Goal: Task Accomplishment & Management: Manage account settings

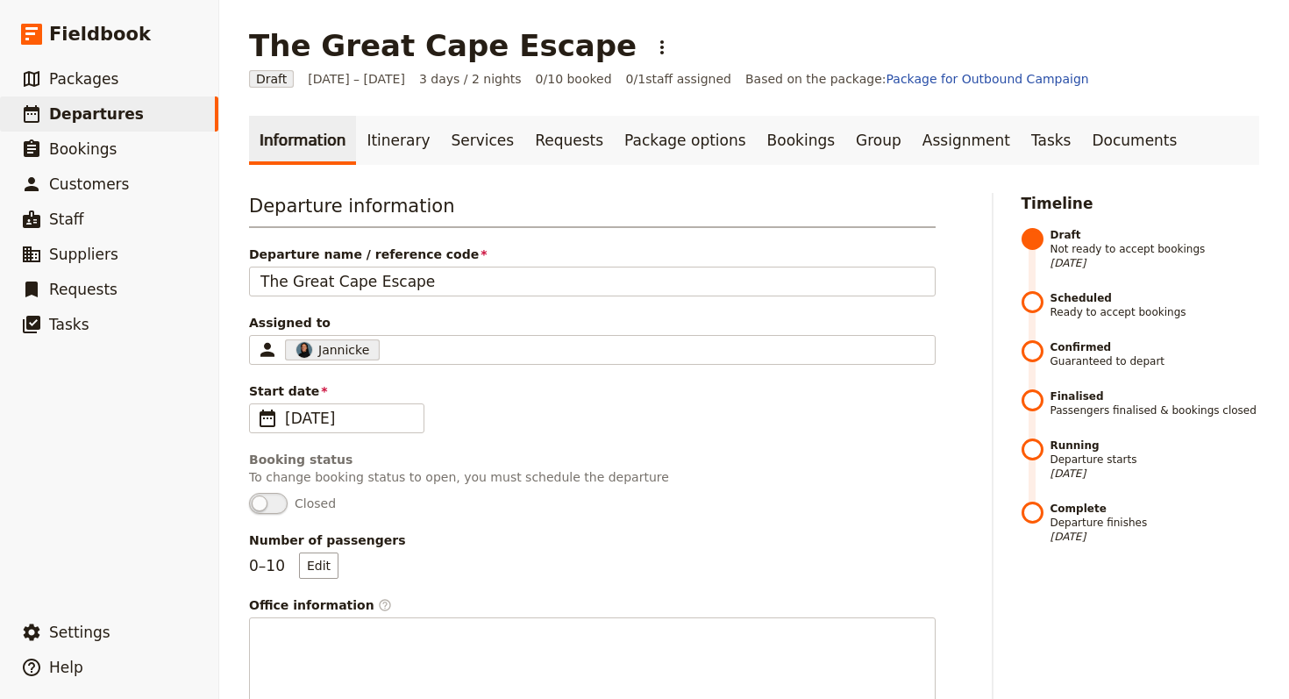
scroll to position [625, 0]
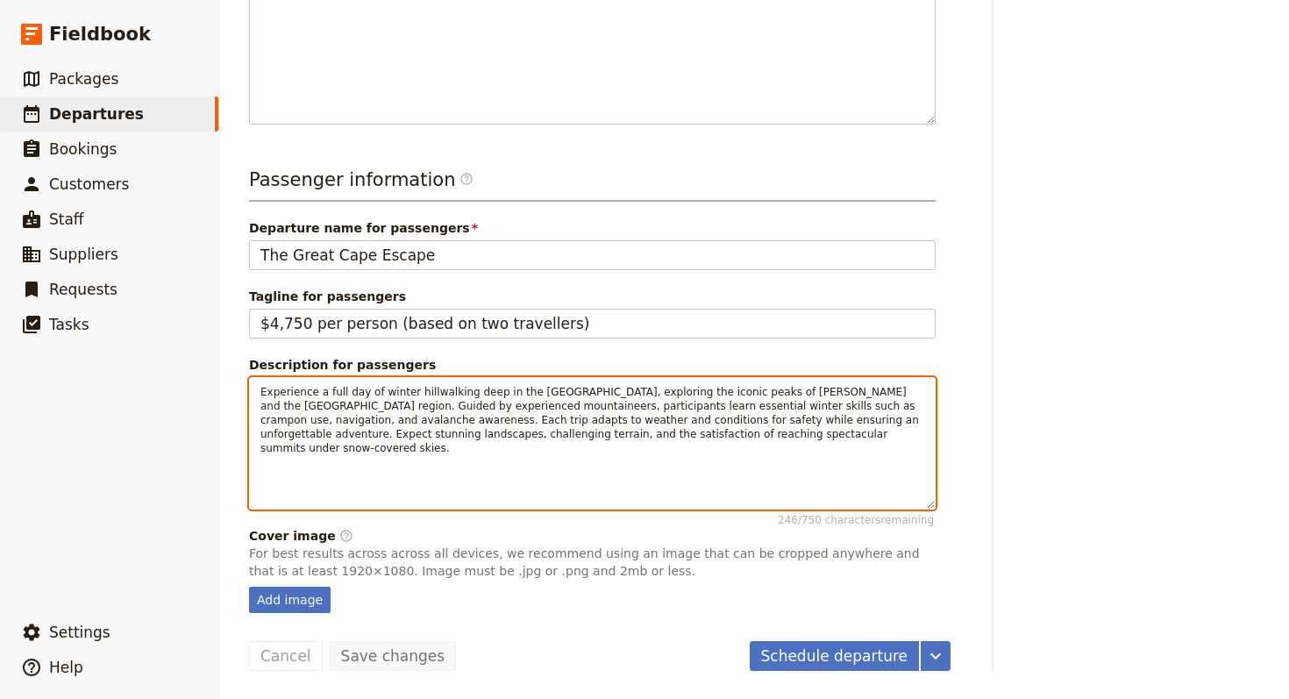
click at [727, 469] on div "Experience a full day of winter hillwalking deep in the [GEOGRAPHIC_DATA], expl…" at bounding box center [592, 443] width 685 height 131
click at [728, 449] on div "Experience a full day of winter hillwalking deep in the [GEOGRAPHIC_DATA], expl…" at bounding box center [592, 429] width 685 height 102
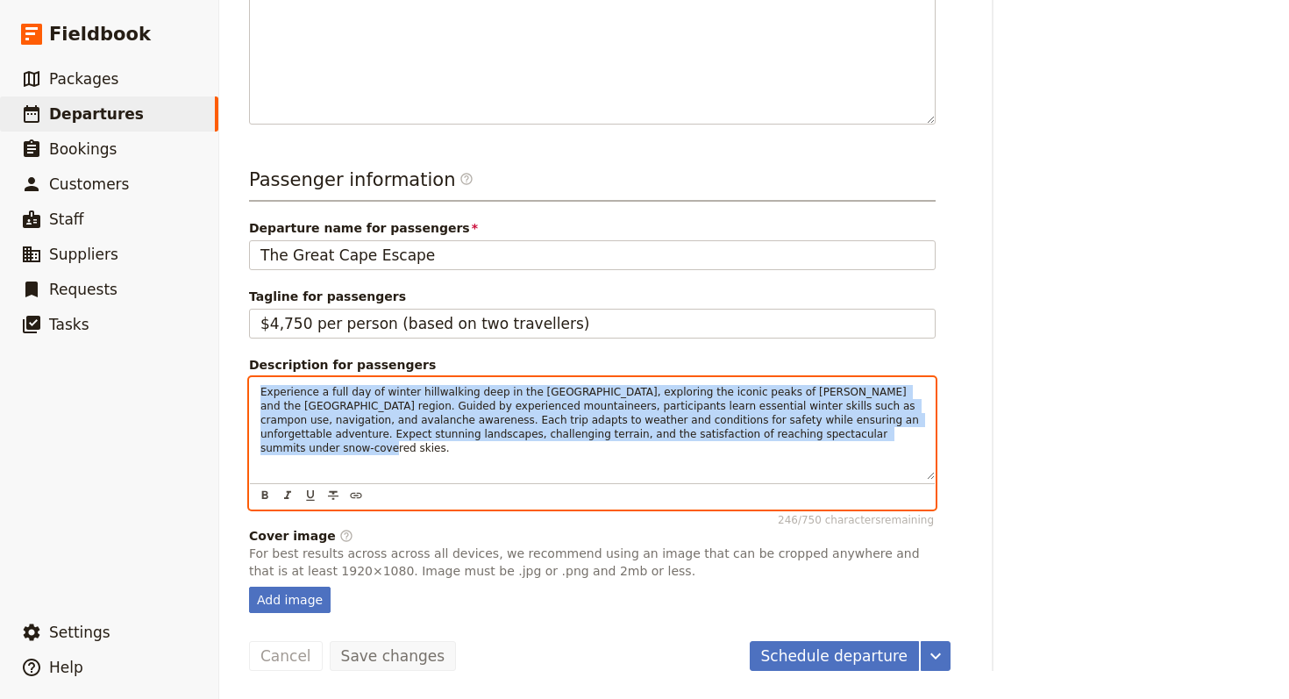
click at [728, 449] on div "Experience a full day of winter hillwalking deep in the [GEOGRAPHIC_DATA], expl…" at bounding box center [592, 429] width 685 height 102
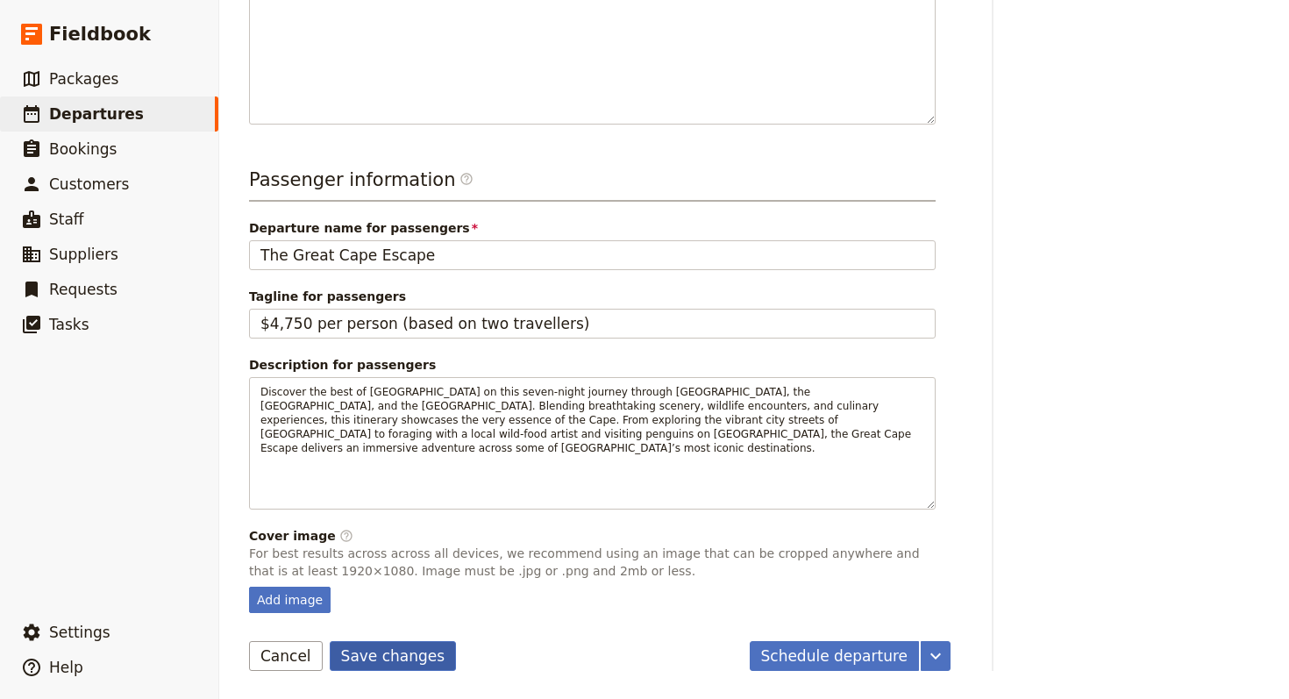
click at [347, 659] on button "Save changes" at bounding box center [393, 656] width 127 height 30
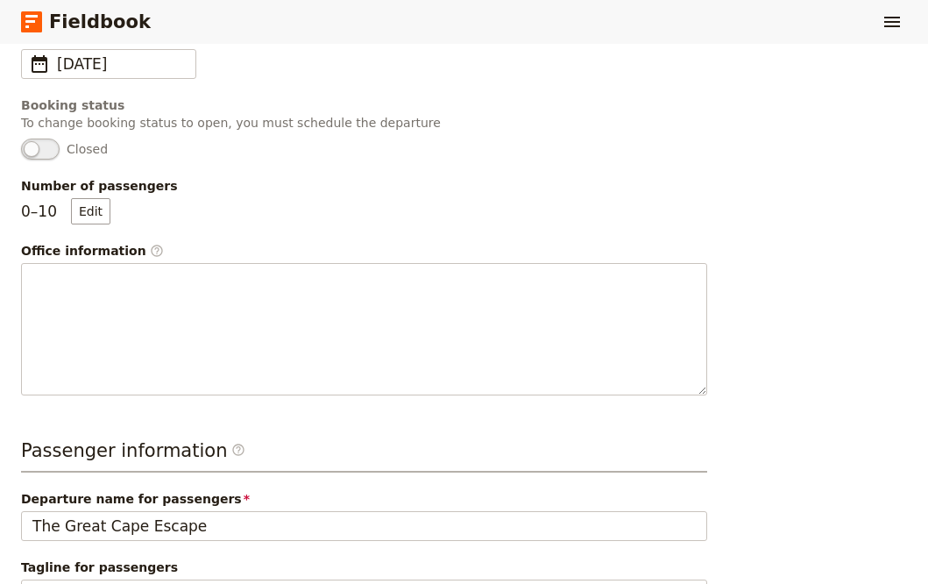
scroll to position [948, 0]
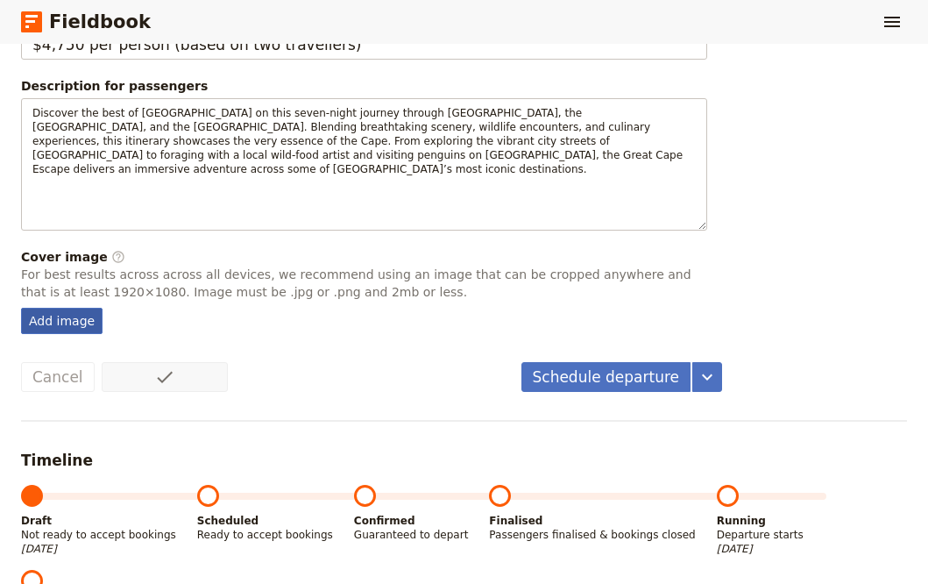
click at [67, 321] on div "Add image" at bounding box center [62, 321] width 82 height 26
click at [21, 308] on input "Add image" at bounding box center [20, 307] width 1 height 1
type input "C:\fakepath\kylefromthenorth-hzR9rDXWbqo-unsplash (2) (1).jpg"
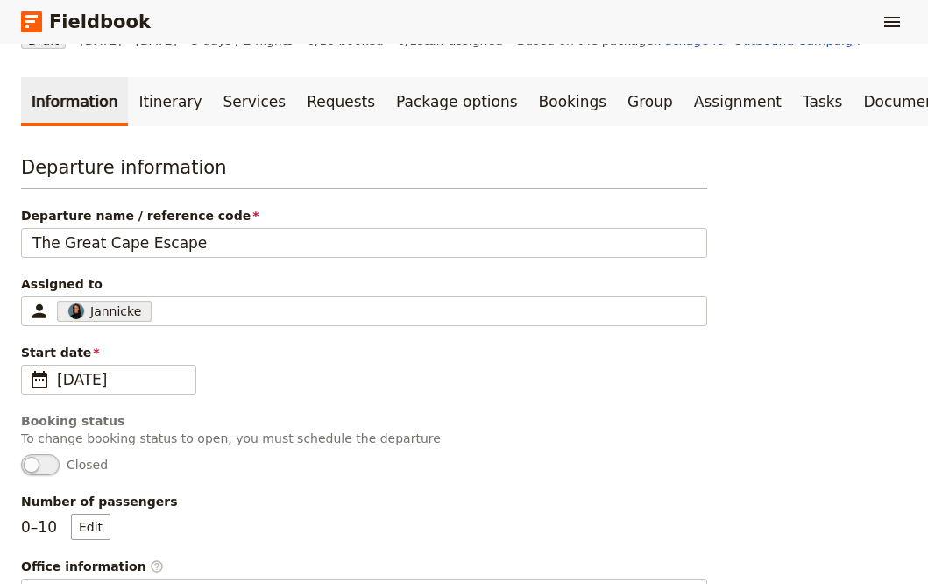
scroll to position [0, 0]
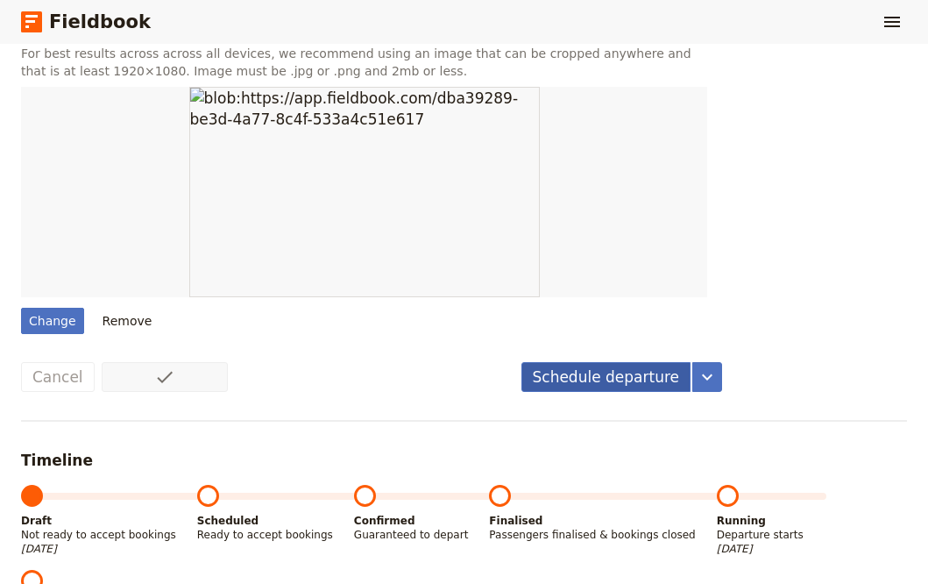
click at [574, 376] on button "Schedule departure" at bounding box center [607, 377] width 170 height 30
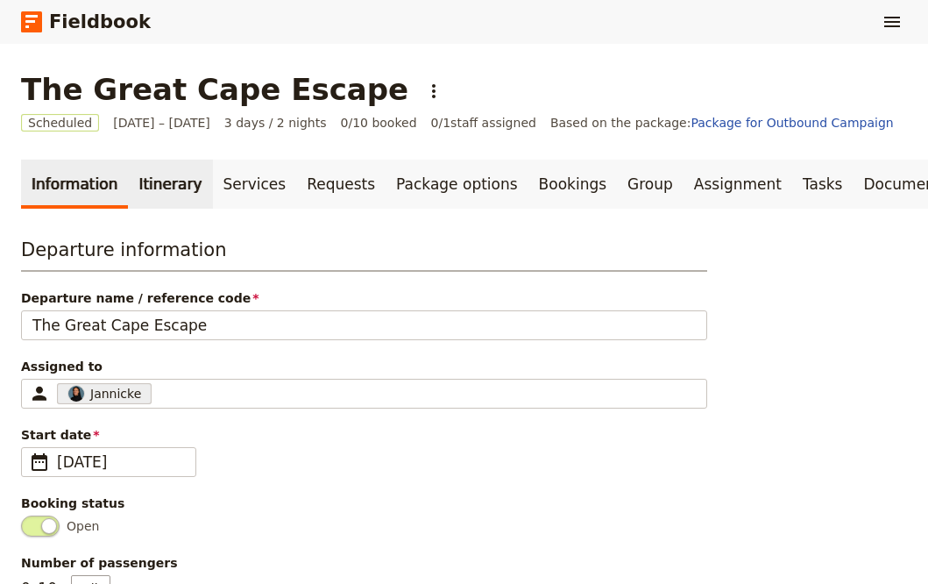
click at [153, 209] on link "Itinerary" at bounding box center [170, 184] width 84 height 49
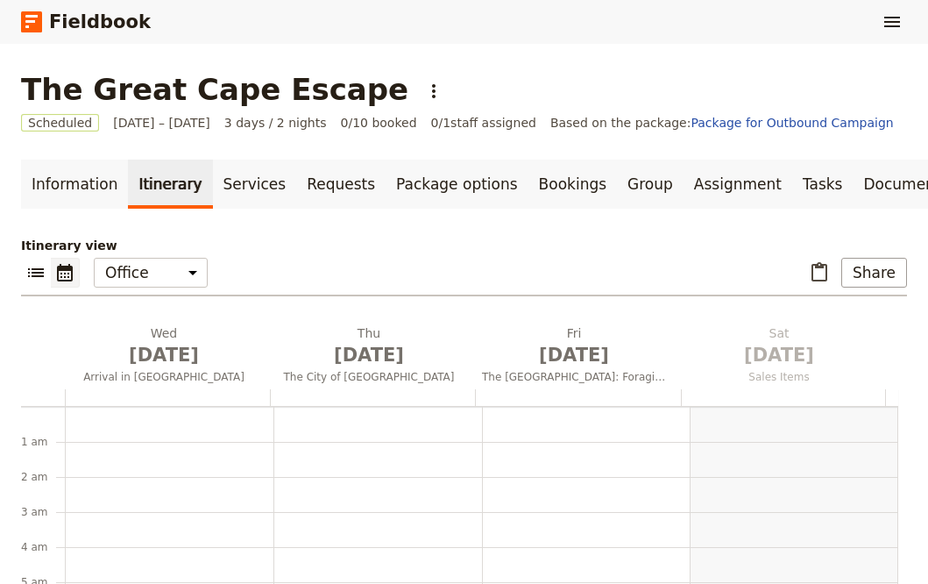
scroll to position [228, 0]
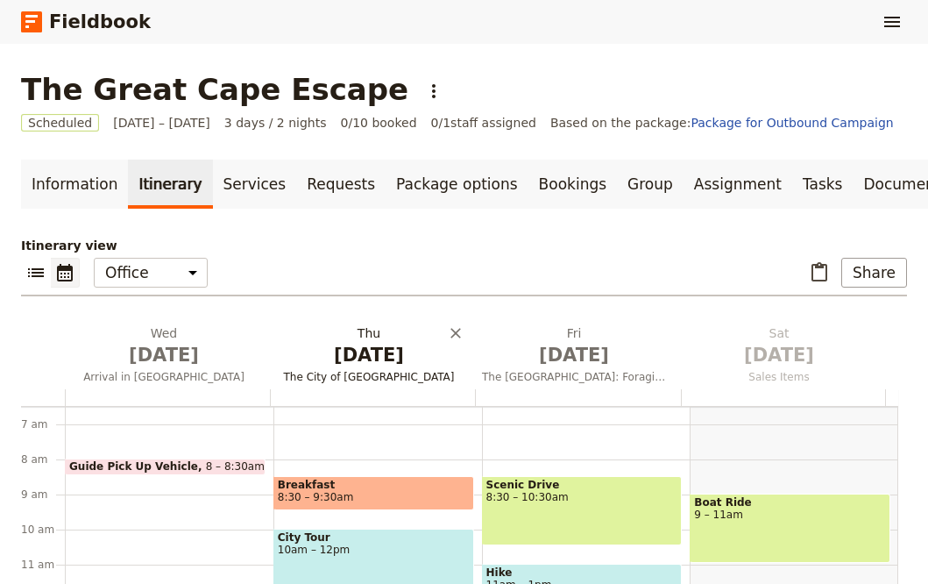
click at [325, 368] on span "[DATE]" at bounding box center [369, 355] width 184 height 26
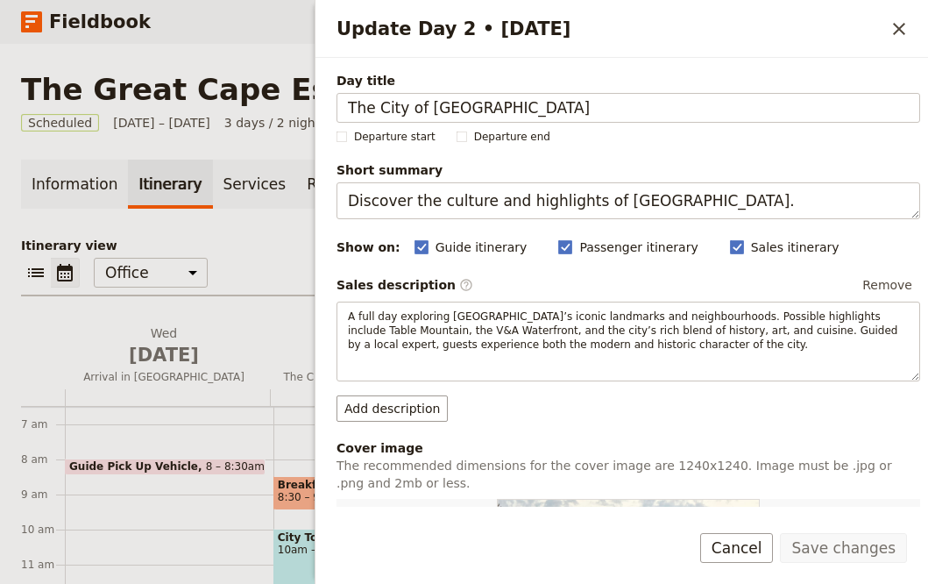
scroll to position [553, 0]
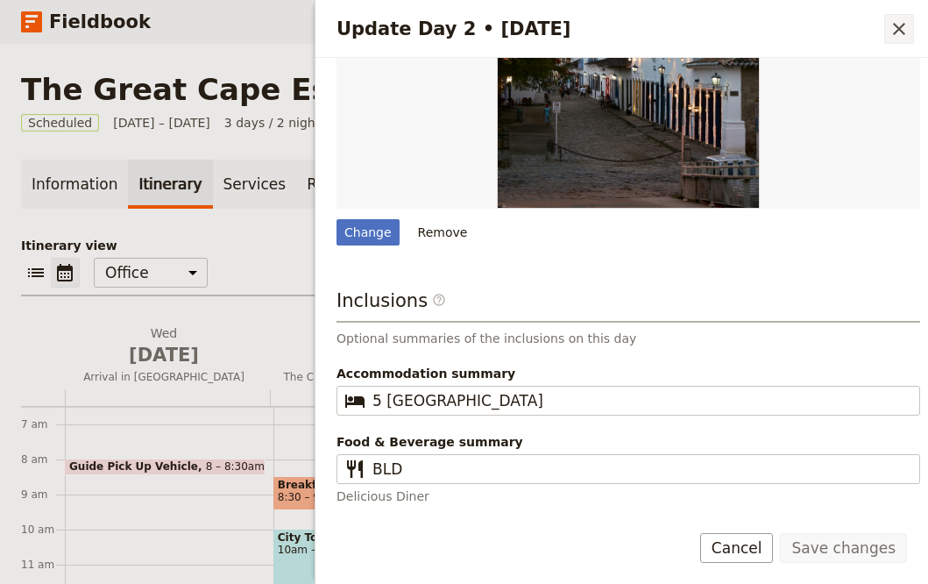
click at [893, 32] on icon "Close drawer" at bounding box center [899, 28] width 21 height 21
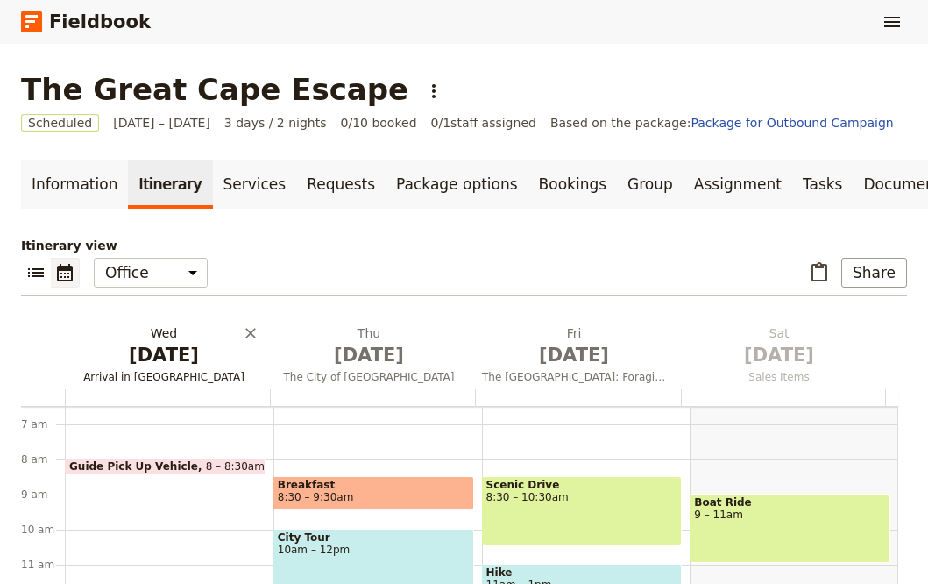
click at [152, 368] on span "[DATE]" at bounding box center [164, 355] width 184 height 26
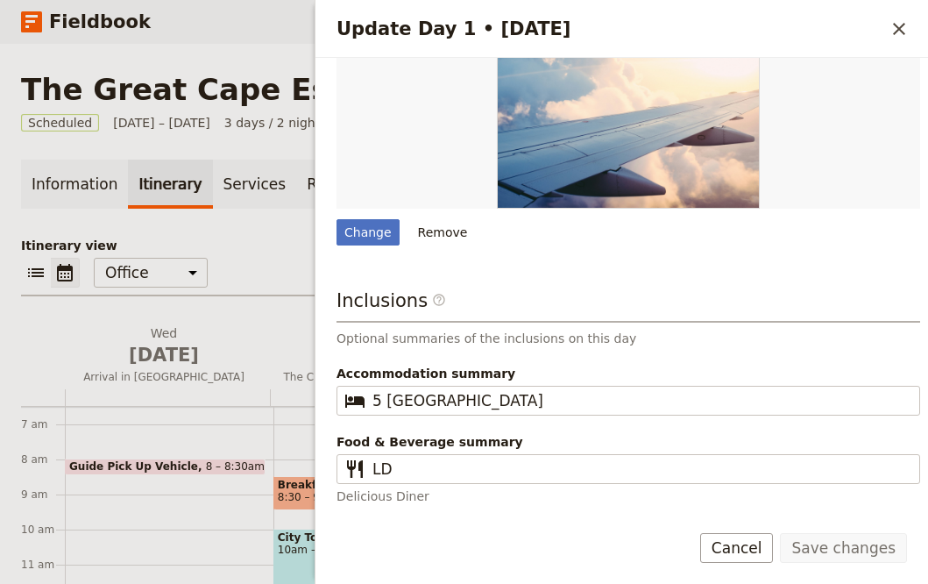
scroll to position [386, 0]
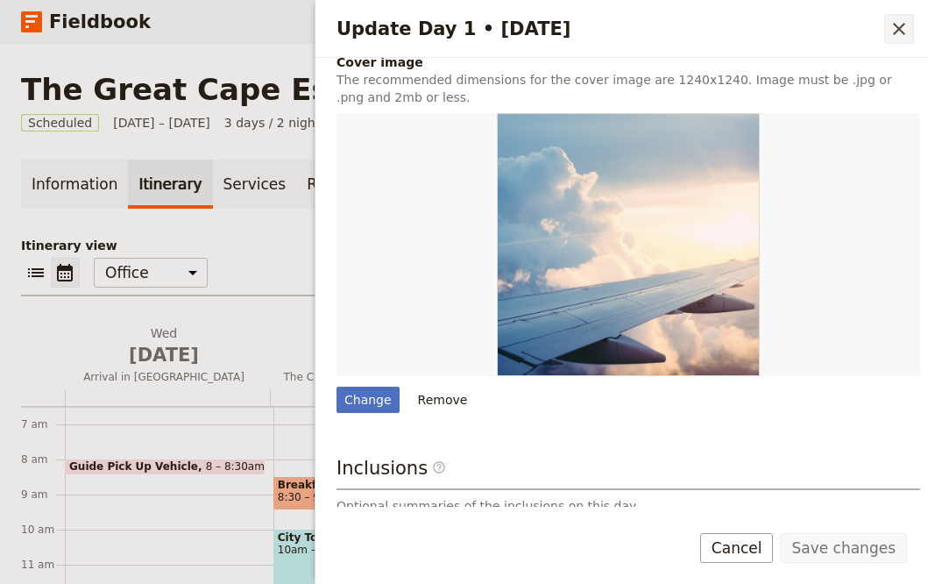
click at [899, 26] on icon "Close drawer" at bounding box center [899, 28] width 21 height 21
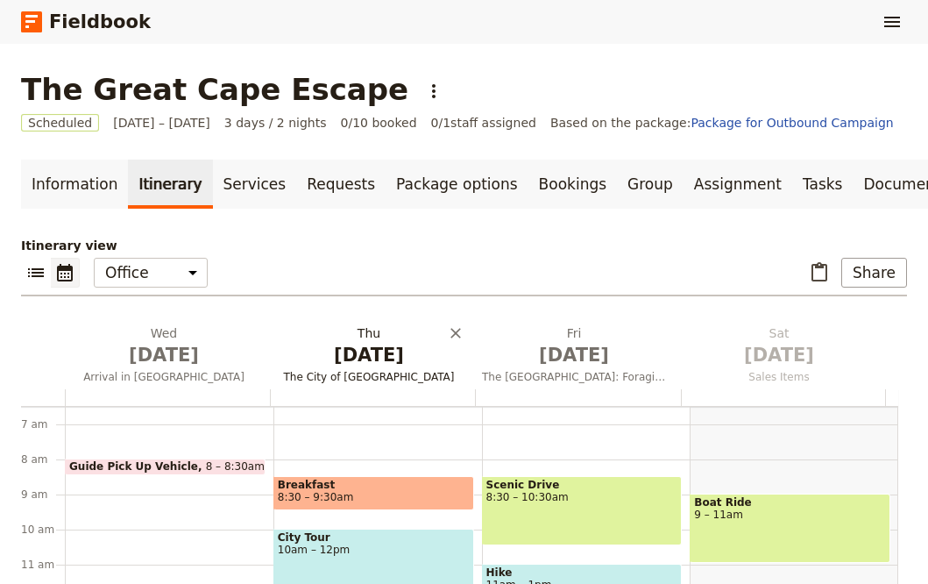
click at [380, 368] on span "[DATE]" at bounding box center [369, 355] width 184 height 26
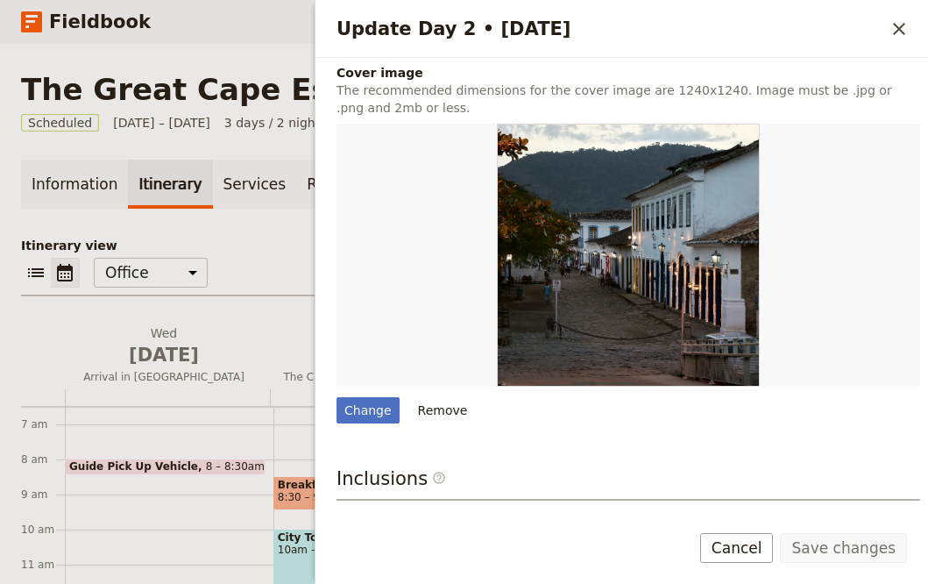
scroll to position [553, 0]
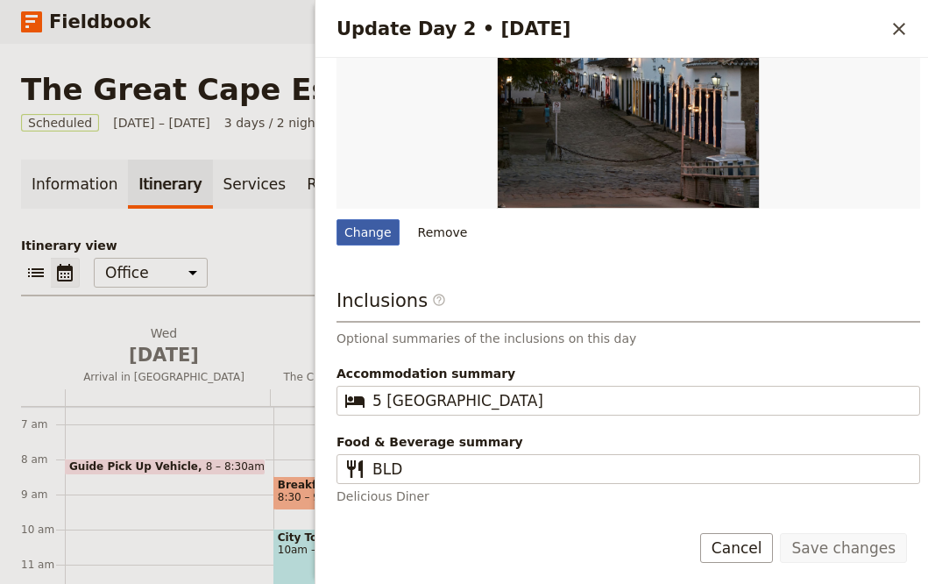
click at [367, 224] on div "Change" at bounding box center [368, 232] width 63 height 26
click at [337, 219] on input "Change" at bounding box center [336, 218] width 1 height 1
type input "C:\fakepath\[PERSON_NAME]-J_hDQZt-qZg-unsplash (2).jpg"
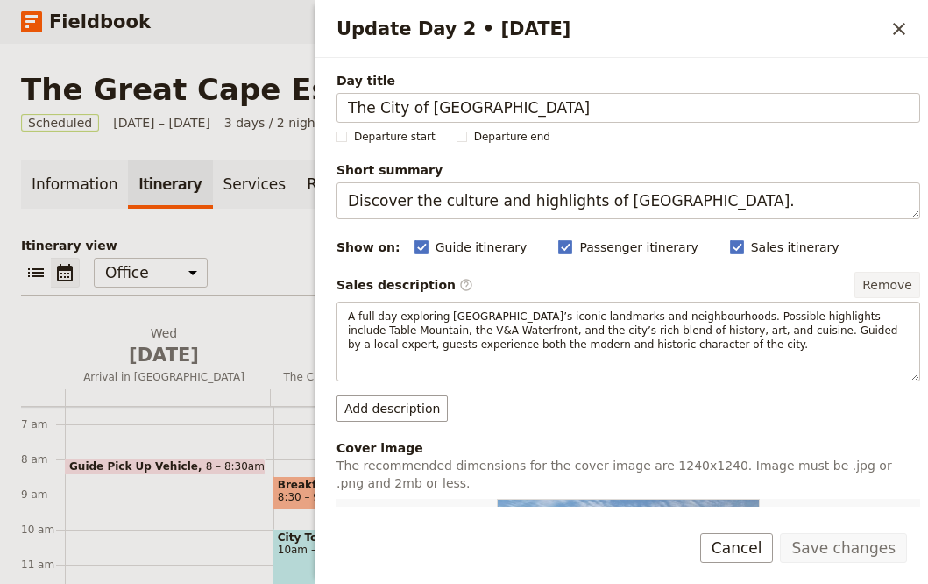
scroll to position [330, 0]
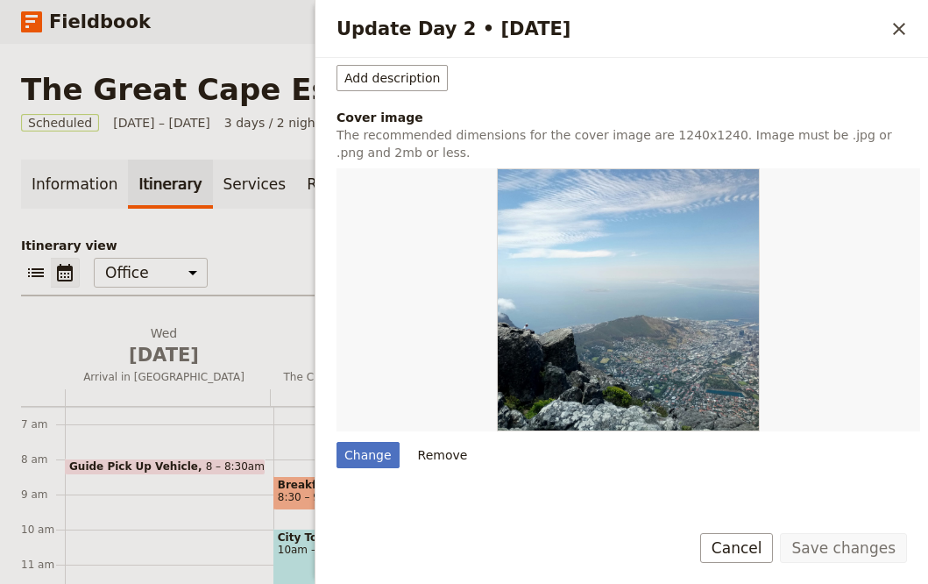
drag, startPoint x: 906, startPoint y: 30, endPoint x: 870, endPoint y: 52, distance: 41.3
click at [905, 30] on icon "Close drawer" at bounding box center [899, 28] width 21 height 21
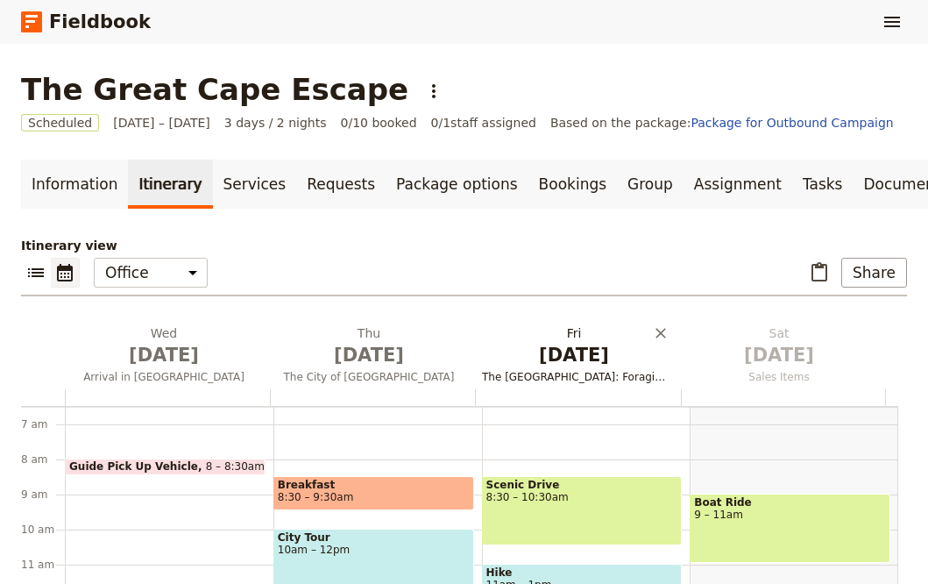
click at [558, 366] on span "[DATE]" at bounding box center [574, 355] width 184 height 26
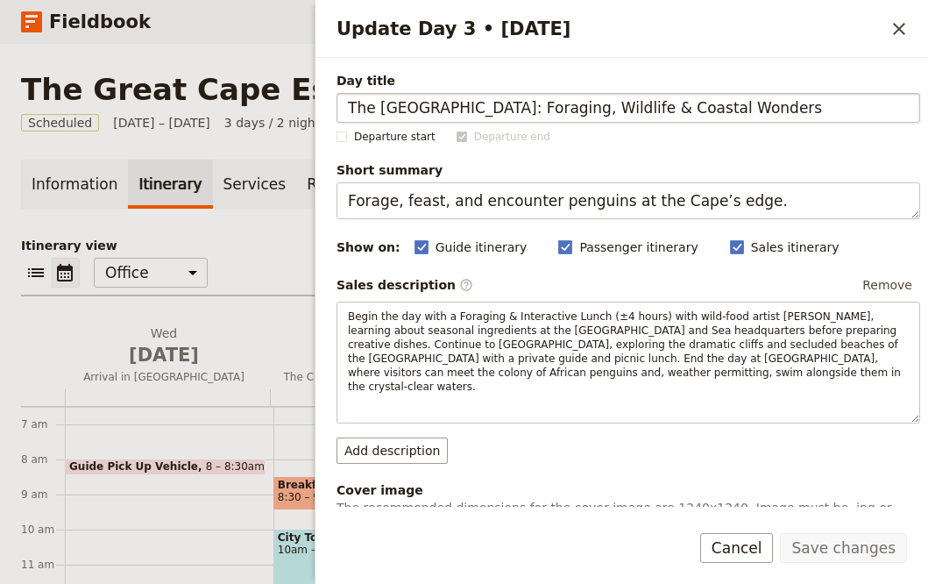
click at [423, 103] on input "The [GEOGRAPHIC_DATA]: Foraging, Wildlife & Coastal Wonders" at bounding box center [629, 108] width 584 height 30
drag, startPoint x: 478, startPoint y: 111, endPoint x: 377, endPoint y: 111, distance: 100.8
click at [377, 111] on input "The [GEOGRAPHIC_DATA]: Foraging, Wildlife & Coastal Wonders" at bounding box center [629, 108] width 584 height 30
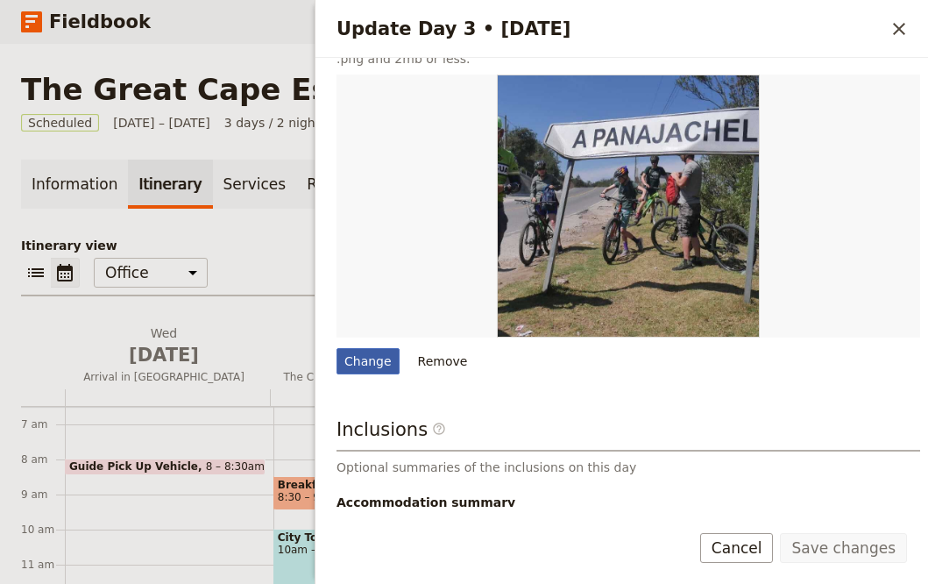
click at [380, 349] on div "Change" at bounding box center [368, 361] width 63 height 26
click at [337, 348] on input "Change" at bounding box center [336, 347] width 1 height 1
type input "C:\fakepath\[GEOGRAPHIC_DATA]jpg"
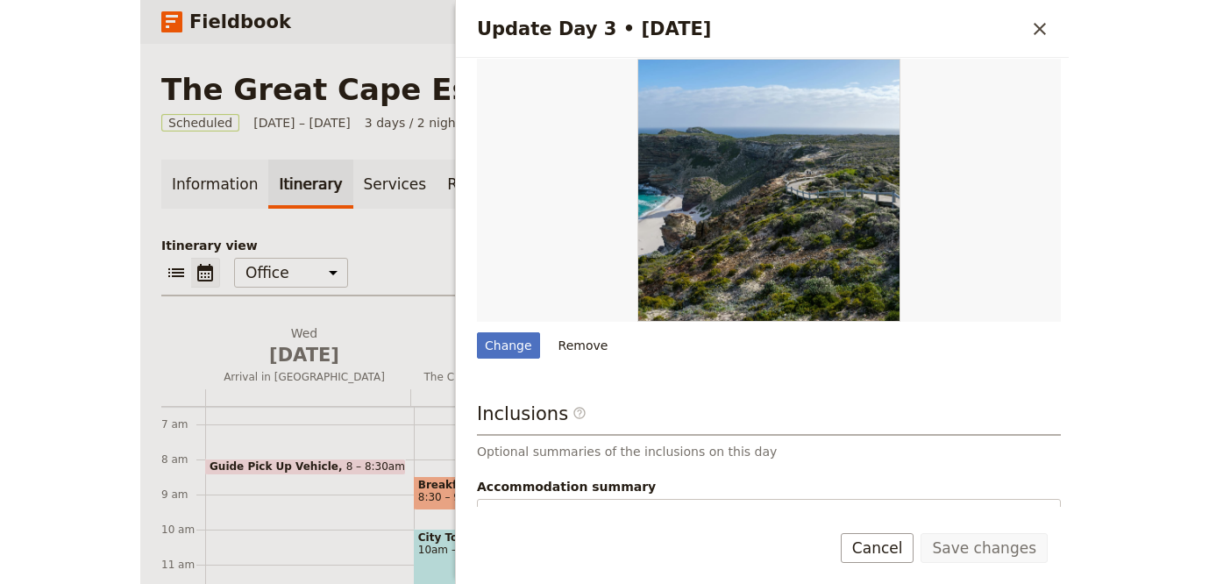
scroll to position [602, 0]
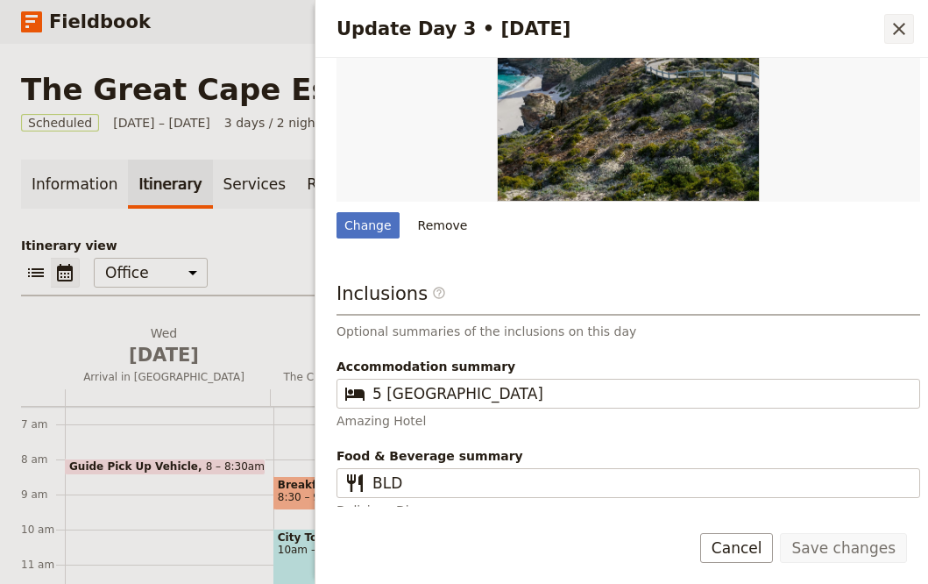
click at [906, 26] on icon "Close drawer" at bounding box center [899, 28] width 21 height 21
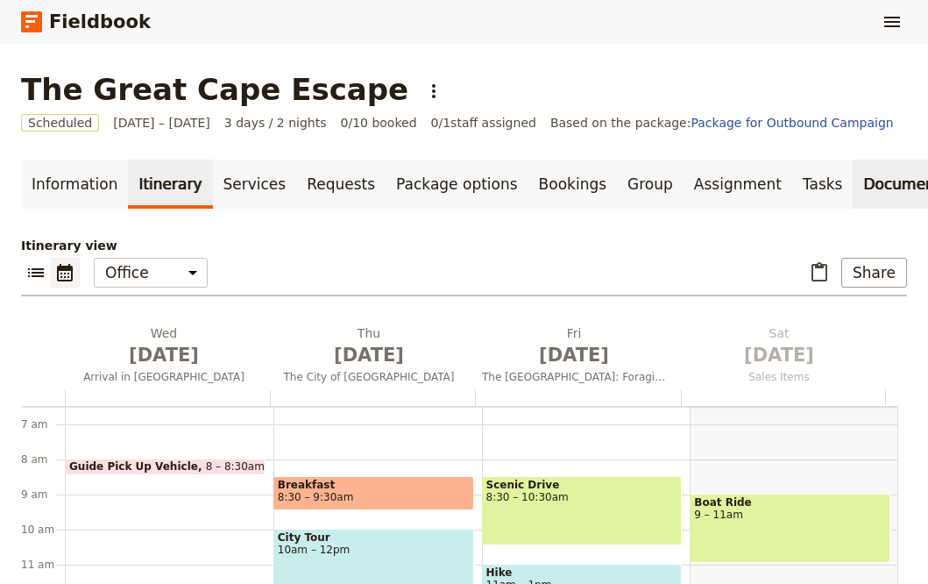
click at [853, 209] on link "Documents" at bounding box center [906, 184] width 106 height 49
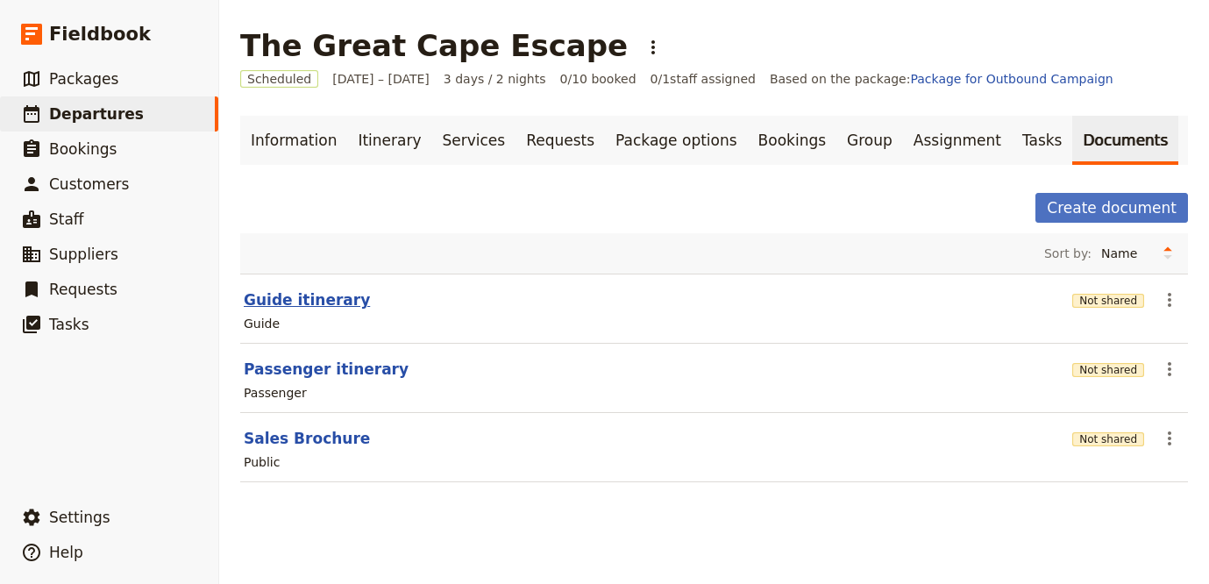
click at [303, 303] on button "Guide itinerary" at bounding box center [307, 299] width 126 height 21
select select "STAFF"
select select "RUN_SHEET"
select select "LARGE"
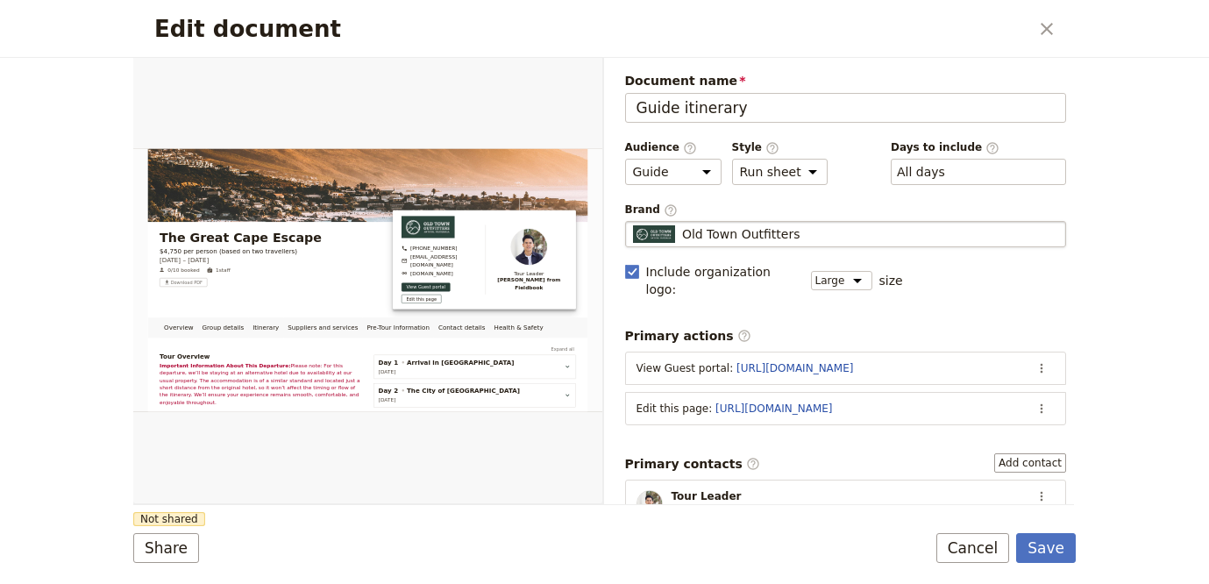
click at [782, 227] on span "Old Town Outfitters" at bounding box center [741, 234] width 118 height 18
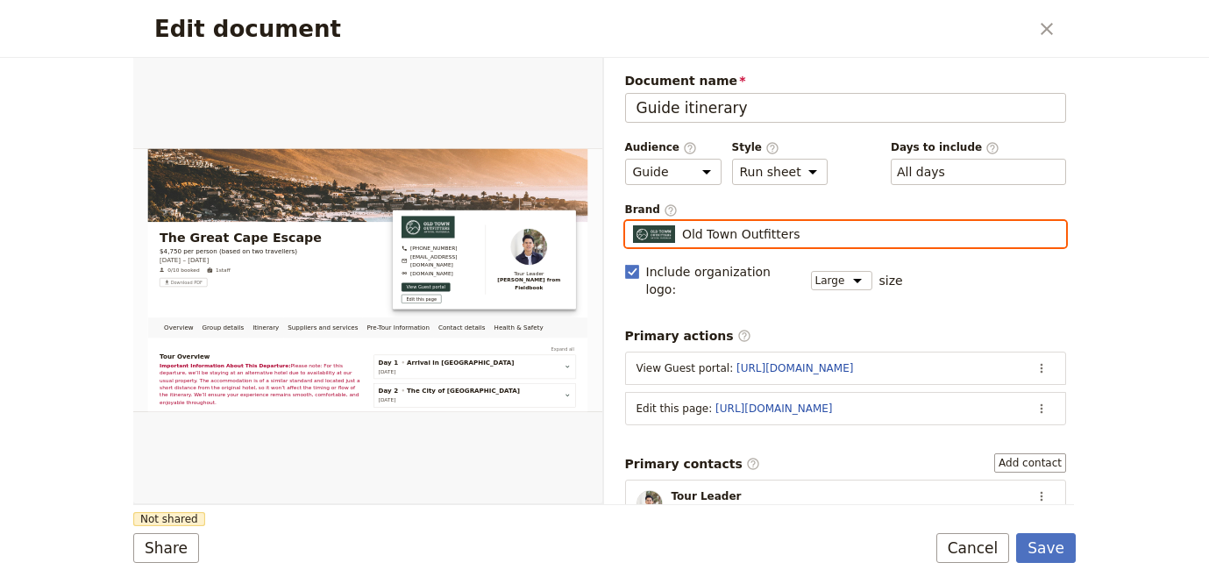
click at [633, 222] on input "Old Town Outfitters" at bounding box center [632, 221] width 1 height 1
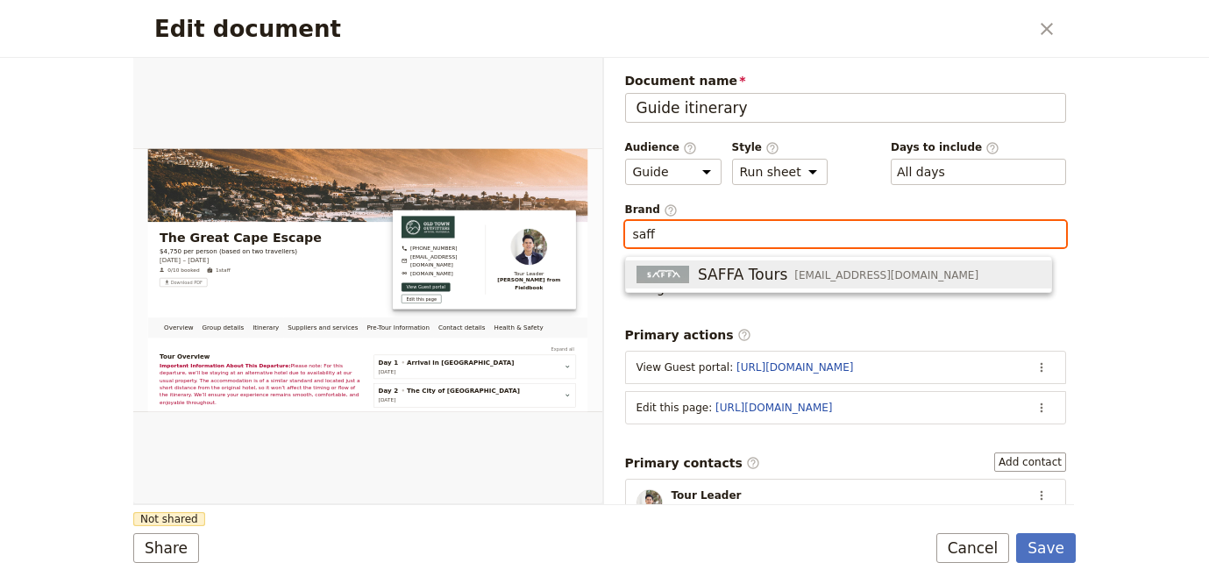
click at [764, 284] on div "SAFFA Tours [EMAIL_ADDRESS][DOMAIN_NAME]" at bounding box center [807, 274] width 342 height 21
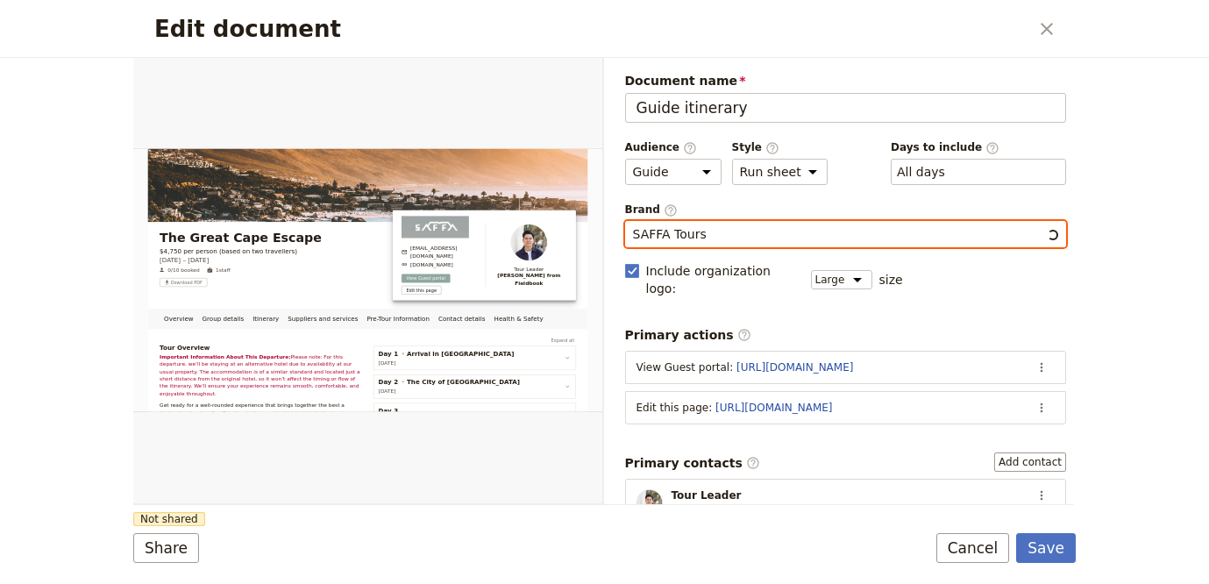
type input "SAFFA Tours"
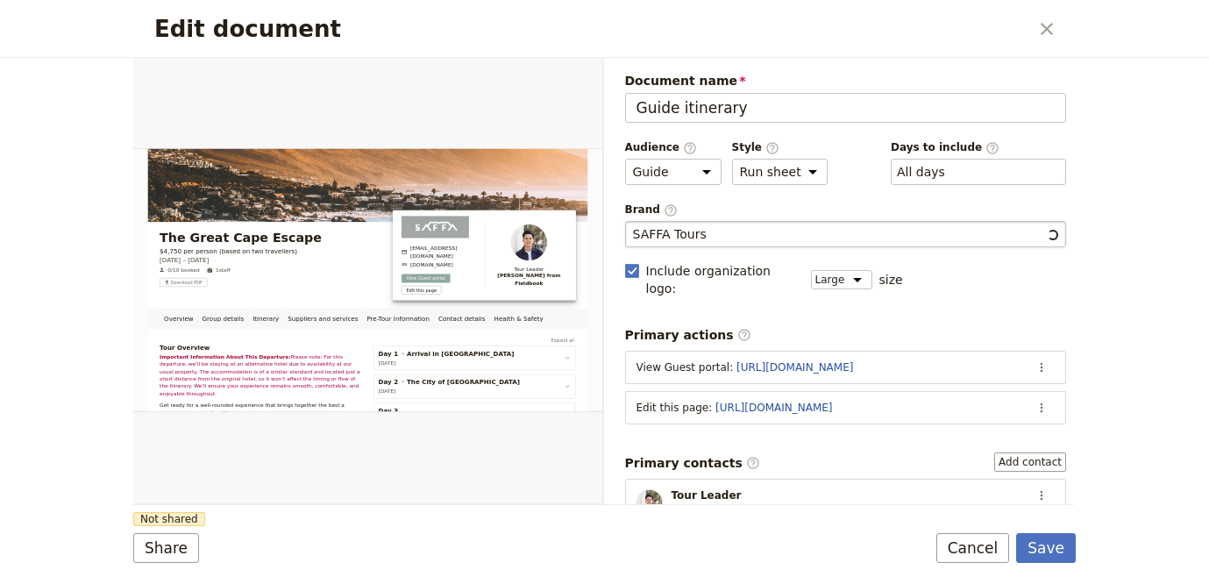
click at [378, 508] on form "Overview Group details Itinerary Suppliers and services Pre-Tour Information Co…" at bounding box center [604, 321] width 942 height 526
click at [168, 548] on button "Share" at bounding box center [166, 548] width 66 height 30
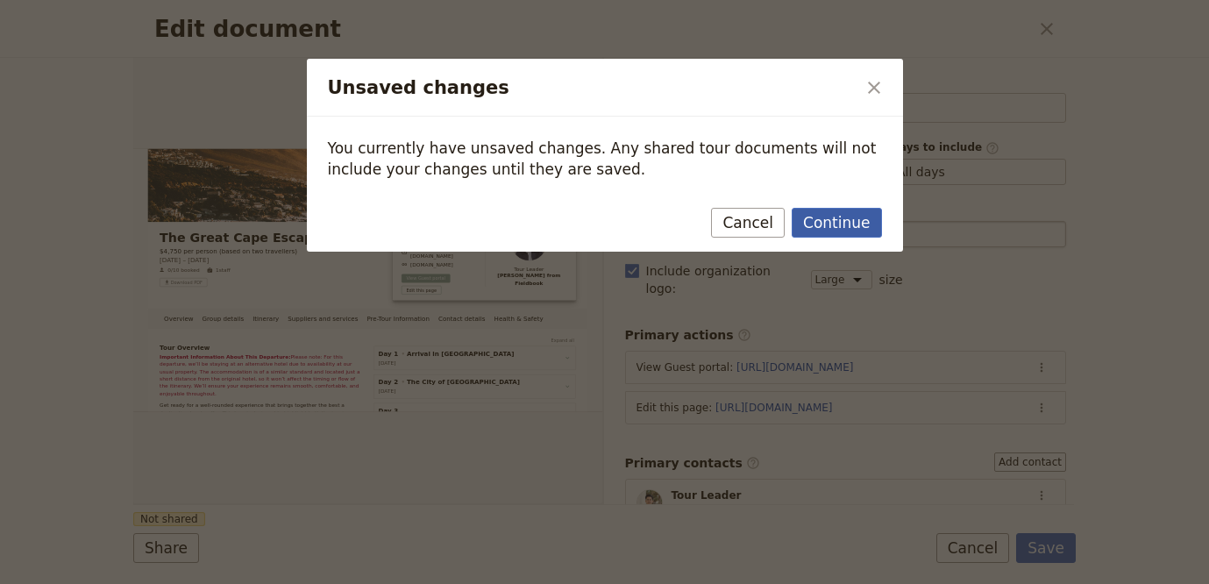
click at [842, 229] on button "Continue" at bounding box center [836, 223] width 89 height 30
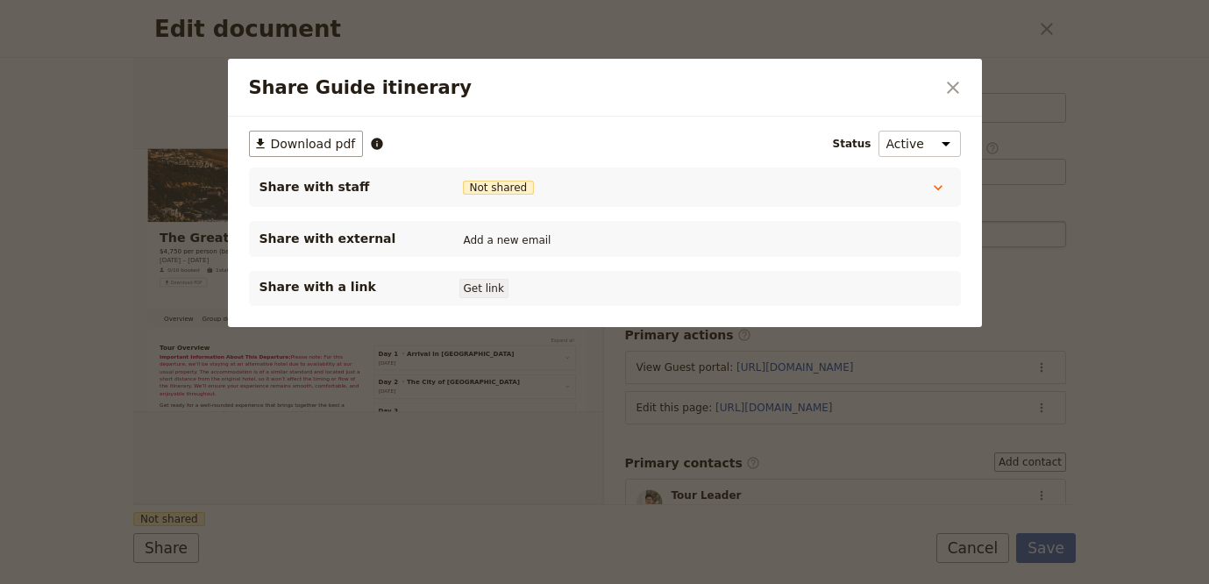
click at [501, 294] on button "Get link" at bounding box center [483, 288] width 49 height 19
click at [945, 84] on icon "Close dialog" at bounding box center [952, 87] width 21 height 21
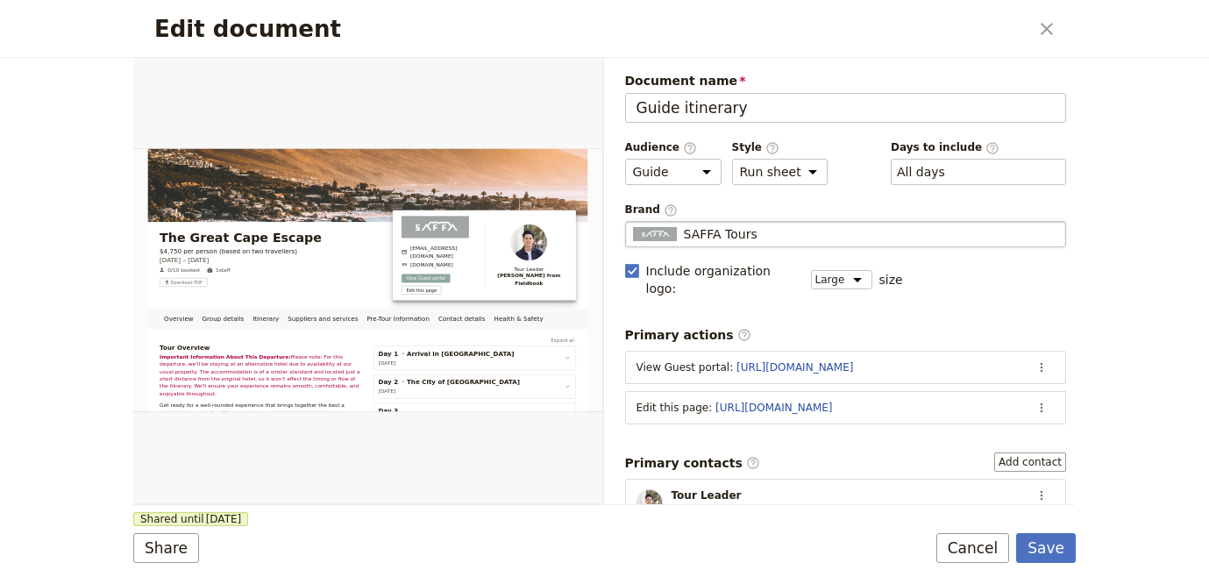
click at [1062, 563] on form "Overview Group details Itinerary Suppliers and services Pre-Tour Information Co…" at bounding box center [604, 321] width 942 height 526
click at [1062, 551] on button "Save" at bounding box center [1046, 548] width 60 height 30
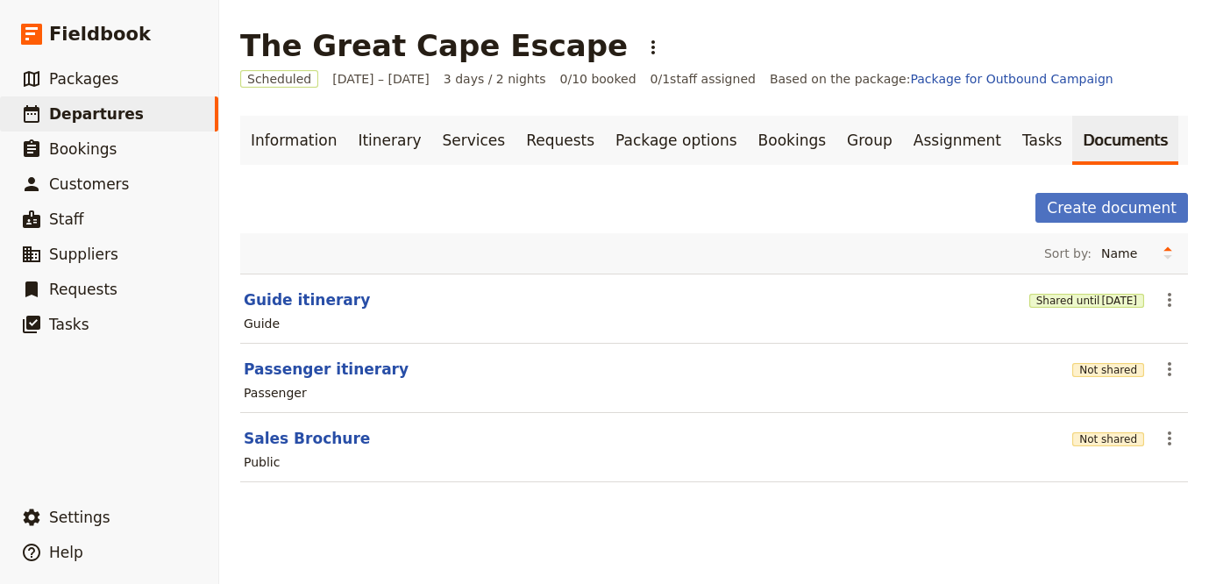
click at [316, 380] on section "Passenger itinerary Not shared ​ Passenger" at bounding box center [714, 378] width 948 height 69
click at [320, 373] on button "Passenger itinerary" at bounding box center [326, 369] width 165 height 21
select select "PASSENGER"
select select "RUN_SHEET"
select select "LARGE"
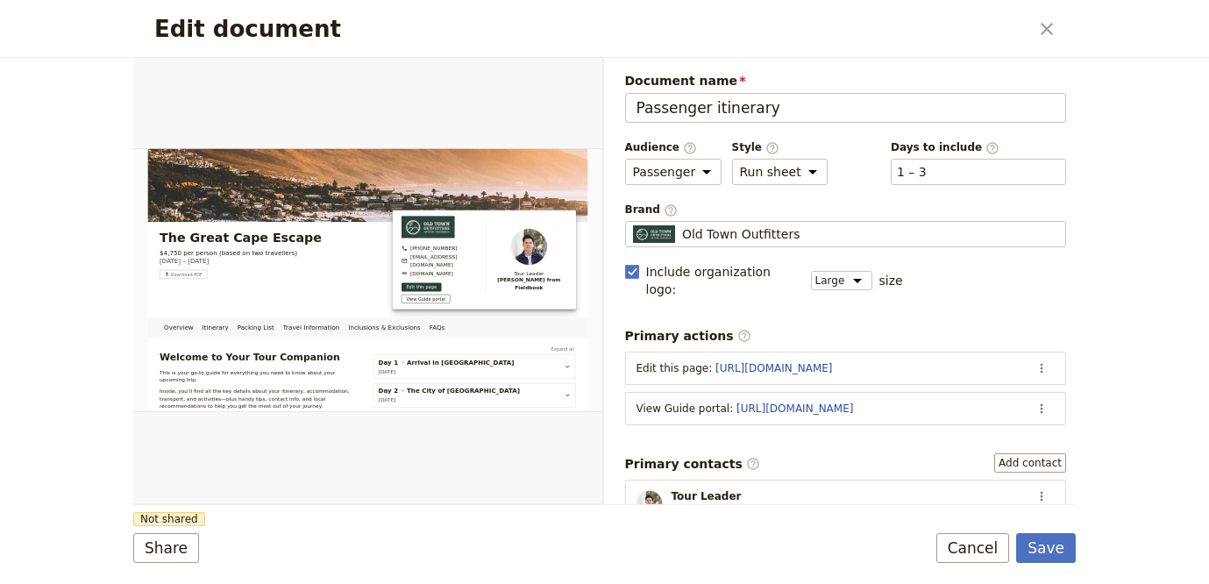
click at [771, 250] on div "Document name Passenger itinerary Preview Audience ​ Public Passenger Guide Sty…" at bounding box center [846, 539] width 442 height 935
click at [774, 240] on span "Old Town Outfitters" at bounding box center [741, 234] width 118 height 18
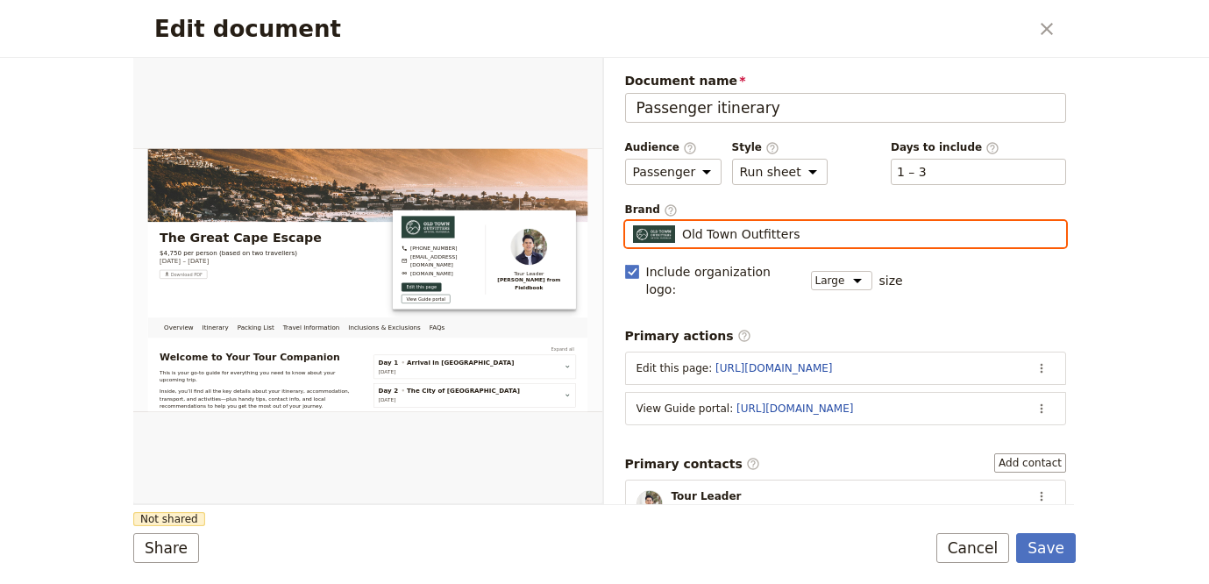
click at [633, 222] on input "Old Town Outfitters" at bounding box center [632, 221] width 1 height 1
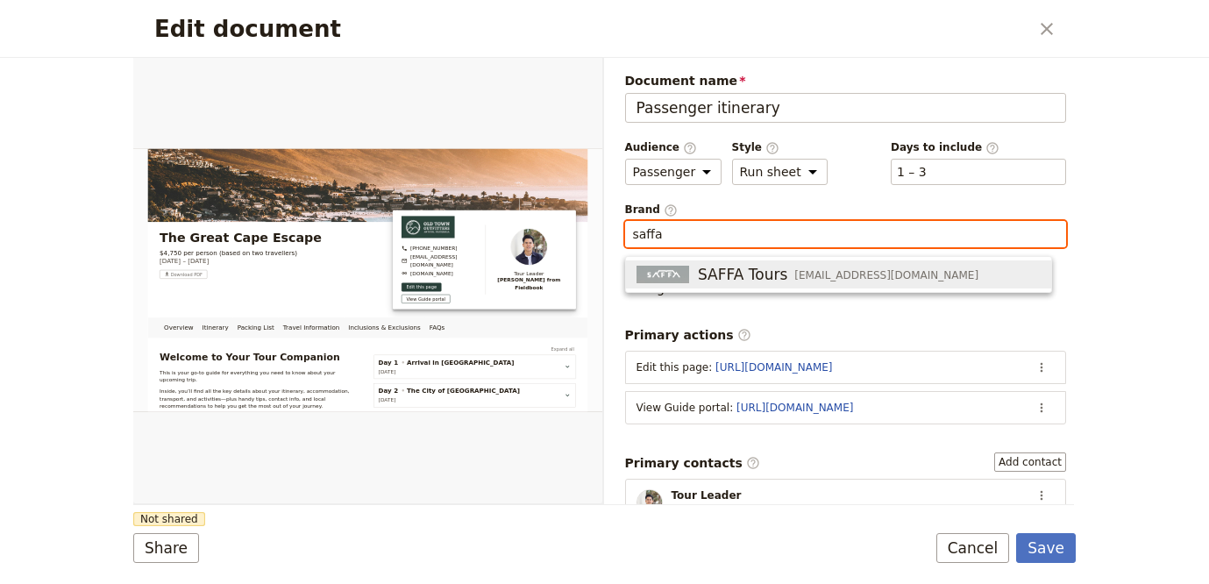
click at [772, 270] on span "SAFFA Tours" at bounding box center [742, 274] width 89 height 21
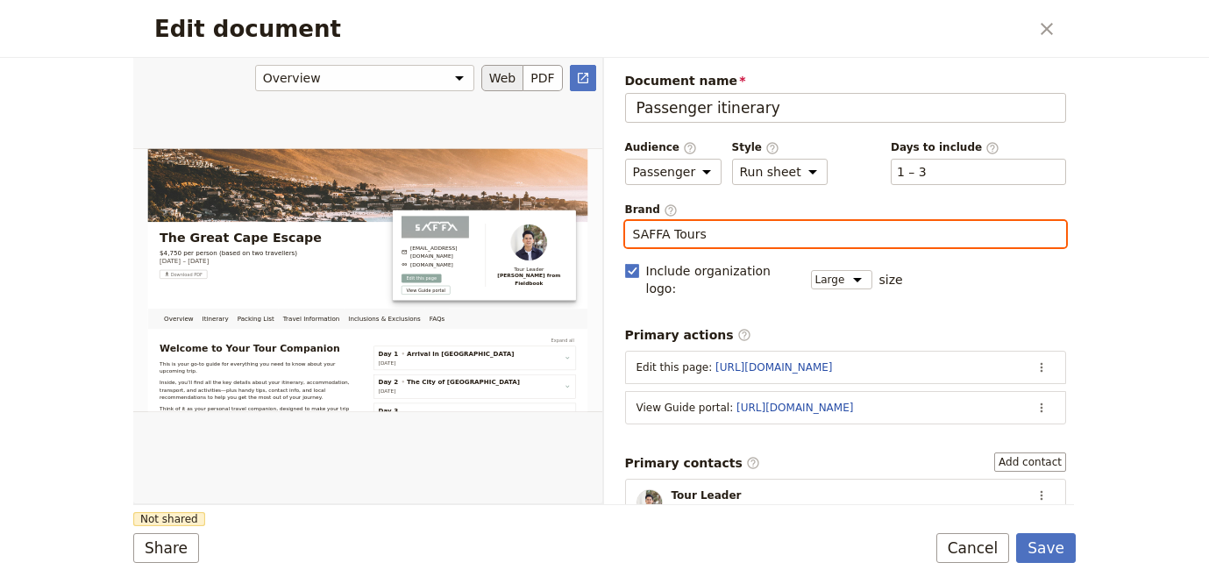
type input "SAFFA Tours"
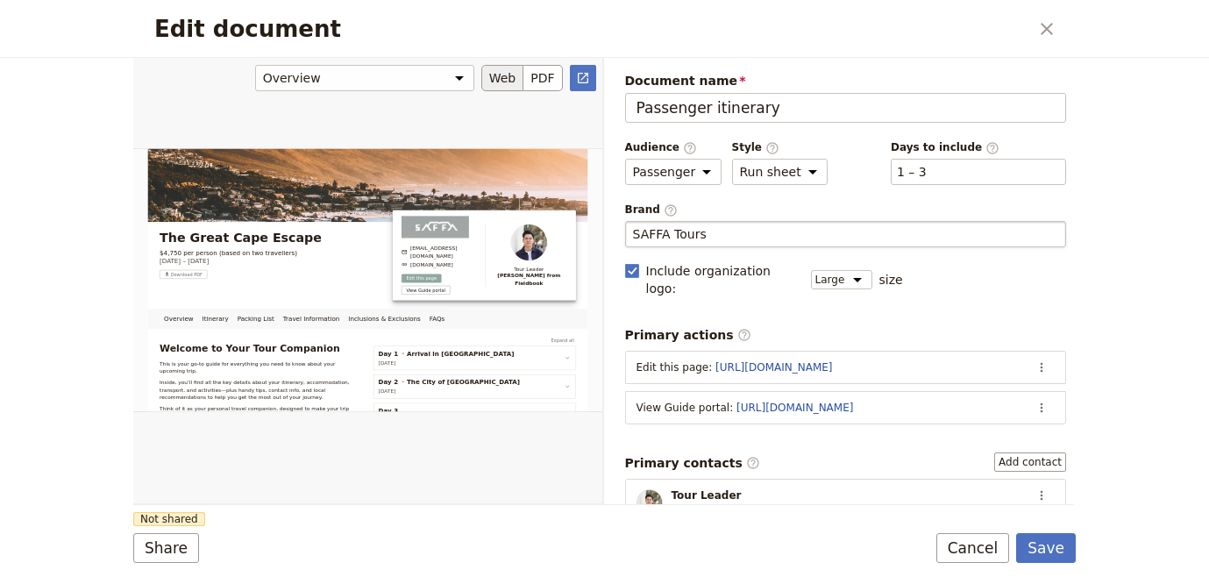
click at [387, 495] on div "Edit document" at bounding box center [367, 280] width 469 height 446
click at [174, 549] on button "Share" at bounding box center [166, 548] width 66 height 30
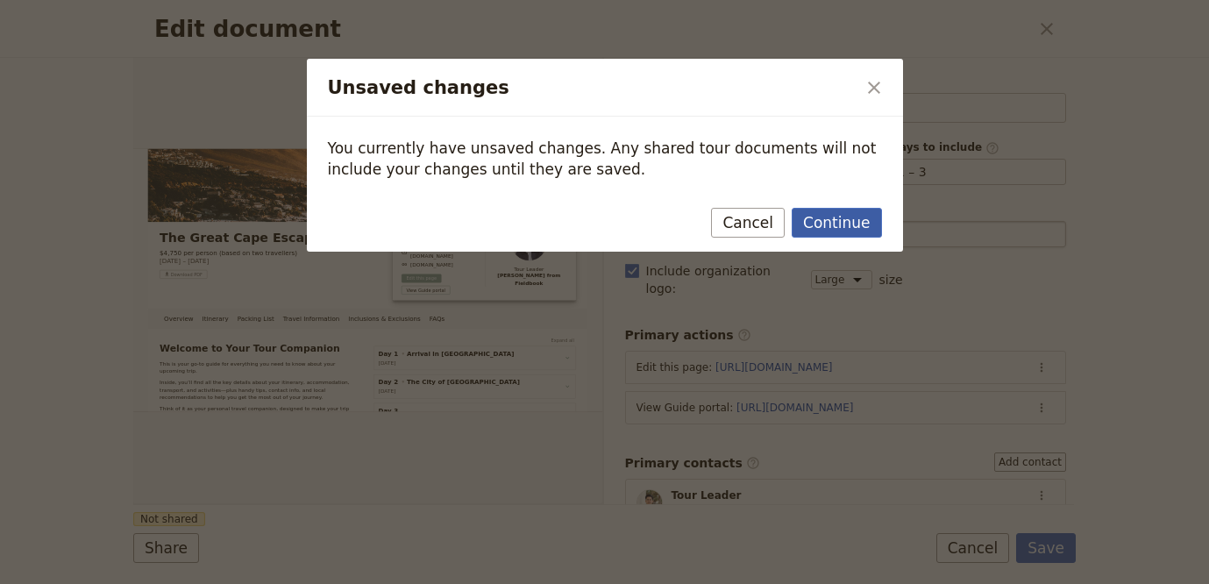
click at [833, 230] on button "Continue" at bounding box center [836, 223] width 89 height 30
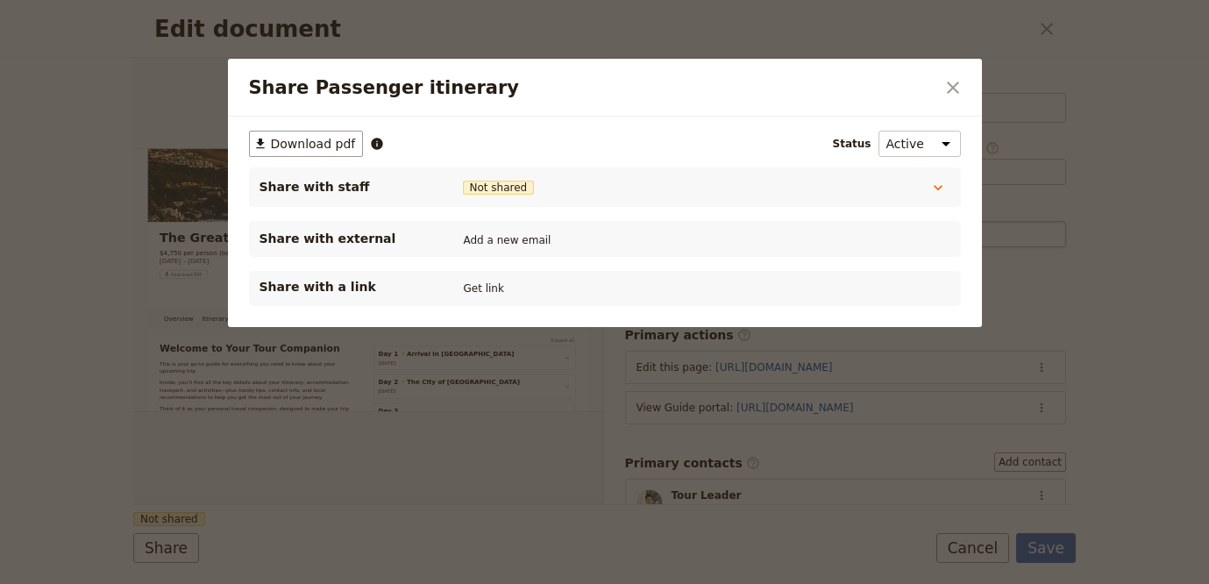
click at [506, 279] on div "Share with a link Get link" at bounding box center [604, 288] width 691 height 21
click at [501, 290] on button "Get link" at bounding box center [483, 288] width 49 height 19
click at [963, 81] on button "​" at bounding box center [953, 88] width 30 height 30
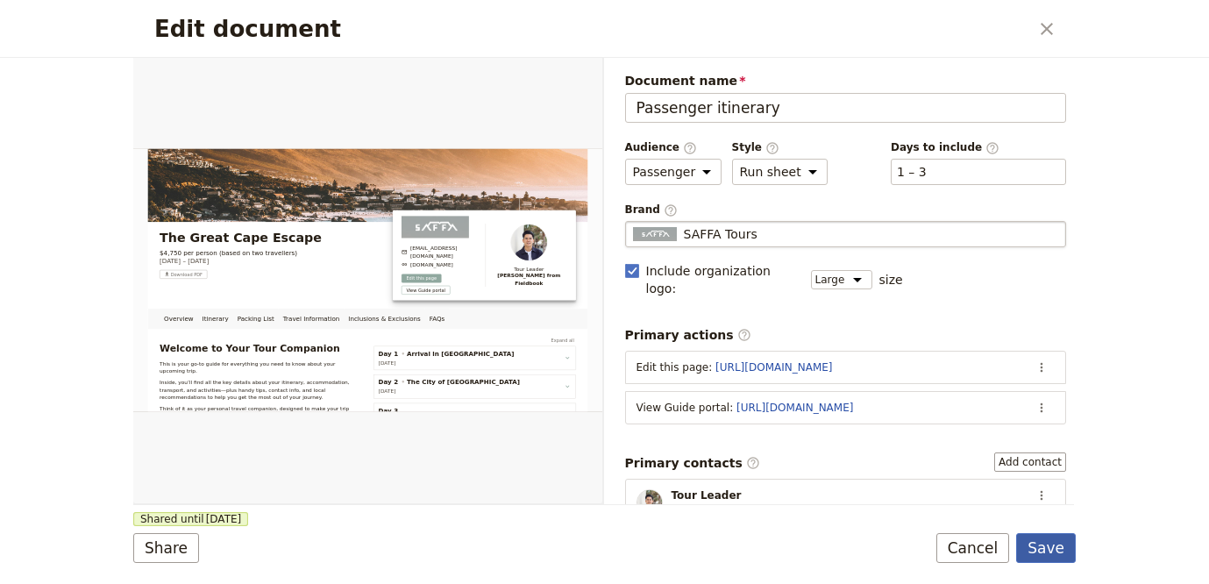
click at [1062, 558] on button "Save" at bounding box center [1046, 548] width 60 height 30
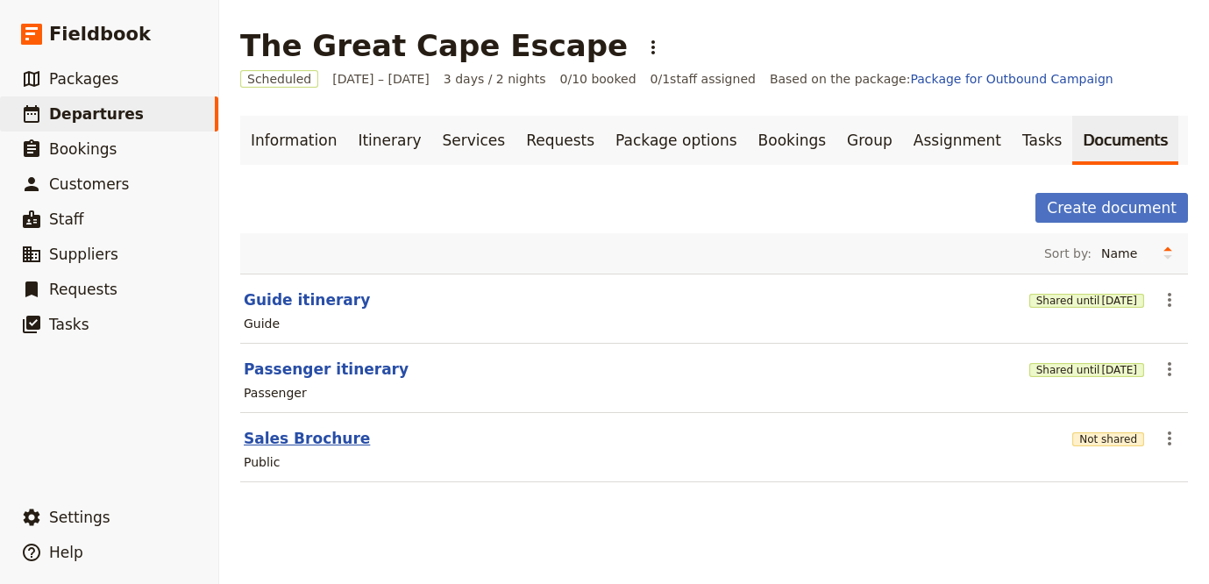
click at [322, 444] on button "Sales Brochure" at bounding box center [307, 438] width 126 height 21
select select "DEFAULT"
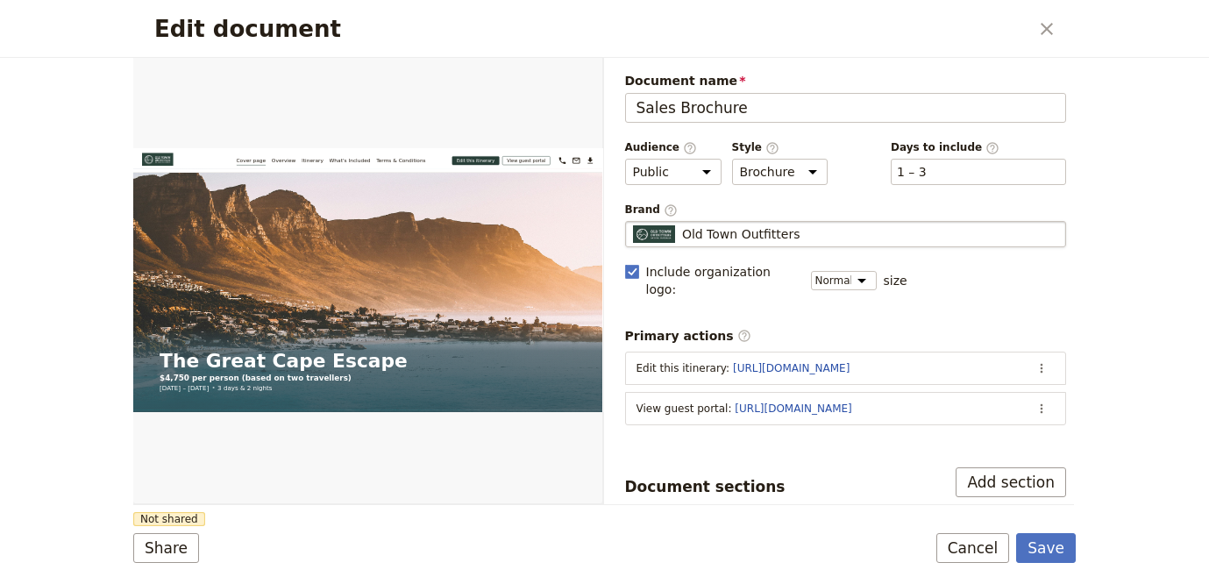
click at [712, 244] on fieldset "Old Town Outfitters Old Town Outfitters" at bounding box center [846, 234] width 442 height 26
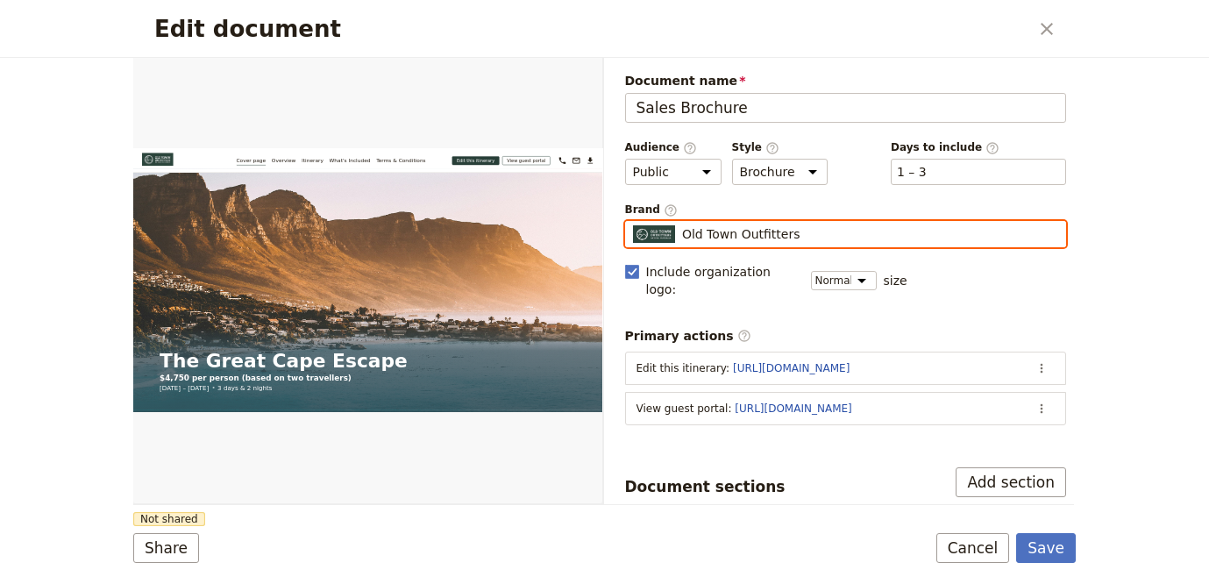
click at [633, 222] on input "Old Town Outfitters" at bounding box center [632, 221] width 1 height 1
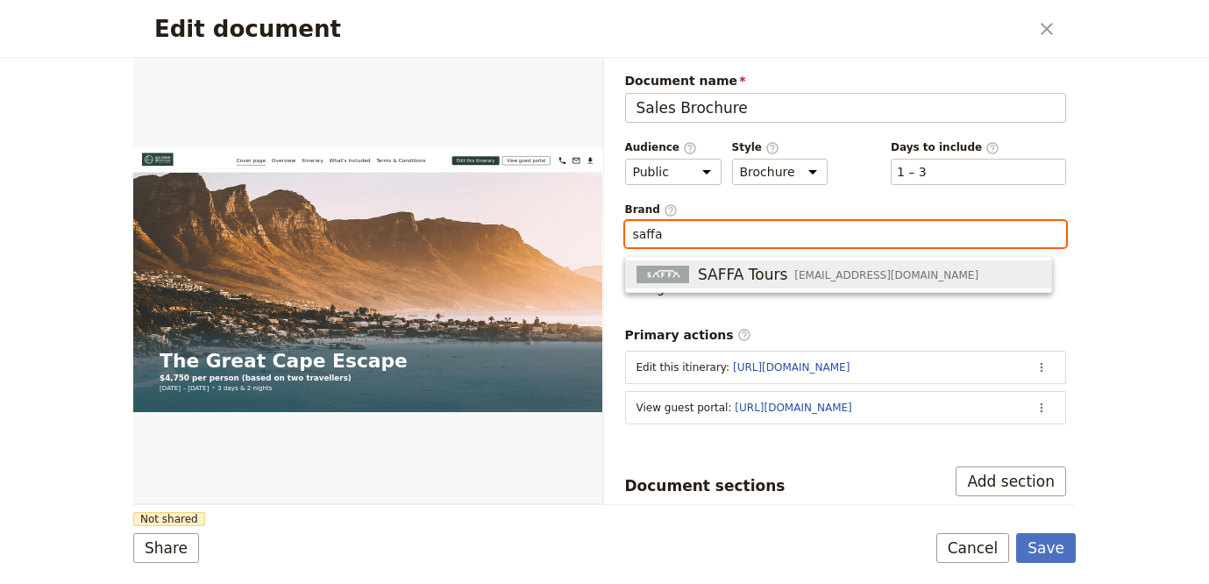
click at [712, 273] on span "SAFFA Tours" at bounding box center [742, 274] width 89 height 21
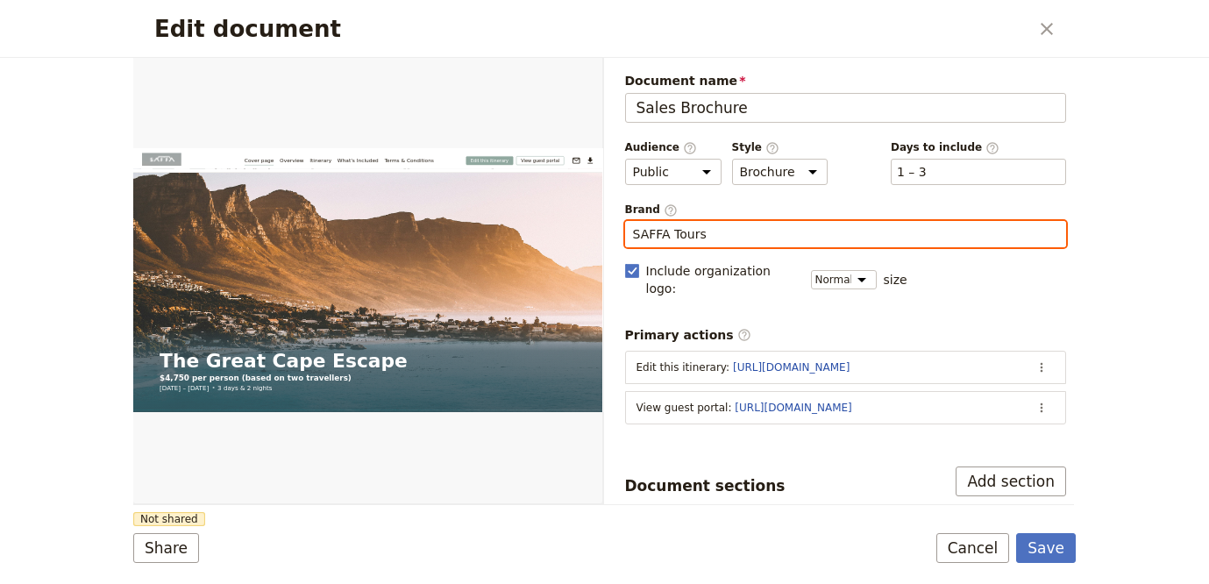
type input "SAFFA Tours"
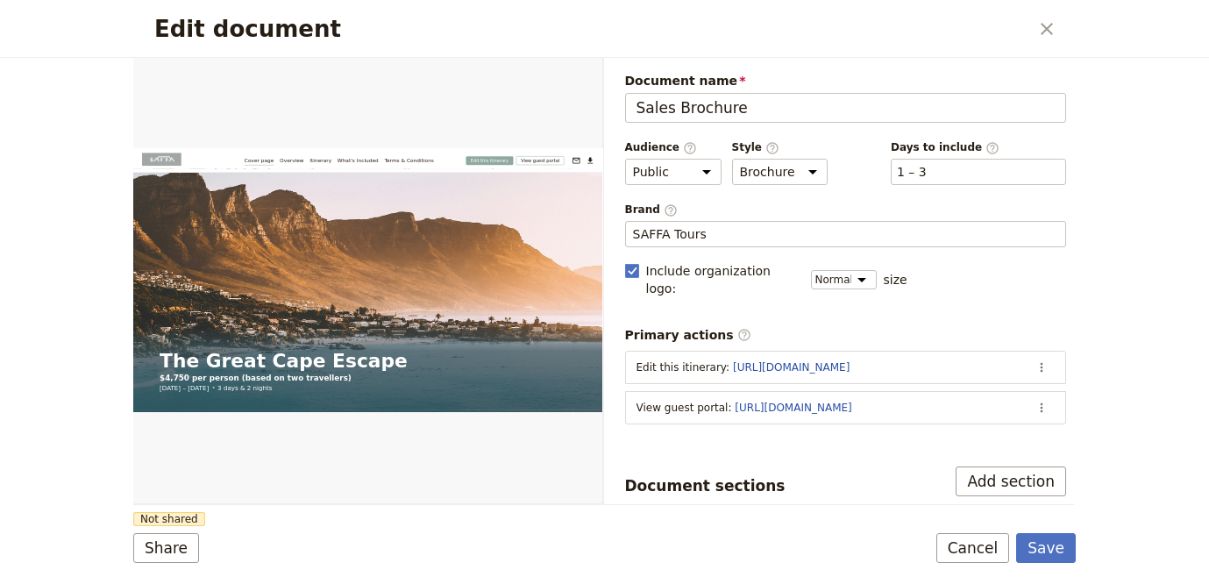
click at [410, 513] on form "Web PDF ​ Document name Sales Brochure Preview Audience ​ Public Passenger Guid…" at bounding box center [604, 321] width 942 height 526
click at [163, 557] on button "Share" at bounding box center [166, 548] width 66 height 30
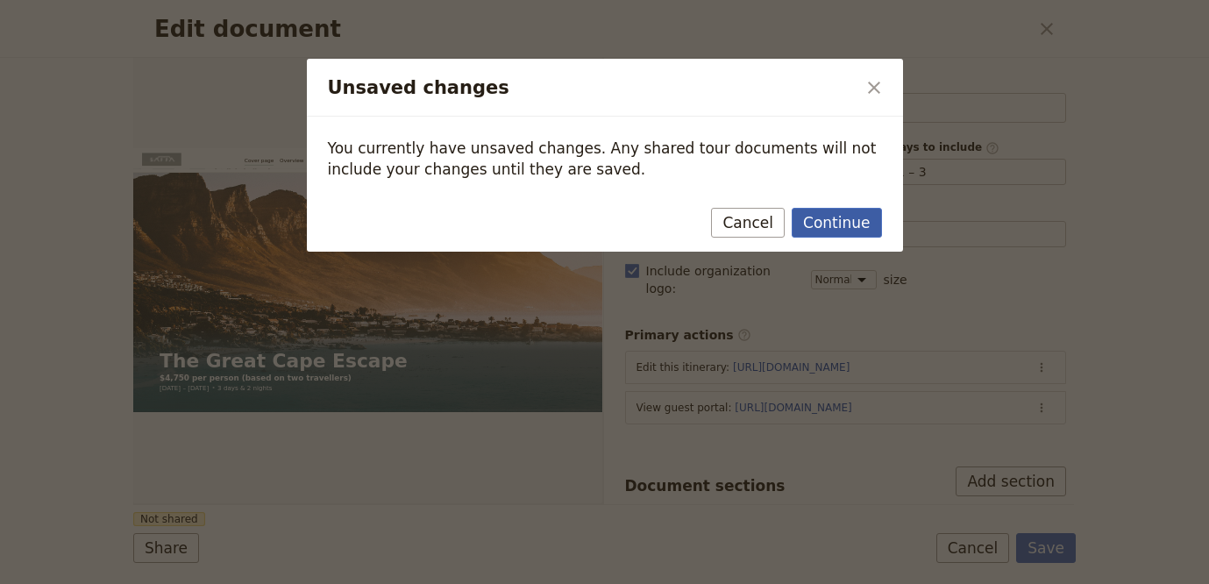
click at [846, 232] on button "Continue" at bounding box center [836, 223] width 89 height 30
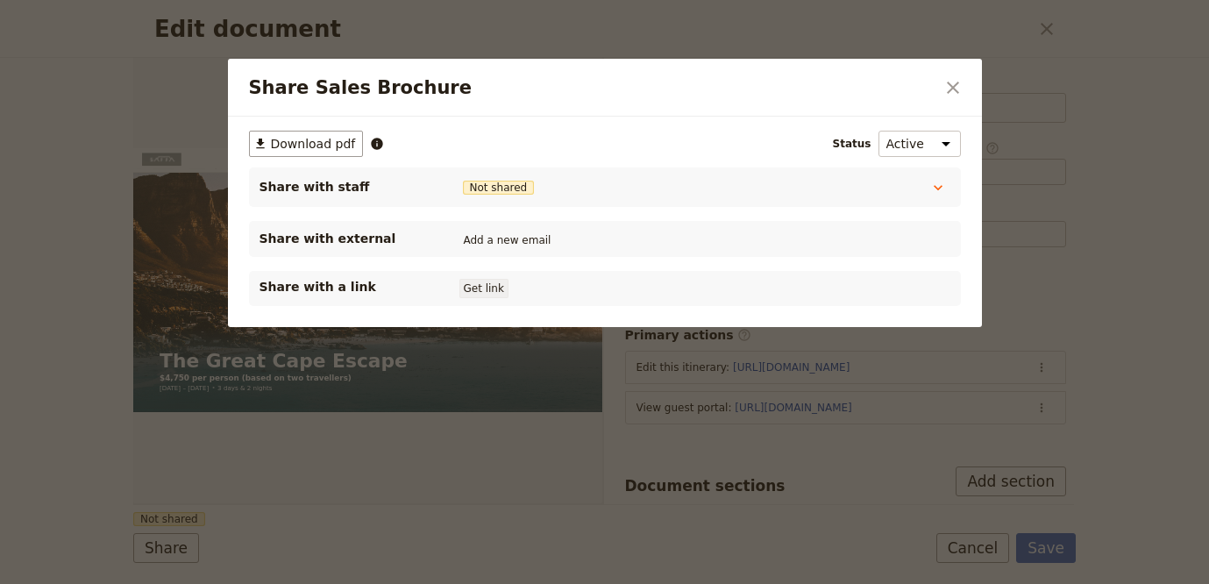
click at [466, 285] on button "Get link" at bounding box center [483, 288] width 49 height 19
click at [960, 79] on icon "Close dialog" at bounding box center [952, 87] width 21 height 21
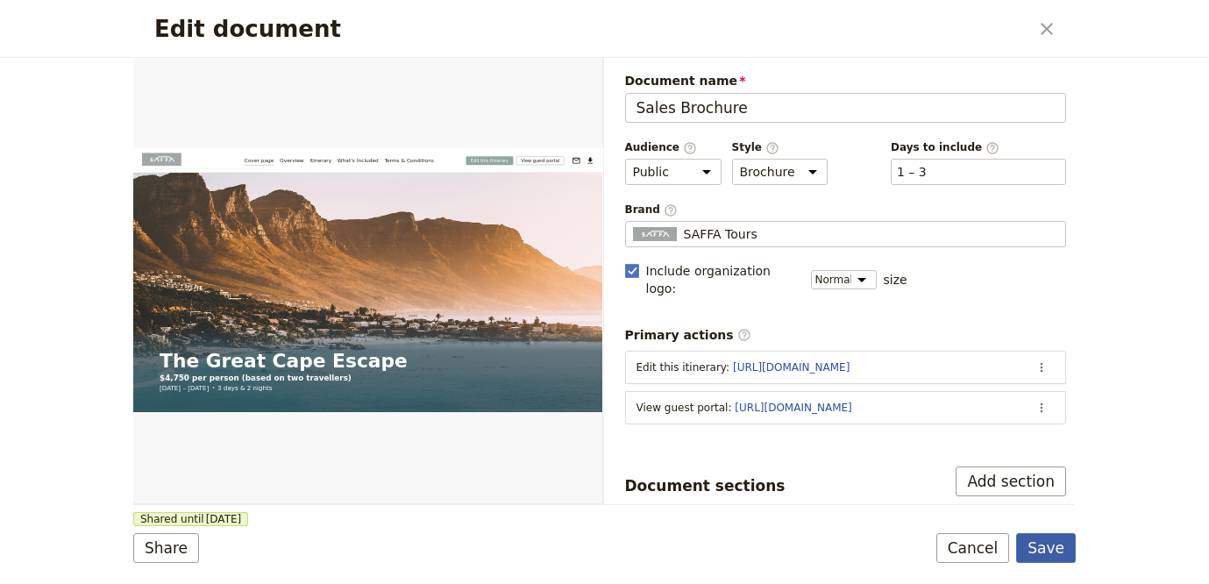
click at [1069, 538] on button "Save" at bounding box center [1046, 548] width 60 height 30
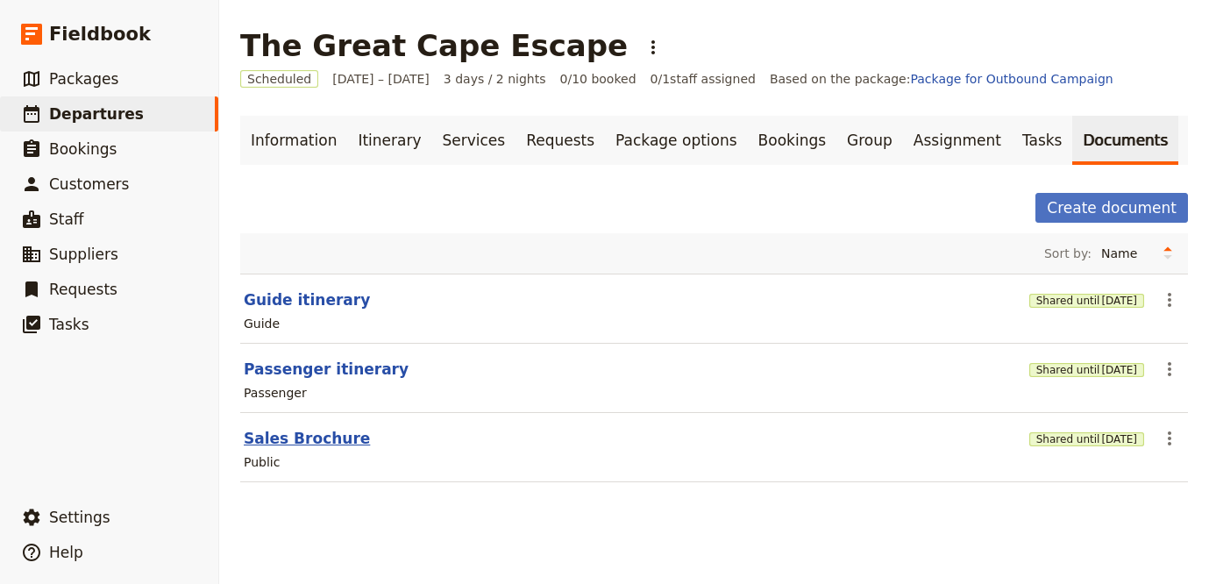
click at [324, 442] on button "Sales Brochure" at bounding box center [307, 438] width 126 height 21
select select "DEFAULT"
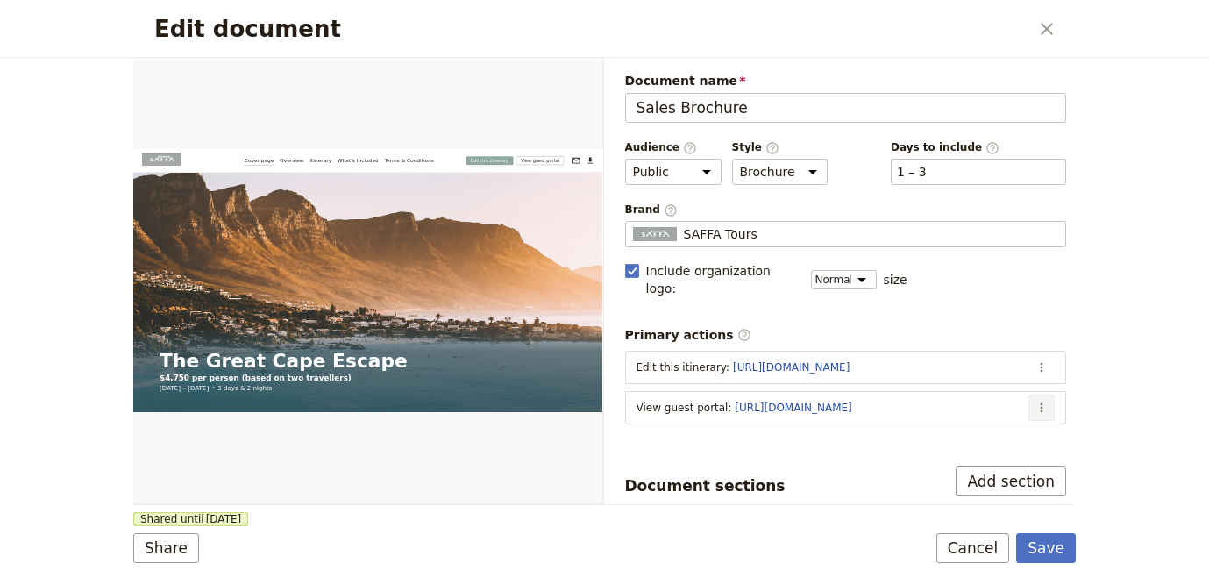
click at [1036, 394] on button "​" at bounding box center [1041, 407] width 26 height 26
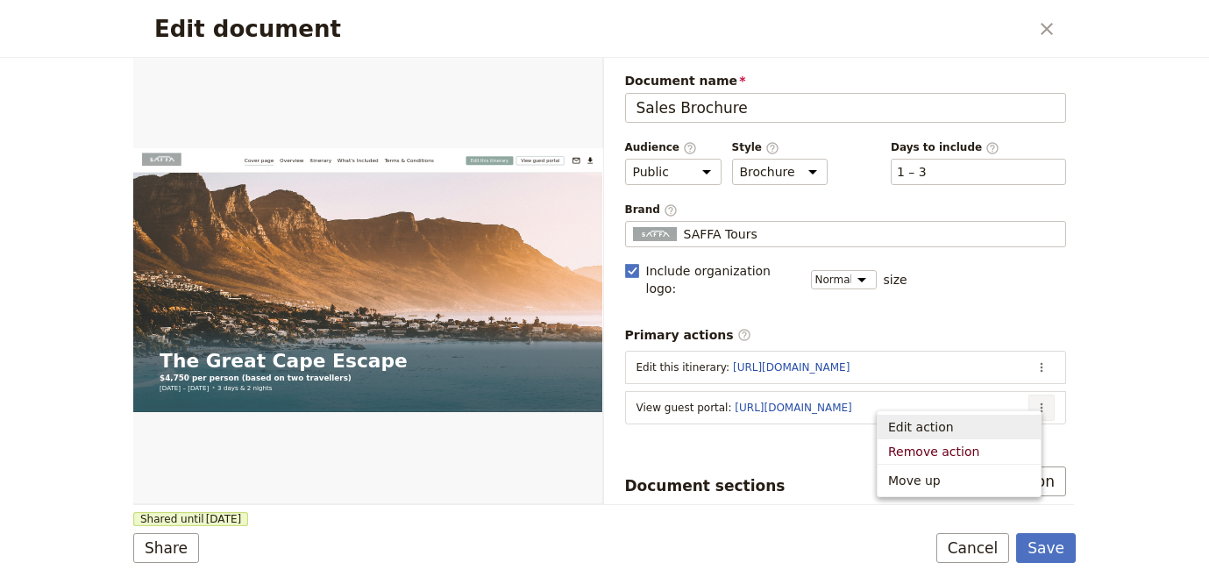
click at [1010, 417] on button "Edit action" at bounding box center [958, 427] width 163 height 25
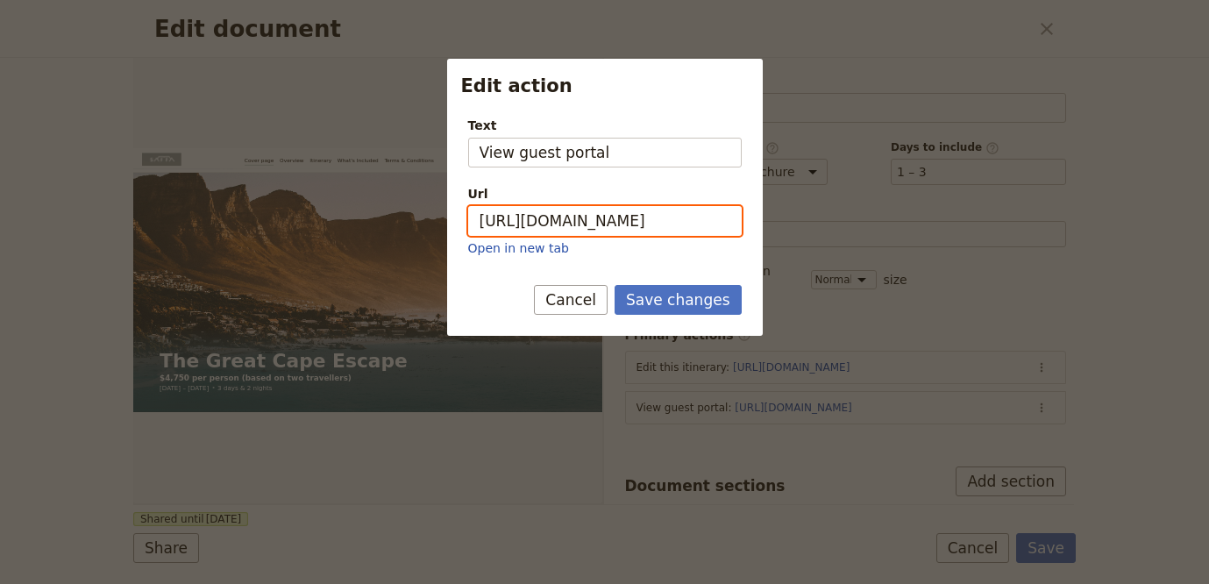
click at [723, 217] on input "[URL][DOMAIN_NAME]" at bounding box center [604, 221] width 273 height 30
paste input "lcmZYivgU-h60DS2bQIYO"
type input "[URL][DOMAIN_NAME]"
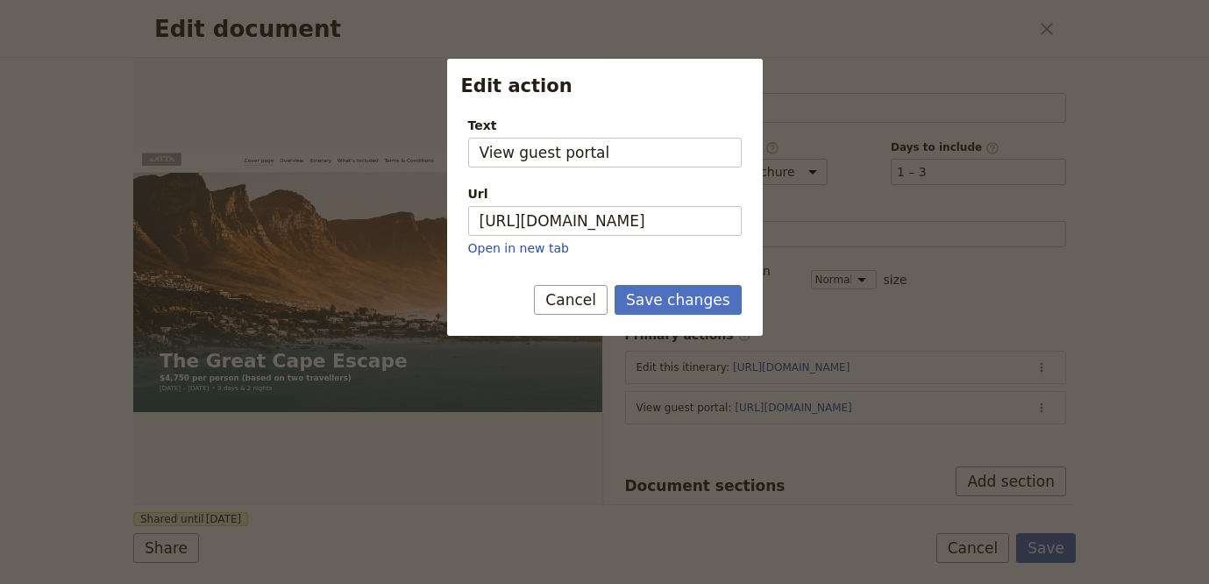
click at [663, 317] on div "Save changes Cancel" at bounding box center [605, 310] width 316 height 51
click at [672, 302] on button "Save changes" at bounding box center [677, 300] width 127 height 30
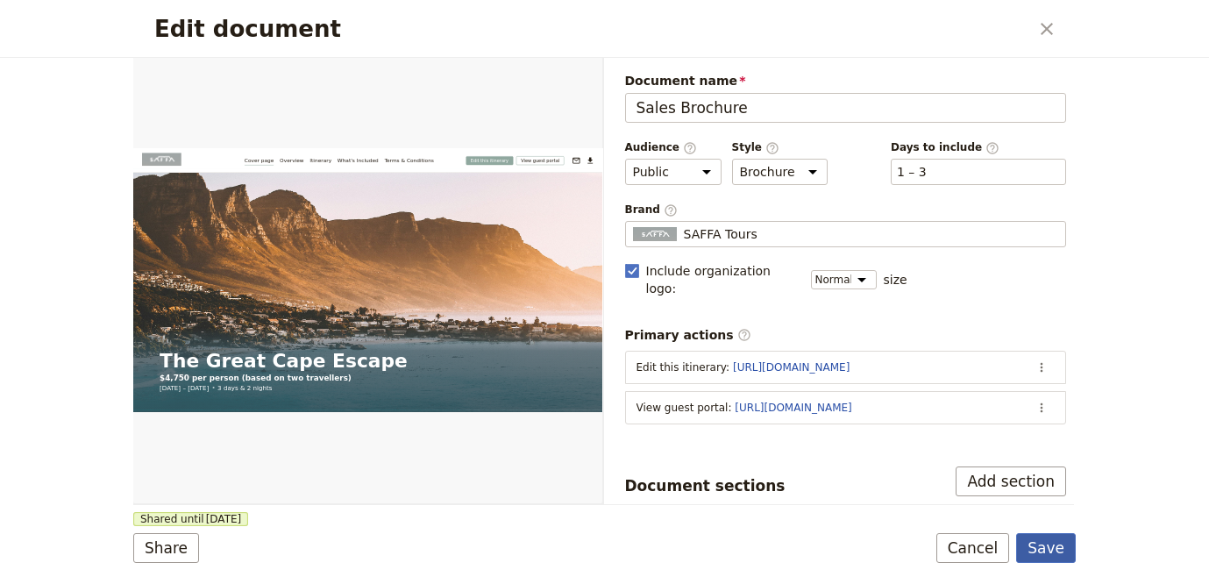
click at [1055, 544] on button "Save" at bounding box center [1046, 548] width 60 height 30
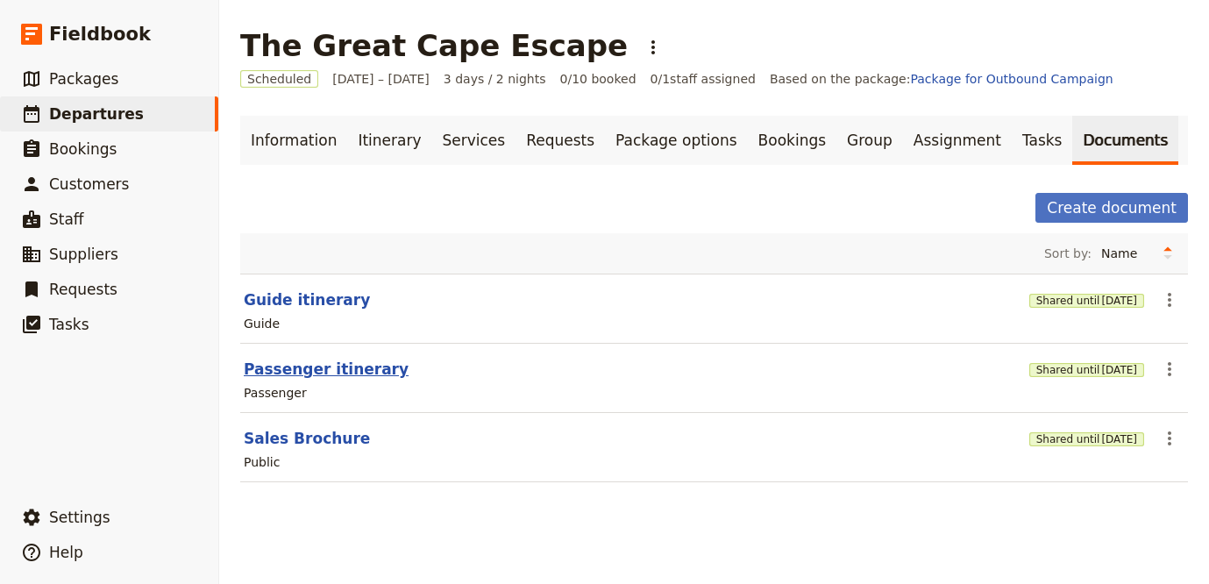
click at [363, 365] on button "Passenger itinerary" at bounding box center [326, 369] width 165 height 21
select select "PASSENGER"
select select "RUN_SHEET"
select select "LARGE"
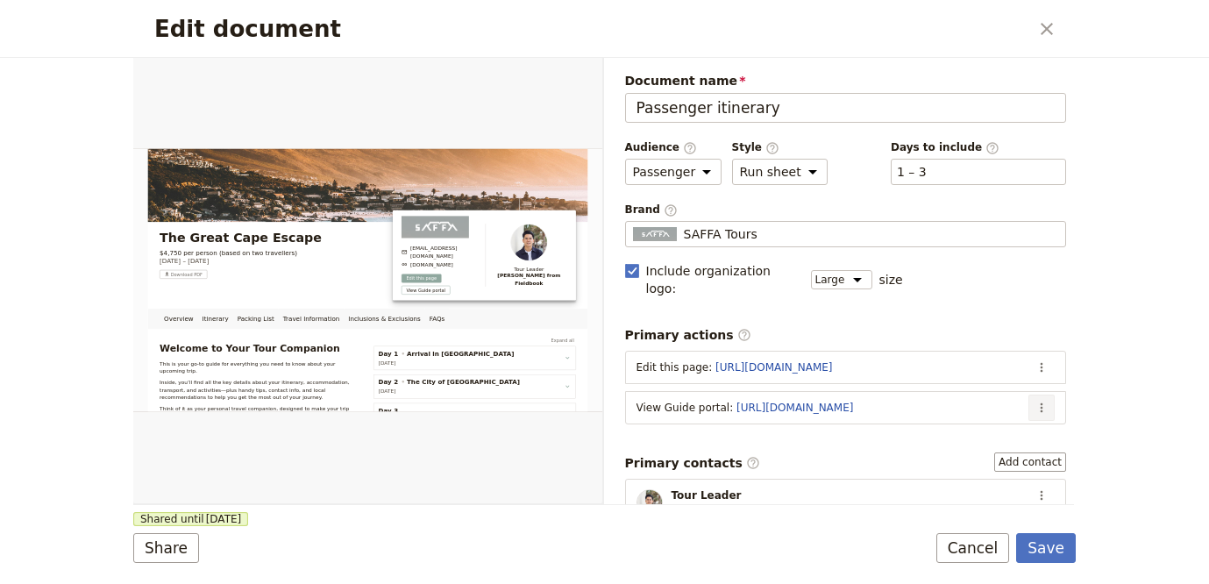
click at [1034, 401] on icon "Actions" at bounding box center [1041, 408] width 14 height 14
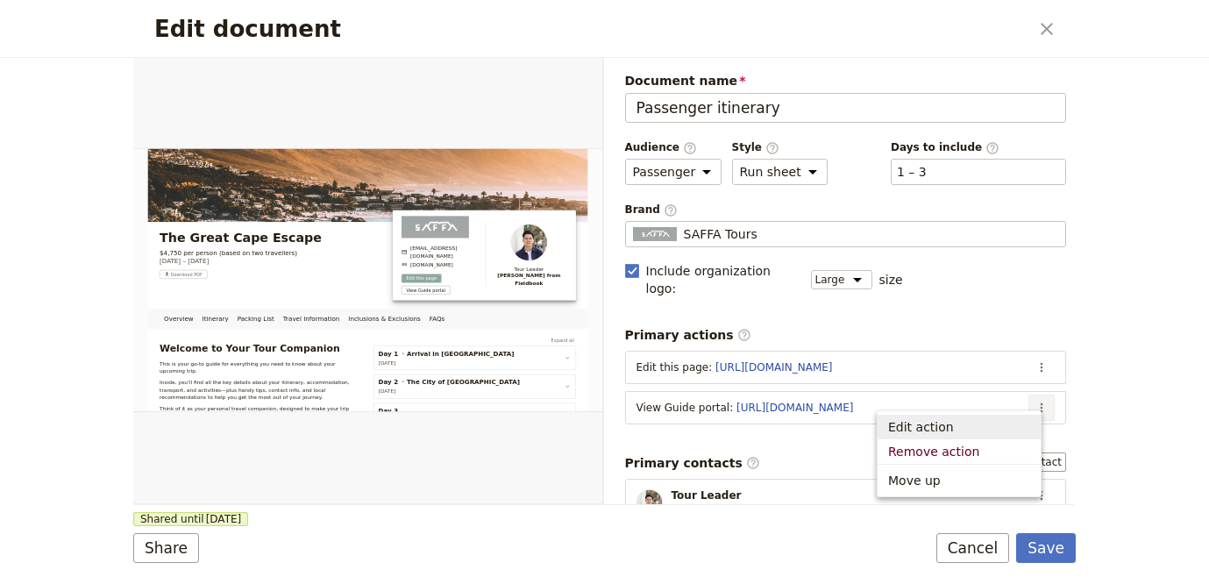
click at [972, 421] on span "Edit action" at bounding box center [959, 427] width 142 height 18
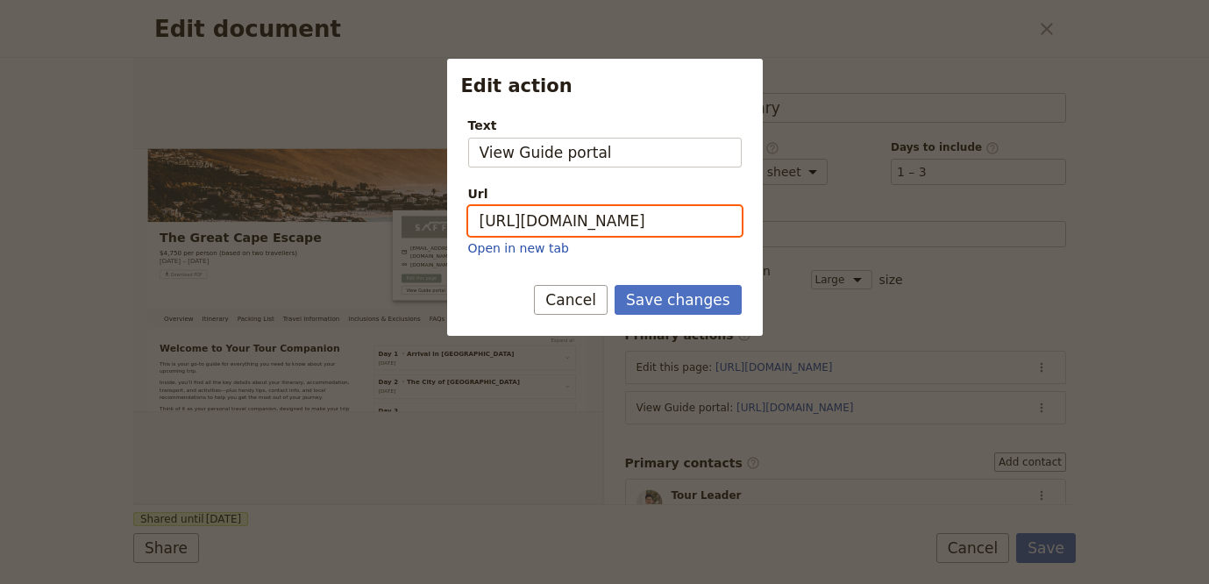
click at [659, 210] on input "[URL][DOMAIN_NAME]" at bounding box center [604, 221] width 273 height 30
paste input "QJbboZEOdsX667tGSXGFn"
type input "[URL][DOMAIN_NAME]"
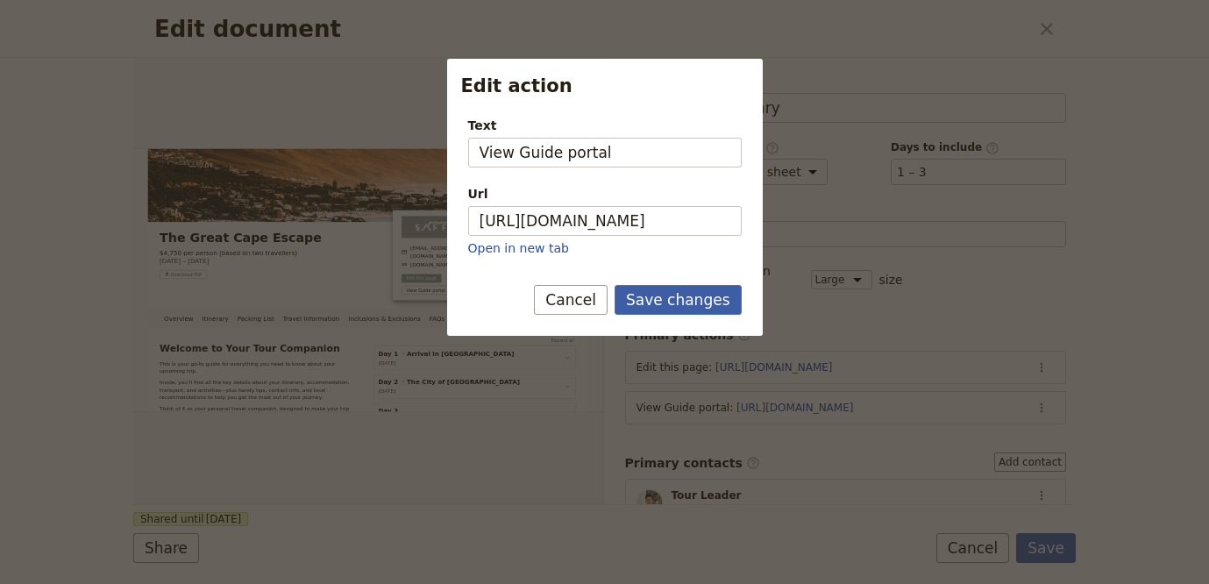
click at [681, 298] on button "Save changes" at bounding box center [677, 300] width 127 height 30
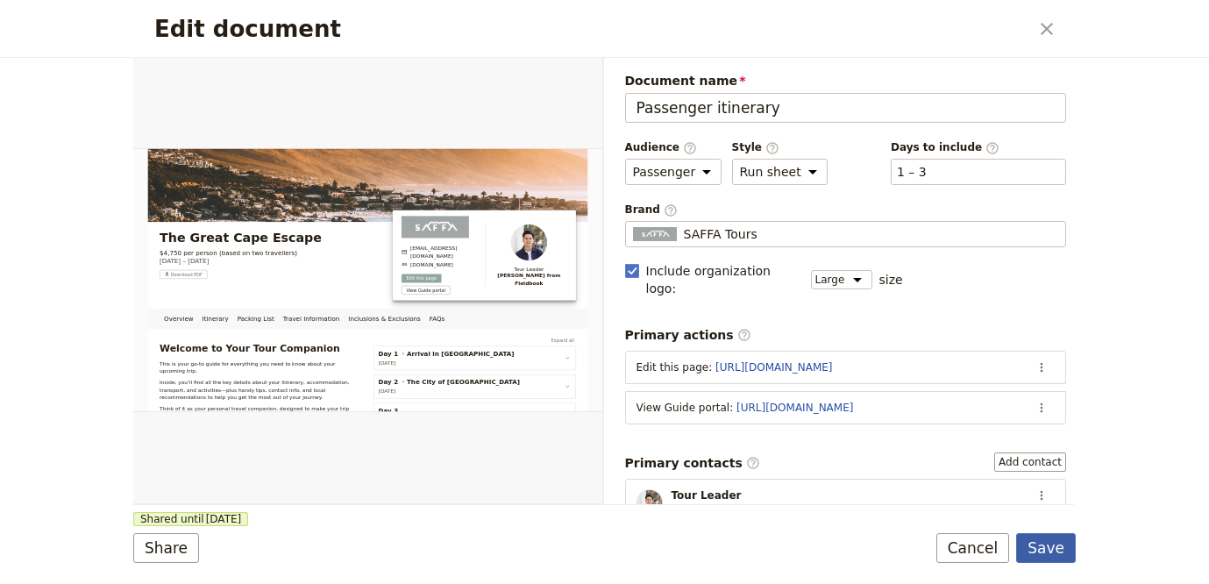
click at [1064, 553] on button "Save" at bounding box center [1046, 548] width 60 height 30
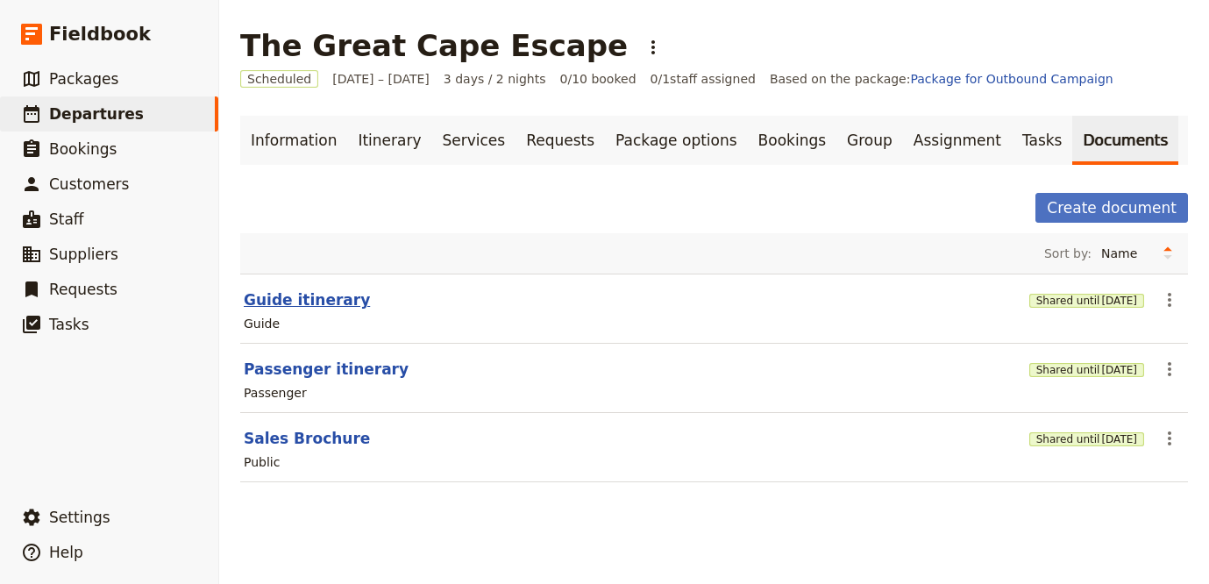
click at [288, 307] on button "Guide itinerary" at bounding box center [307, 299] width 126 height 21
select select "STAFF"
select select "RUN_SHEET"
select select "LARGE"
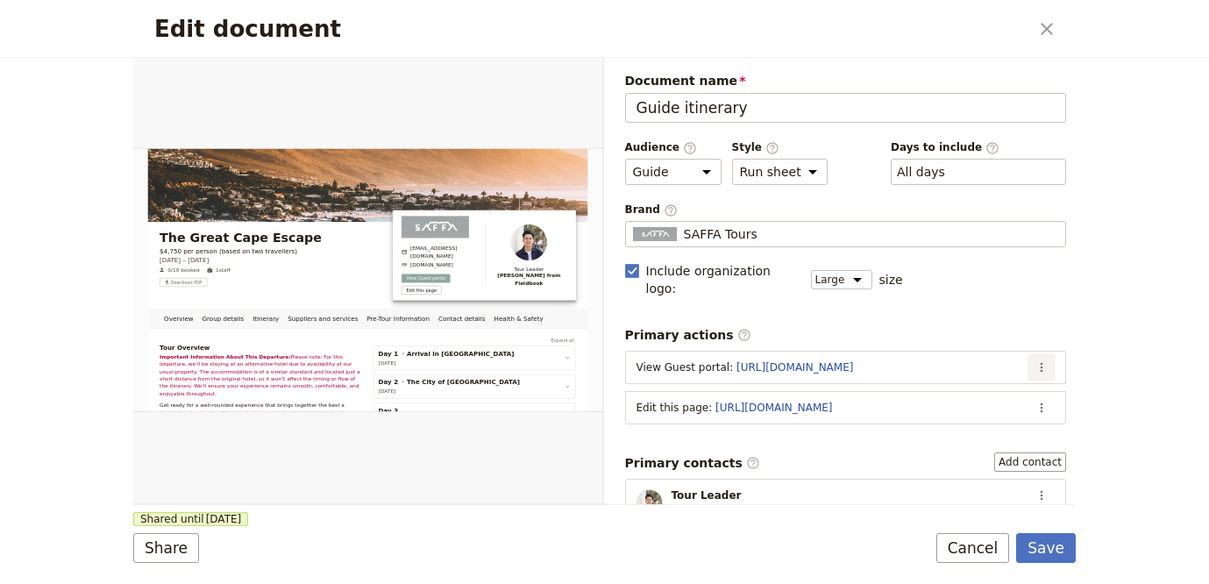
click at [1034, 360] on icon "Actions" at bounding box center [1041, 367] width 14 height 14
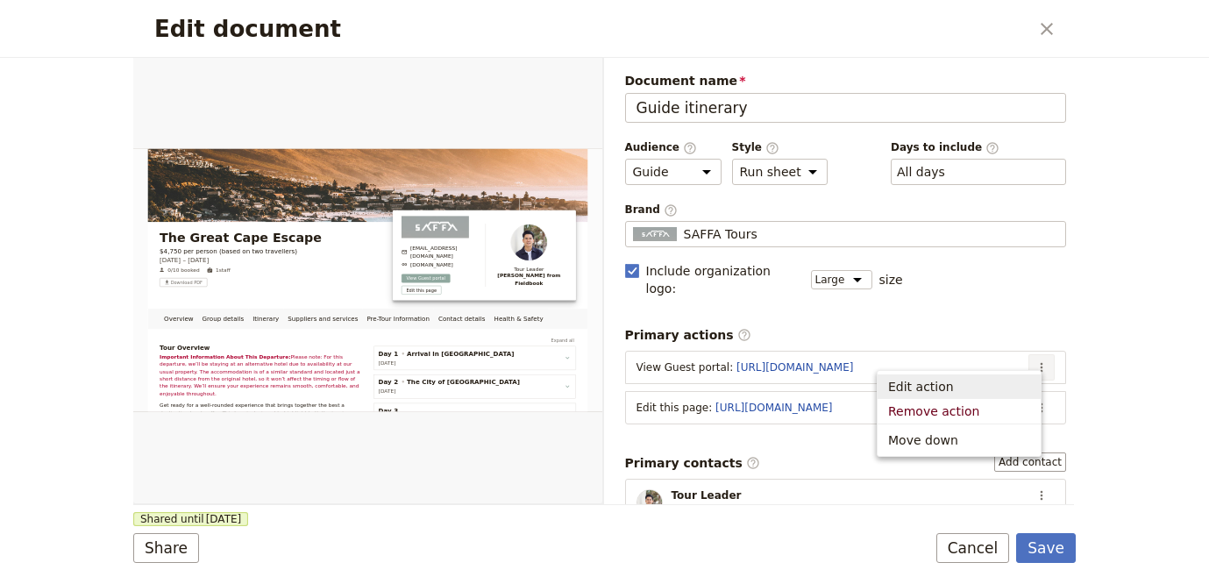
click at [1012, 377] on button "Edit action" at bounding box center [958, 386] width 163 height 25
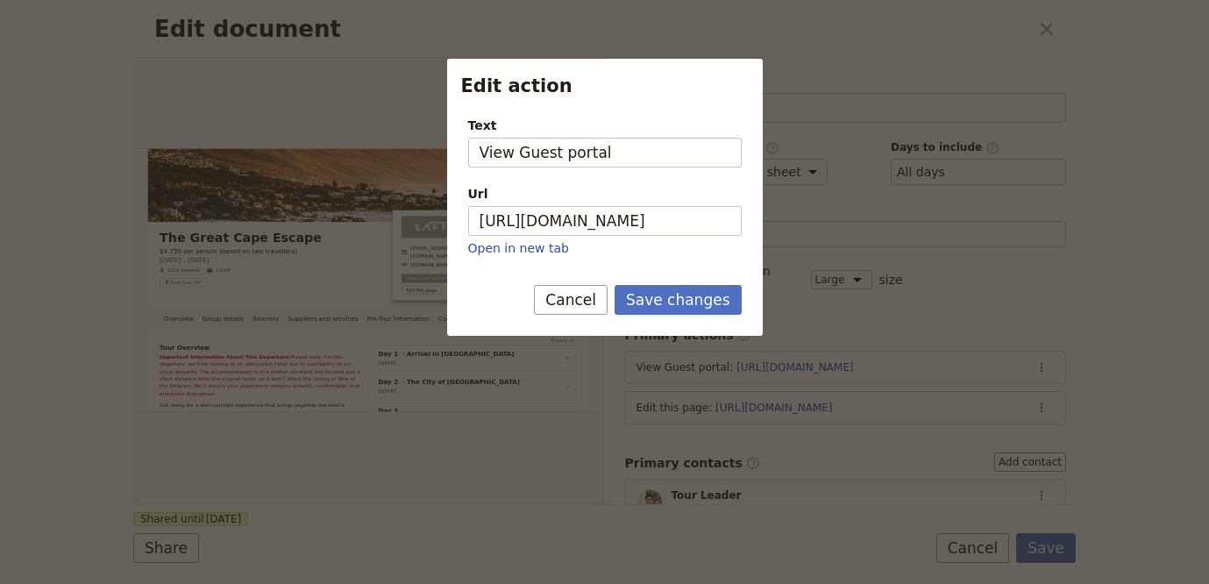
click at [763, 224] on div at bounding box center [604, 292] width 1209 height 584
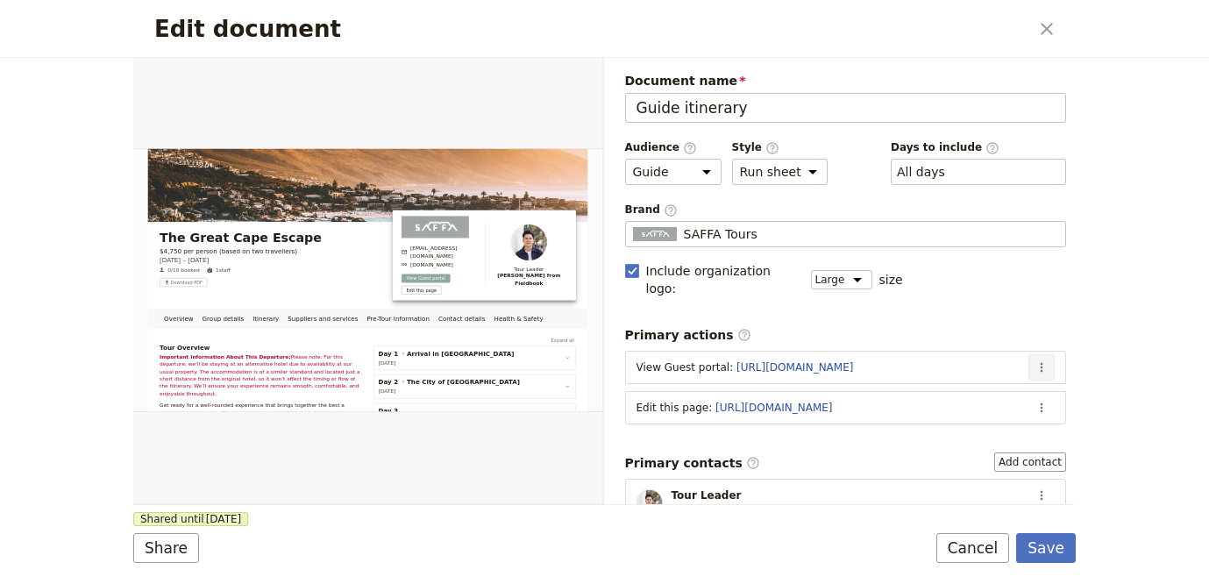
click at [1031, 358] on button "​" at bounding box center [1041, 367] width 26 height 26
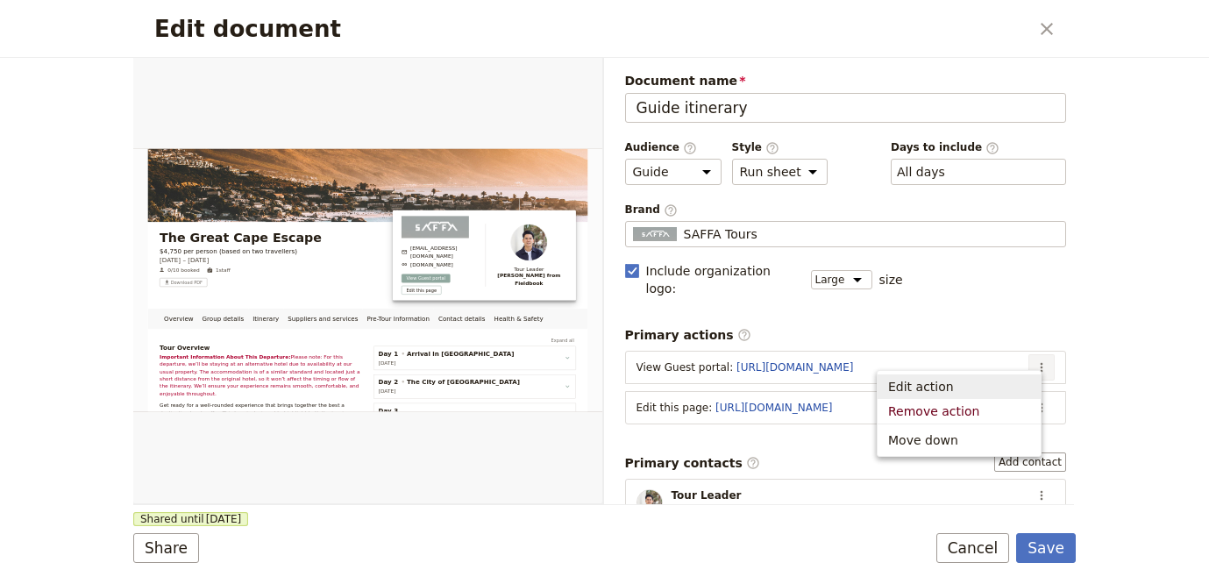
click at [1004, 381] on span "Edit action" at bounding box center [959, 387] width 142 height 18
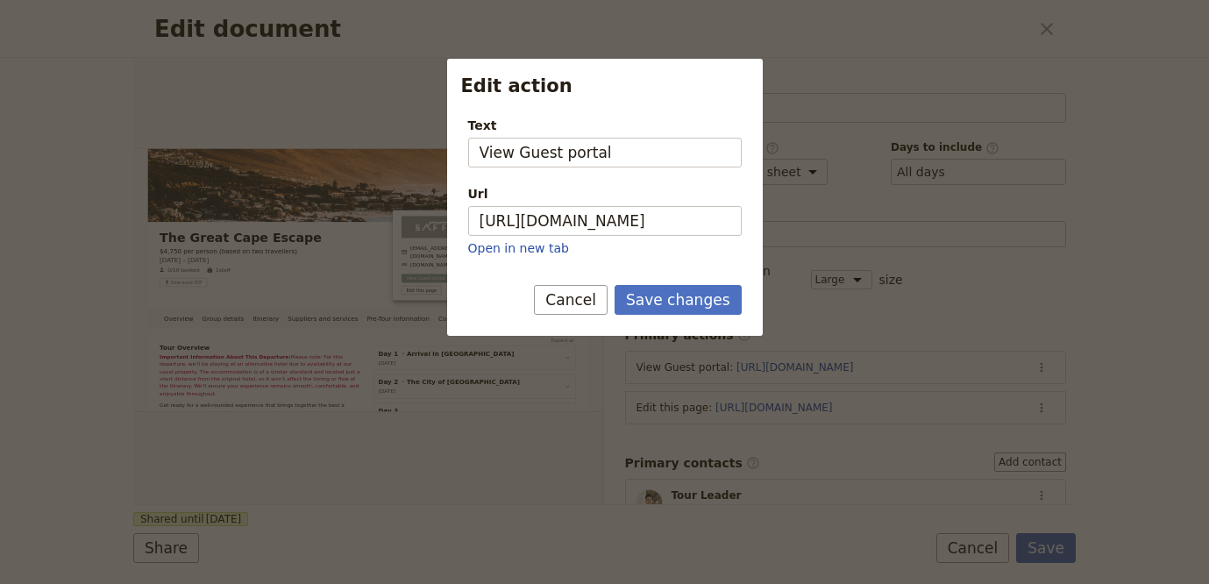
click at [619, 245] on p "Open in new tab" at bounding box center [604, 248] width 273 height 18
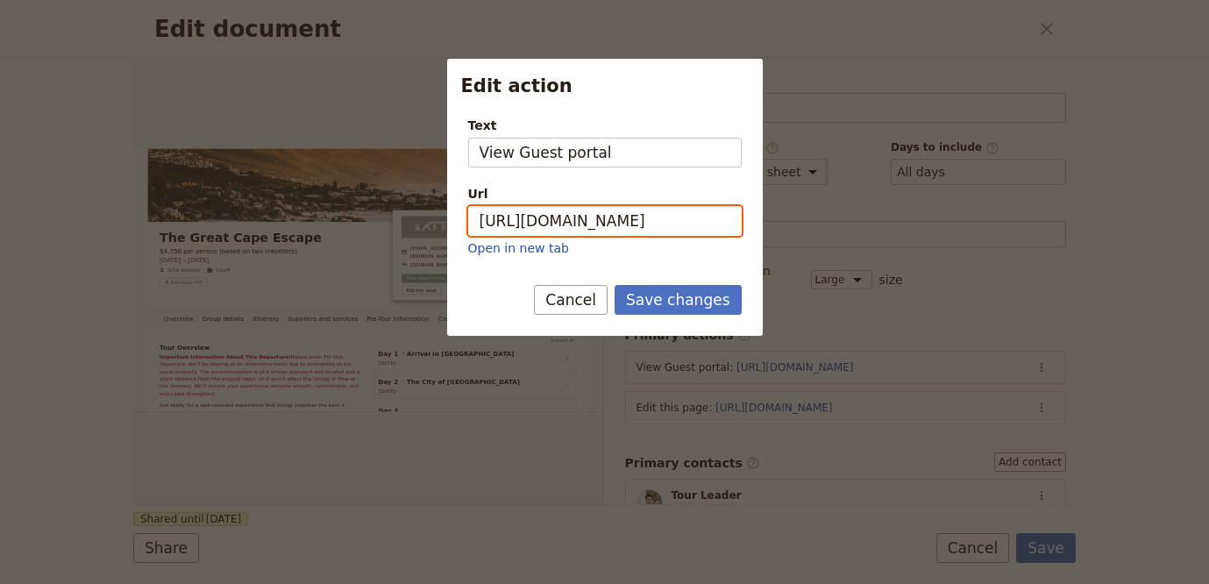
click at [631, 227] on input "[URL][DOMAIN_NAME]" at bounding box center [604, 221] width 273 height 30
paste input "lcmZYivgU-h60DS2bQIYO"
type input "[URL][DOMAIN_NAME]"
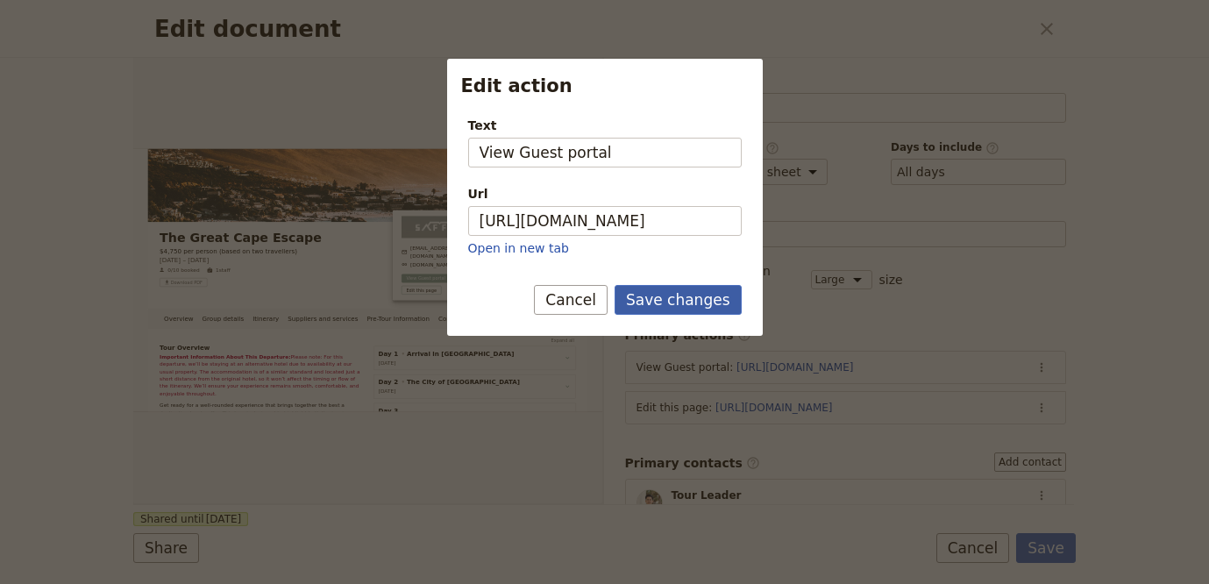
click at [672, 288] on button "Save changes" at bounding box center [677, 300] width 127 height 30
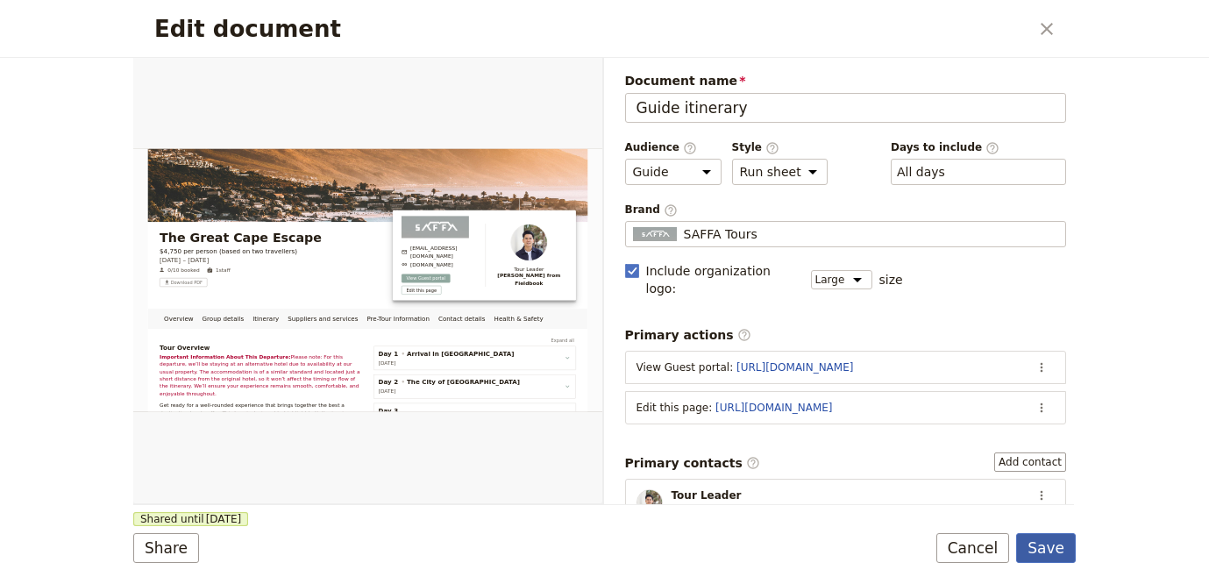
click at [1061, 539] on button "Save" at bounding box center [1046, 548] width 60 height 30
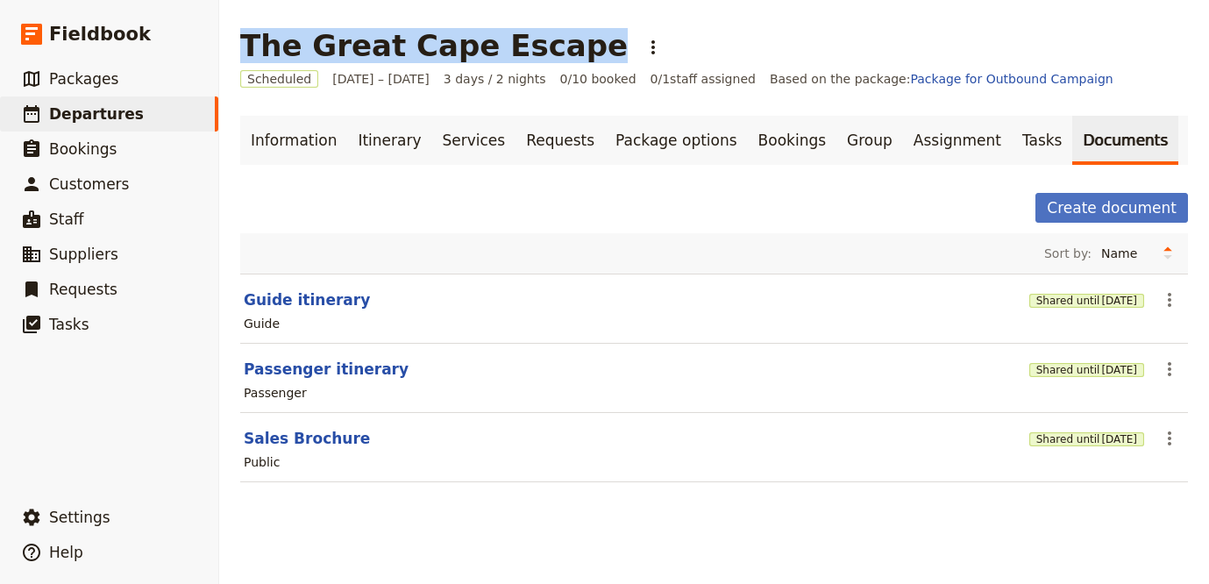
drag, startPoint x: 563, startPoint y: 53, endPoint x: 245, endPoint y: 60, distance: 317.4
click at [245, 60] on div "The Great Cape Escape ​" at bounding box center [454, 45] width 428 height 35
copy h1 "The Great Cape Escape"
click at [643, 45] on icon "Actions" at bounding box center [653, 47] width 21 height 21
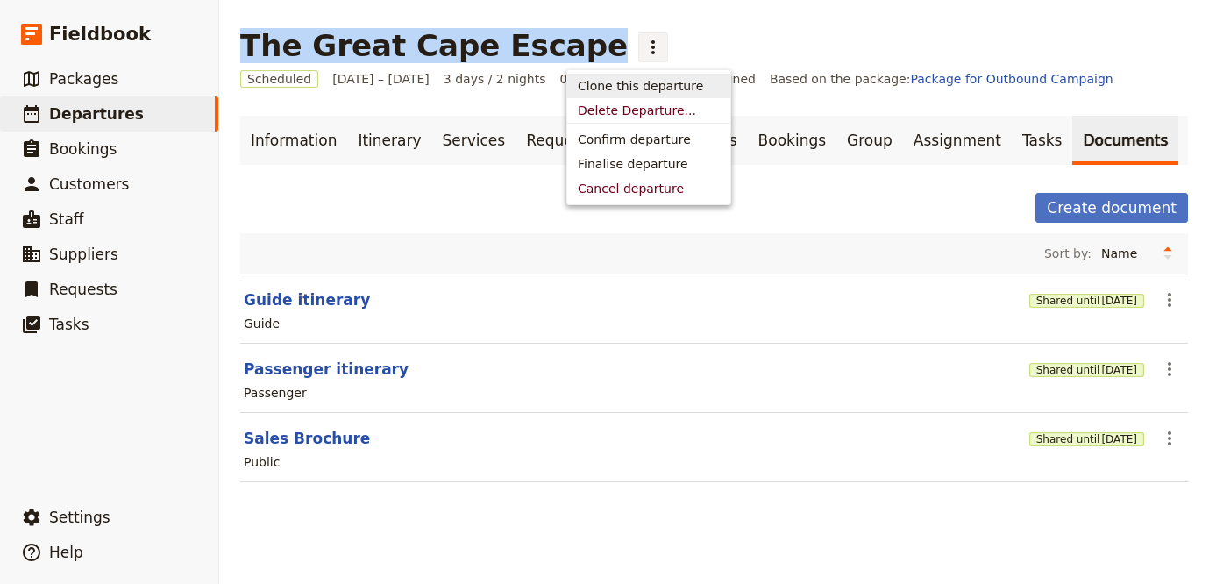
click at [636, 79] on span "Clone this departure" at bounding box center [640, 86] width 125 height 18
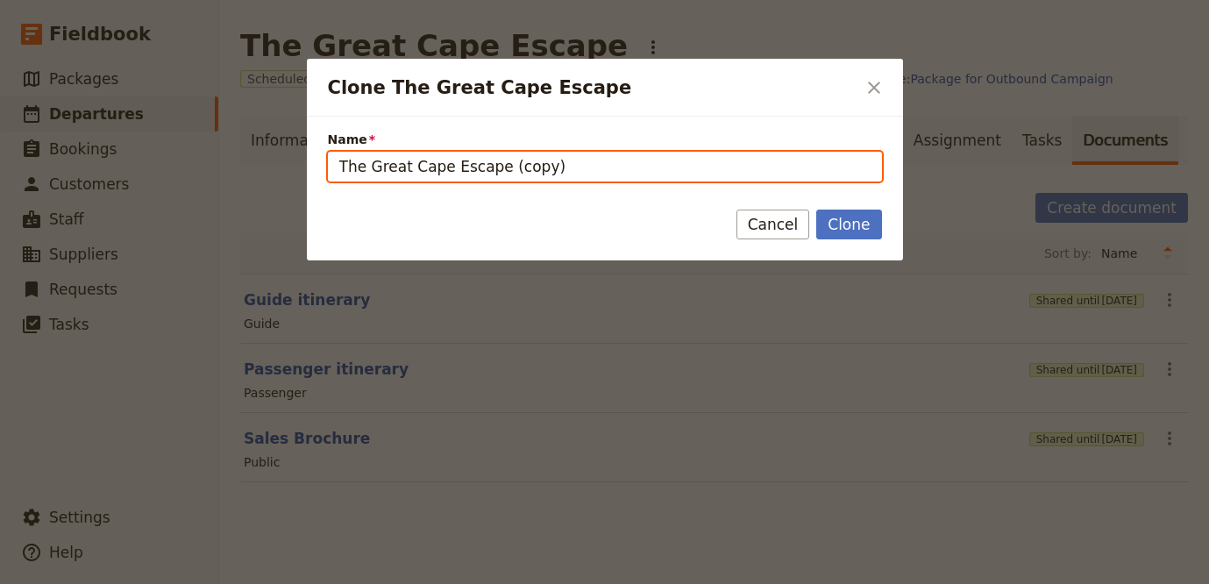
click at [547, 171] on input "The Great Cape Escape (copy)" at bounding box center [605, 167] width 554 height 30
paste input "Guided Devon & Cornwall Cycling Tour"
type input "Guided Devon & Cornwall Cycling Tour"
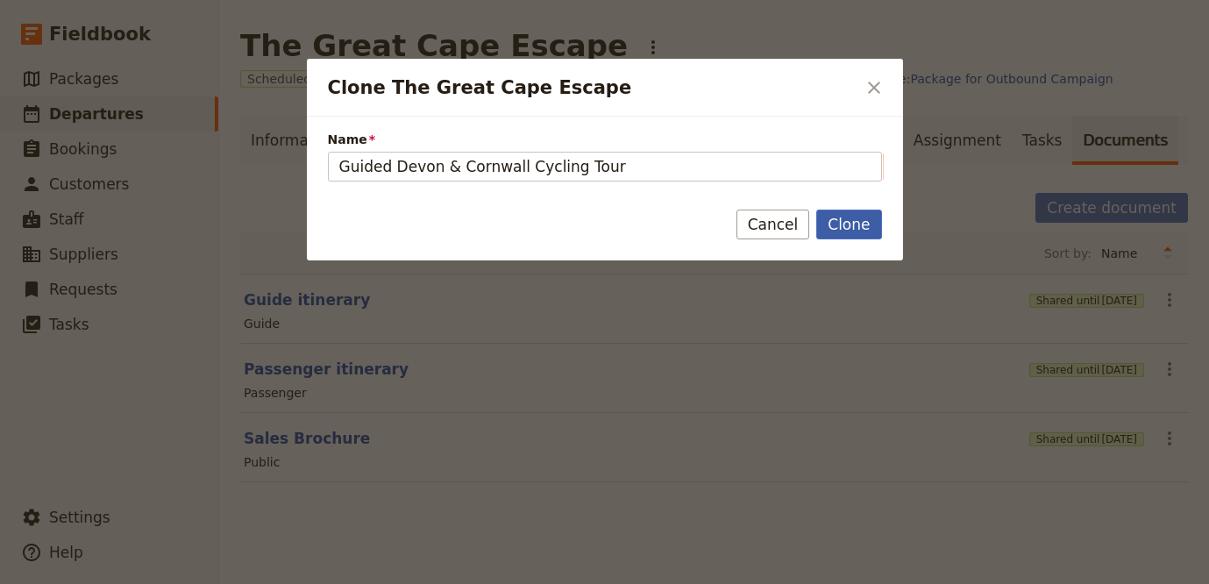
click at [871, 229] on button "Clone" at bounding box center [848, 225] width 65 height 30
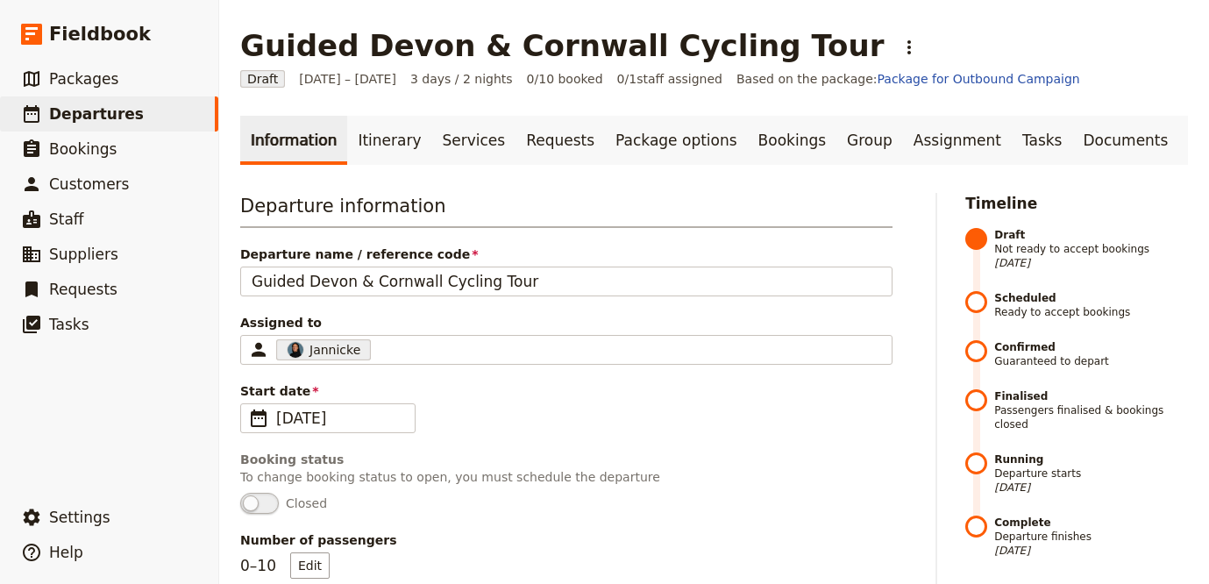
scroll to position [567, 0]
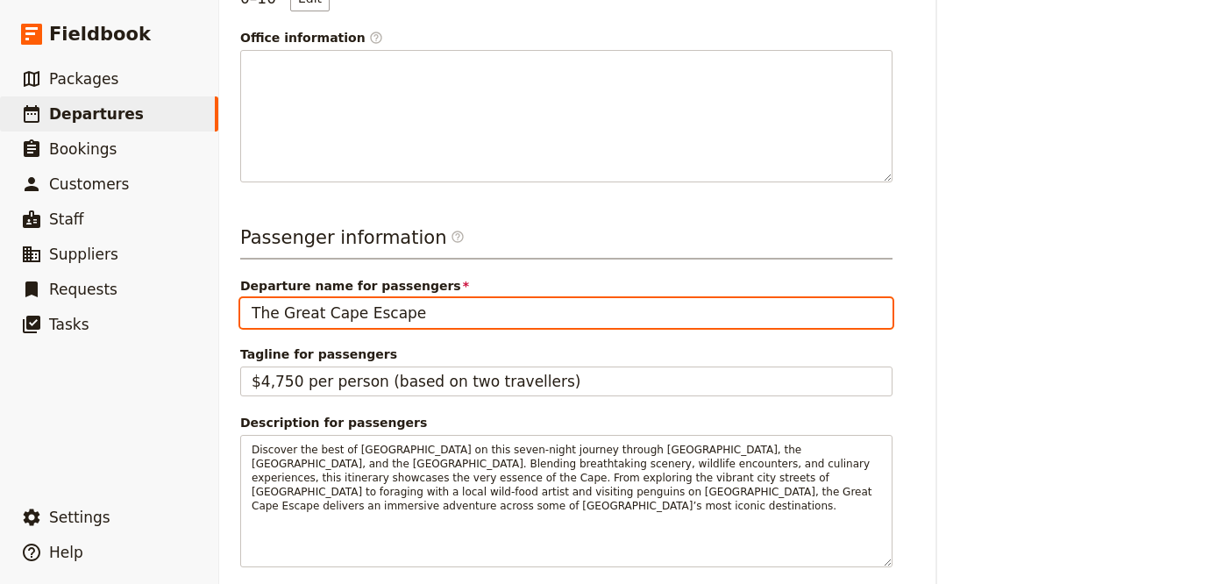
click at [423, 315] on input "The Great Cape Escape" at bounding box center [566, 313] width 652 height 30
paste input "Guided Devon & Cornwall Cycling Tour"
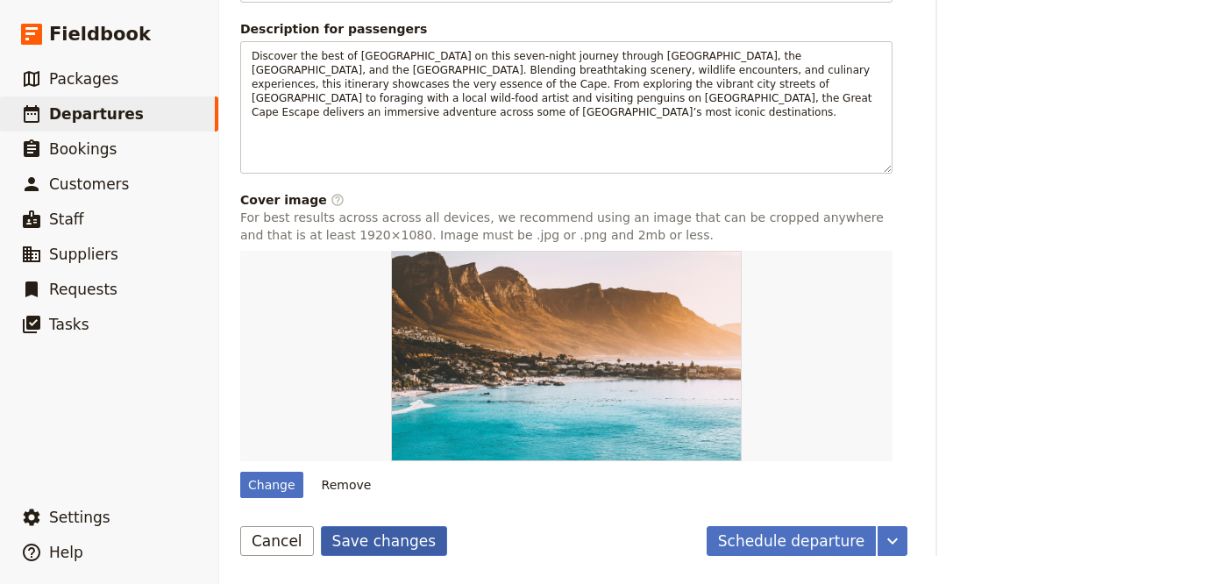
type input "Guided Devon & Cornwall Cycling Tour"
click at [359, 529] on button "Save changes" at bounding box center [384, 541] width 127 height 30
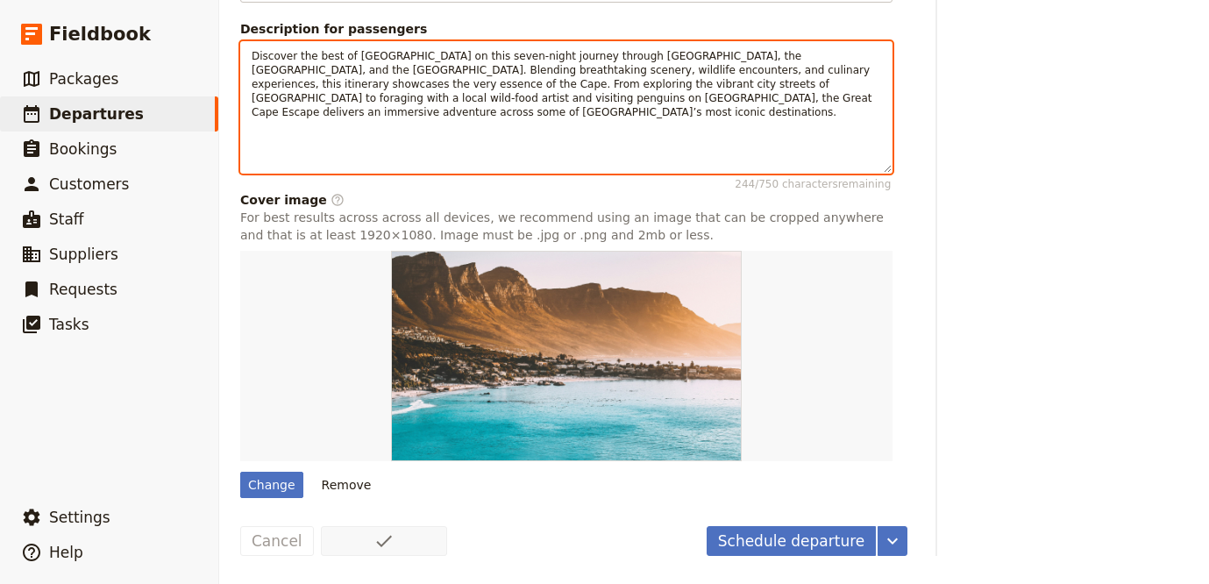
click at [532, 102] on span "Discover the best of [GEOGRAPHIC_DATA] on this seven-night journey through [GEO…" at bounding box center [563, 84] width 623 height 68
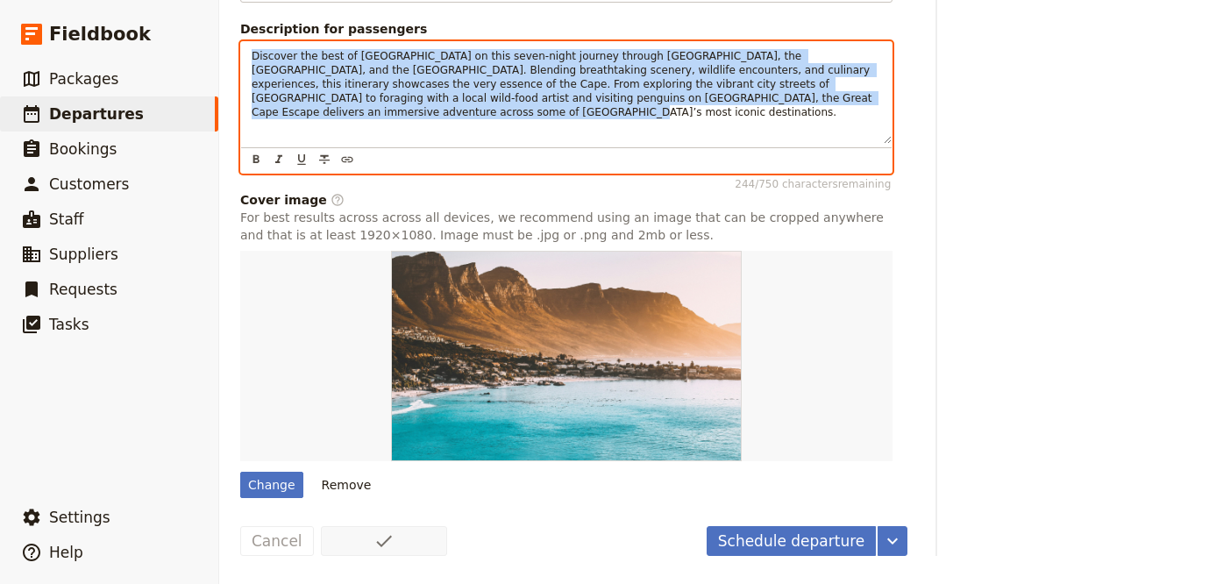
click at [532, 102] on span "Discover the best of [GEOGRAPHIC_DATA] on this seven-night journey through [GEO…" at bounding box center [563, 84] width 623 height 68
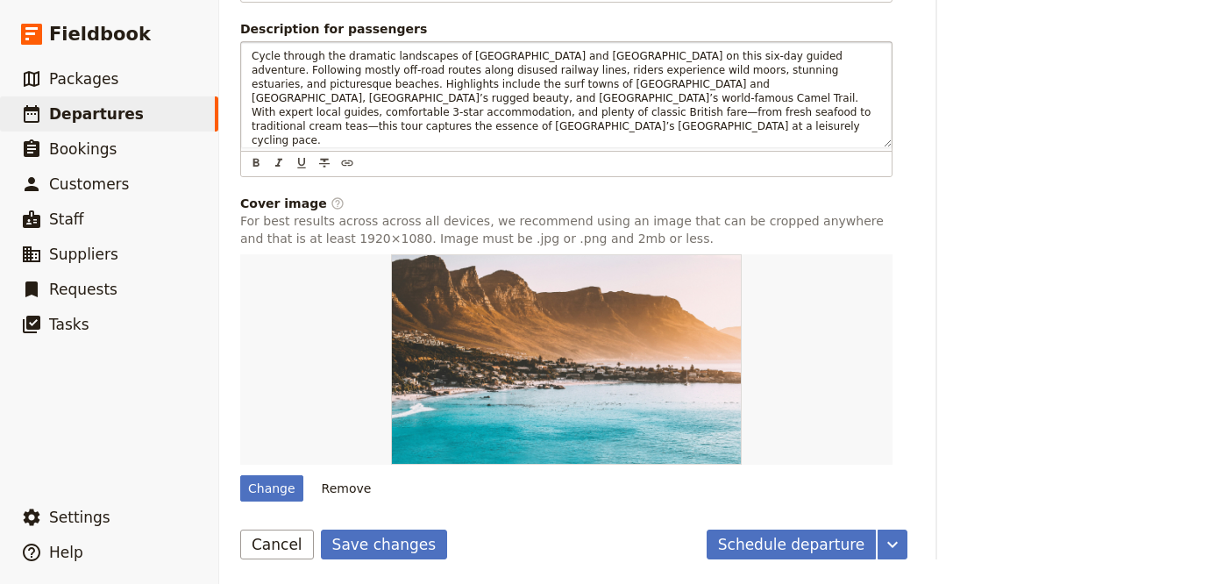
click at [354, 534] on button "Save changes" at bounding box center [384, 544] width 127 height 30
click at [340, 487] on button "Remove" at bounding box center [347, 488] width 66 height 26
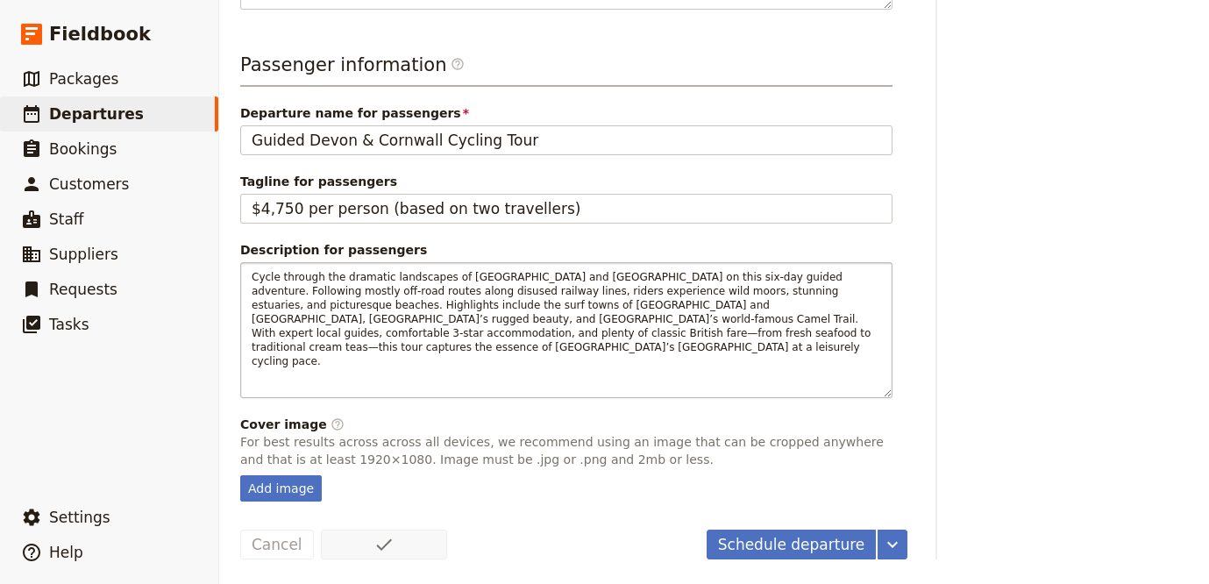
scroll to position [0, 0]
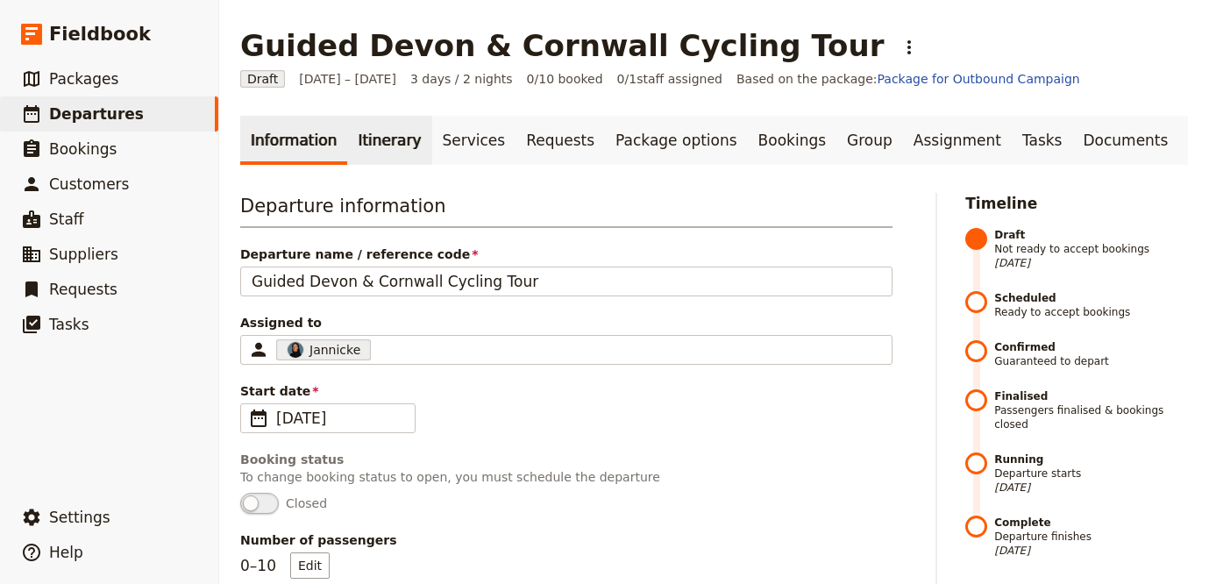
click at [355, 143] on link "Itinerary" at bounding box center [389, 140] width 84 height 49
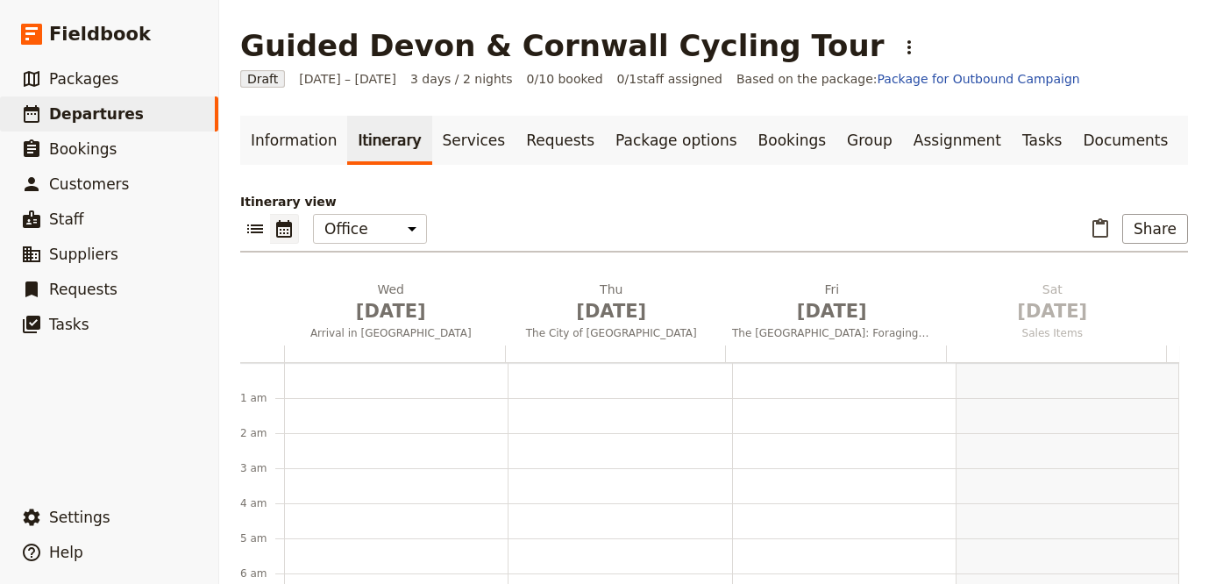
scroll to position [228, 0]
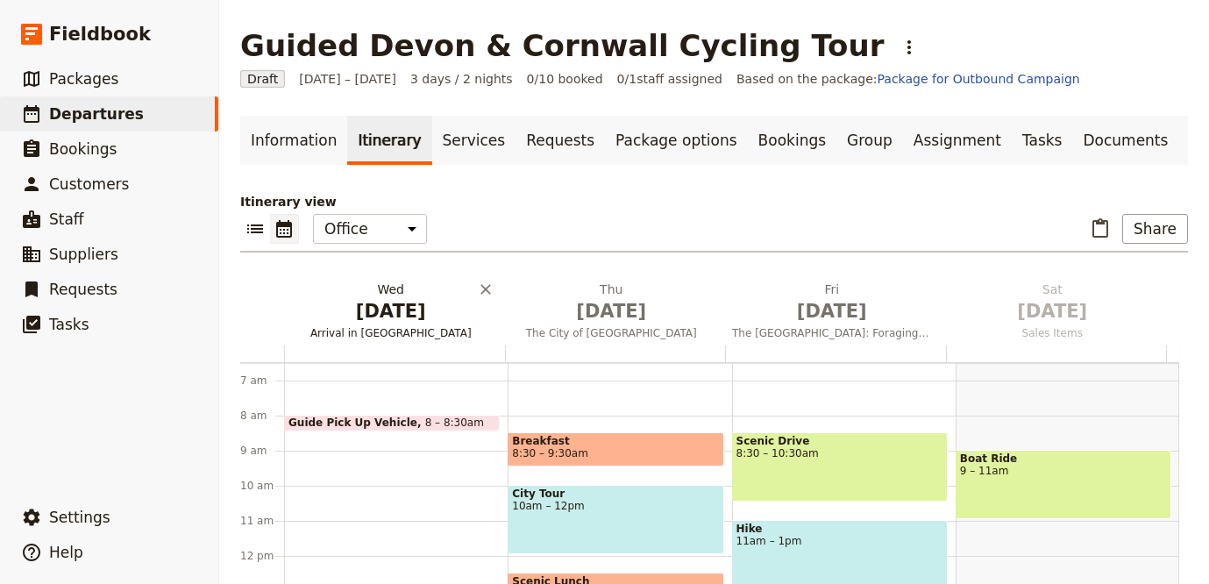
click at [422, 307] on span "[DATE]" at bounding box center [391, 311] width 200 height 26
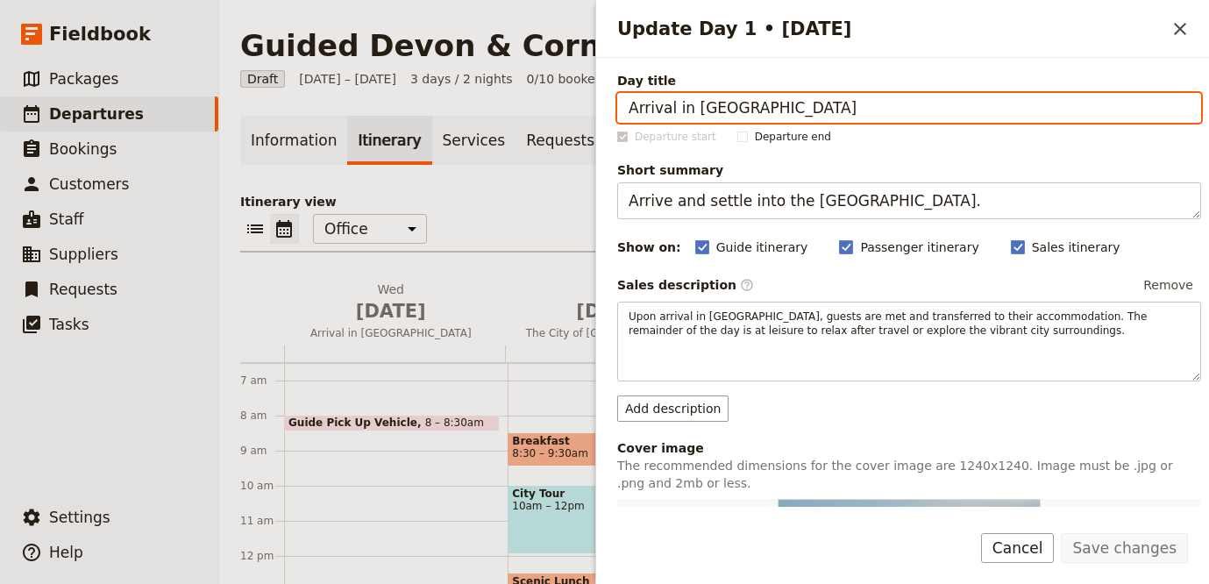
click at [735, 116] on input "Arrival in [GEOGRAPHIC_DATA]" at bounding box center [909, 108] width 584 height 30
paste input "Ilfracombe, Barnstaple and North Devon’s Surf Beaches"
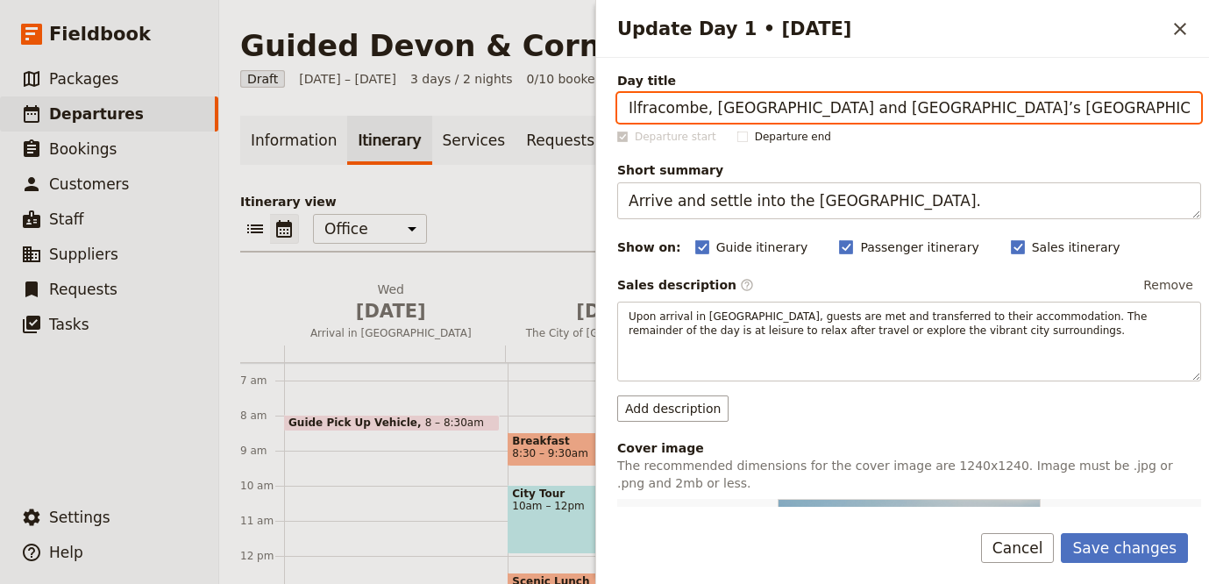
type input "Ilfracombe, Barnstaple and North Devon’s Surf Beaches"
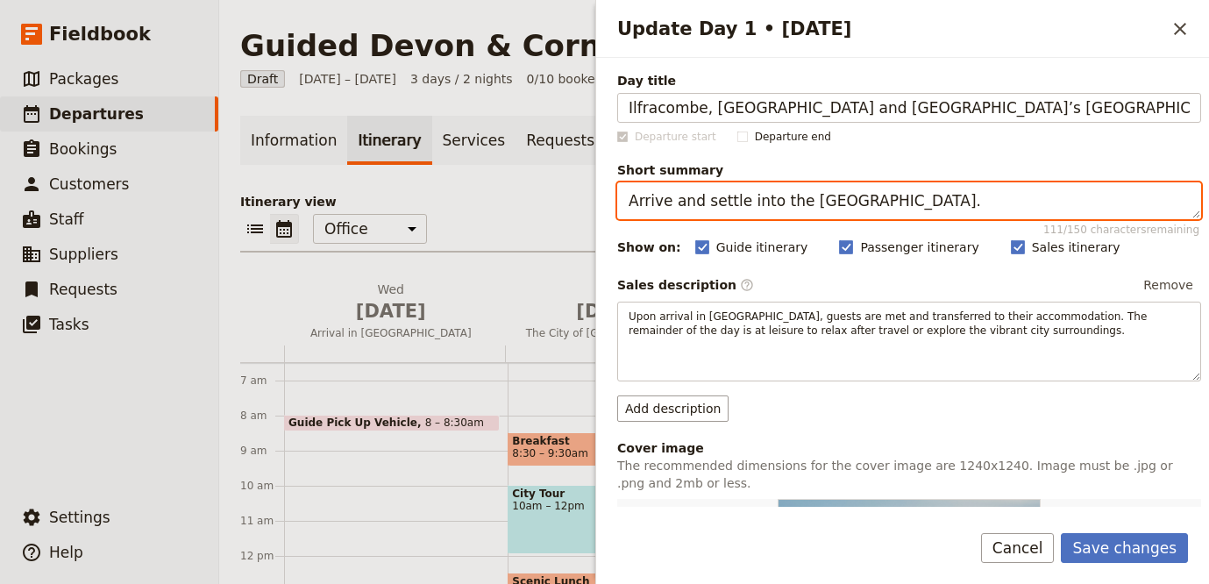
click at [962, 201] on textarea "Arrive and settle into the [GEOGRAPHIC_DATA]." at bounding box center [909, 200] width 584 height 37
paste textarea "Coastal cycling from Ilfracombe to Barnstaple"
type textarea "Coastal cycling from Ilfracombe to Barnstaple."
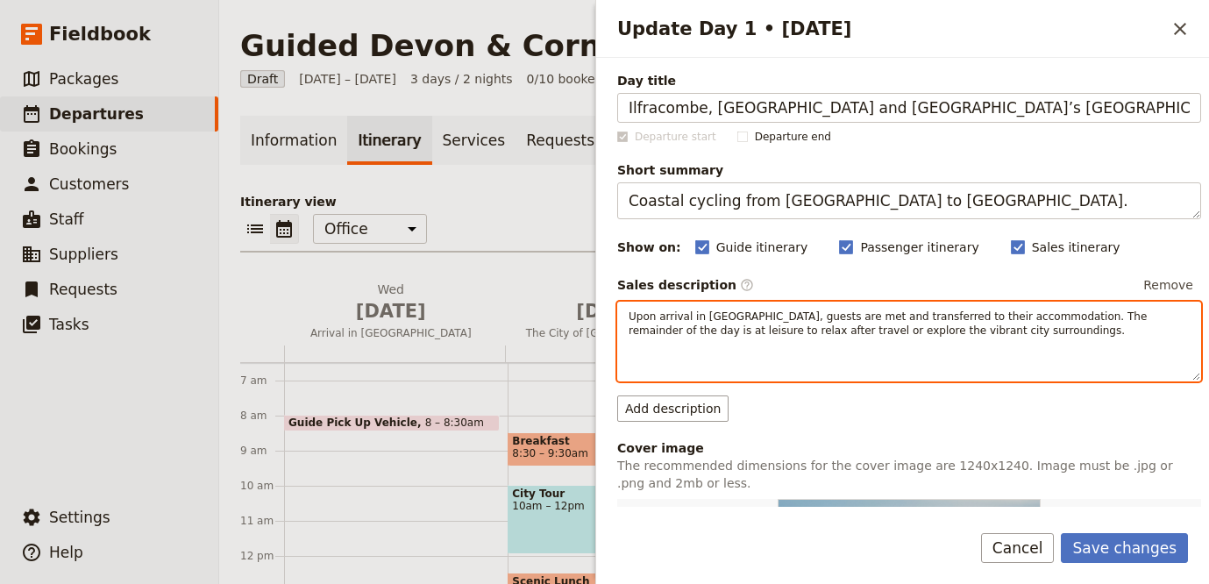
click at [716, 326] on span "Upon arrival in [GEOGRAPHIC_DATA], guests are met and transferred to their acco…" at bounding box center [890, 323] width 522 height 26
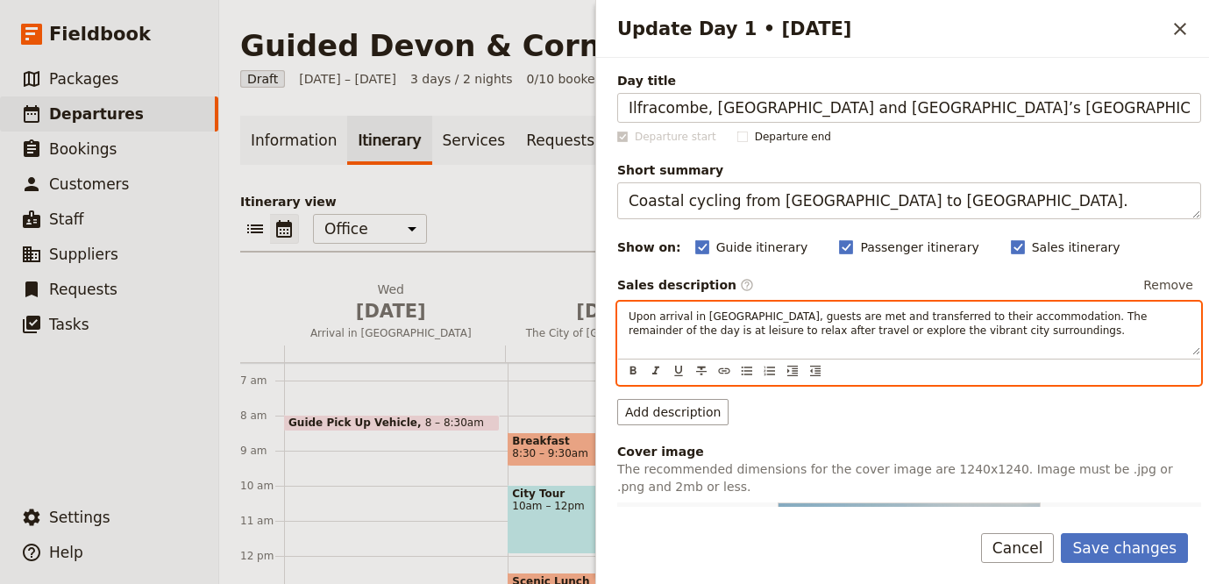
click at [716, 326] on span "Upon arrival in [GEOGRAPHIC_DATA], guests are met and transferred to their acco…" at bounding box center [890, 323] width 522 height 26
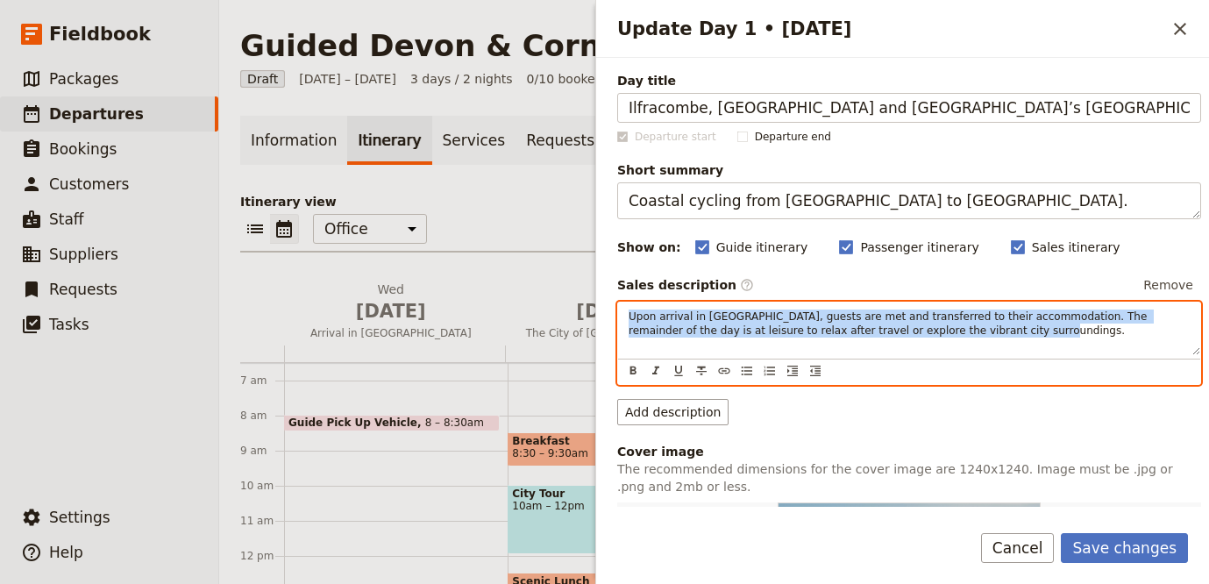
click at [716, 326] on span "Upon arrival in [GEOGRAPHIC_DATA], guests are met and transferred to their acco…" at bounding box center [890, 323] width 522 height 26
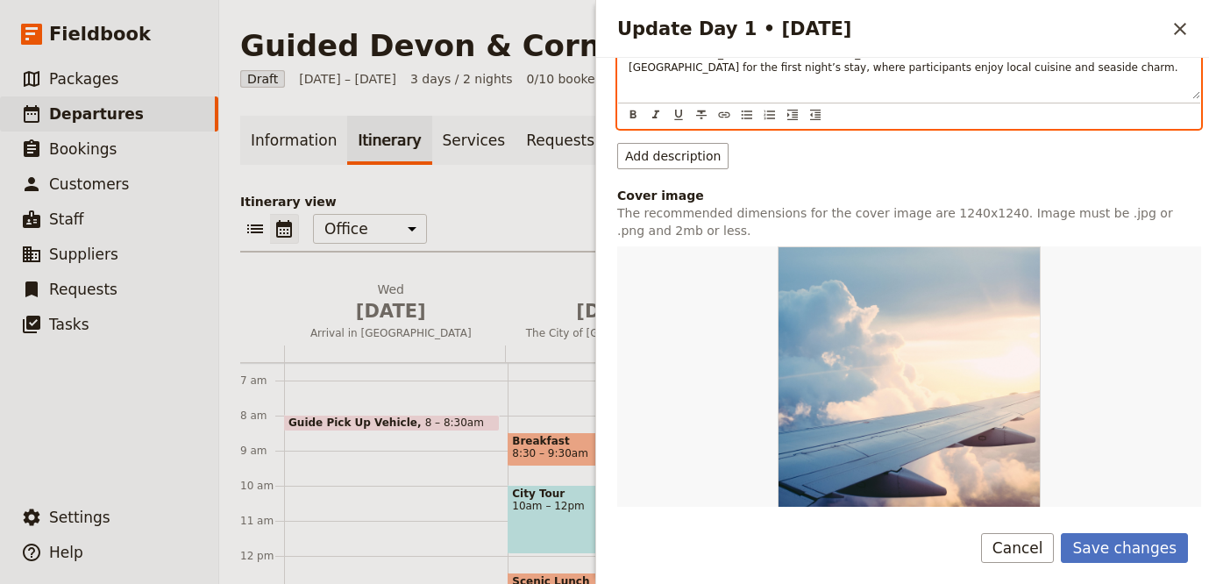
scroll to position [379, 0]
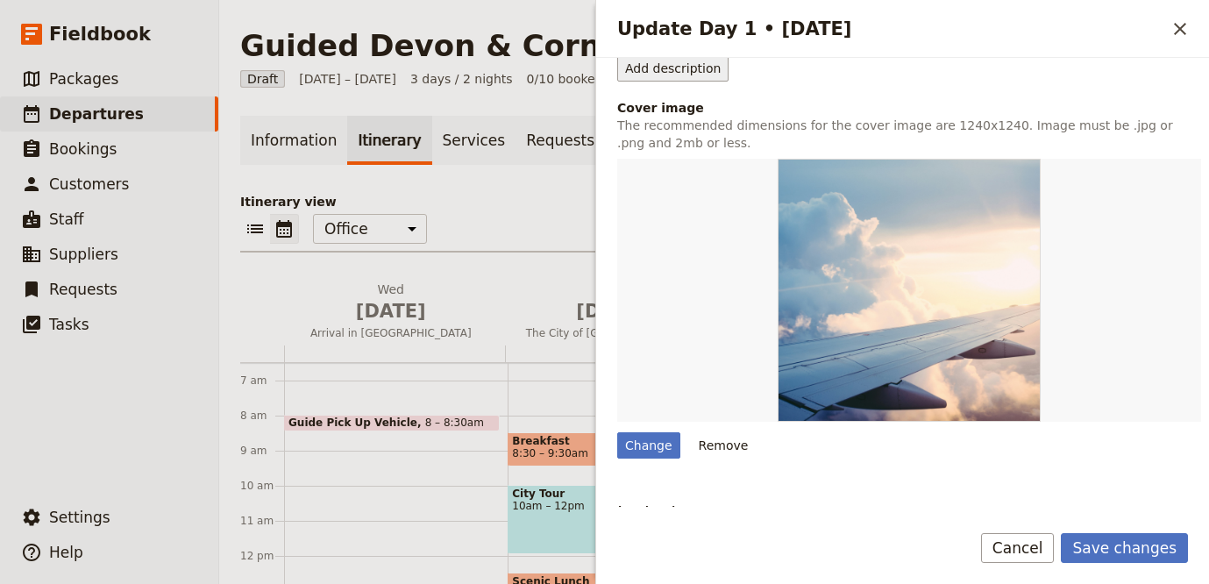
click at [707, 437] on button "Remove" at bounding box center [724, 445] width 66 height 26
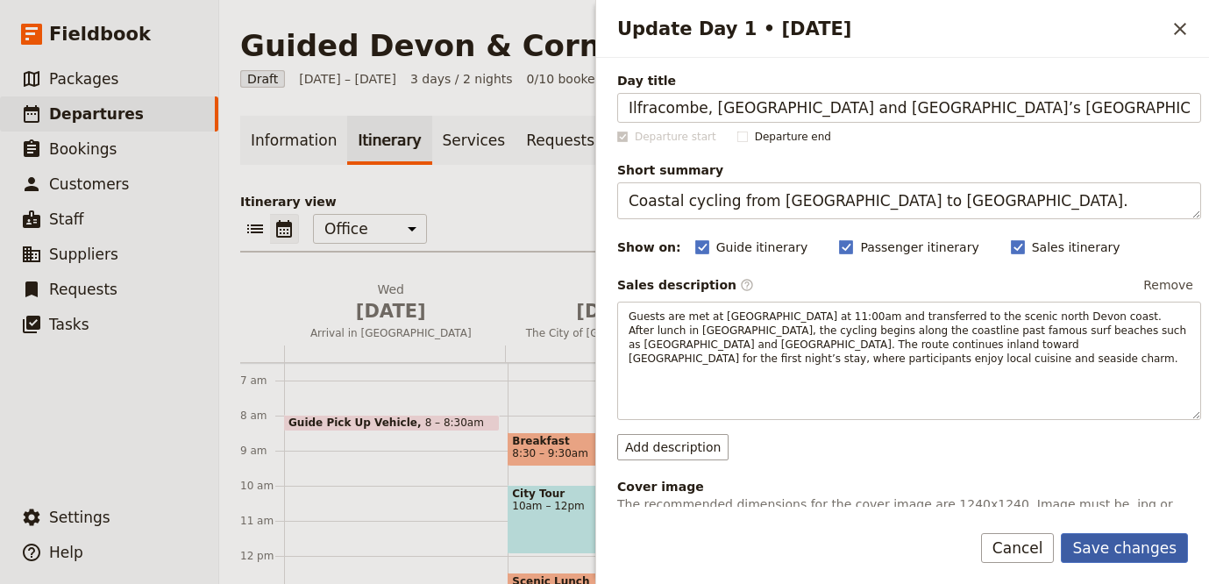
drag, startPoint x: 1105, startPoint y: 543, endPoint x: 1086, endPoint y: 541, distance: 19.4
click at [1105, 543] on button "Save changes" at bounding box center [1124, 548] width 127 height 30
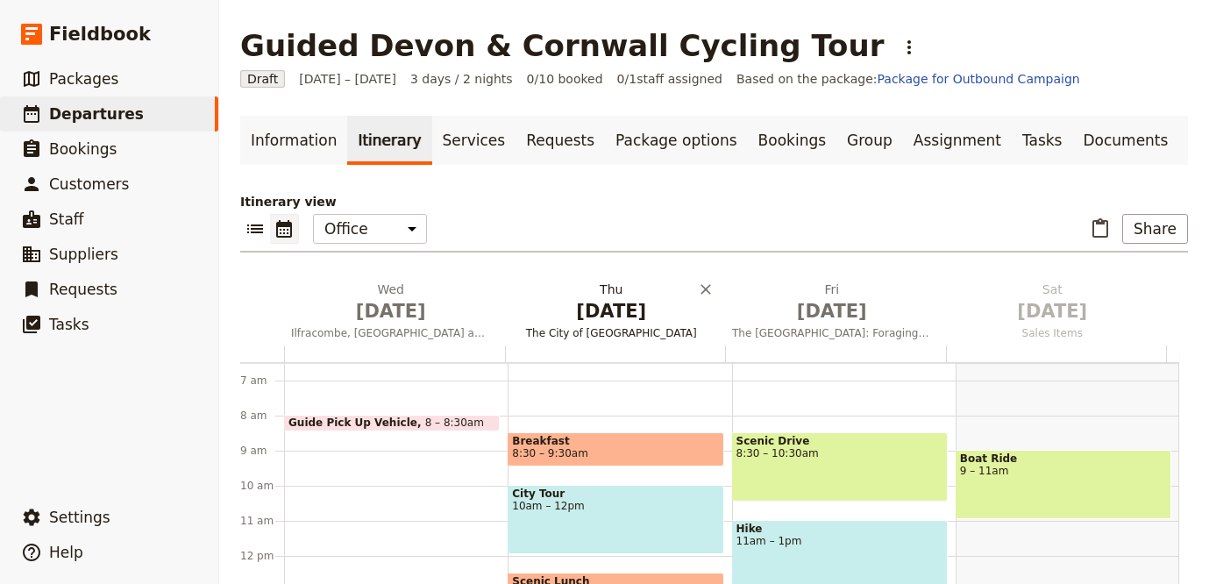
click at [630, 314] on span "[DATE]" at bounding box center [612, 311] width 200 height 26
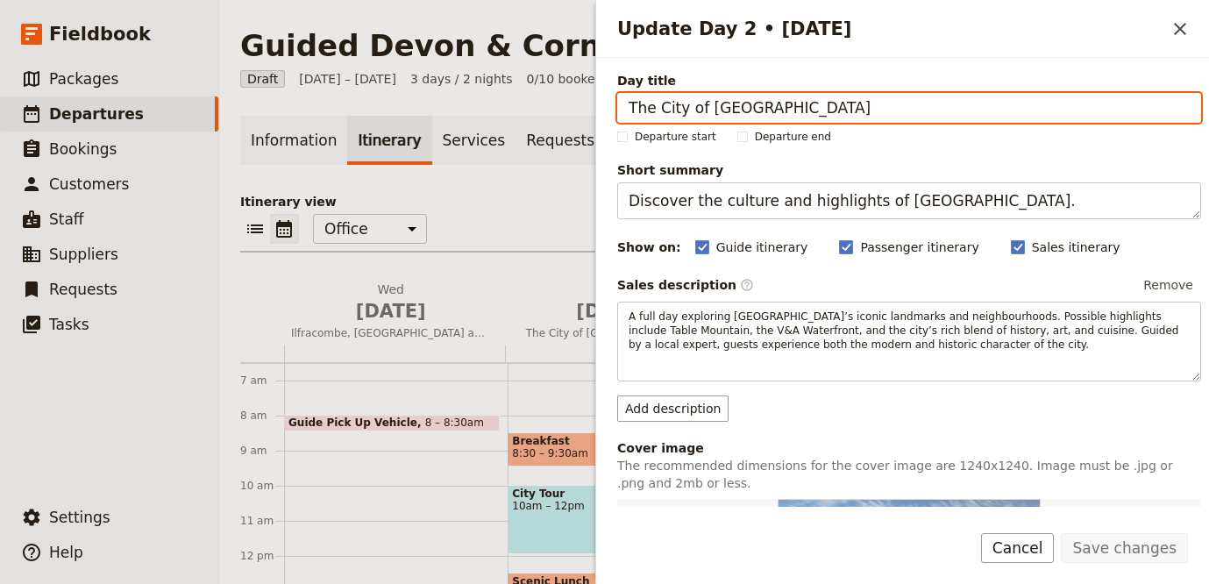
click at [907, 94] on input "The City of [GEOGRAPHIC_DATA]" at bounding box center [909, 108] width 584 height 30
click at [907, 95] on input "The City of [GEOGRAPHIC_DATA]" at bounding box center [909, 108] width 584 height 30
paste input "Tarka Trail and the Taw & Torridge Estuaries"
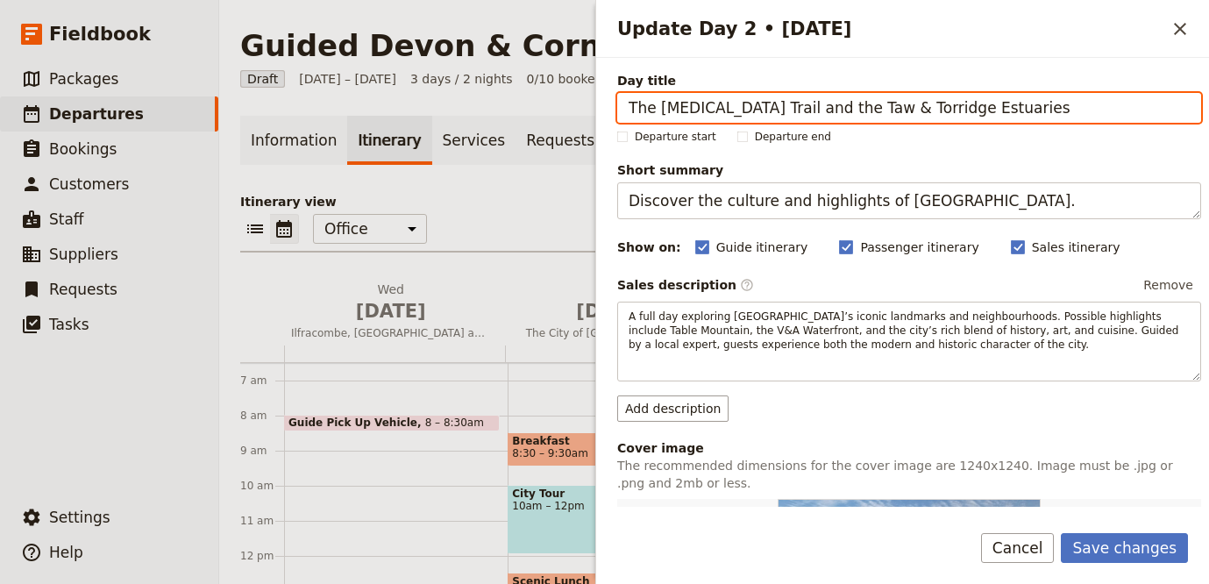
type input "The Tarka Trail and the Taw & Torridge Estuaries"
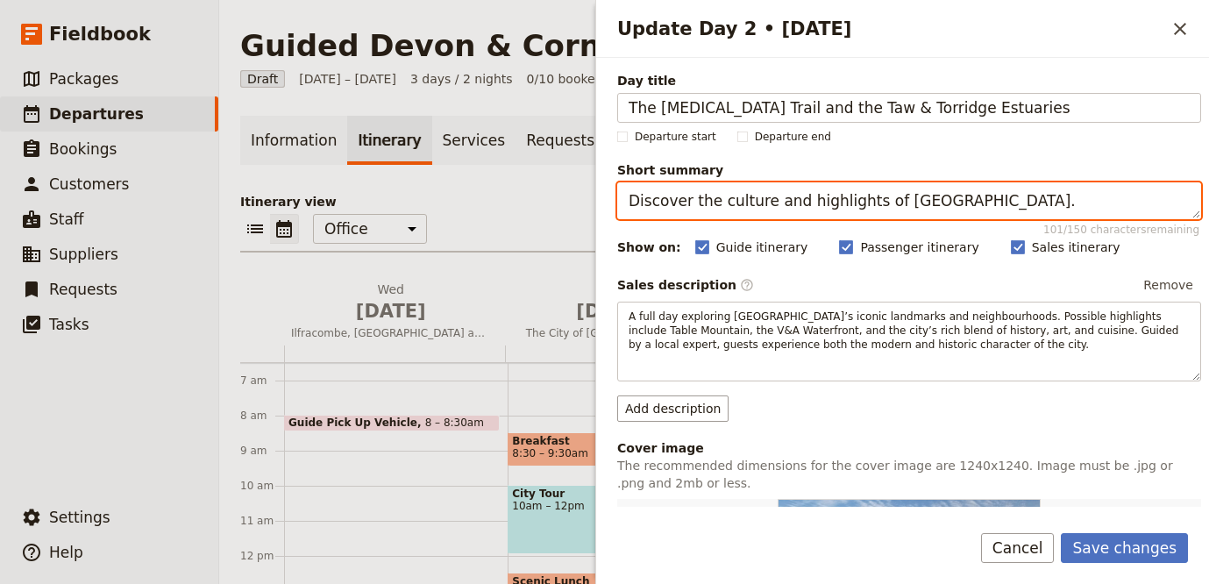
click at [946, 206] on textarea "Discover the culture and highlights of [GEOGRAPHIC_DATA]." at bounding box center [909, 200] width 584 height 37
click at [946, 204] on textarea "Discover the culture and highlights of [GEOGRAPHIC_DATA]." at bounding box center [909, 200] width 584 height 37
paste textarea "Ride along Devon’s iconic Tarka Trail through estuaries and market towns"
type textarea "Ride along Devon’s iconic Tarka Trail through estuaries and market towns."
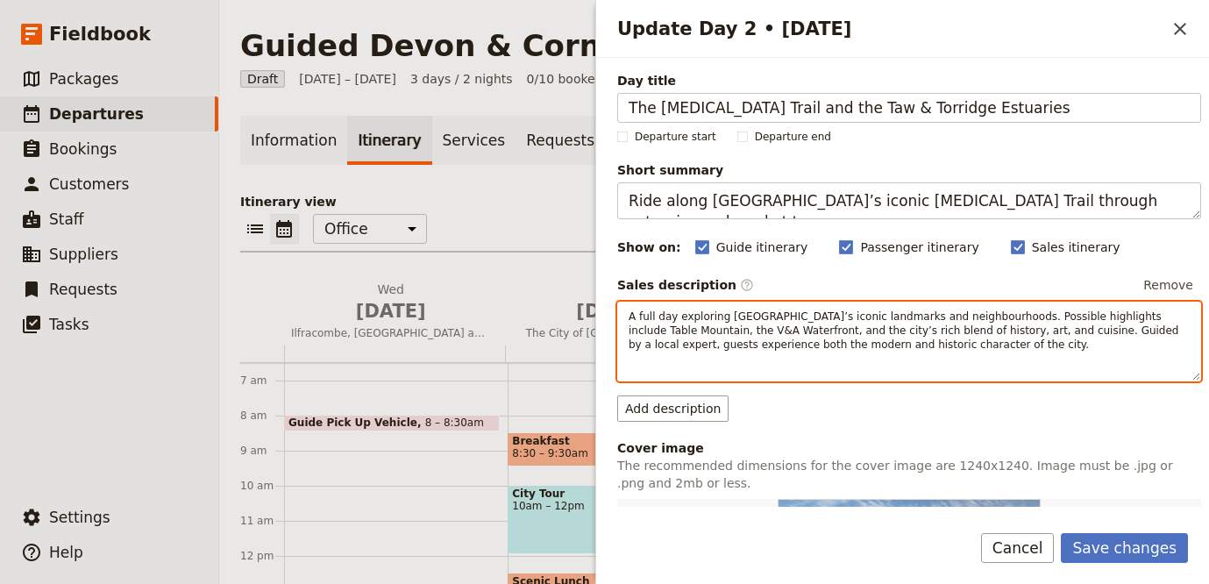
click at [877, 356] on div "A full day exploring Cape Town’s iconic landmarks and neighbourhoods. Possible …" at bounding box center [909, 342] width 584 height 80
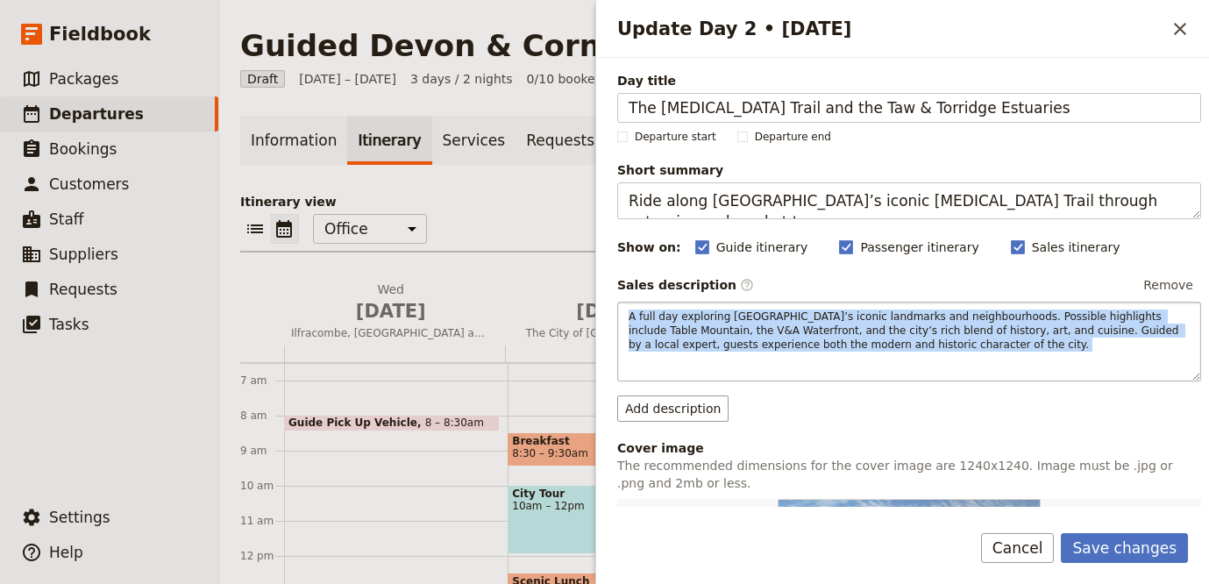
click at [878, 356] on div "A full day exploring Cape Town’s iconic landmarks and neighbourhoods. Possible …" at bounding box center [909, 342] width 584 height 80
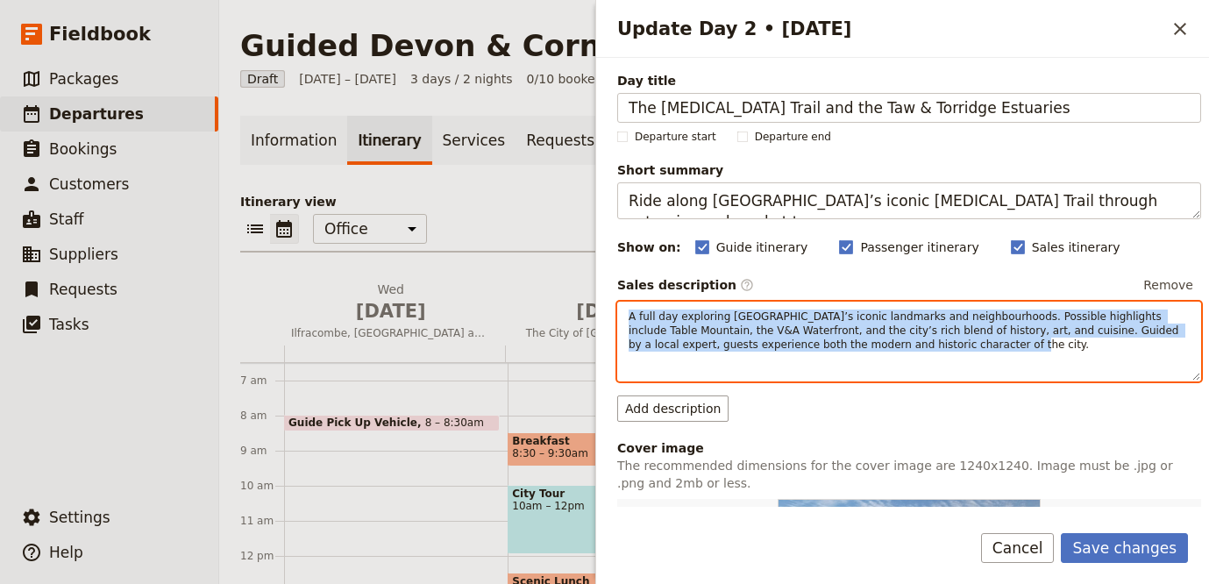
click at [878, 356] on div "A full day exploring Cape Town’s iconic landmarks and neighbourhoods. Possible …" at bounding box center [909, 342] width 584 height 80
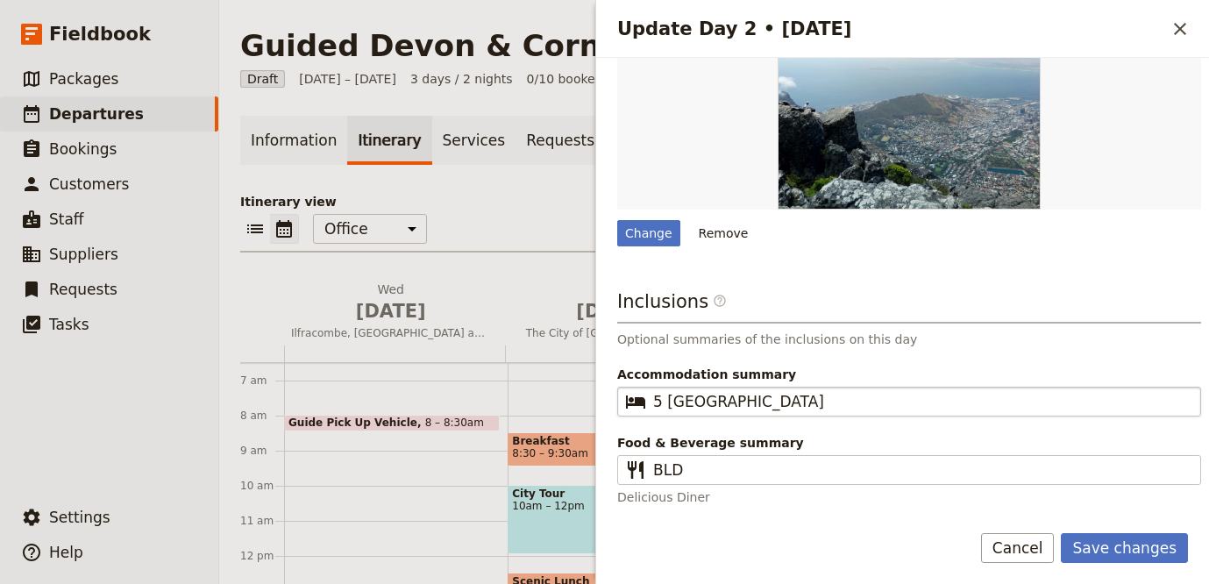
scroll to position [551, 0]
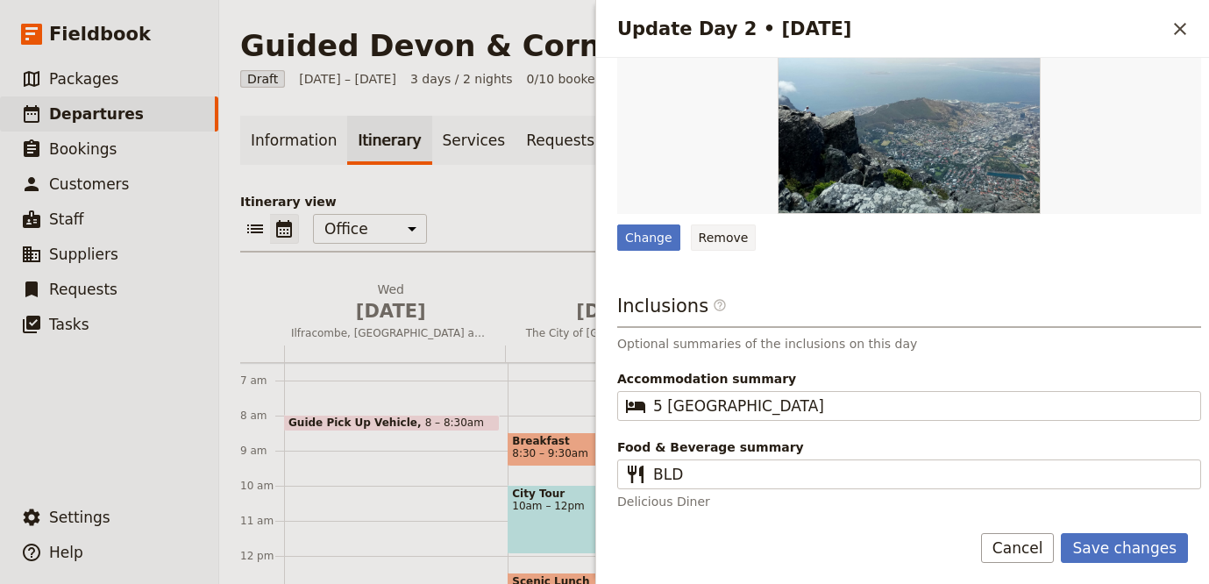
click at [696, 230] on button "Remove" at bounding box center [724, 237] width 66 height 26
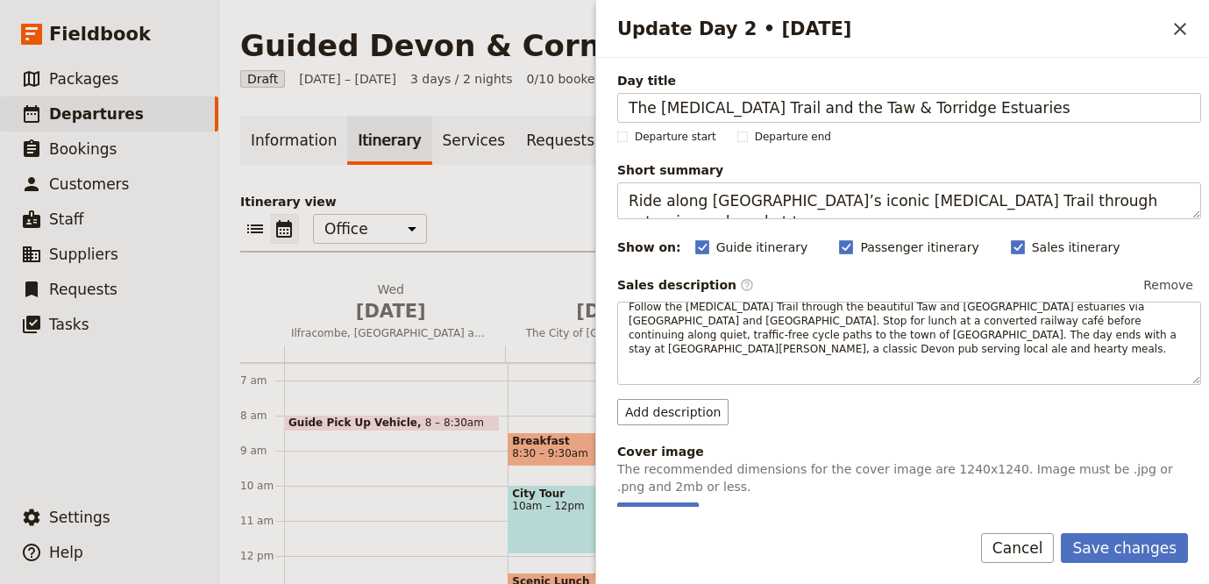
click at [1152, 568] on div "Save changes Cancel" at bounding box center [902, 558] width 613 height 51
click at [1158, 557] on button "Save changes" at bounding box center [1124, 548] width 127 height 30
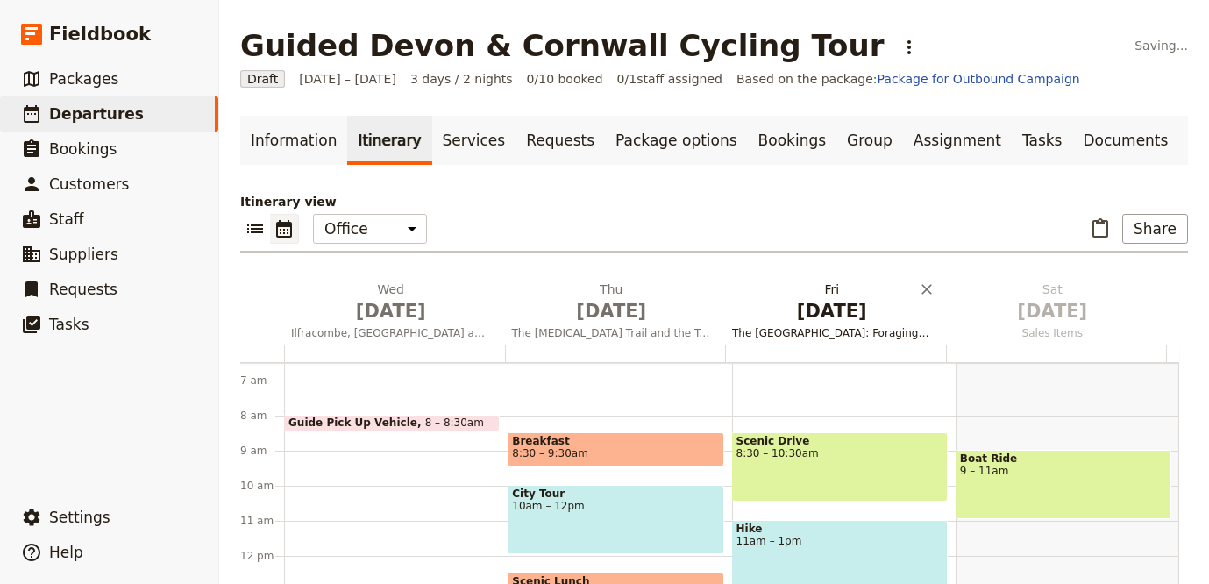
click at [817, 319] on span "[DATE]" at bounding box center [832, 311] width 200 height 26
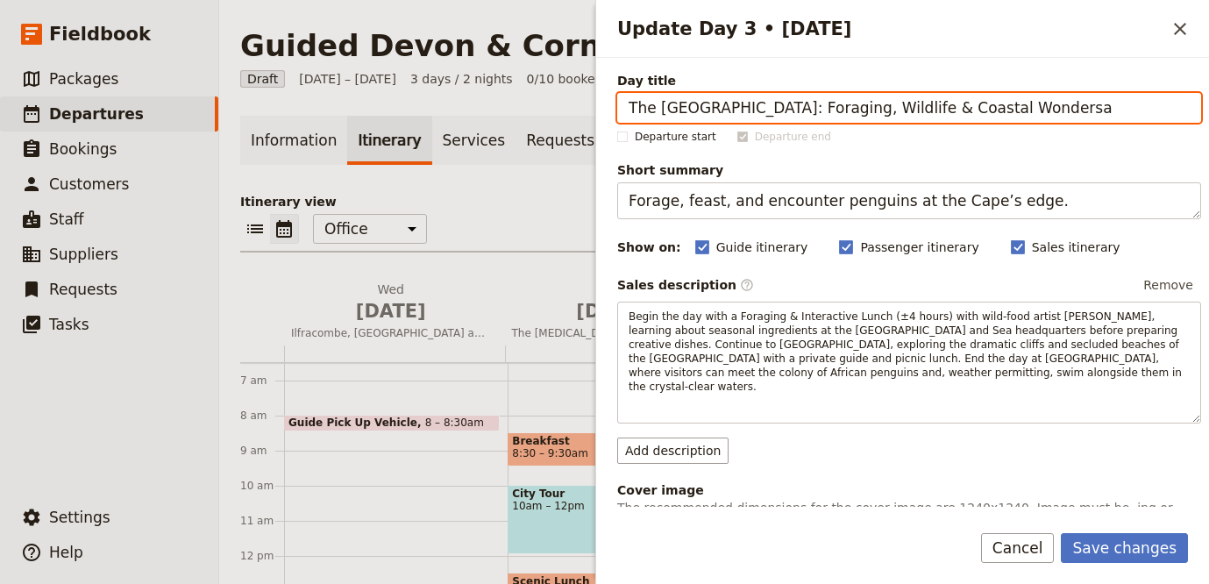
paste input "Dartmoor, Chagford and Tavistock"
paste input "Update Day 3 • 2 Jan"
type input "Dartmoor, Chagford and Tavistock"
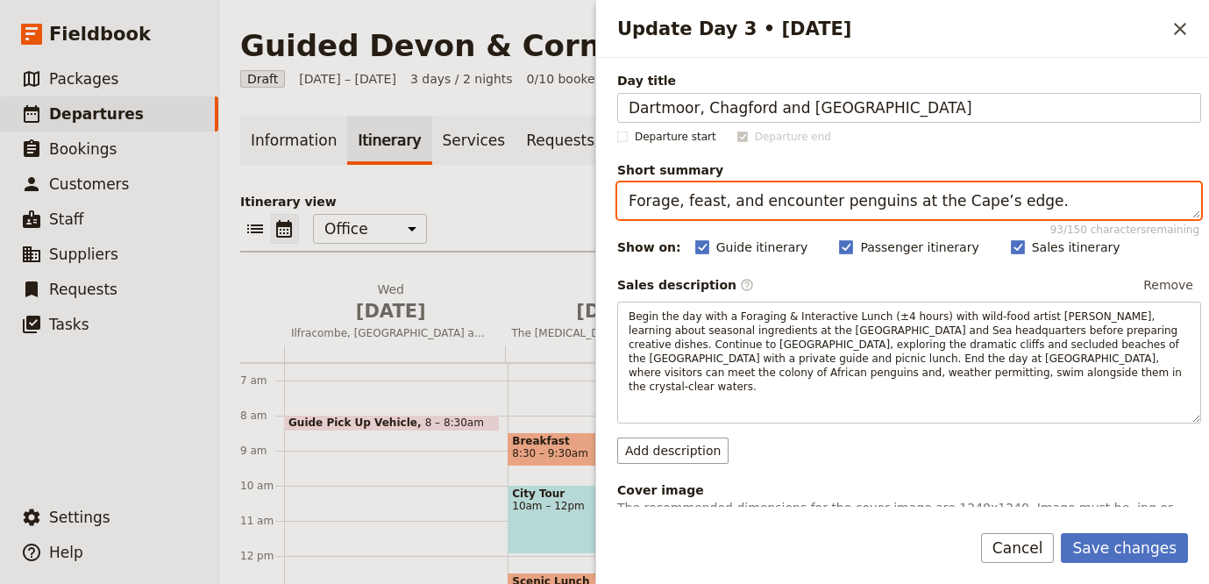
click at [944, 192] on textarea "Forage, feast, and encounter penguins at the Cape’s edge." at bounding box center [909, 200] width 584 height 37
paste textarea "Ride across Dartmoor and descend into historic Tavistock"
type textarea "Ride across Dartmoor and descend into historic Tavistock."
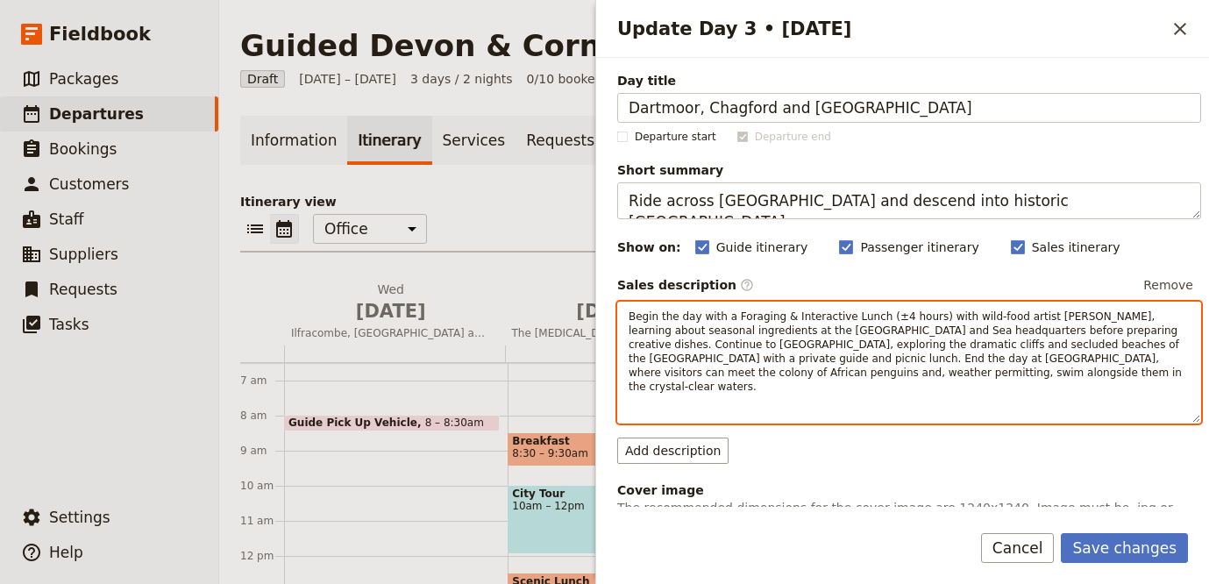
click at [714, 368] on span "Begin the day with a Foraging & Interactive Lunch (±4 hours) with wild-food art…" at bounding box center [907, 351] width 557 height 82
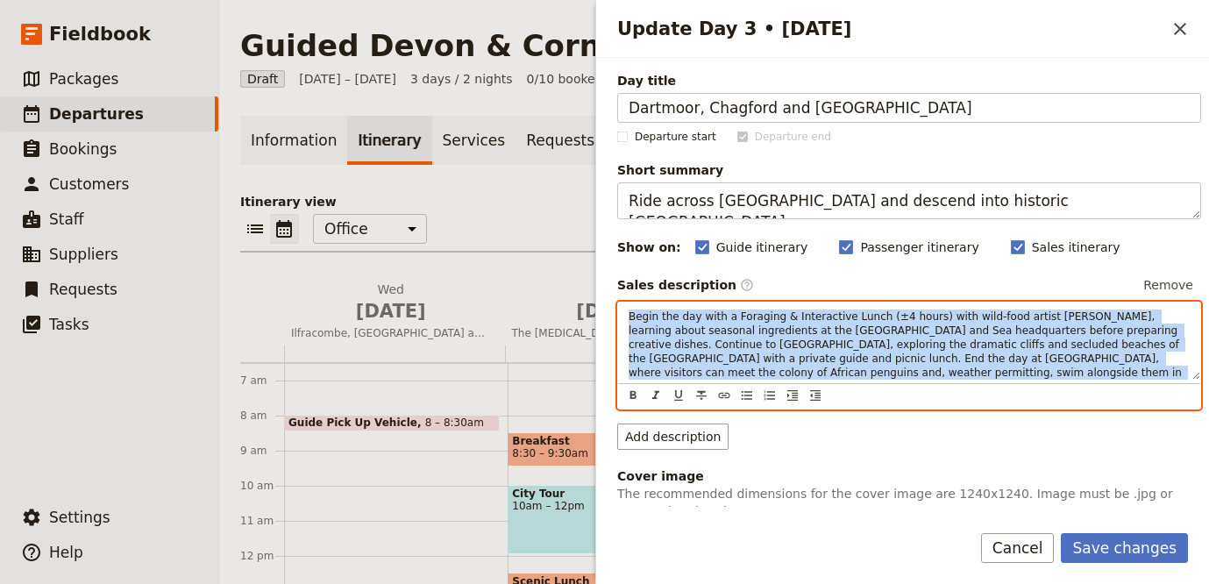
click at [714, 368] on span "Begin the day with a Foraging & Interactive Lunch (±4 hours) with wild-food art…" at bounding box center [907, 351] width 557 height 82
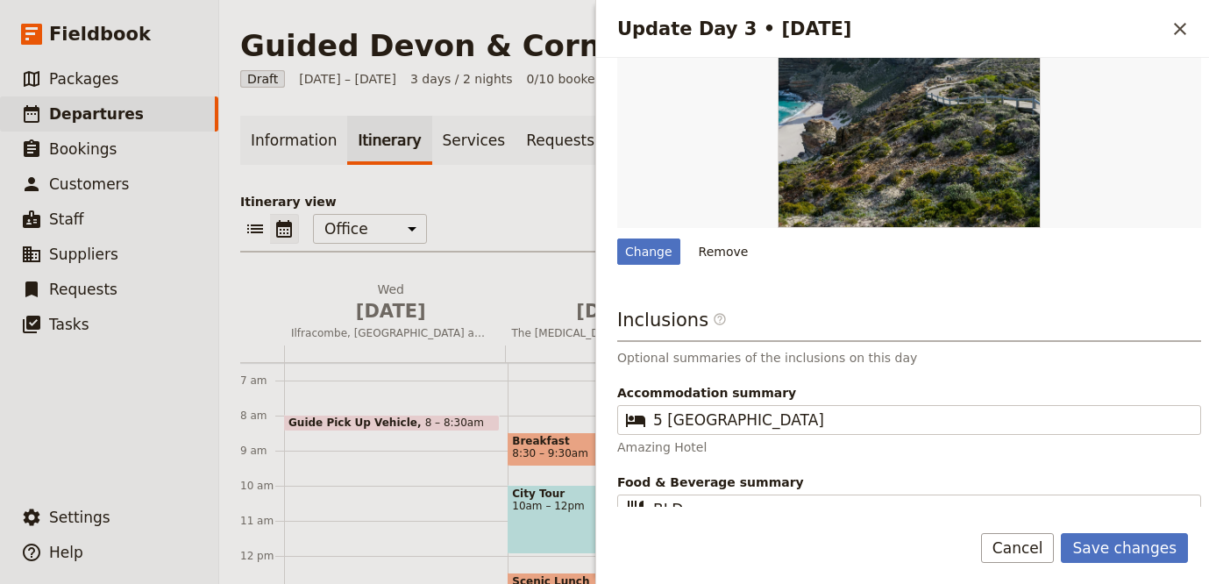
scroll to position [546, 0]
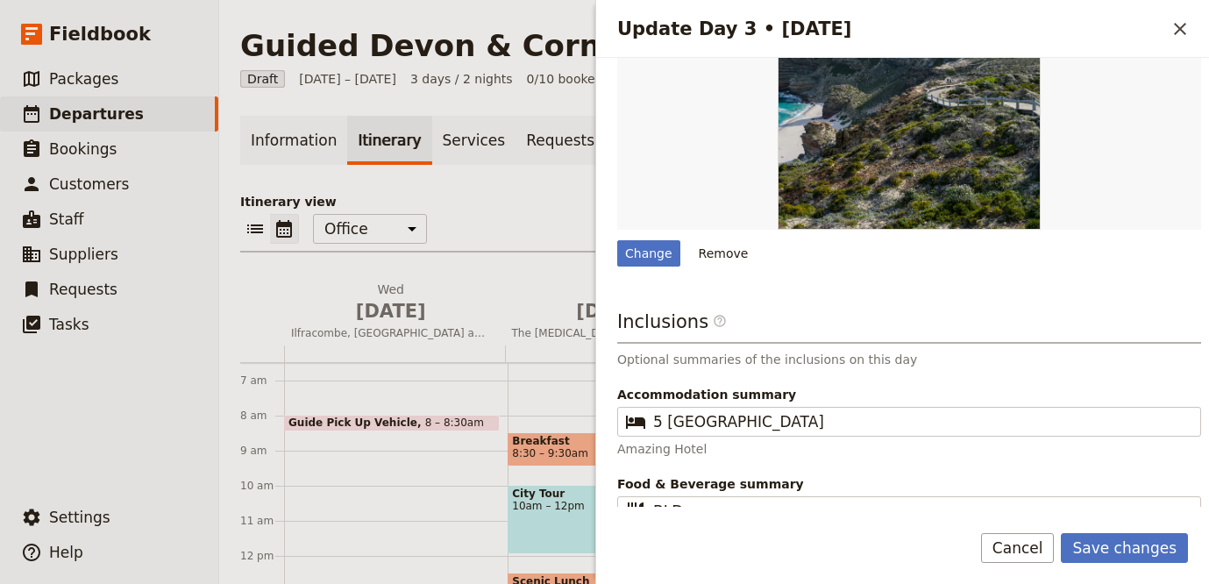
click at [718, 240] on button "Remove" at bounding box center [724, 253] width 66 height 26
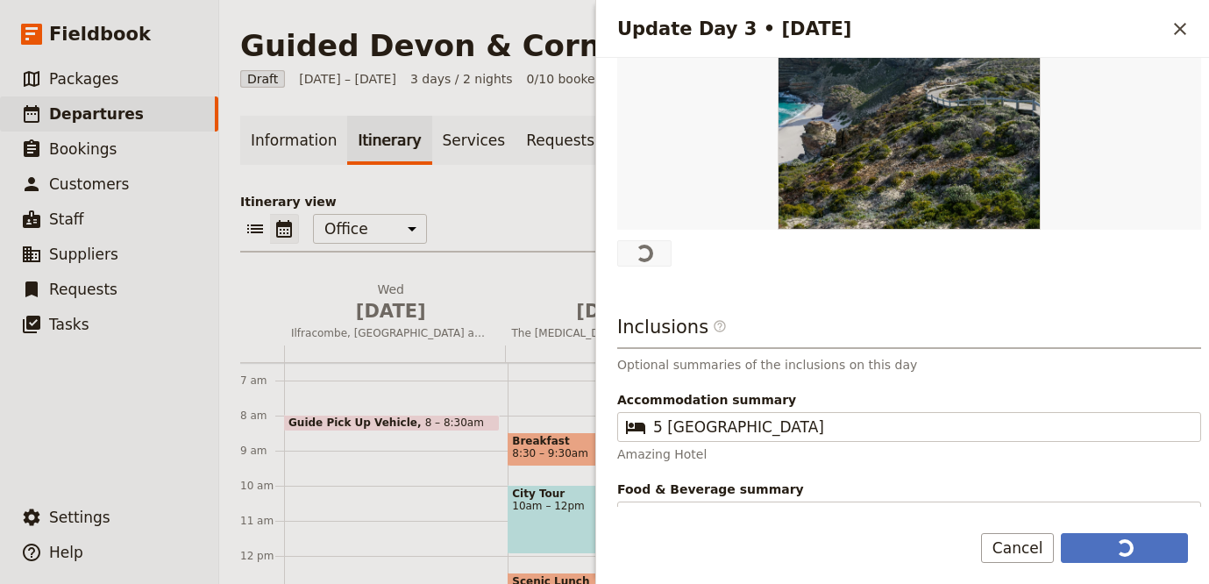
scroll to position [0, 0]
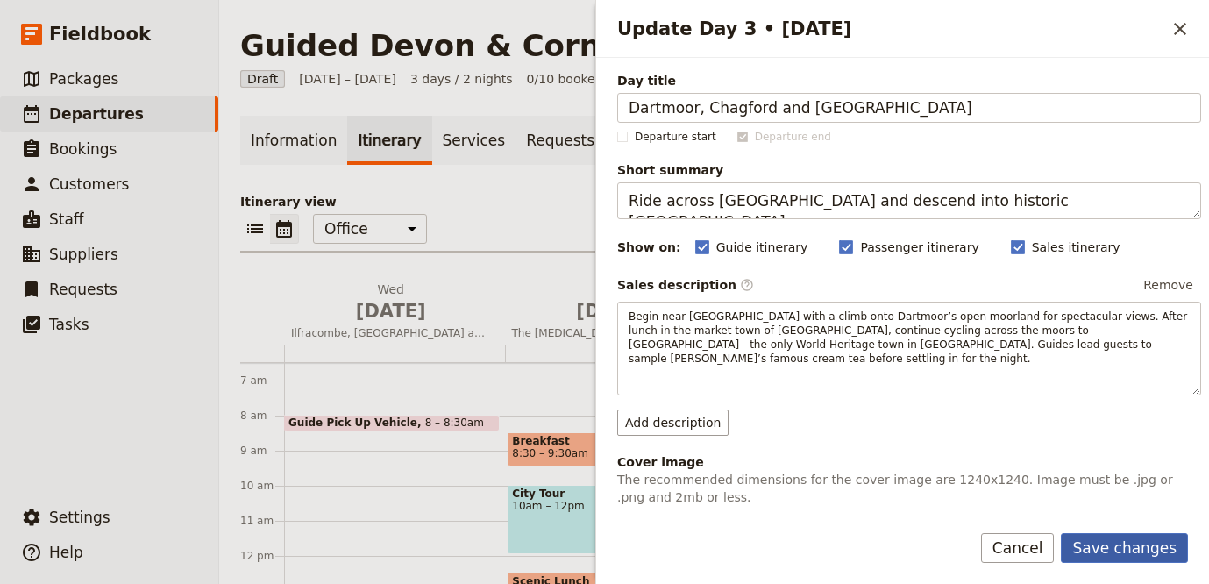
click at [1165, 545] on button "Save changes" at bounding box center [1124, 548] width 127 height 30
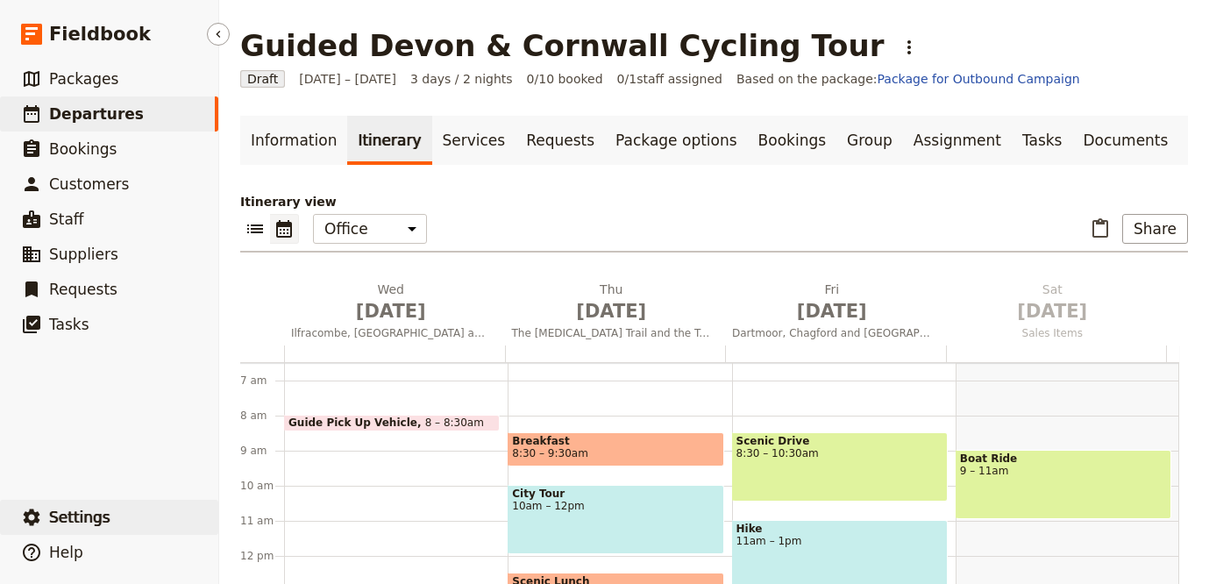
click at [48, 503] on button "​ Settings" at bounding box center [109, 517] width 218 height 35
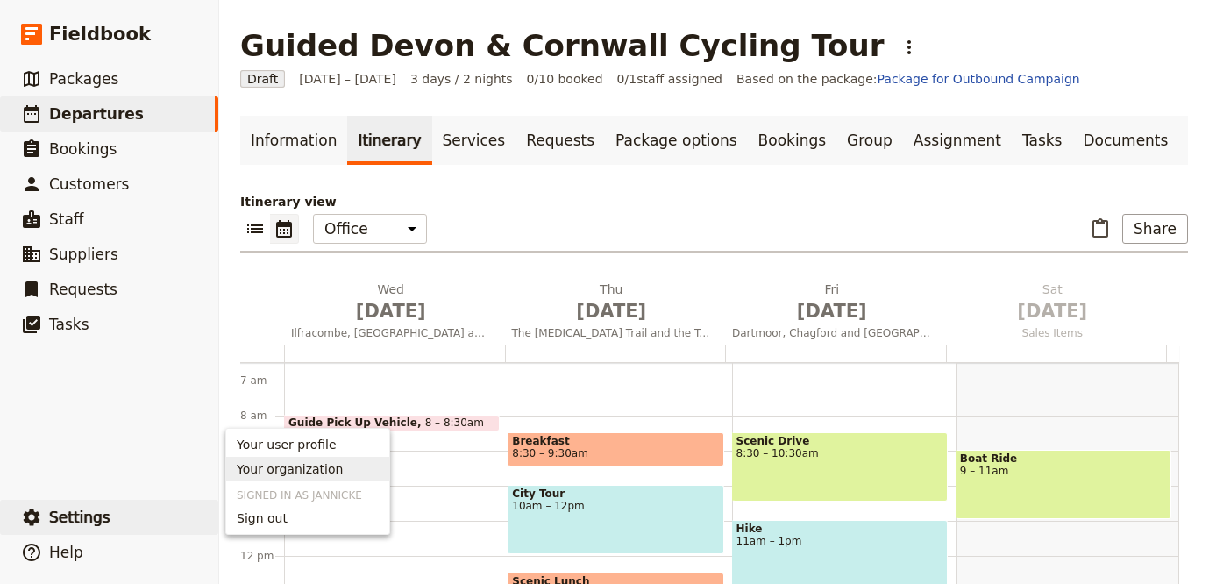
click at [366, 466] on span "Your organization" at bounding box center [308, 469] width 142 height 18
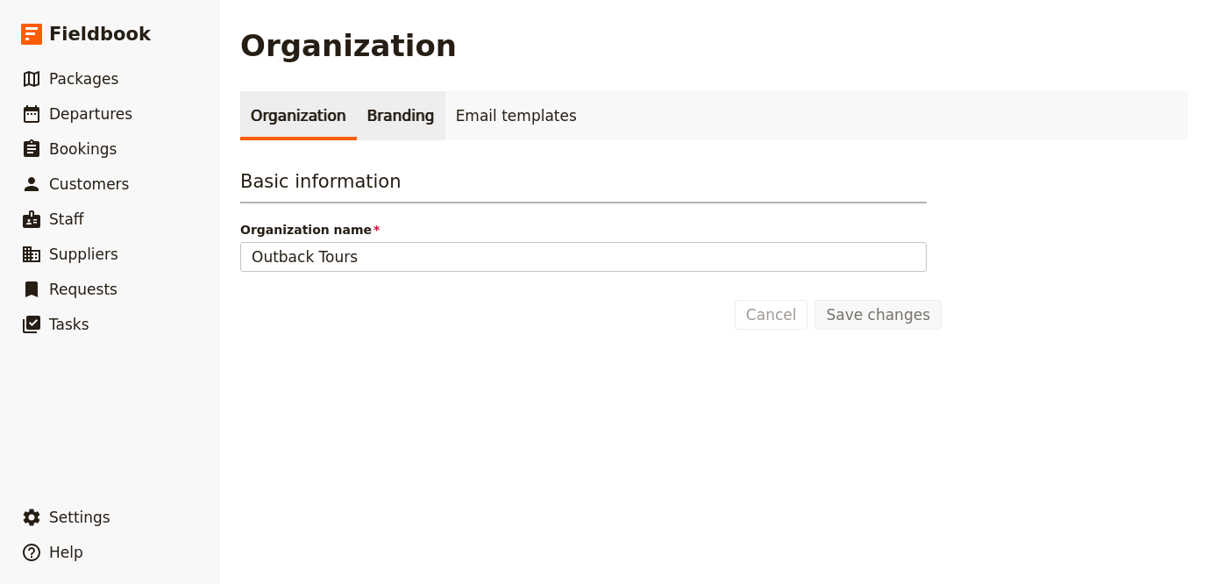
click at [385, 128] on link "Branding" at bounding box center [401, 115] width 89 height 49
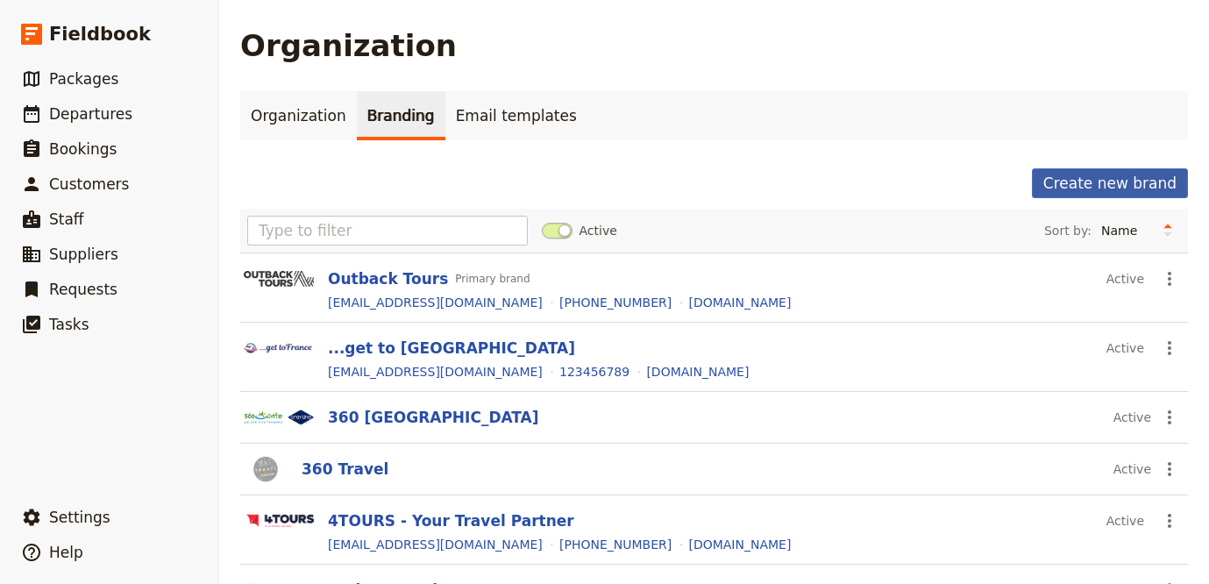
click at [1085, 171] on button "Create new brand" at bounding box center [1110, 183] width 156 height 30
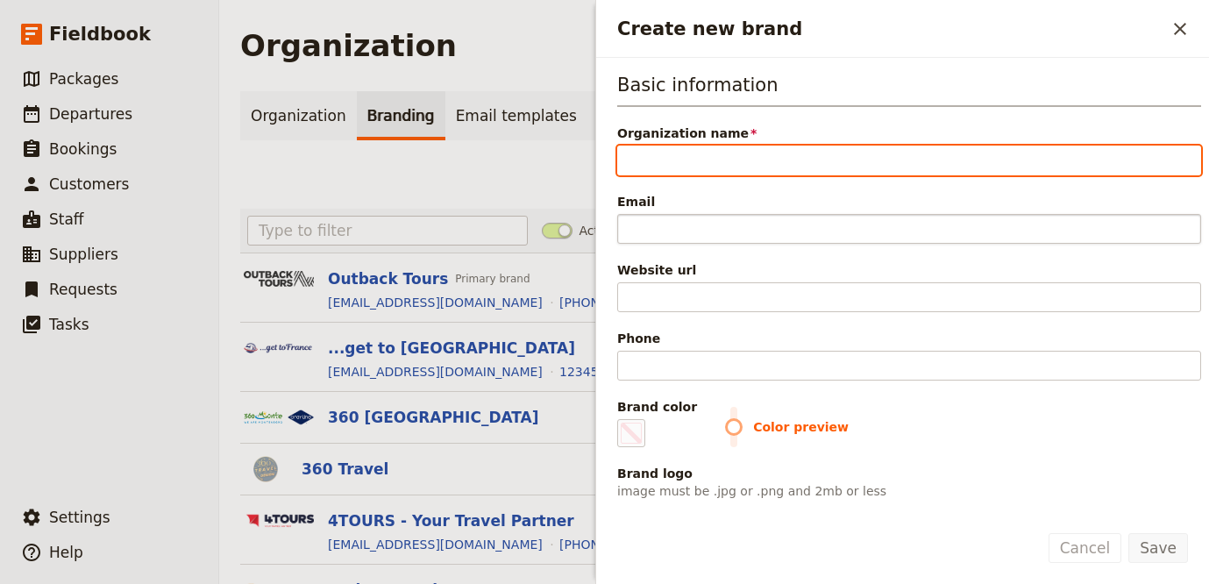
paste input "Active England Tours"
type input "Active England Tours"
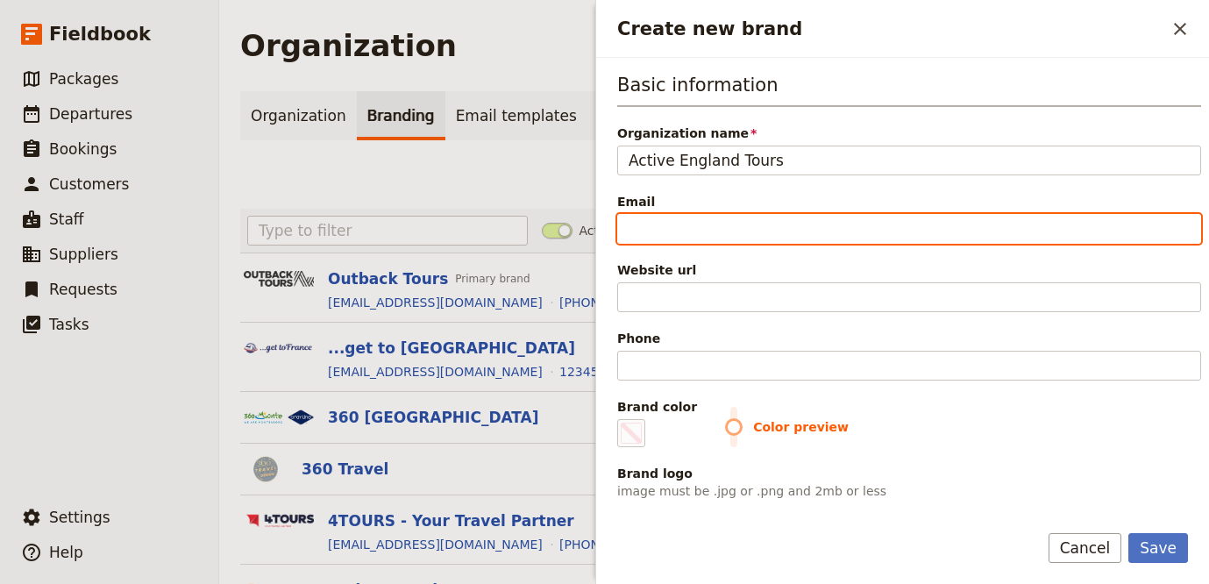
click at [809, 218] on input "Email" at bounding box center [909, 229] width 584 height 30
paste input "info@activeenglandtours.com"
type input "info@activeenglandtours.com"
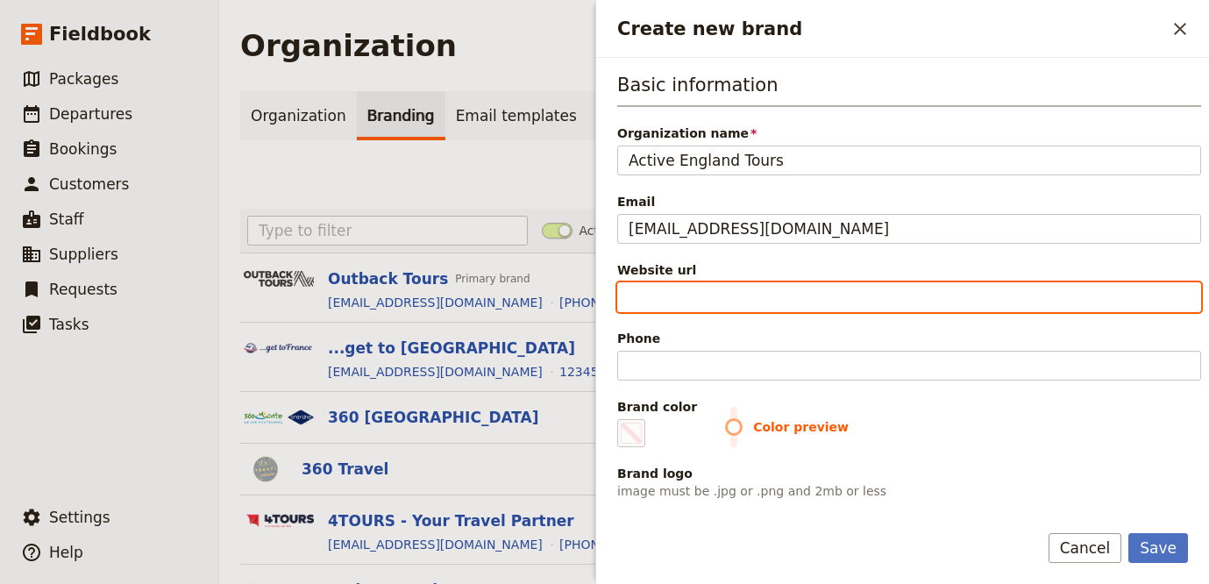
click at [900, 302] on input "Website url" at bounding box center [909, 297] width 584 height 30
paste input "https://activeenglandtours.com"
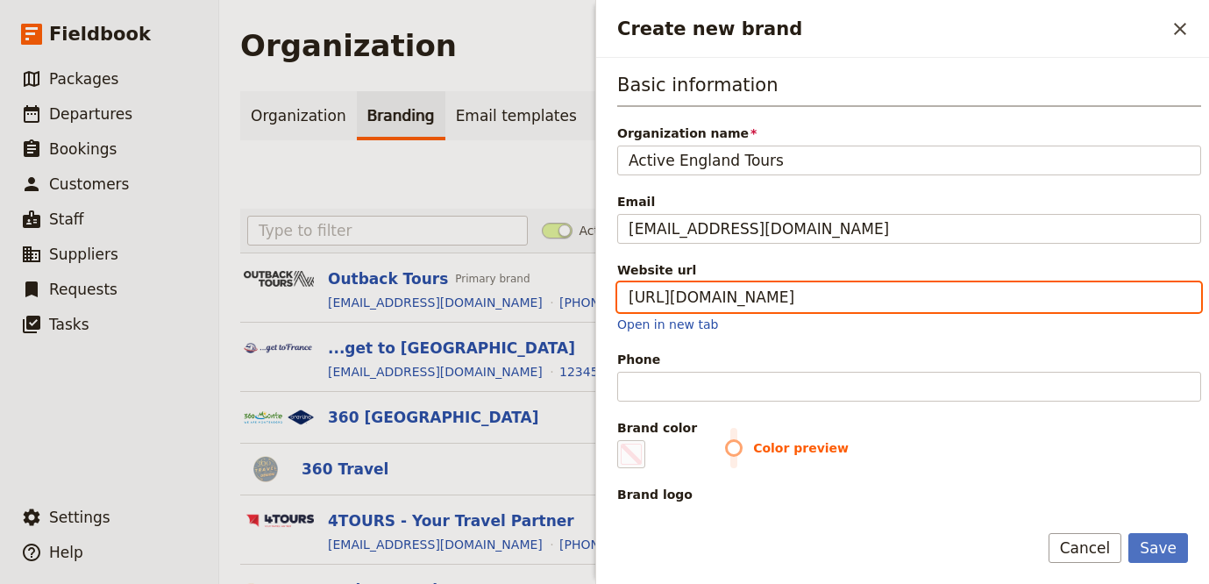
type input "https://activeenglandtours.com"
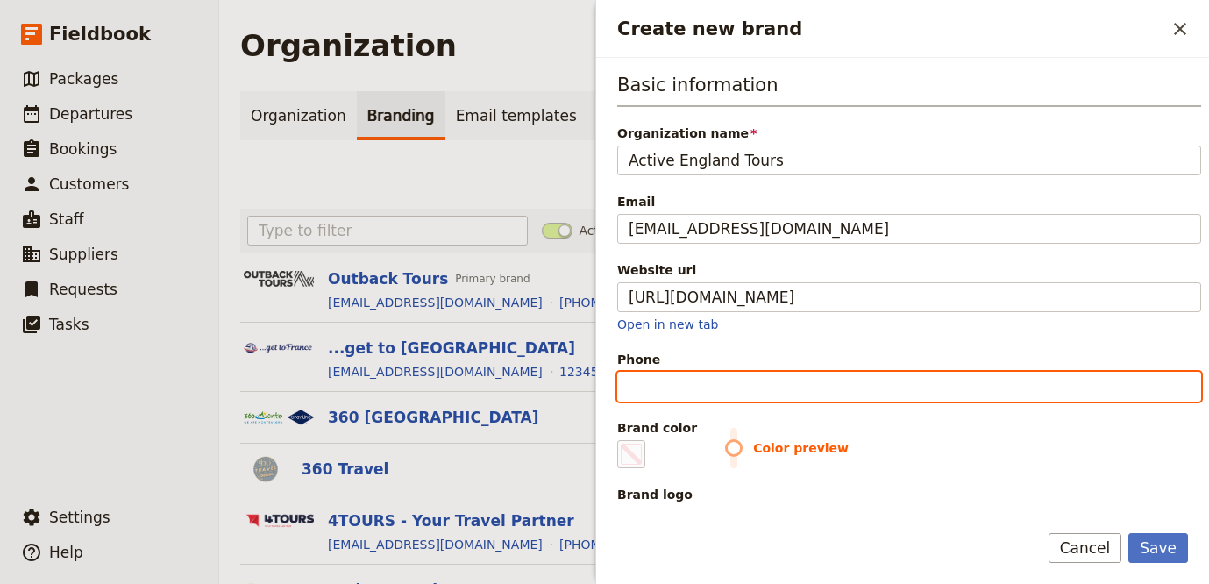
click at [703, 390] on input "Phone" at bounding box center [909, 387] width 584 height 30
paste input "https://activeenglandtours.com"
type input "https://activeenglandtours.com"
click at [918, 388] on input "https://activeenglandtours.com" at bounding box center [909, 387] width 584 height 30
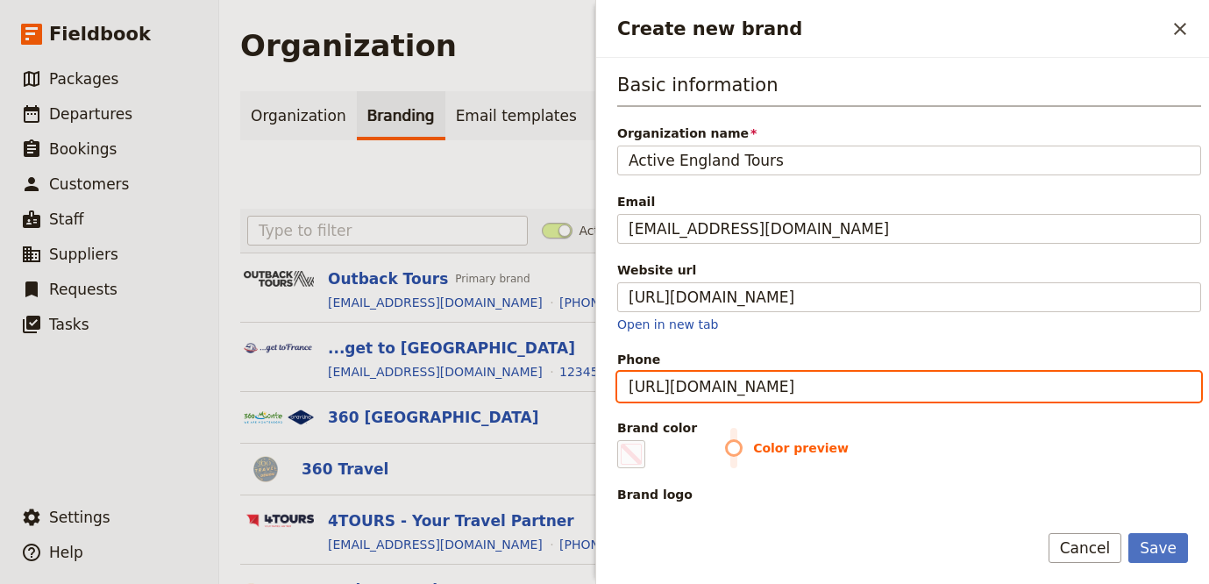
click at [918, 388] on input "https://activeenglandtours.com" at bounding box center [909, 387] width 584 height 30
paste input "+44 (0)1225 591 009"
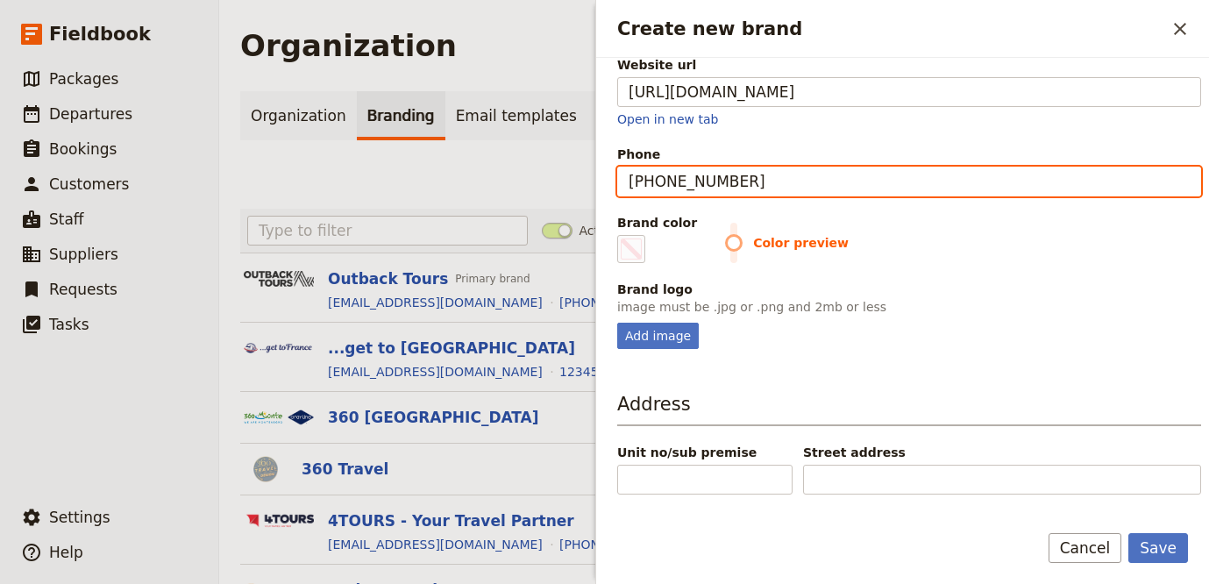
scroll to position [261, 0]
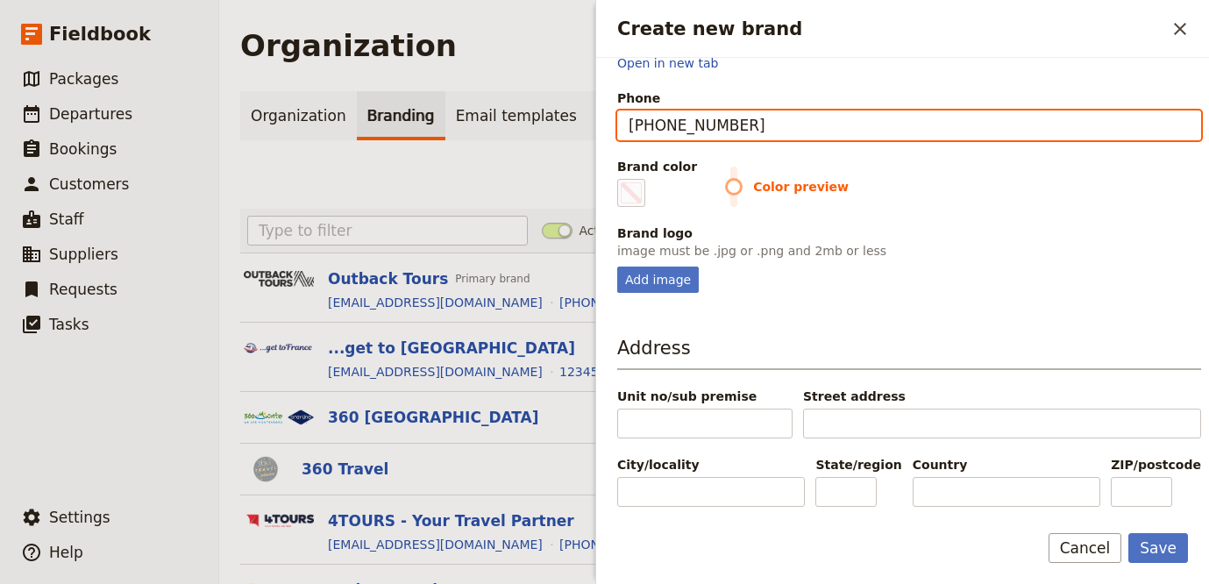
type input "+44 (0)1225 591 009"
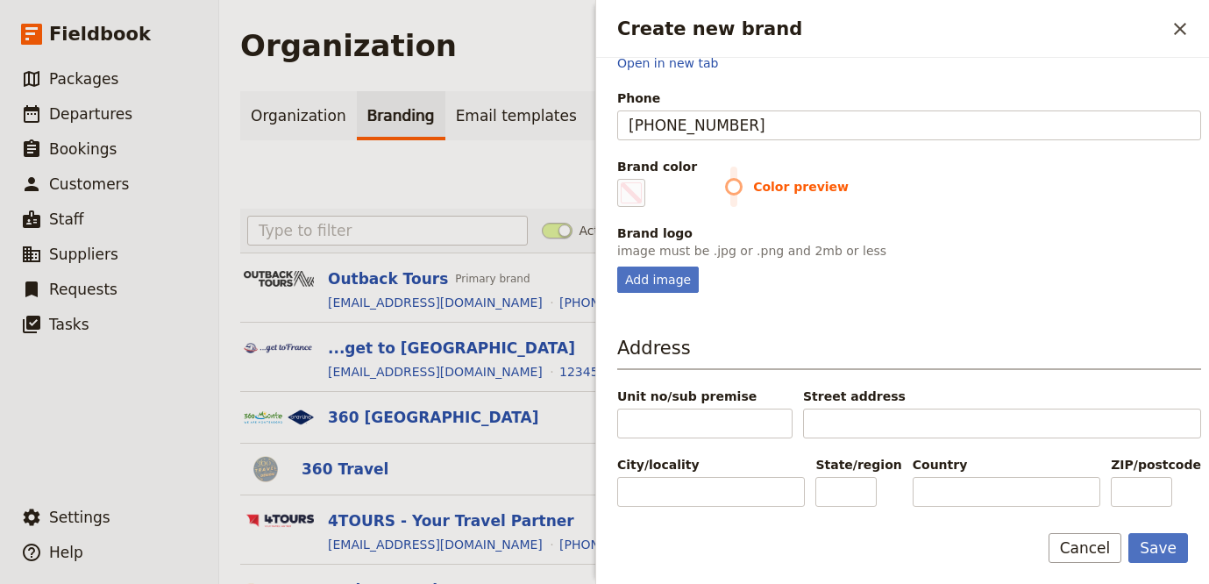
click at [696, 297] on div "Basic information Organization name Active England Tours Email info@activeengla…" at bounding box center [902, 282] width 613 height 449
click at [685, 285] on div "Add image" at bounding box center [658, 279] width 82 height 26
click at [617, 266] on input "Add image" at bounding box center [616, 266] width 1 height 1
type input "C:\fakepath\images (1).png"
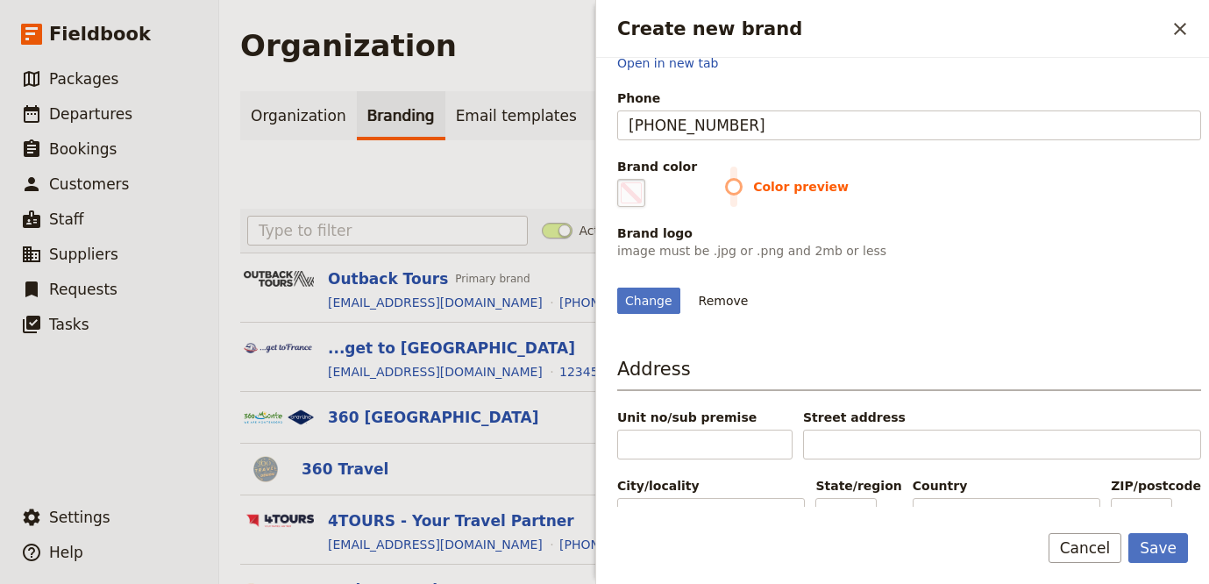
click at [634, 195] on span "Create new brand" at bounding box center [631, 192] width 21 height 21
click at [622, 179] on input "#000000" at bounding box center [621, 178] width 1 height 1
click at [633, 196] on span "Create new brand" at bounding box center [631, 192] width 21 height 21
click at [622, 179] on input "#000000" at bounding box center [621, 178] width 1 height 1
type input "#2d5d48"
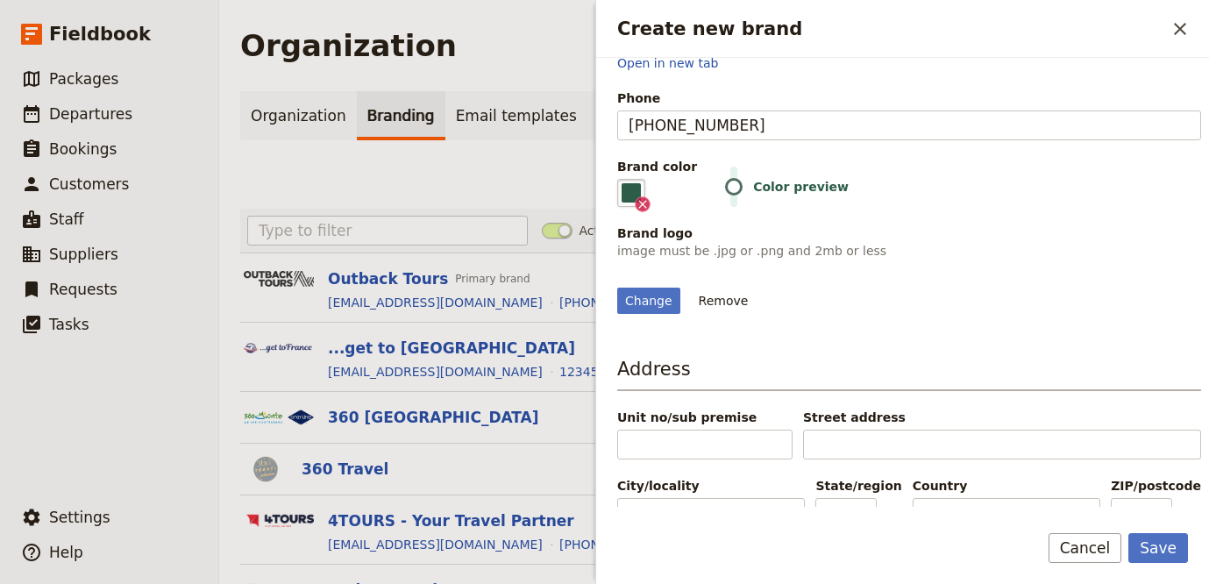
click at [1132, 441] on div "Basic information Organization name Active England Tours Email info@activeengla…" at bounding box center [902, 282] width 613 height 449
click at [1154, 535] on button "Save" at bounding box center [1158, 548] width 60 height 30
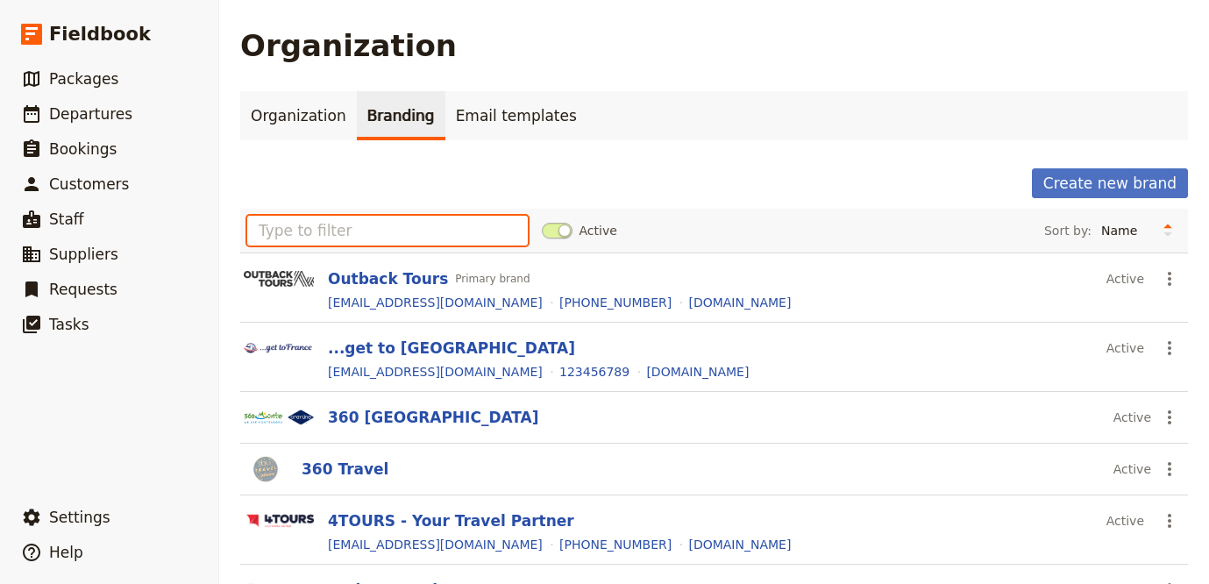
click at [454, 234] on input "text" at bounding box center [387, 231] width 281 height 30
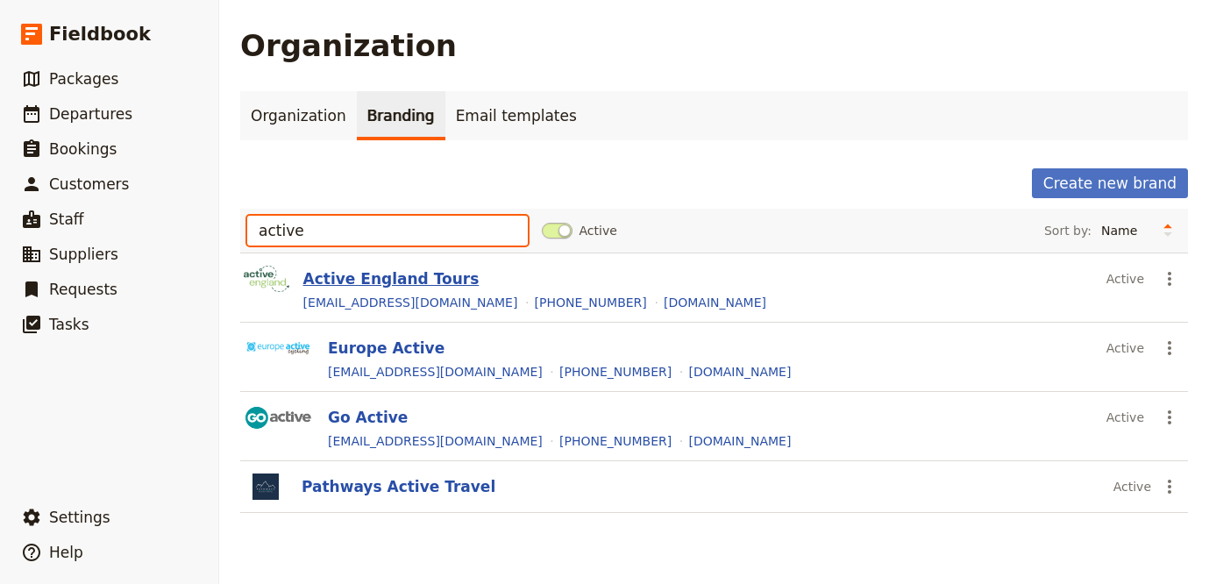
type input "active"
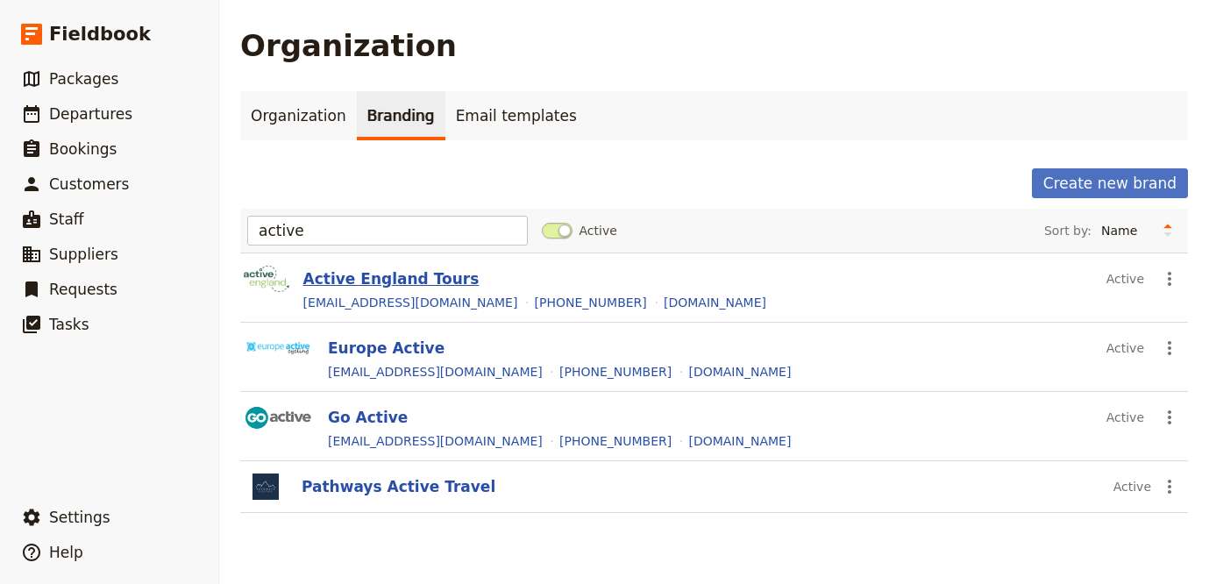
click at [377, 272] on button "Active England Tours" at bounding box center [391, 278] width 176 height 21
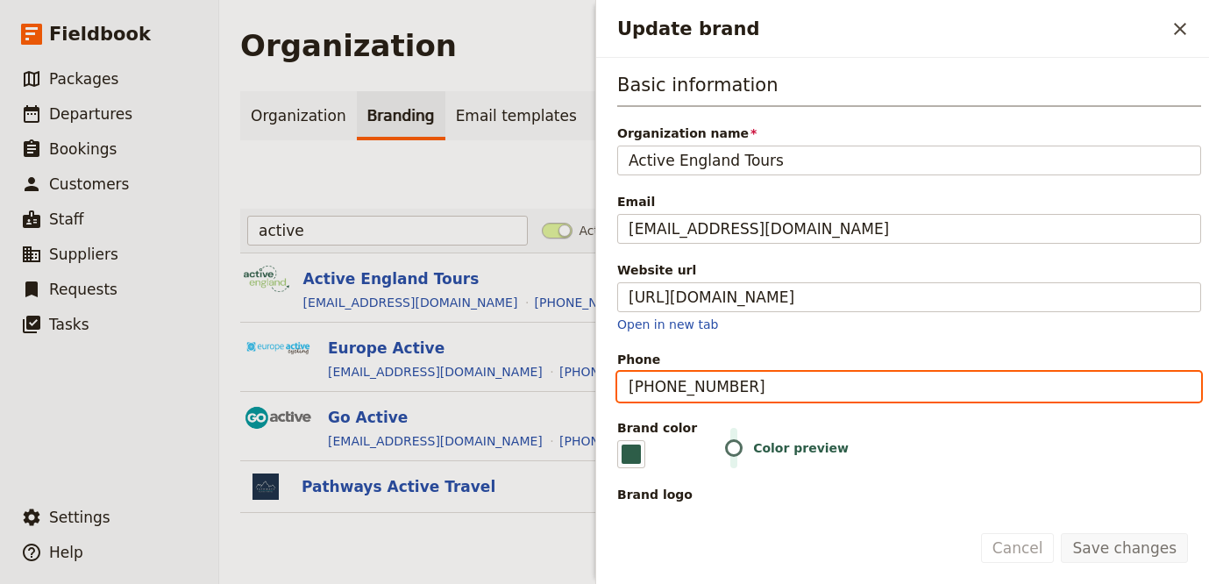
click at [678, 393] on input "+44 (0)1225 591 009" at bounding box center [909, 387] width 584 height 30
type input "+441225591009"
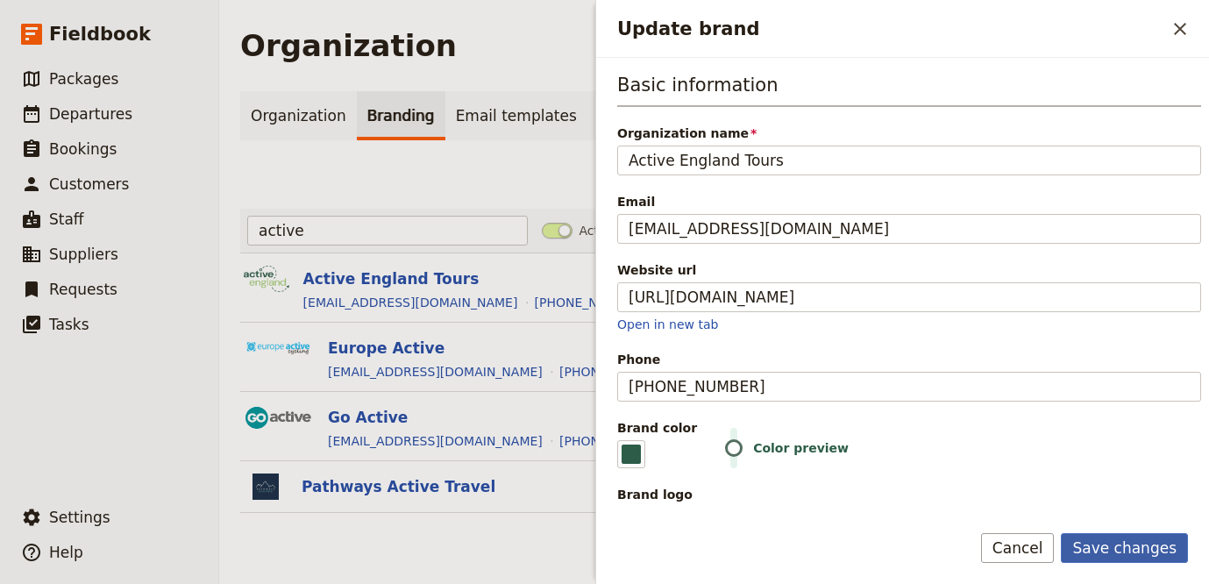
click at [1124, 550] on button "Save changes" at bounding box center [1124, 548] width 127 height 30
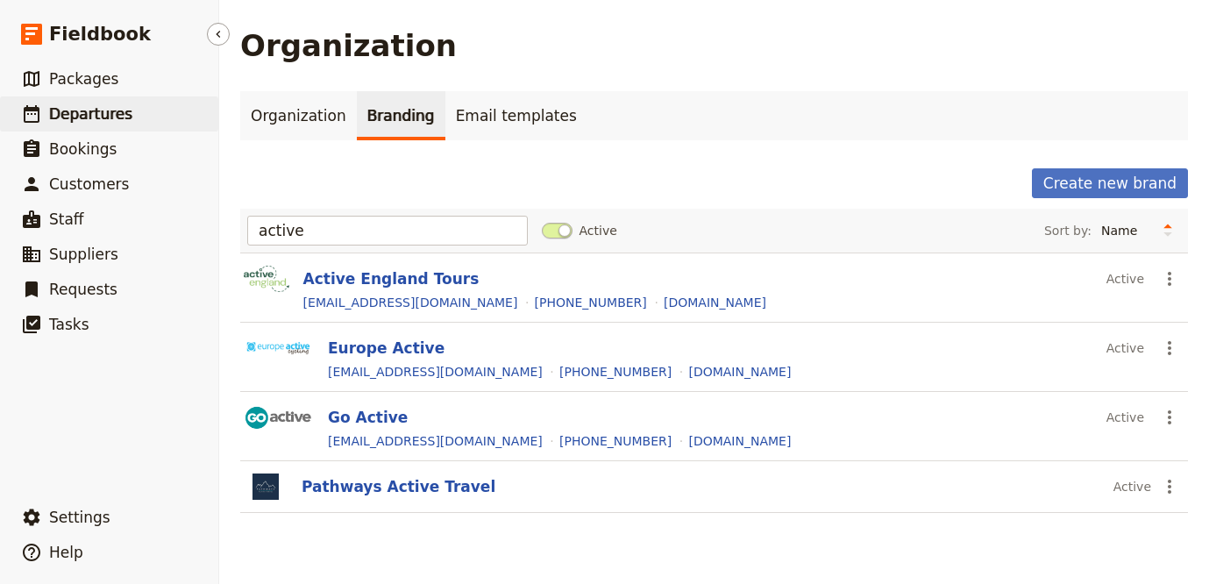
click at [109, 99] on link "​ Departures" at bounding box center [109, 113] width 218 height 35
select select "UPDATED_AT"
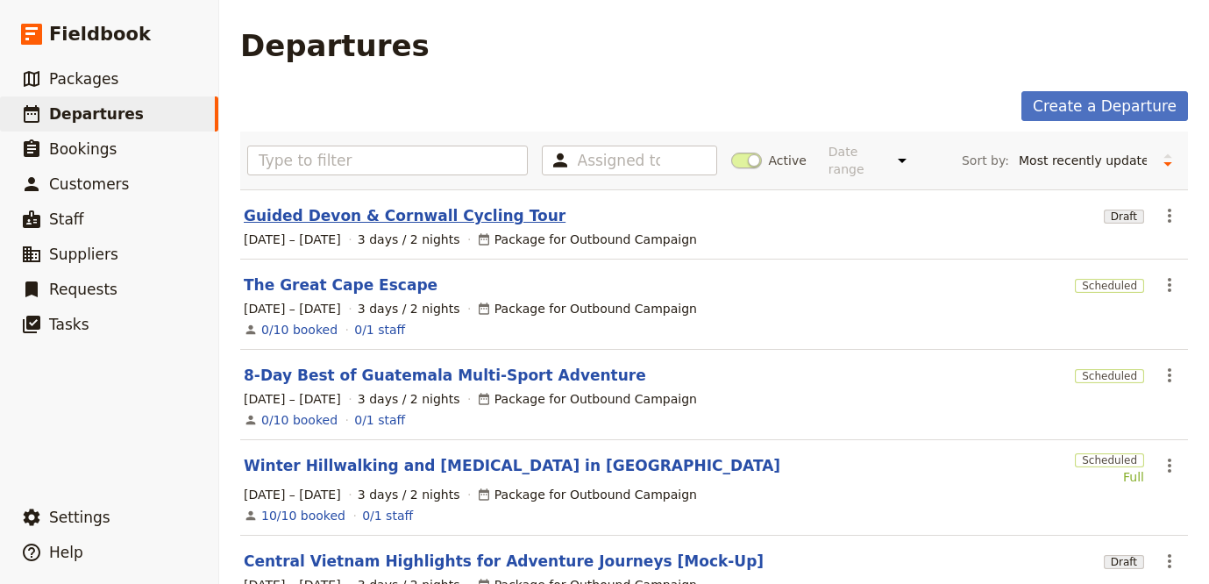
click at [392, 210] on link "Guided Devon & Cornwall Cycling Tour" at bounding box center [405, 215] width 322 height 21
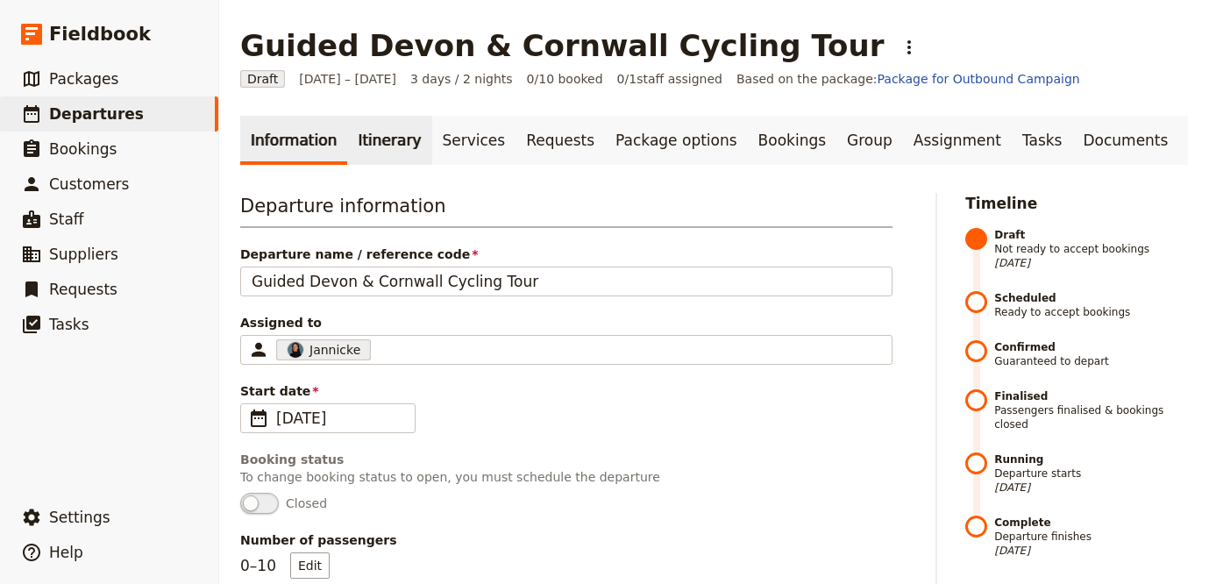
click at [411, 140] on link "Itinerary" at bounding box center [389, 140] width 84 height 49
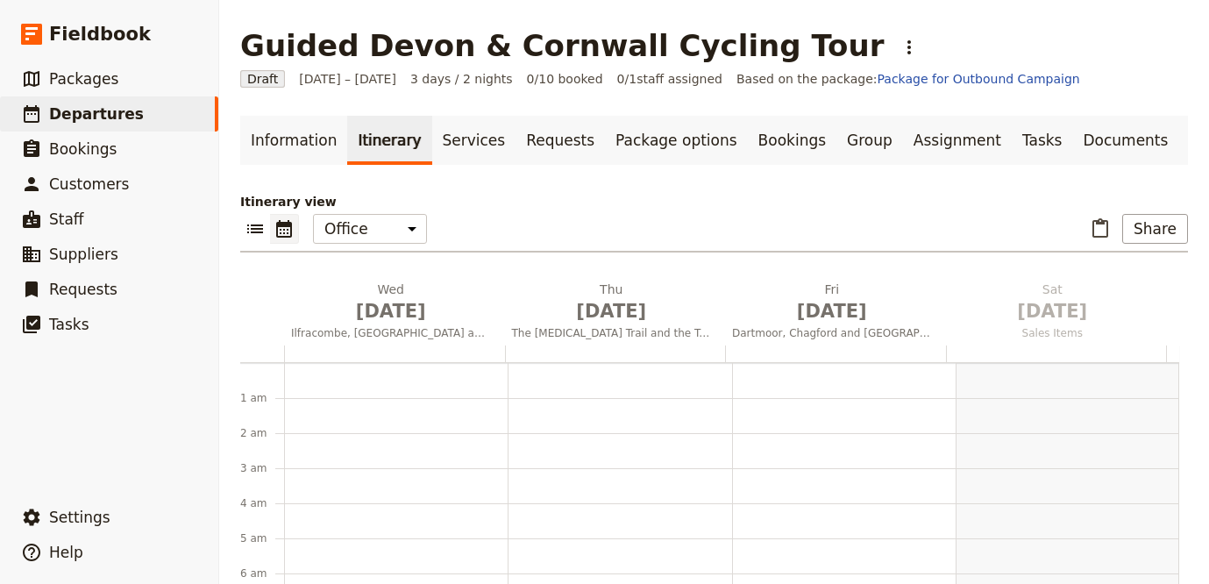
scroll to position [228, 0]
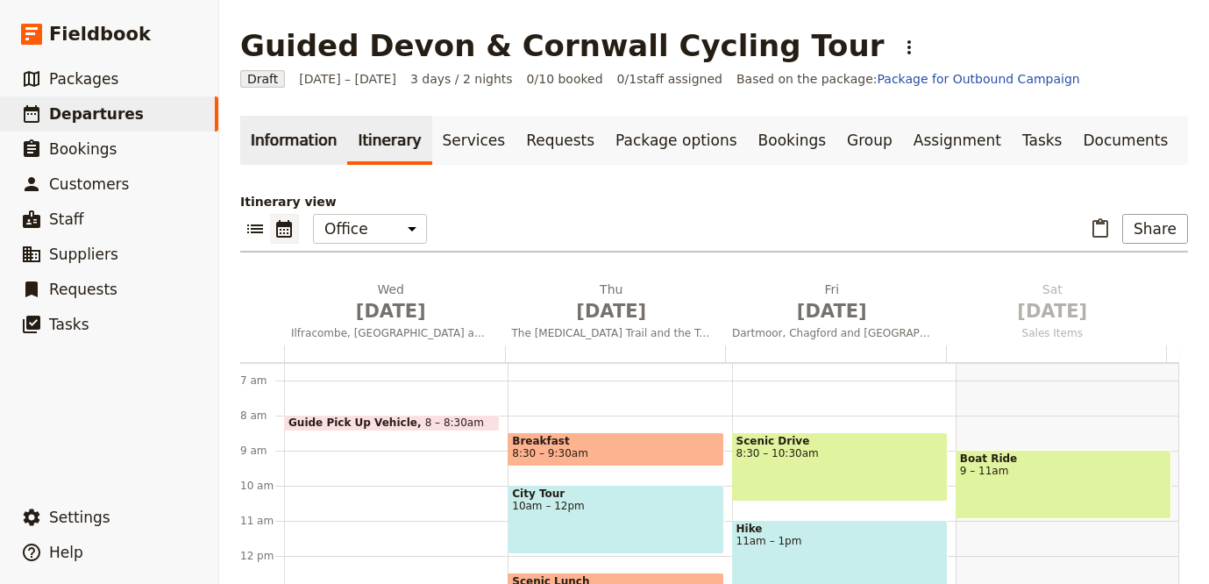
click at [262, 139] on link "Information" at bounding box center [293, 140] width 107 height 49
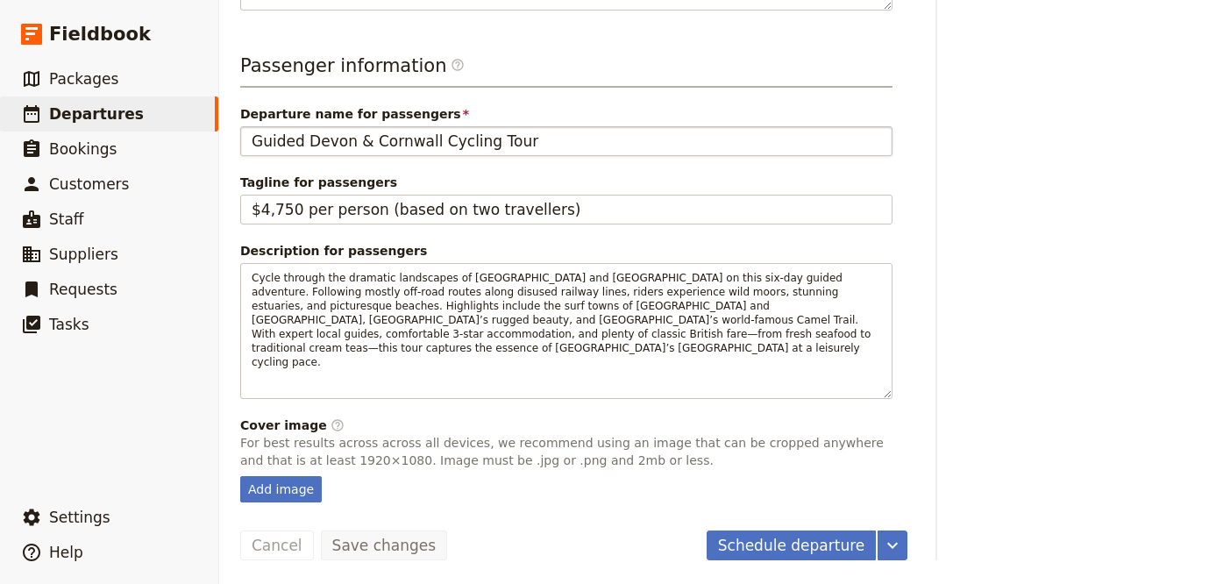
scroll to position [740, 0]
click at [293, 483] on div "Add image" at bounding box center [281, 488] width 82 height 26
click at [240, 475] on input "Add image" at bounding box center [239, 474] width 1 height 1
click at [272, 490] on div "Add image" at bounding box center [281, 488] width 82 height 26
click at [240, 475] on input "Add image" at bounding box center [239, 474] width 1 height 1
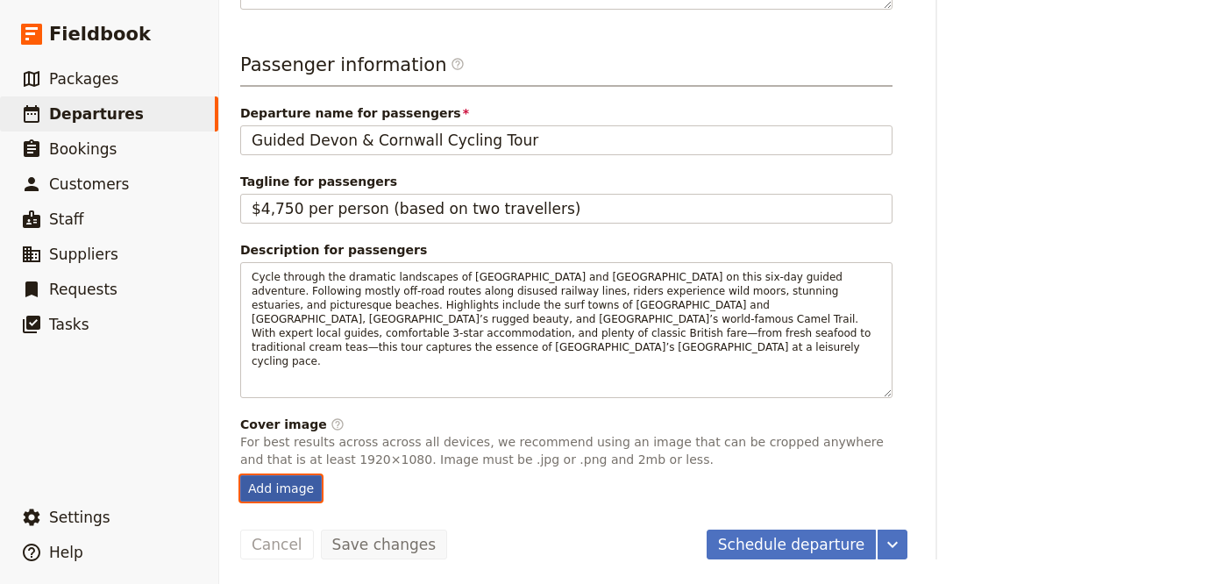
type input "C:\fakepath\cornwall.jpg"
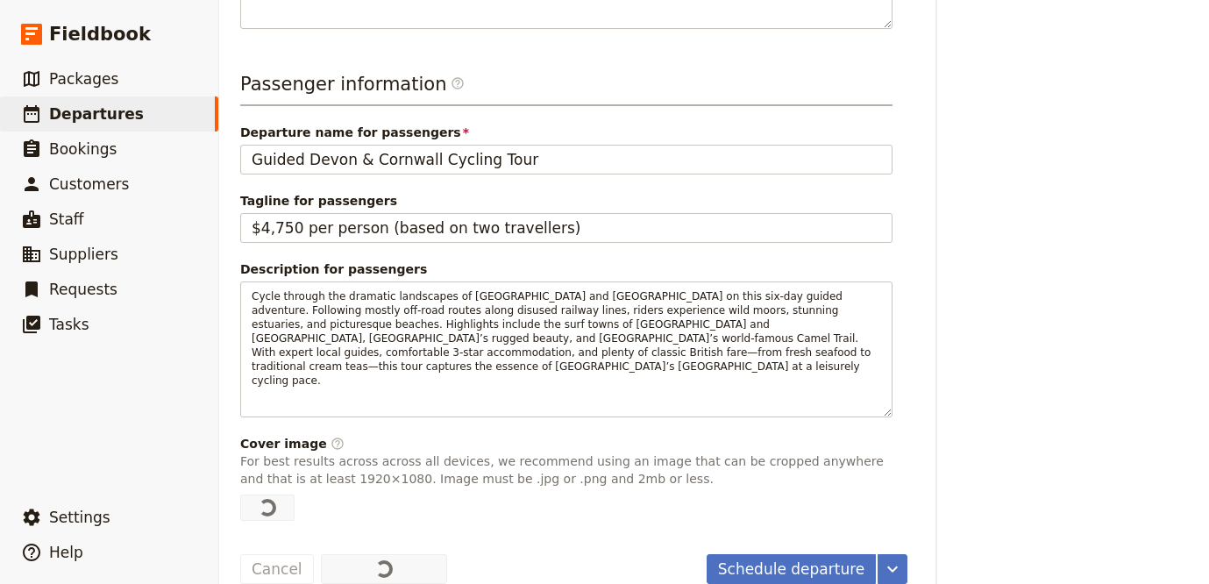
scroll to position [744, 0]
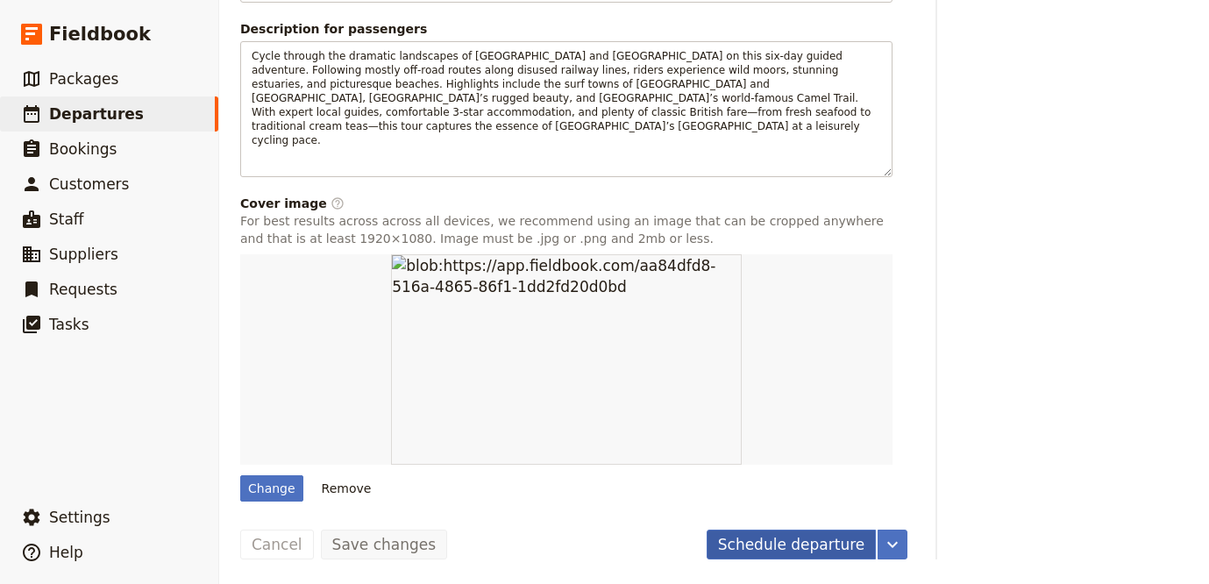
click at [800, 536] on button "Schedule departure" at bounding box center [792, 544] width 170 height 30
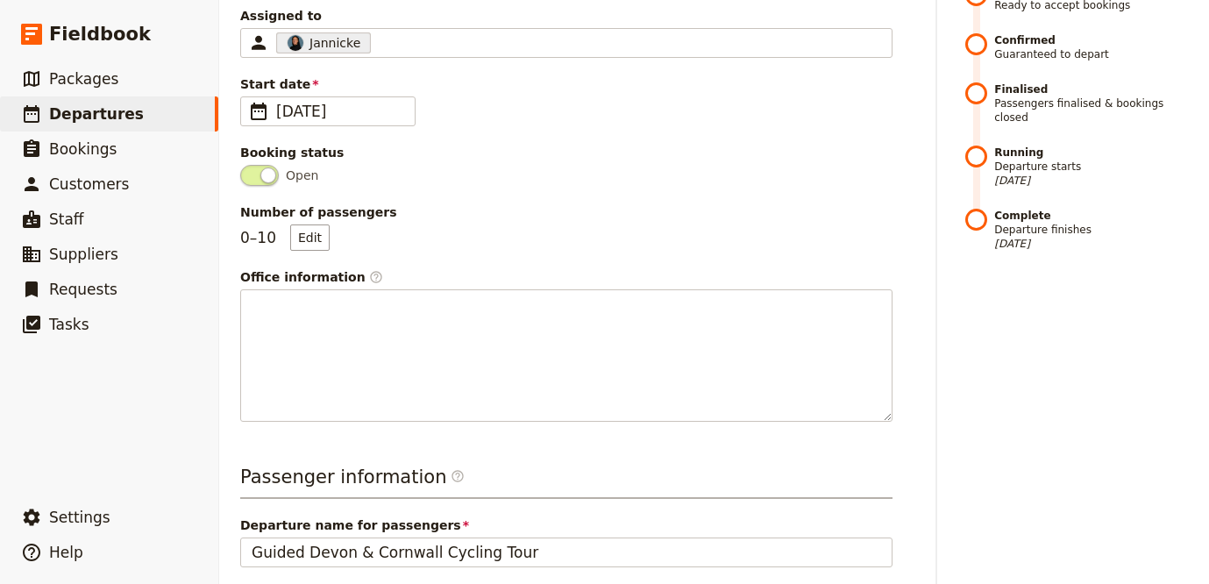
scroll to position [0, 0]
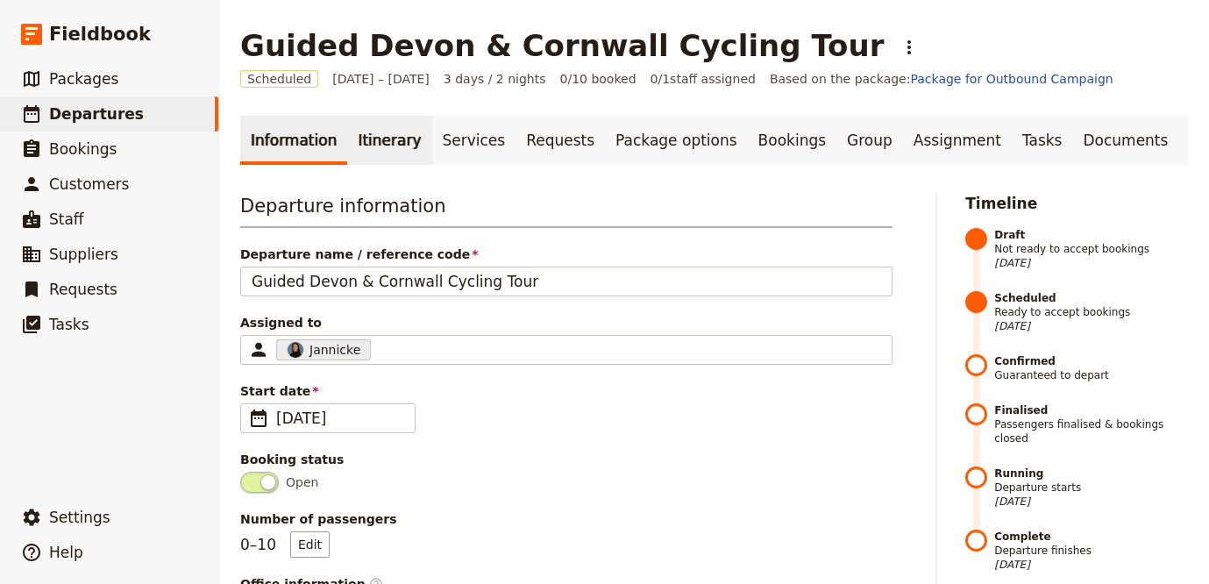
click at [356, 161] on link "Itinerary" at bounding box center [389, 140] width 84 height 49
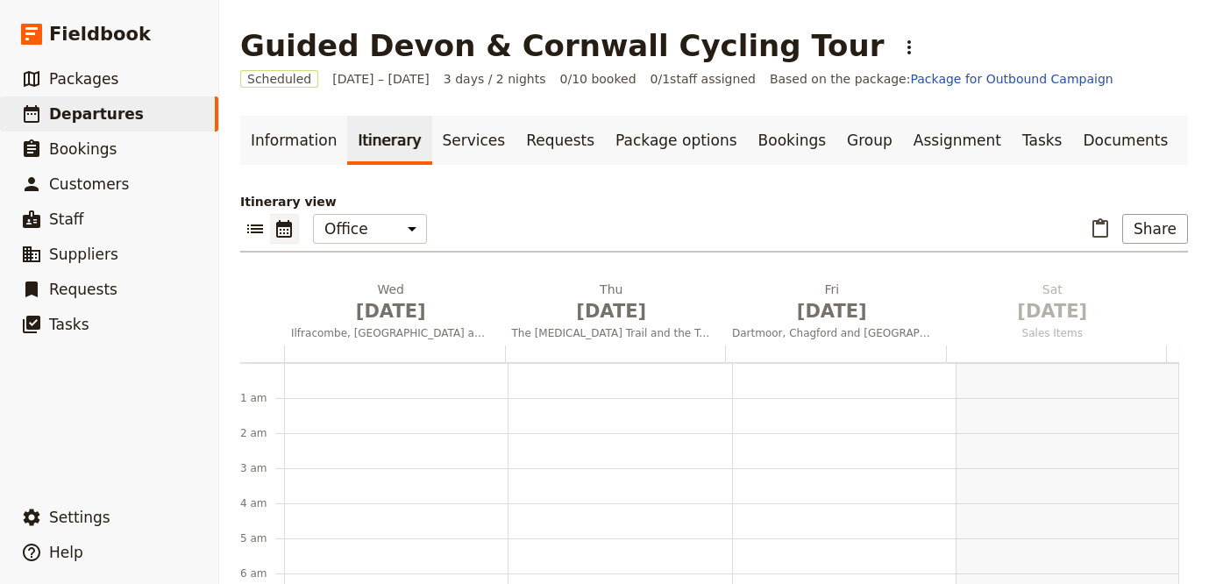
scroll to position [228, 0]
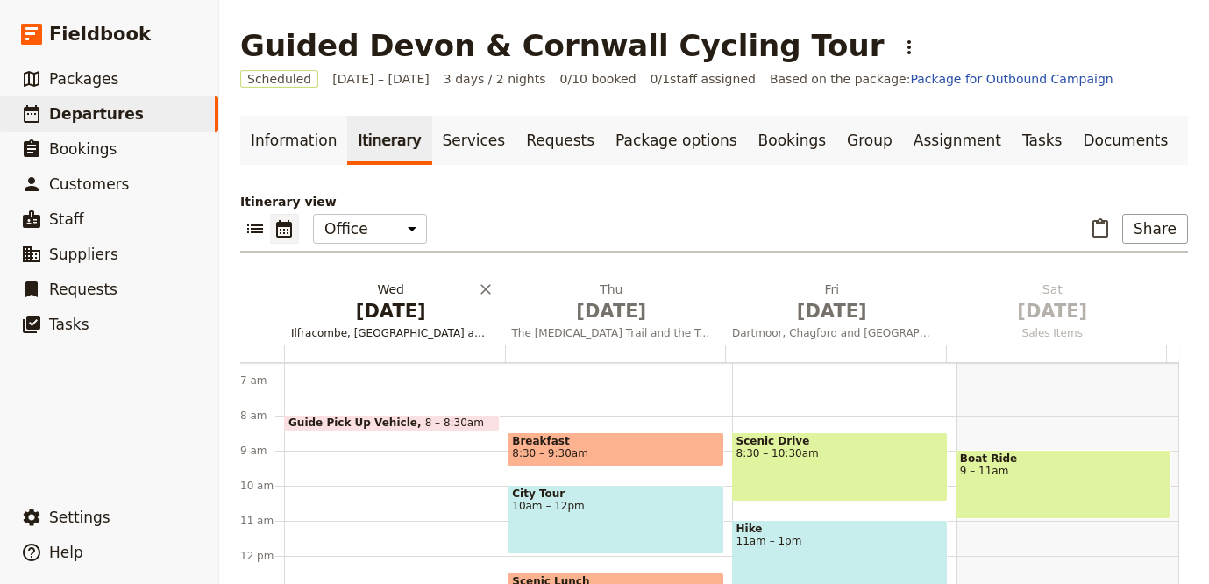
click at [367, 298] on span "[DATE]" at bounding box center [391, 311] width 200 height 26
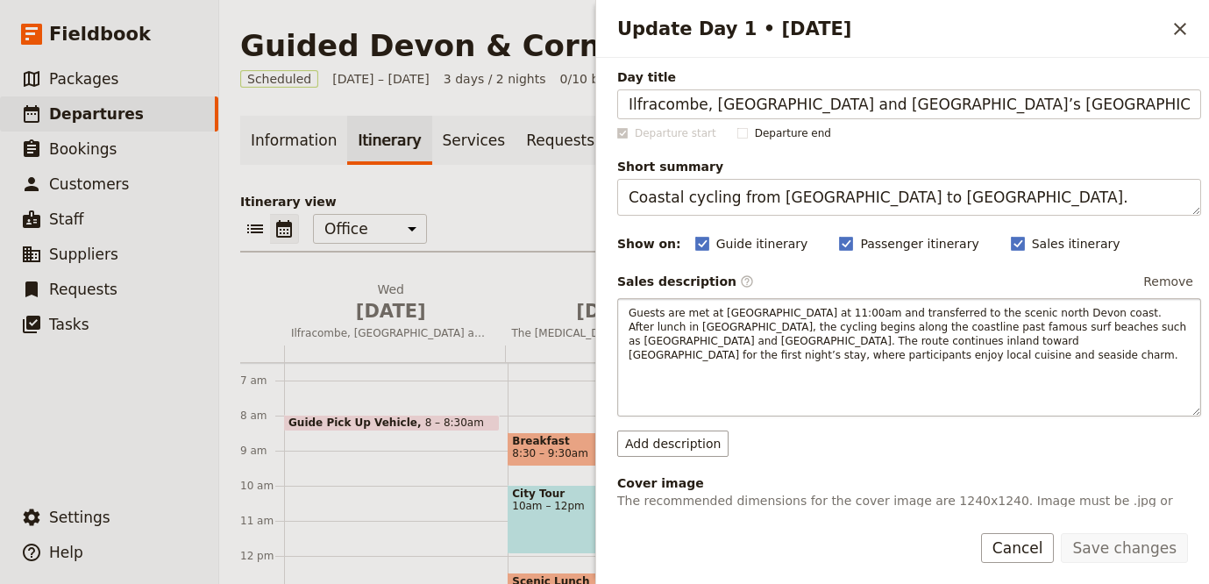
scroll to position [7, 0]
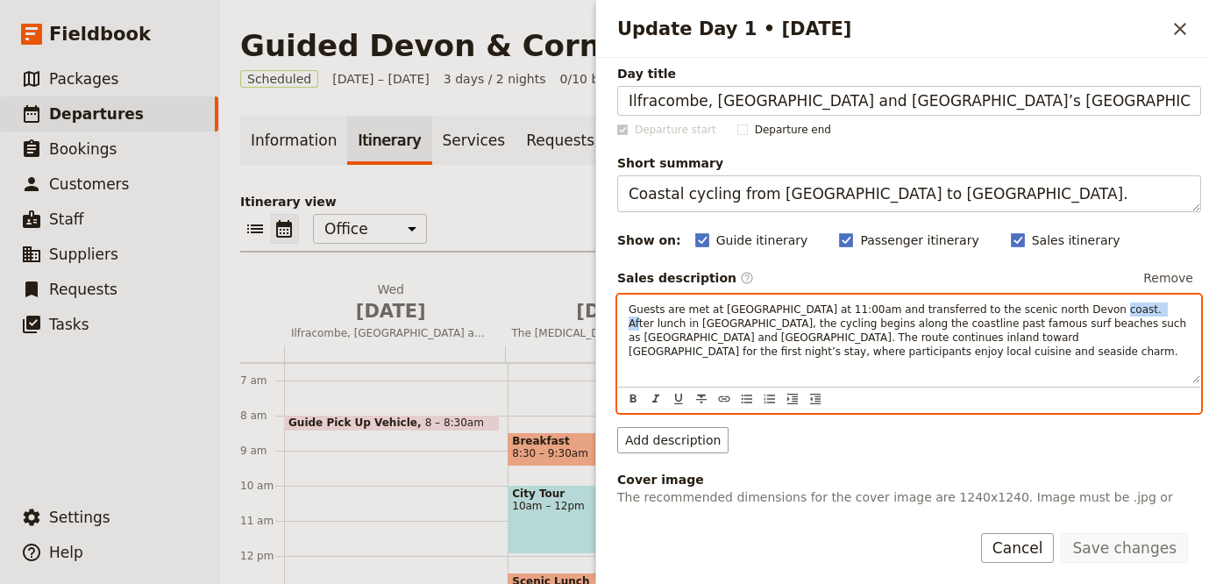
drag, startPoint x: 1078, startPoint y: 311, endPoint x: 1125, endPoint y: 314, distance: 46.5
click at [1125, 314] on span "Guests are met at Tiverton Parkway Station at 11:00am and transferred to the sc…" at bounding box center [909, 330] width 561 height 54
click at [713, 307] on span "Guests are met at Tiverton Parkway Station at 11:00am and transferred to the sc…" at bounding box center [909, 330] width 561 height 54
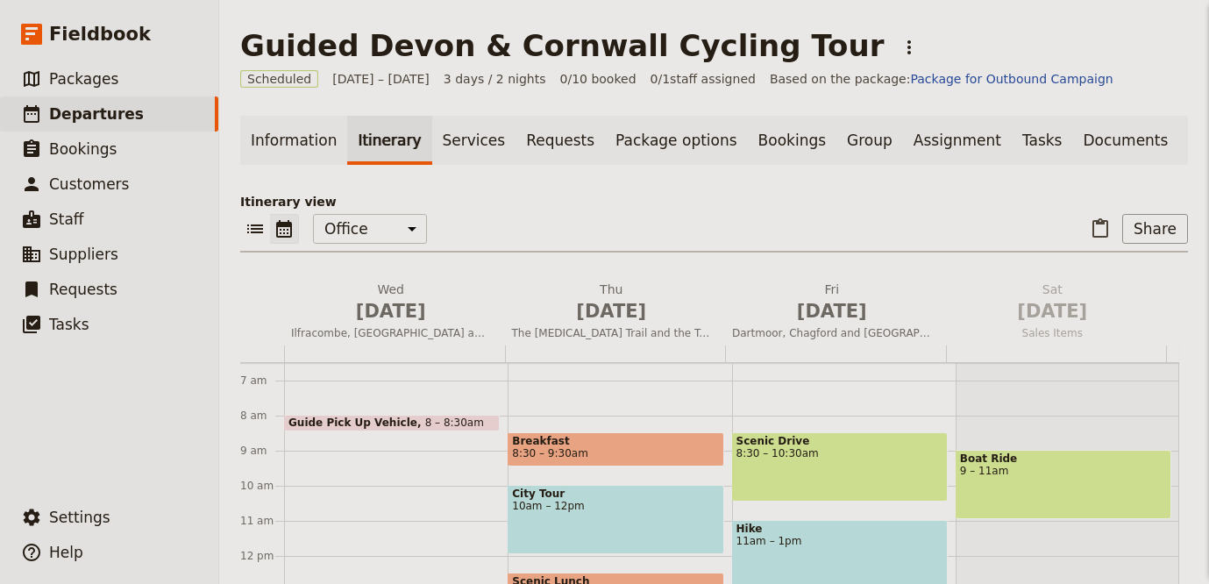
click at [697, 323] on div "Update Day 1 • 31 Dec ​ Day title Ilfracombe, Barnstaple and North Devon’s Surf…" at bounding box center [902, 292] width 614 height 584
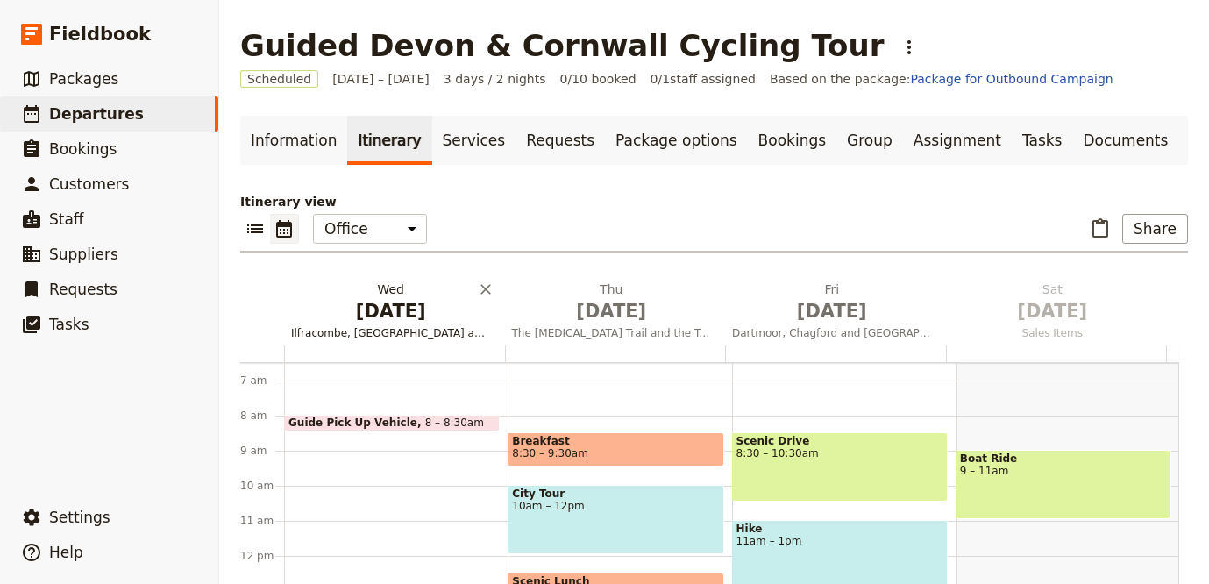
click at [404, 326] on span "Ilfracombe, Barnstaple and North Devon’s Surf Beaches" at bounding box center [391, 333] width 214 height 14
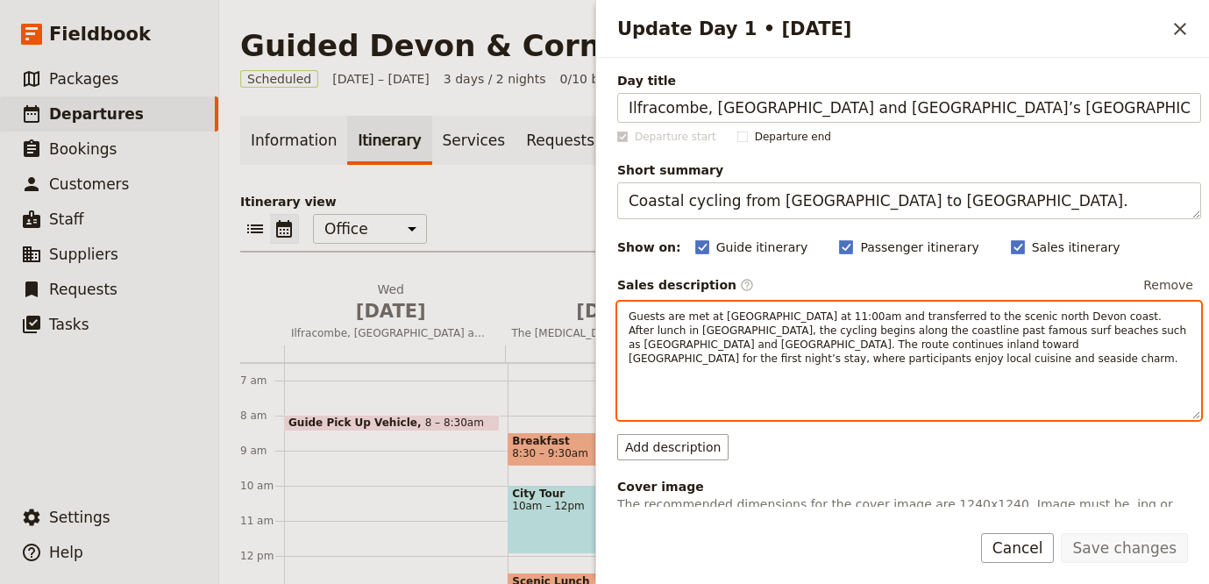
click at [707, 330] on span "Guests are met at Tiverton Parkway Station at 11:00am and transferred to the sc…" at bounding box center [909, 337] width 561 height 54
copy span "Ilfracombe"
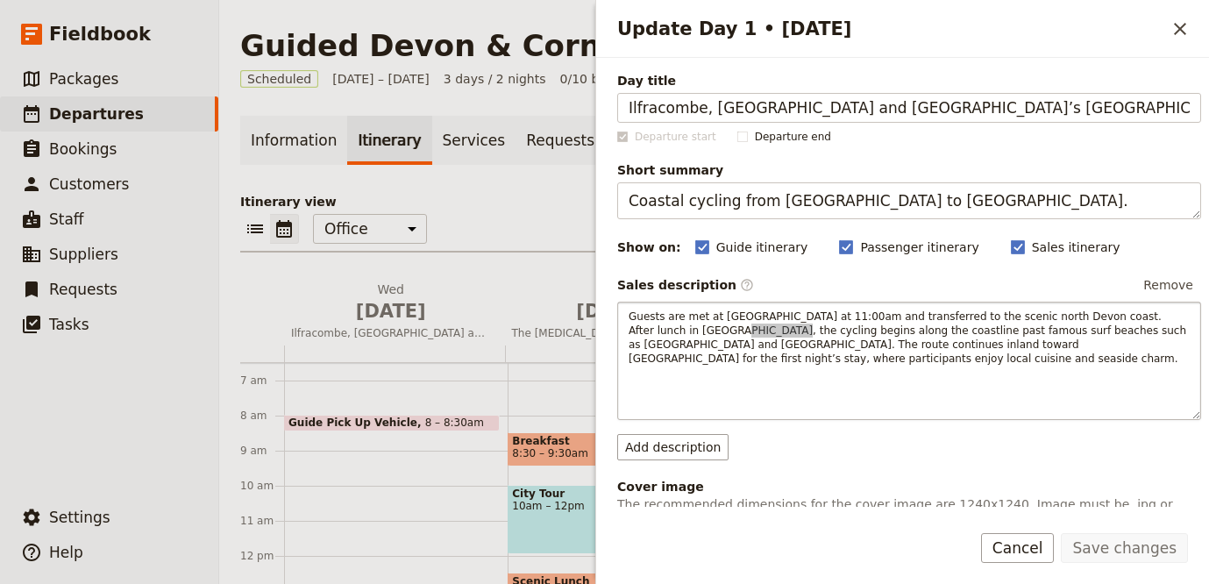
scroll to position [152, 0]
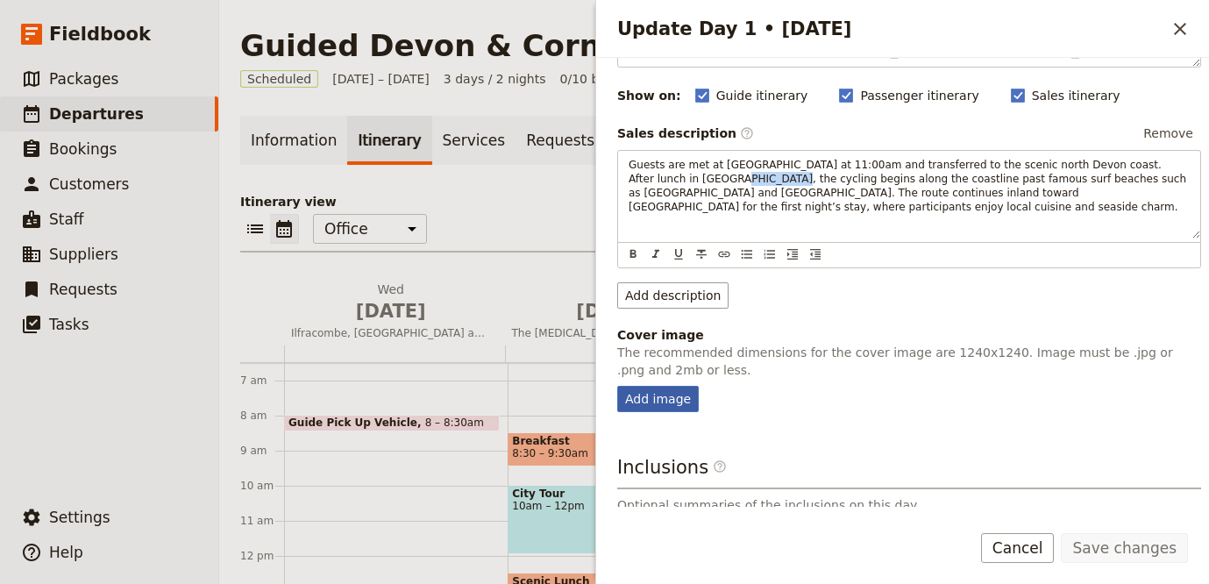
click at [659, 408] on div "Add image" at bounding box center [658, 399] width 82 height 26
click at [617, 386] on input "Add image" at bounding box center [616, 385] width 1 height 1
click at [659, 408] on div "Add image" at bounding box center [658, 399] width 82 height 26
click at [617, 386] on input "Add image" at bounding box center [616, 385] width 1 height 1
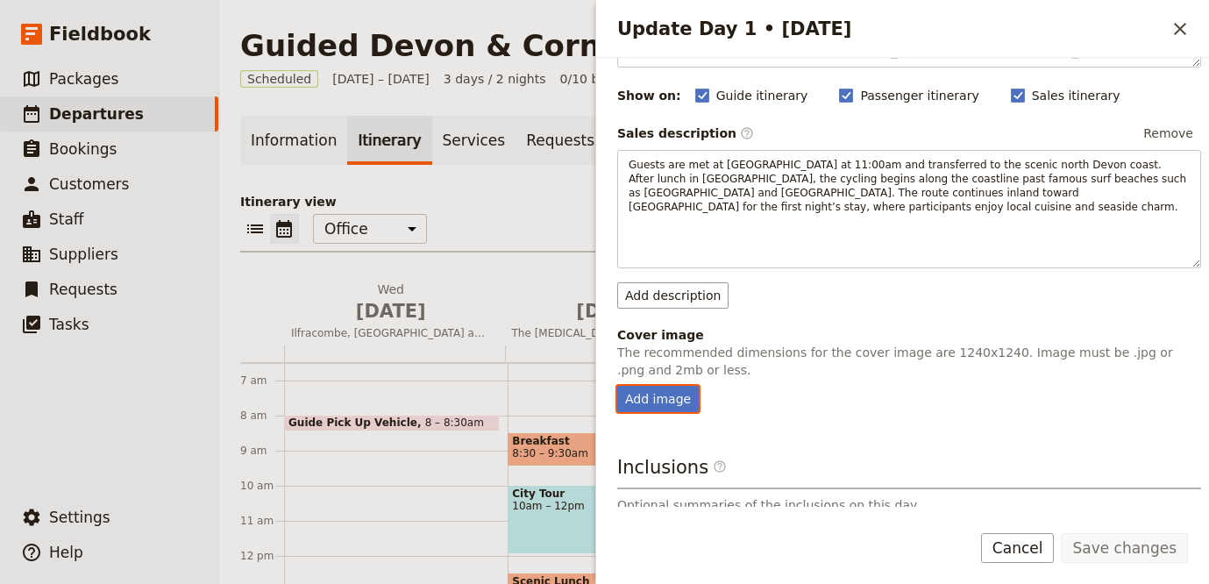
type input "C:\fakepath\devon.jpg"
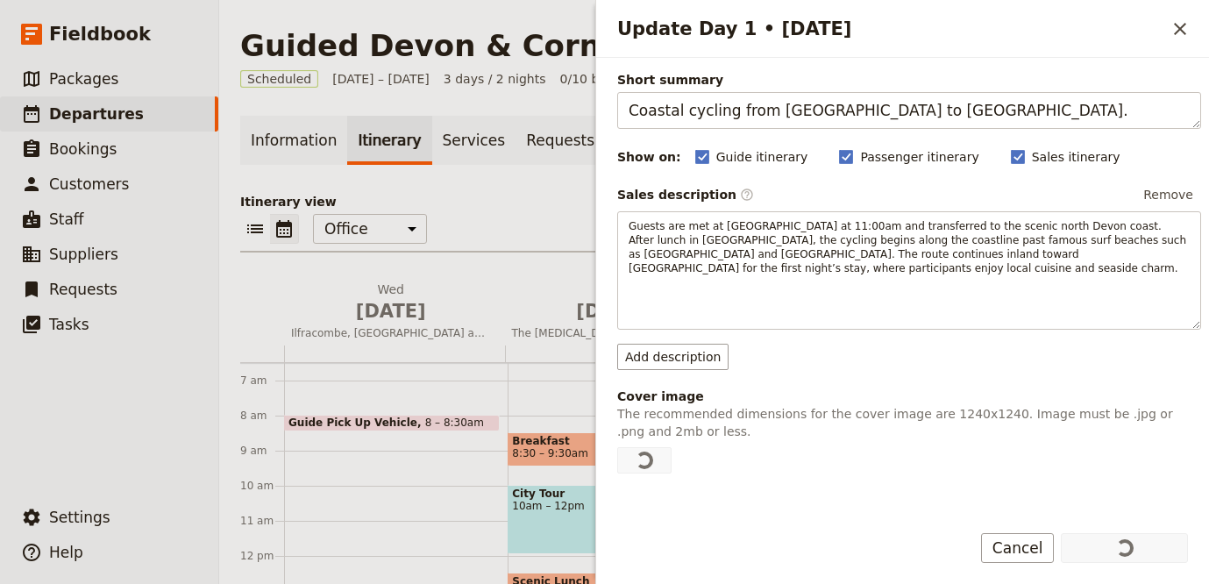
scroll to position [320, 0]
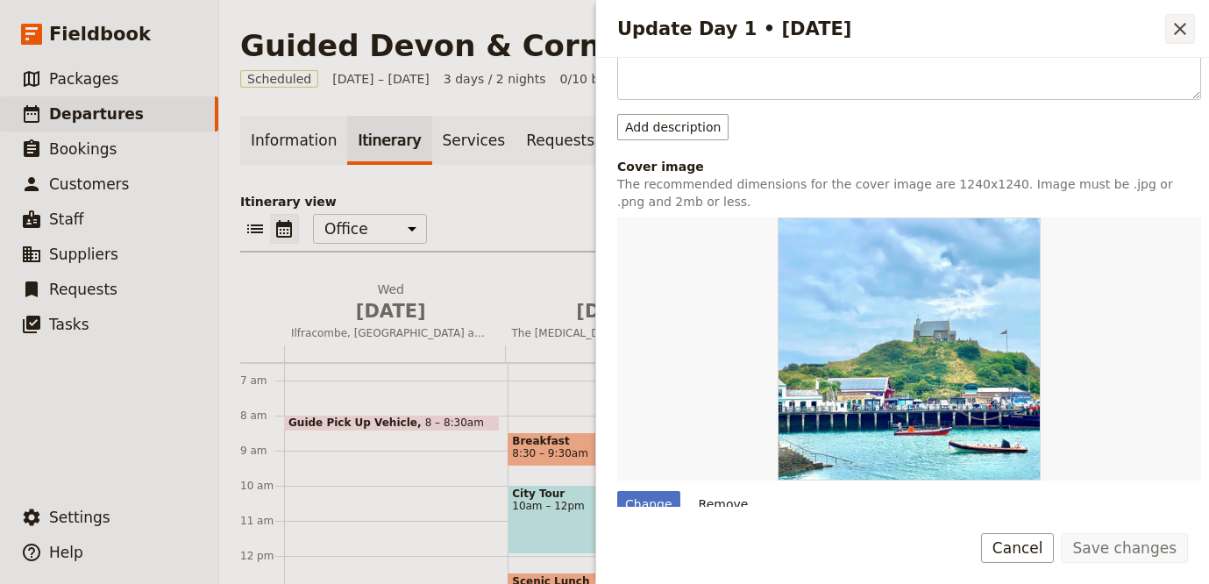
click at [1176, 28] on icon "Close drawer" at bounding box center [1179, 28] width 21 height 21
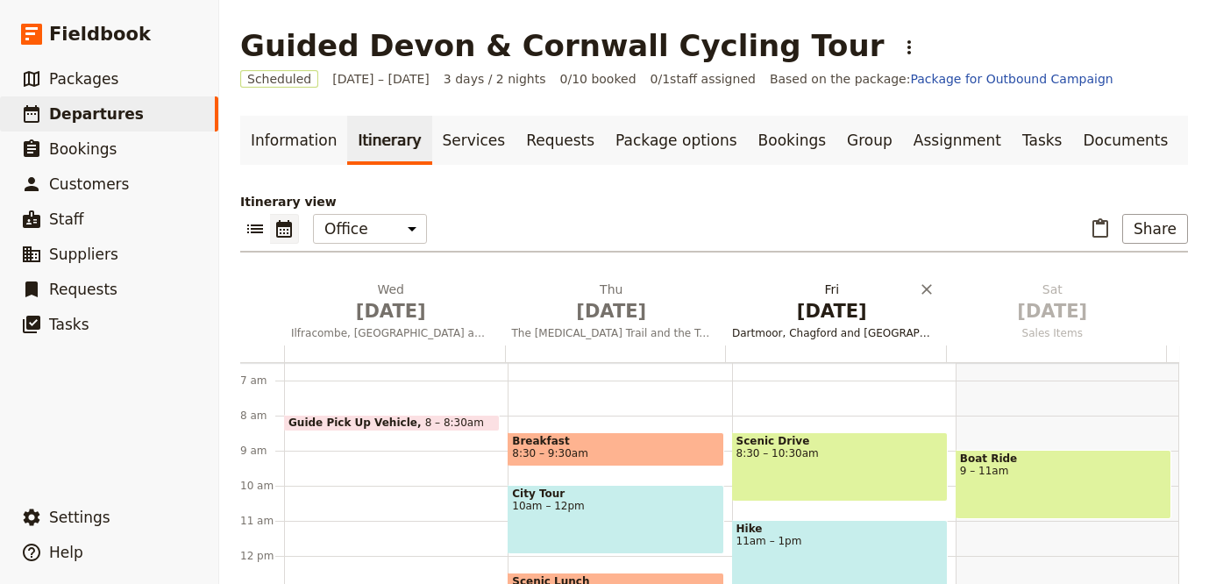
click at [837, 332] on span "Dartmoor, Chagford and Tavistock" at bounding box center [832, 333] width 214 height 14
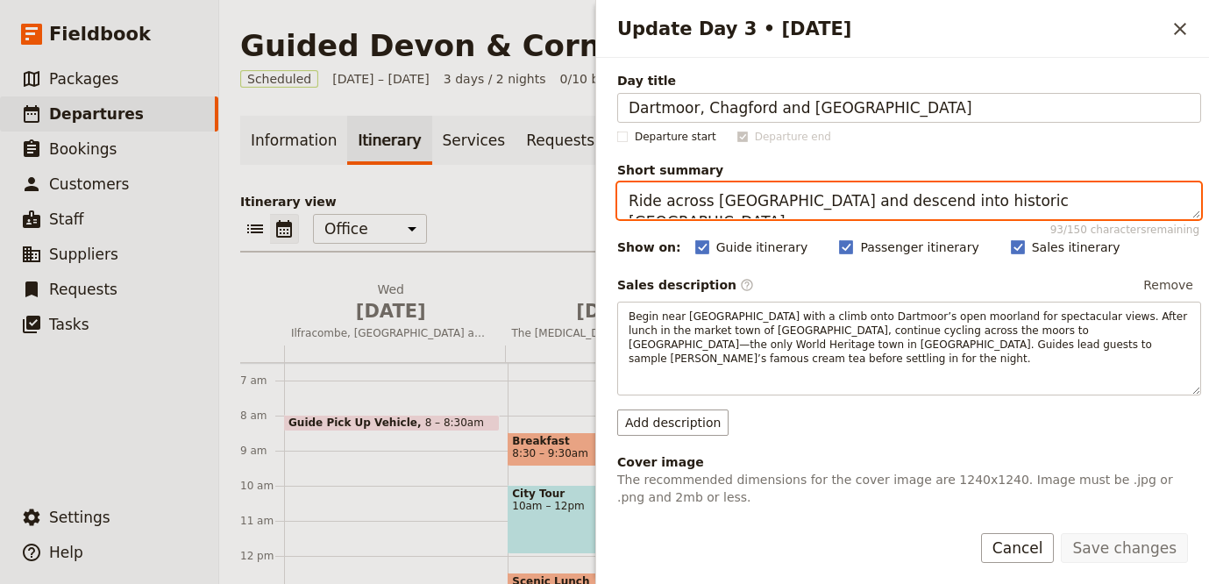
click at [743, 201] on textarea "Ride across Dartmoor and descend into historic Tavistock." at bounding box center [909, 200] width 584 height 37
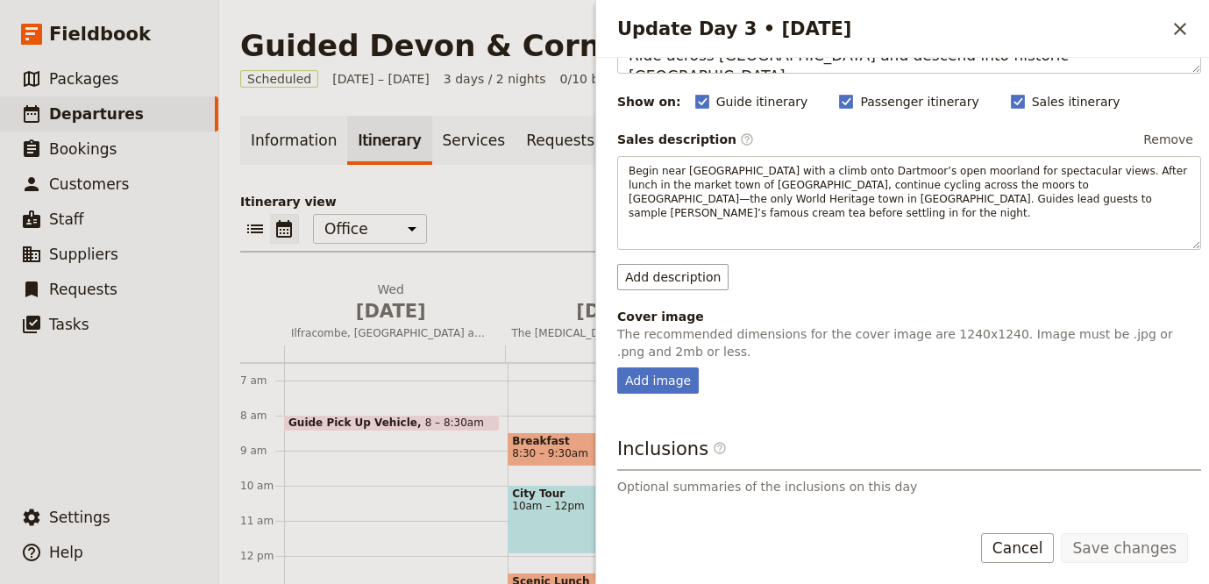
scroll to position [301, 0]
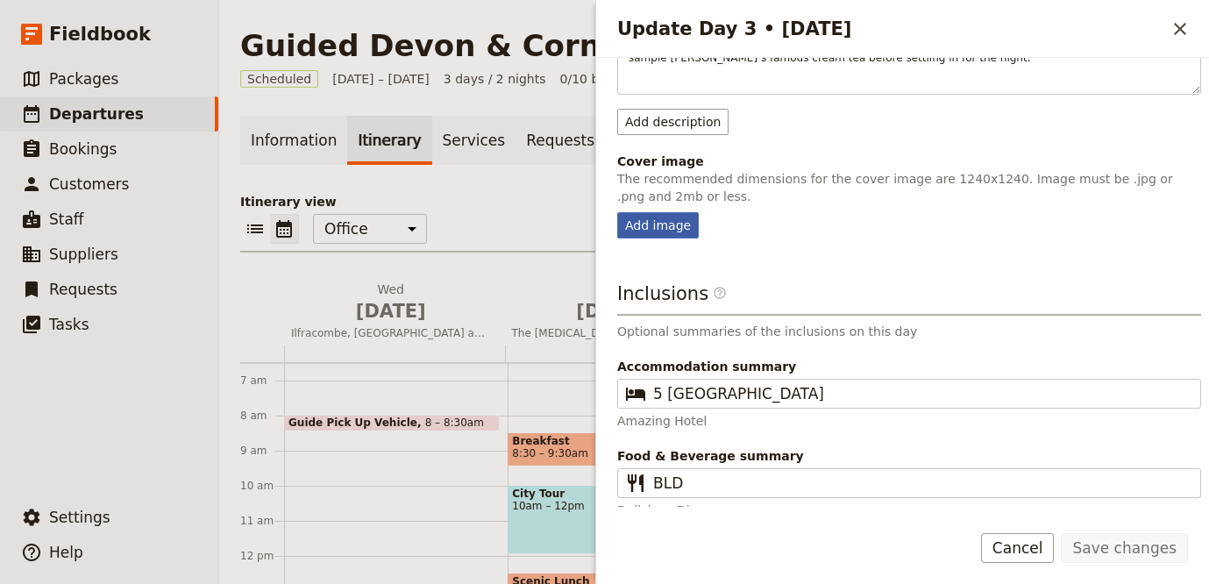
click at [663, 213] on div "Add image" at bounding box center [658, 225] width 82 height 26
click at [617, 212] on input "Add image" at bounding box center [616, 211] width 1 height 1
click at [664, 214] on div "Add image" at bounding box center [658, 225] width 82 height 26
click at [617, 212] on input "Add image" at bounding box center [616, 211] width 1 height 1
type input "C:\fakepath\dartmoor.jpg"
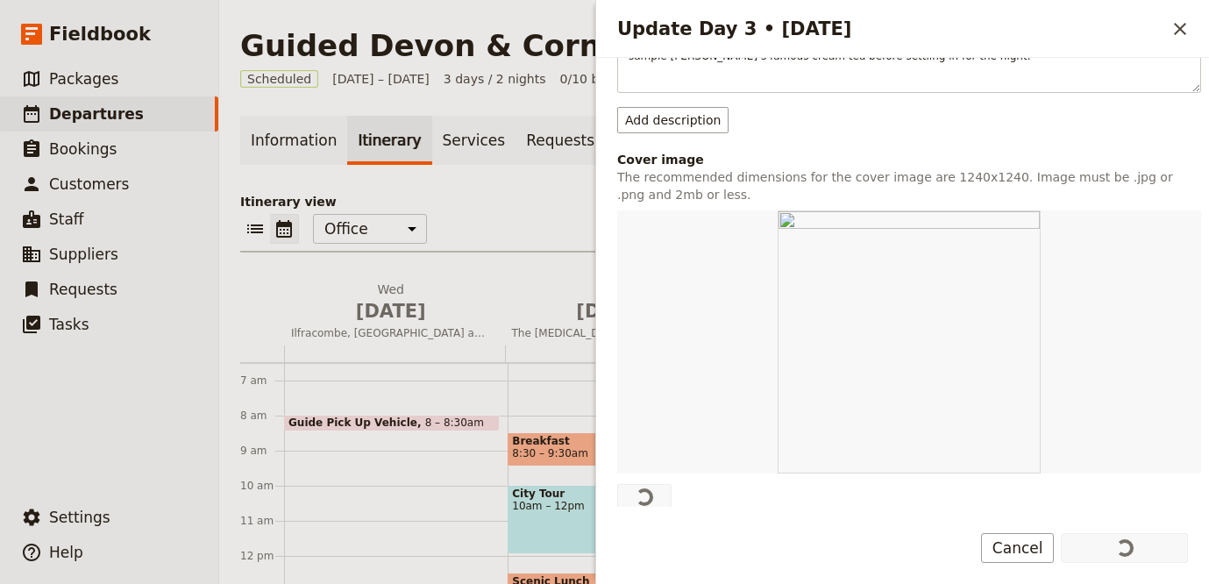
scroll to position [302, 0]
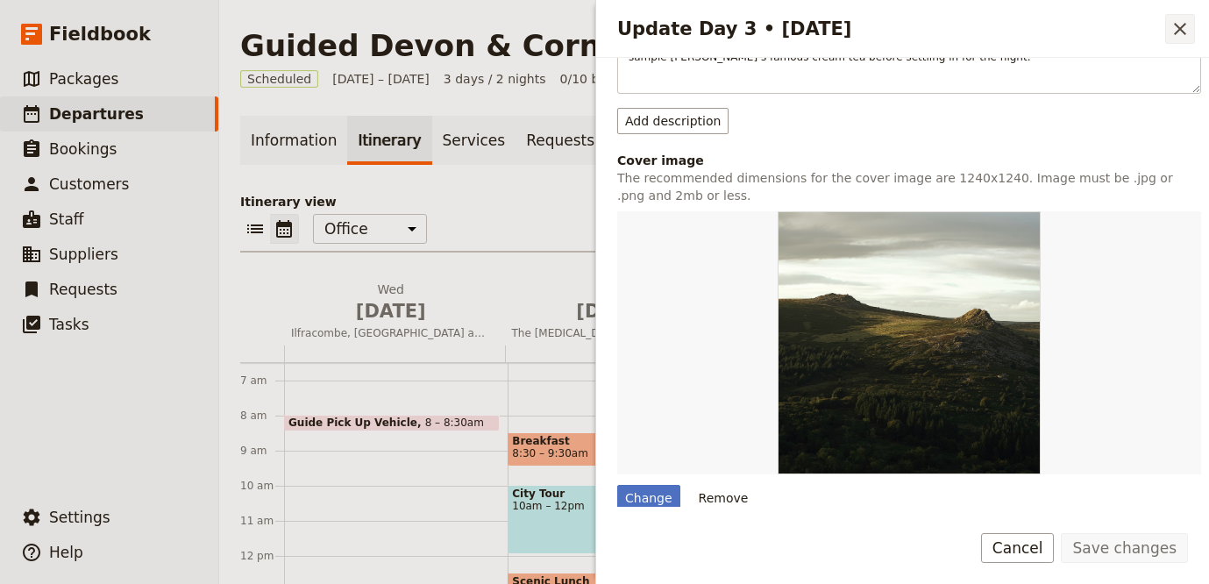
click at [1175, 39] on button "​" at bounding box center [1180, 29] width 30 height 30
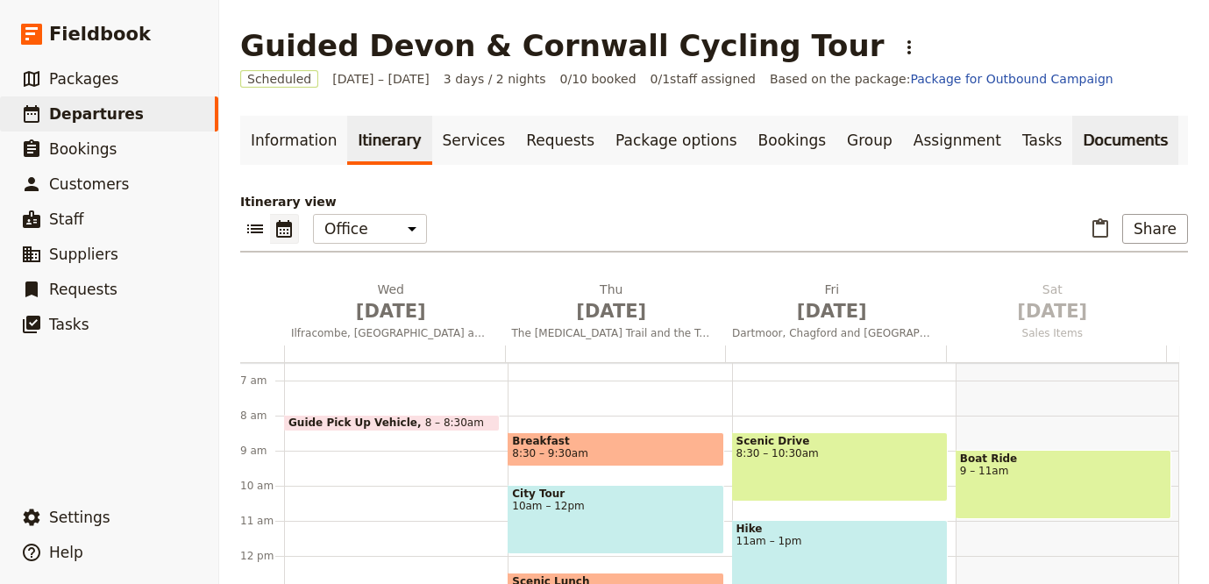
click at [1072, 136] on link "Documents" at bounding box center [1125, 140] width 106 height 49
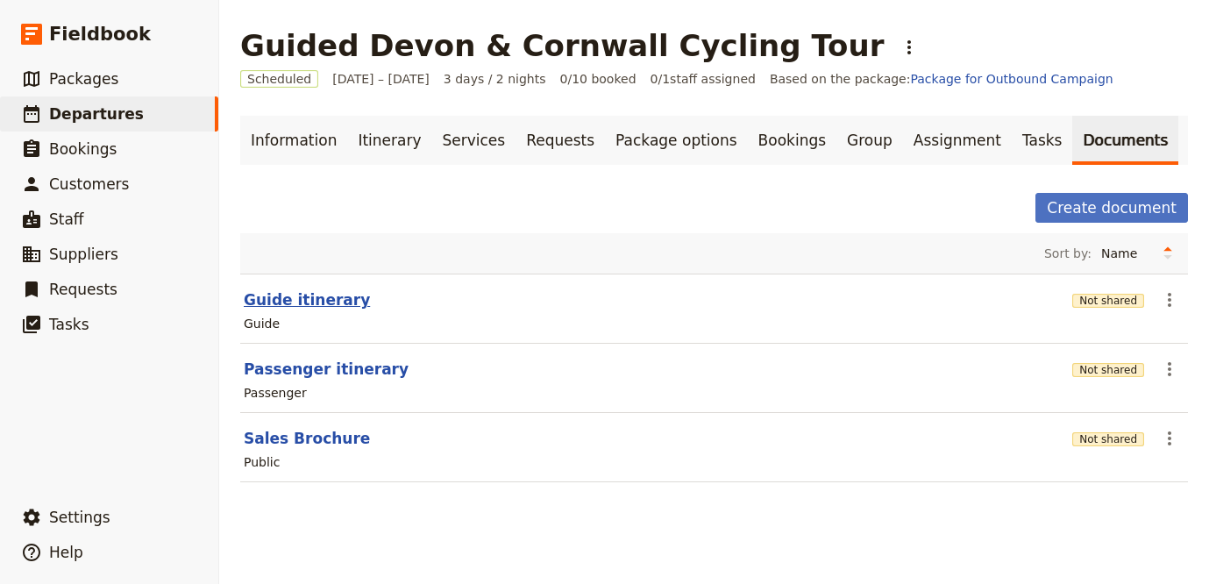
click at [296, 297] on button "Guide itinerary" at bounding box center [307, 299] width 126 height 21
select select "STAFF"
select select "RUN_SHEET"
select select "LARGE"
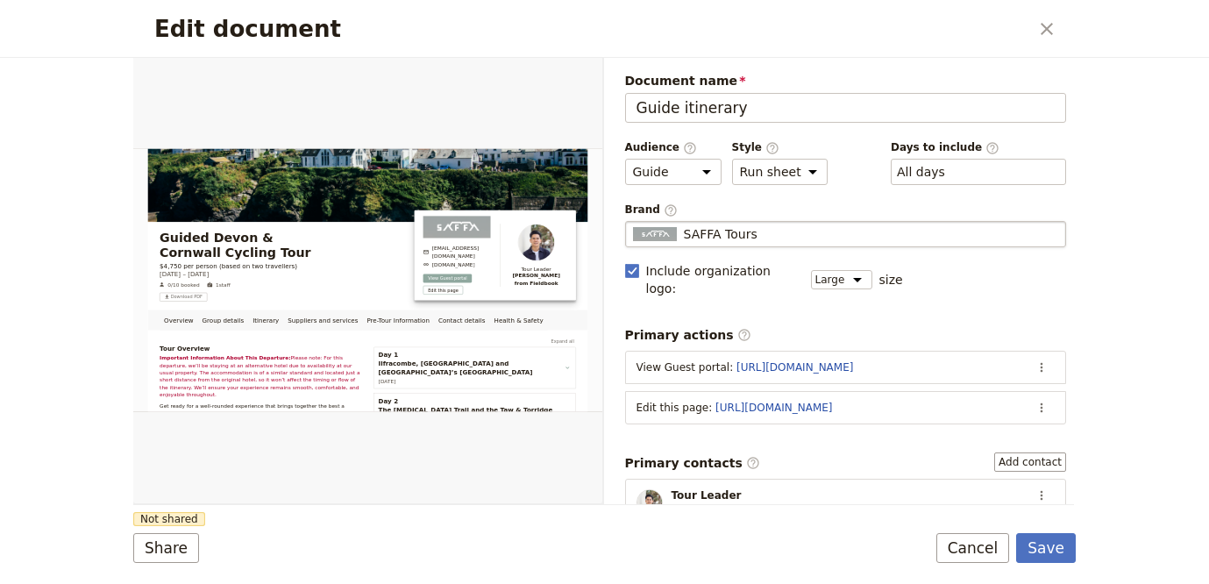
click at [741, 243] on fieldset "SAFFA Tours SAFFA Tours" at bounding box center [846, 234] width 442 height 26
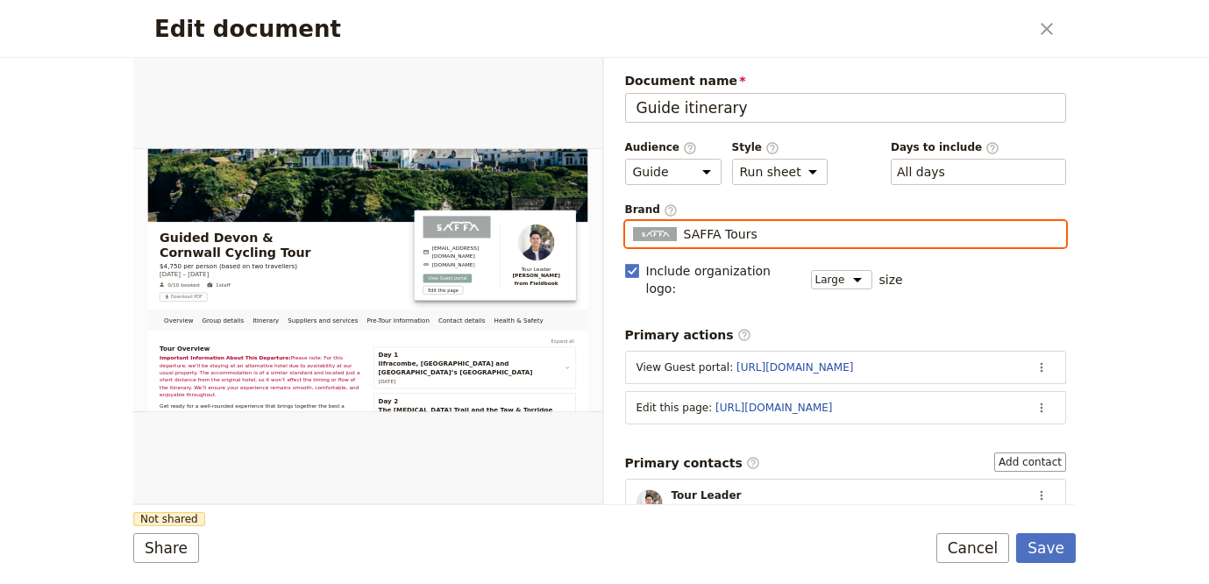
click at [633, 222] on input "SAFFA Tours" at bounding box center [632, 221] width 1 height 1
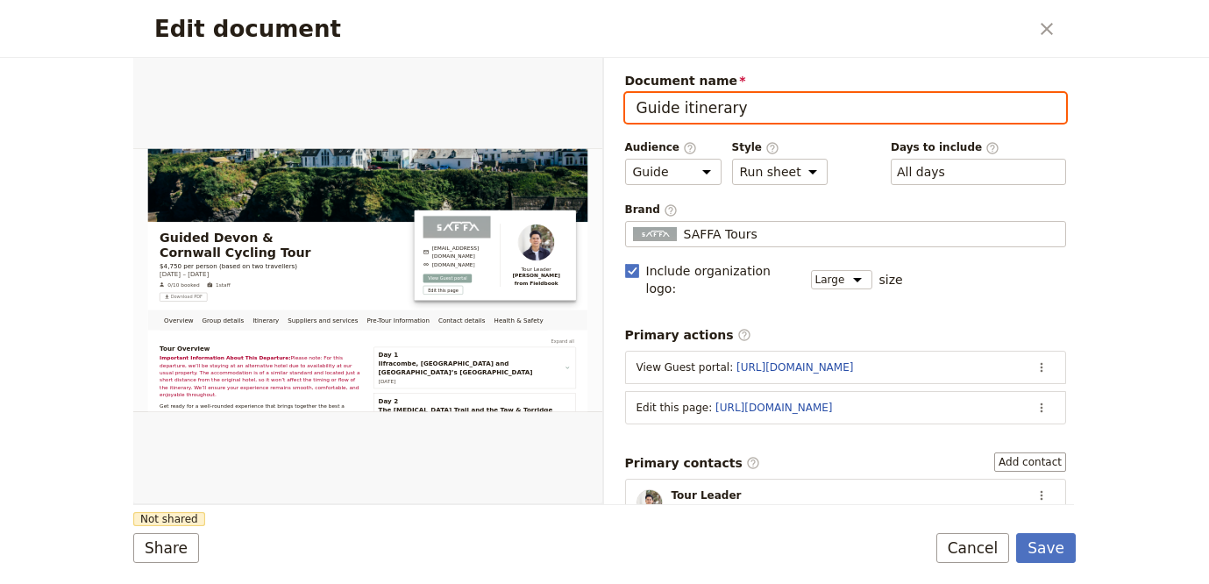
click at [822, 109] on input "Guide itinerary" at bounding box center [846, 108] width 442 height 30
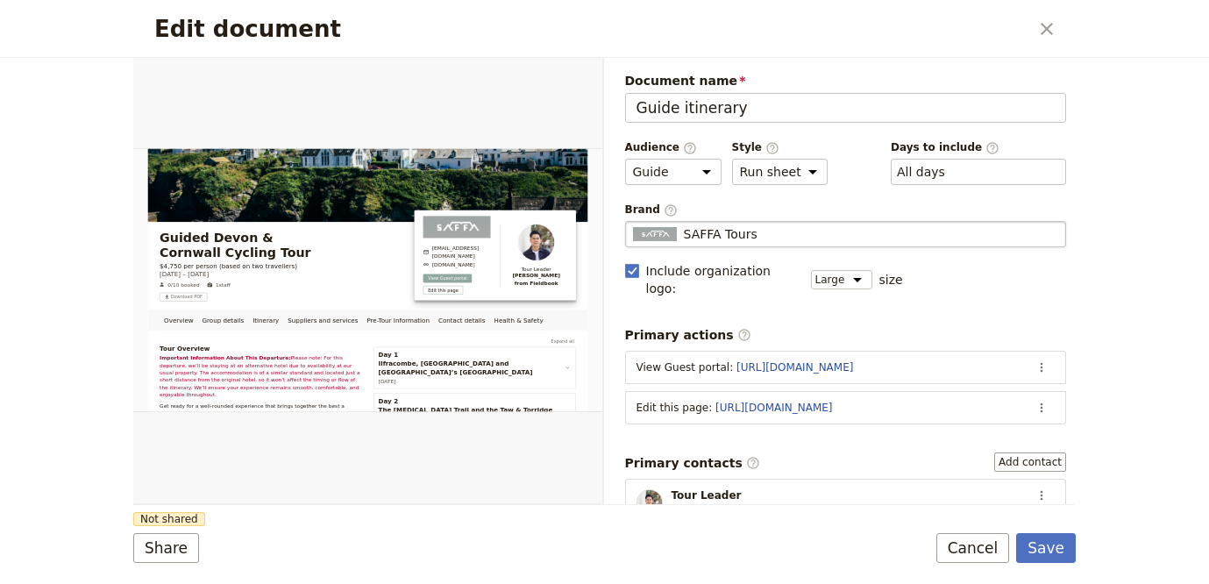
click at [741, 222] on fieldset "SAFFA Tours SAFFA Tours" at bounding box center [846, 234] width 442 height 26
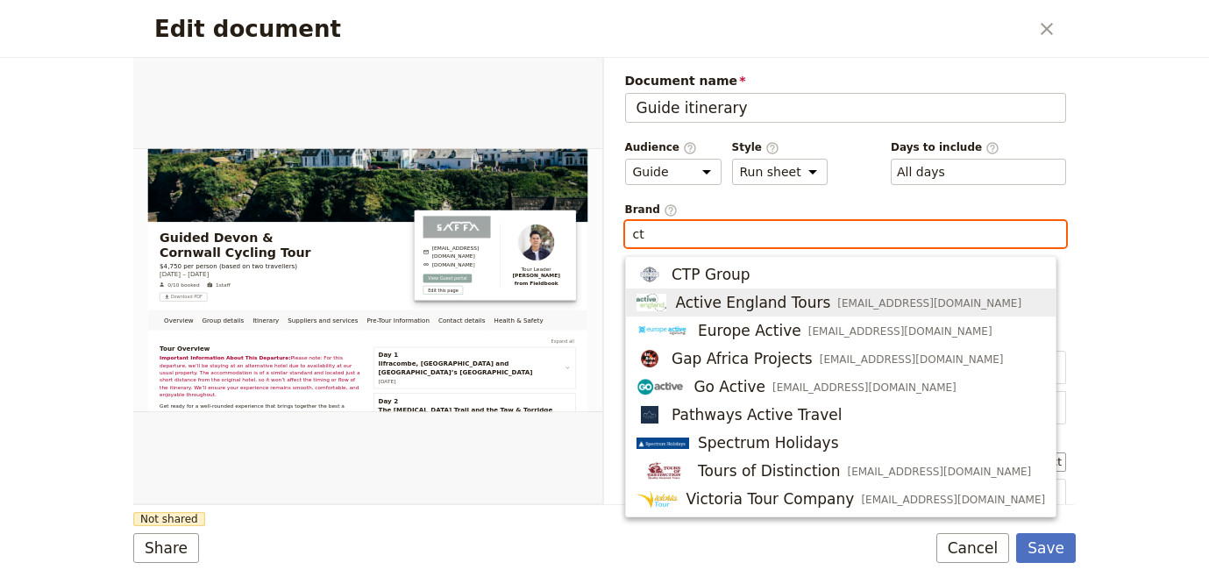
click at [793, 296] on span "Active England Tours" at bounding box center [752, 302] width 155 height 21
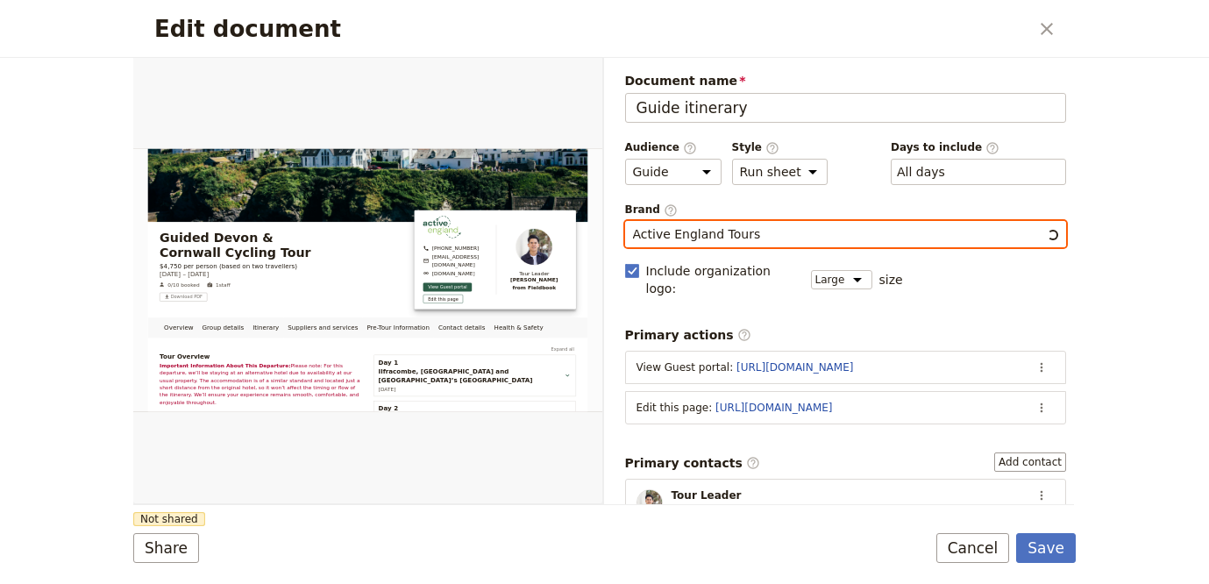
type input "Active England Tours"
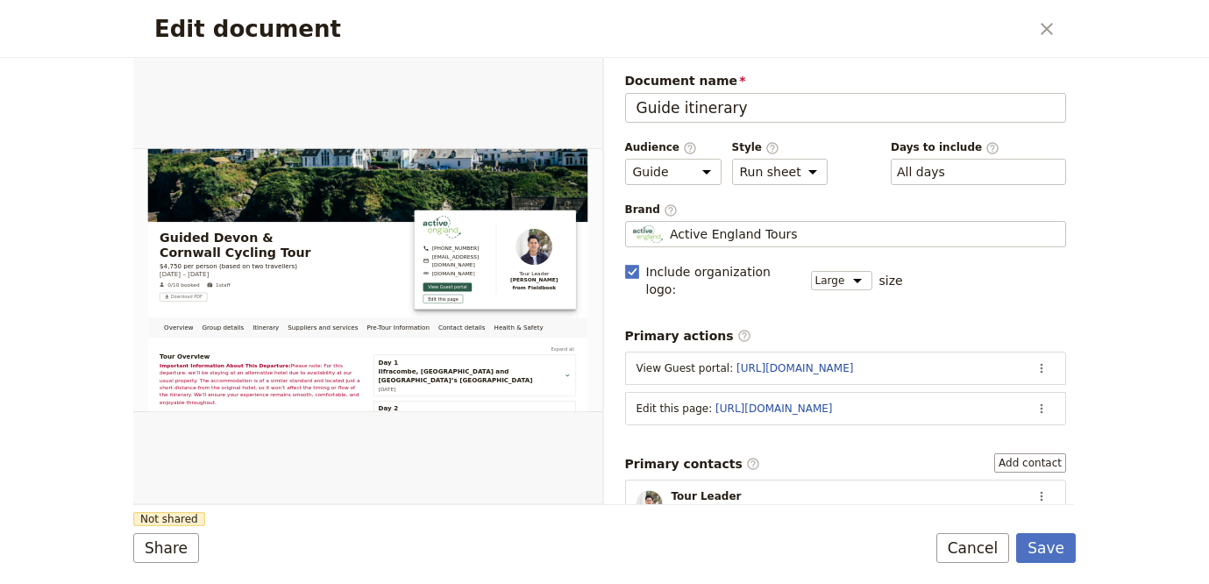
click at [409, 505] on div "Overview Group details Itinerary Suppliers and services Pre-Tour Information Co…" at bounding box center [602, 281] width 942 height 451
click at [195, 559] on div "Share Not shared Save Cancel" at bounding box center [604, 548] width 942 height 30
click at [192, 552] on button "Share" at bounding box center [166, 548] width 66 height 30
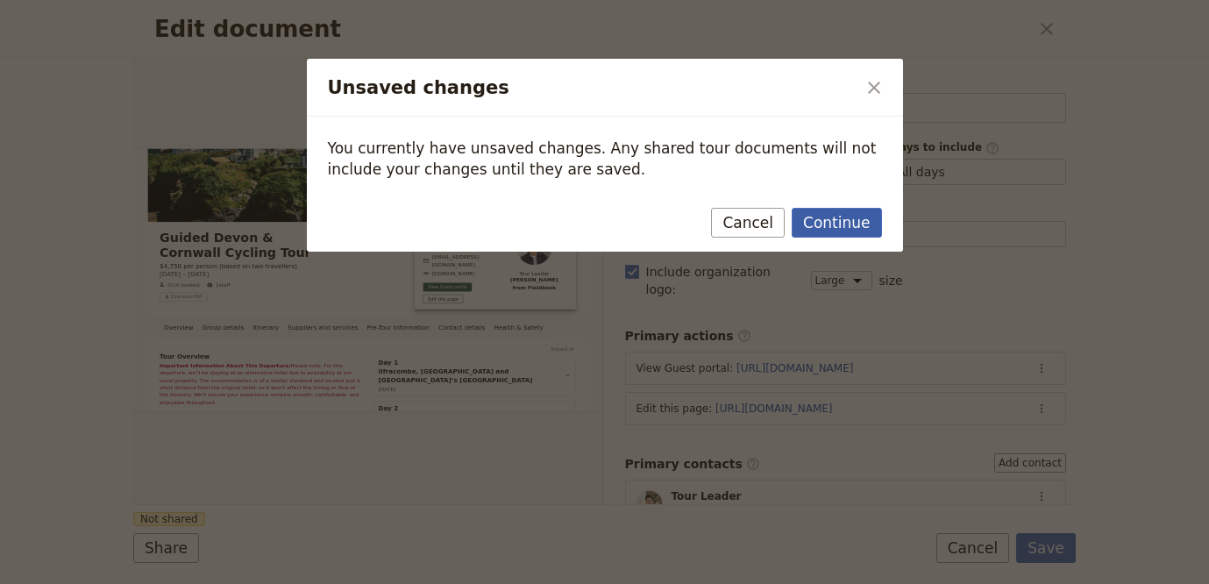
click at [865, 220] on button "Continue" at bounding box center [836, 223] width 89 height 30
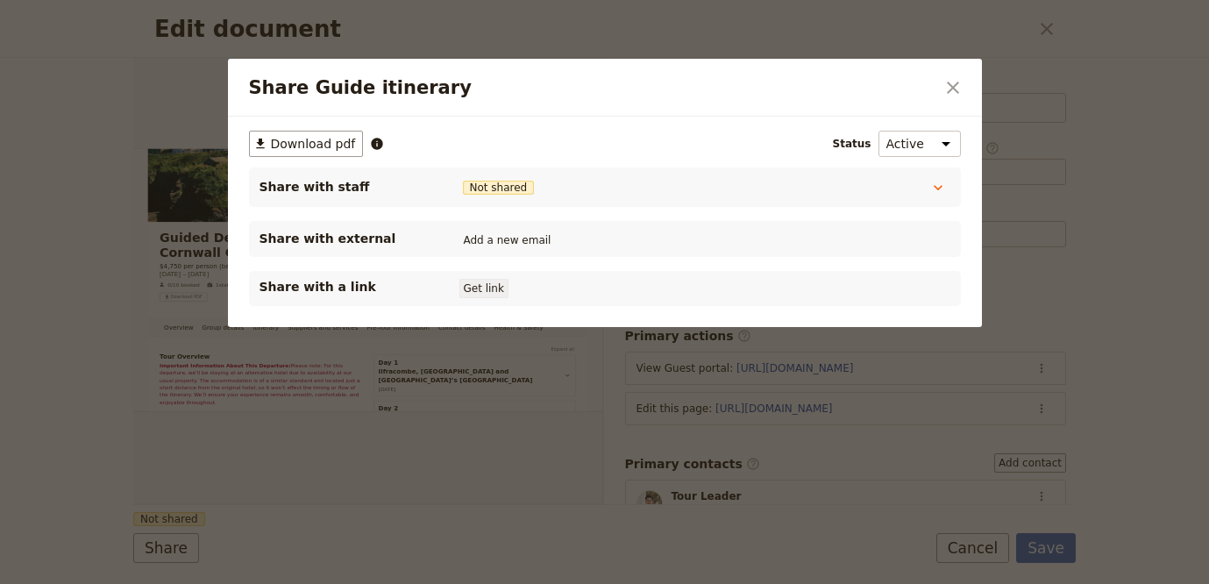
click at [470, 283] on button "Get link" at bounding box center [483, 288] width 49 height 19
click at [964, 82] on button "​" at bounding box center [953, 88] width 30 height 30
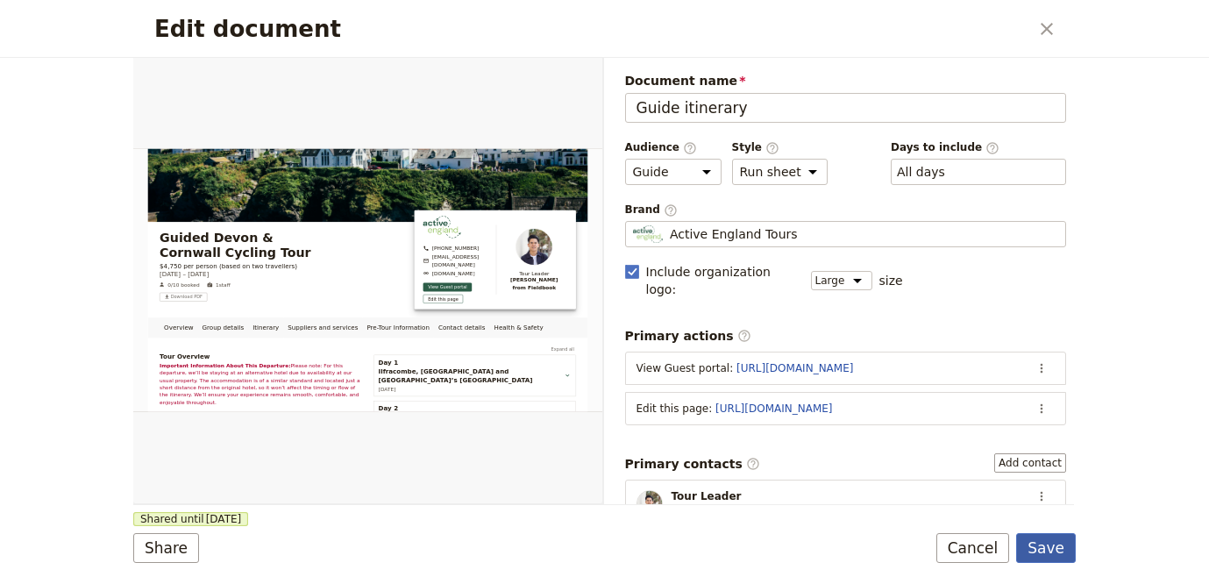
click at [1047, 546] on button "Save" at bounding box center [1046, 548] width 60 height 30
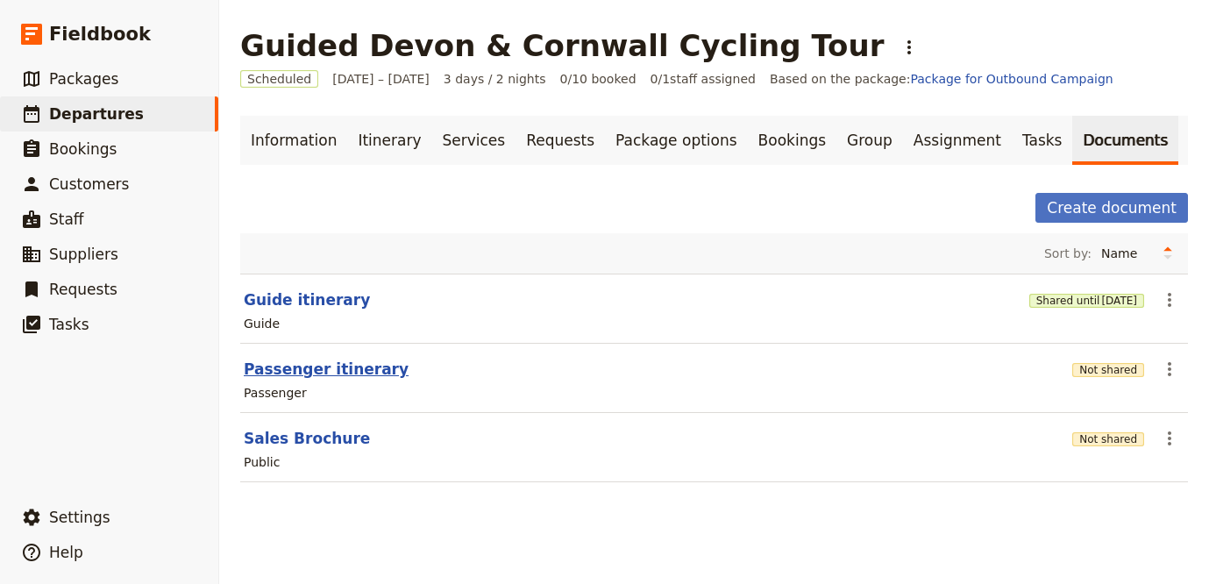
click at [283, 370] on button "Passenger itinerary" at bounding box center [326, 369] width 165 height 21
select select "PASSENGER"
select select "RUN_SHEET"
select select "LARGE"
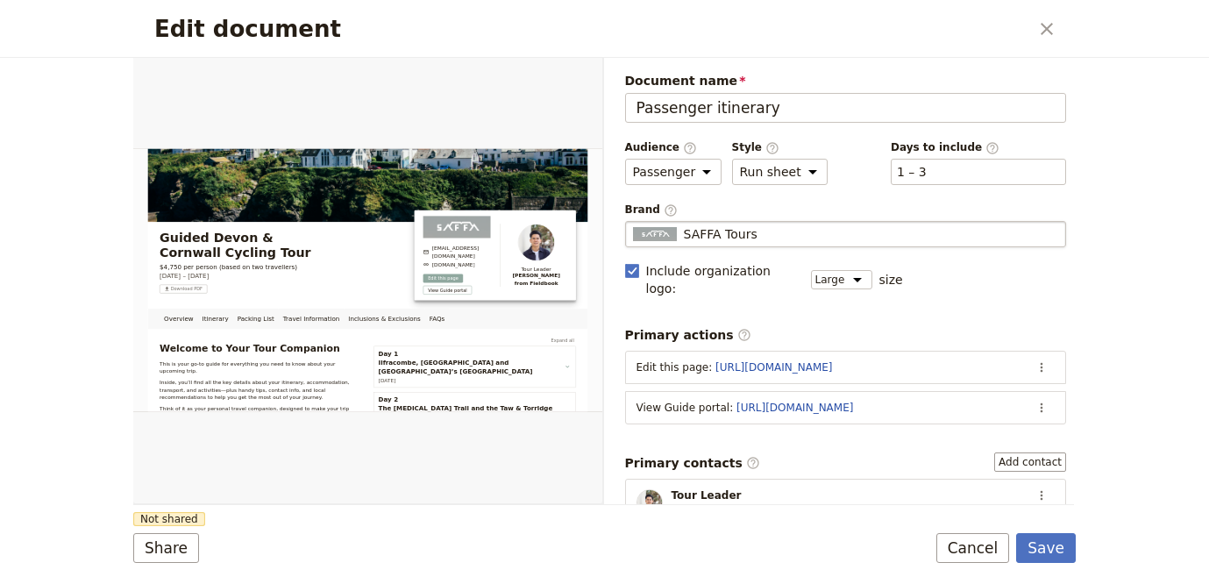
click at [822, 237] on div "SAFFA Tours" at bounding box center [846, 234] width 426 height 18
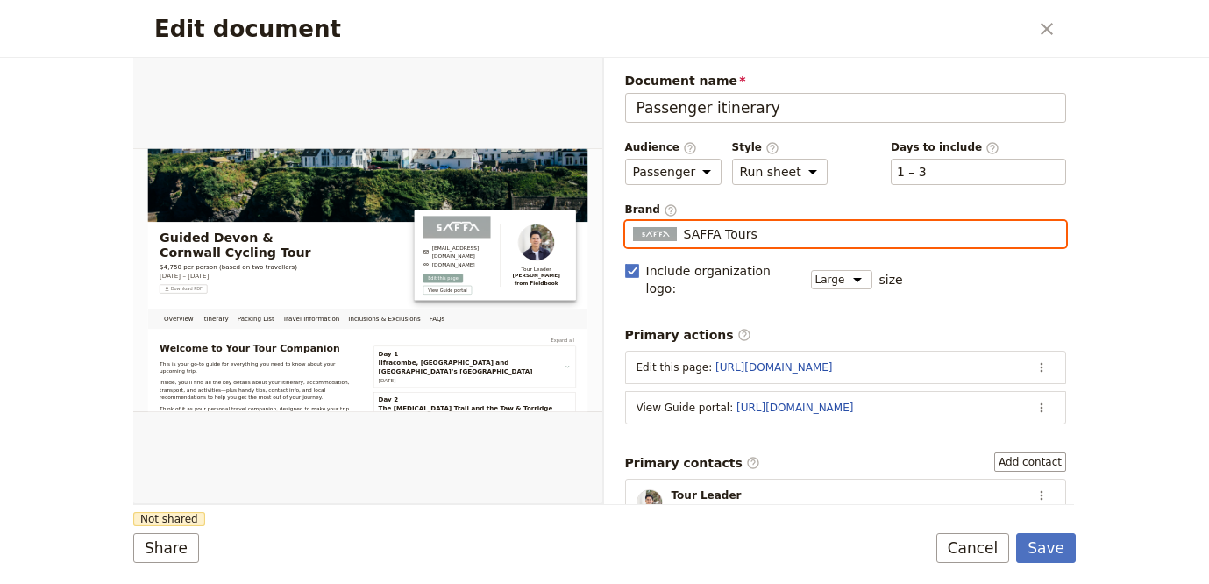
click at [633, 222] on input "SAFFA Tours" at bounding box center [632, 221] width 1 height 1
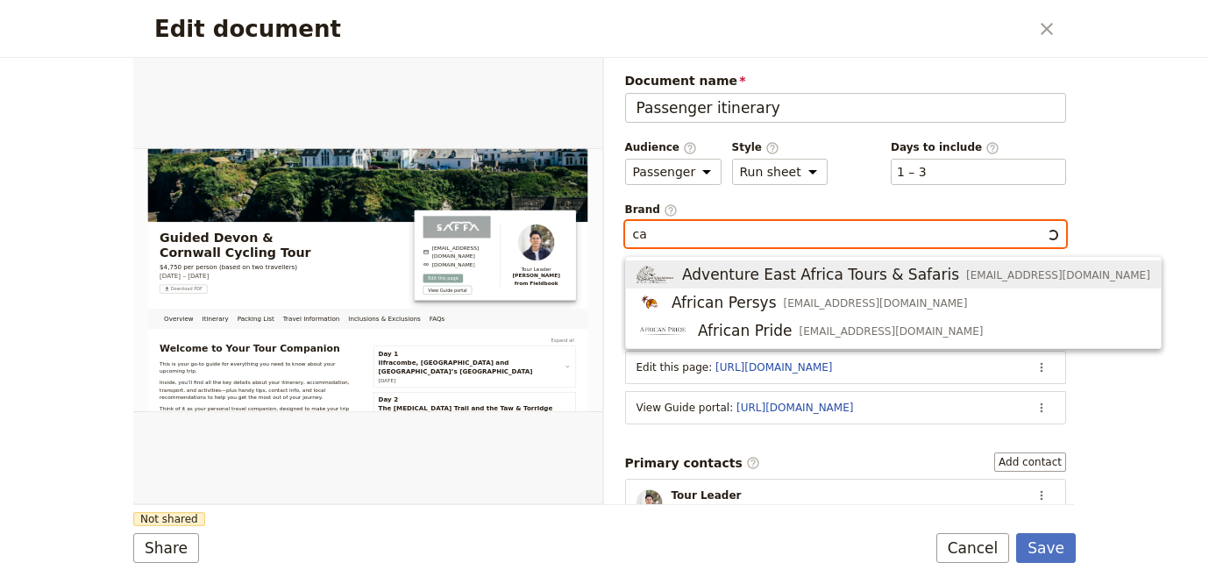
type input "c"
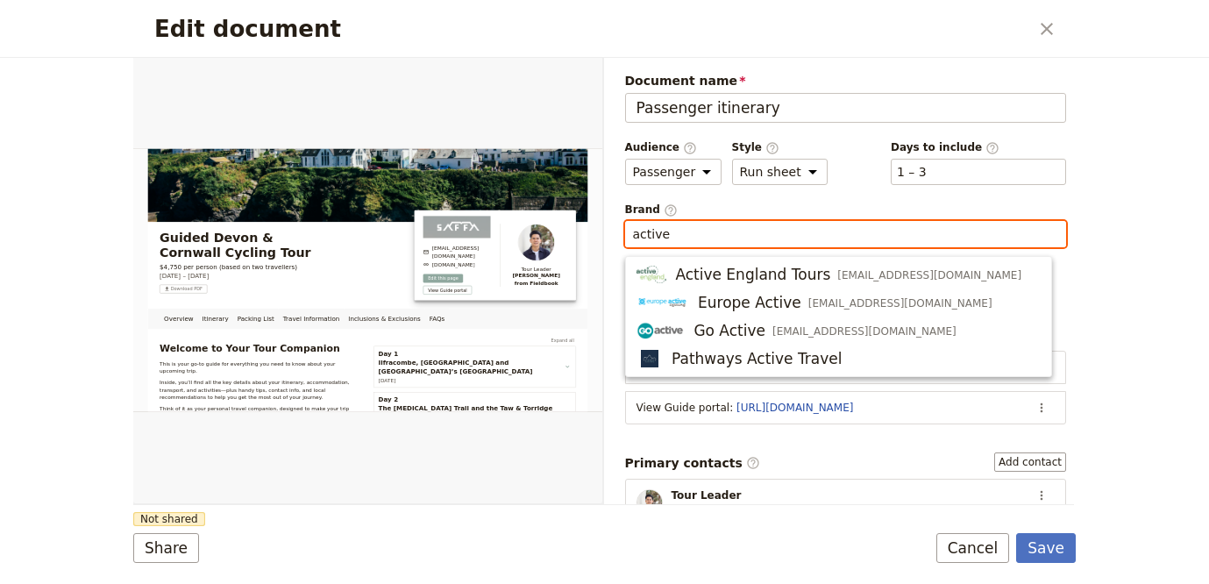
click at [868, 258] on ul "Active England Tours info@activeenglandtours.com Europe Active info@europe-acti…" at bounding box center [838, 316] width 427 height 121
click at [867, 264] on div "Active England Tours info@activeenglandtours.com" at bounding box center [828, 274] width 385 height 21
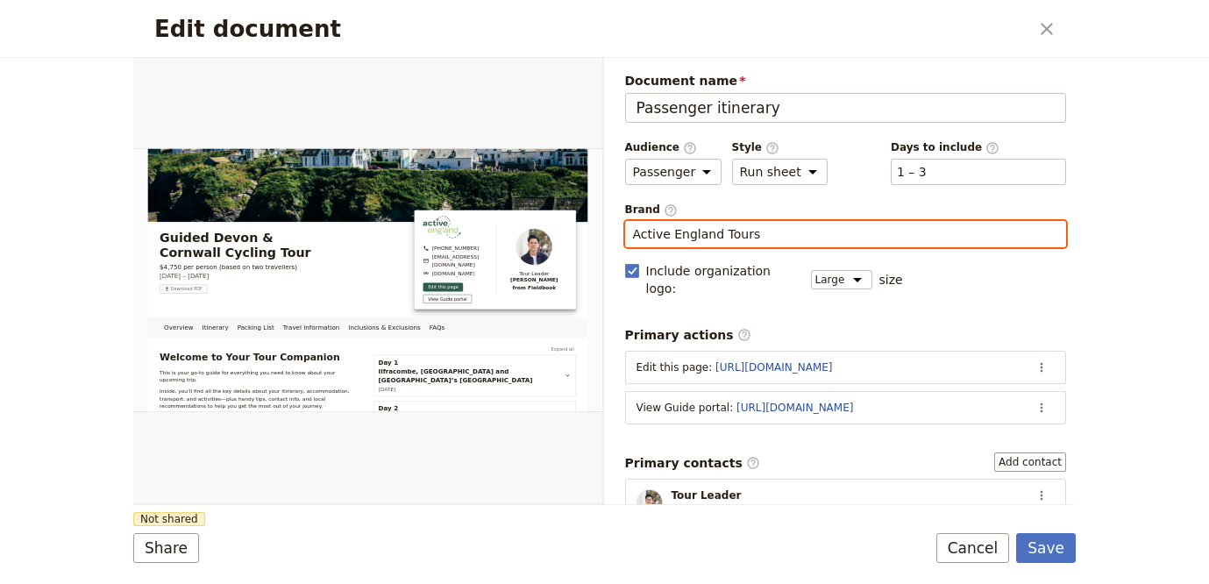
type input "Active England Tours"
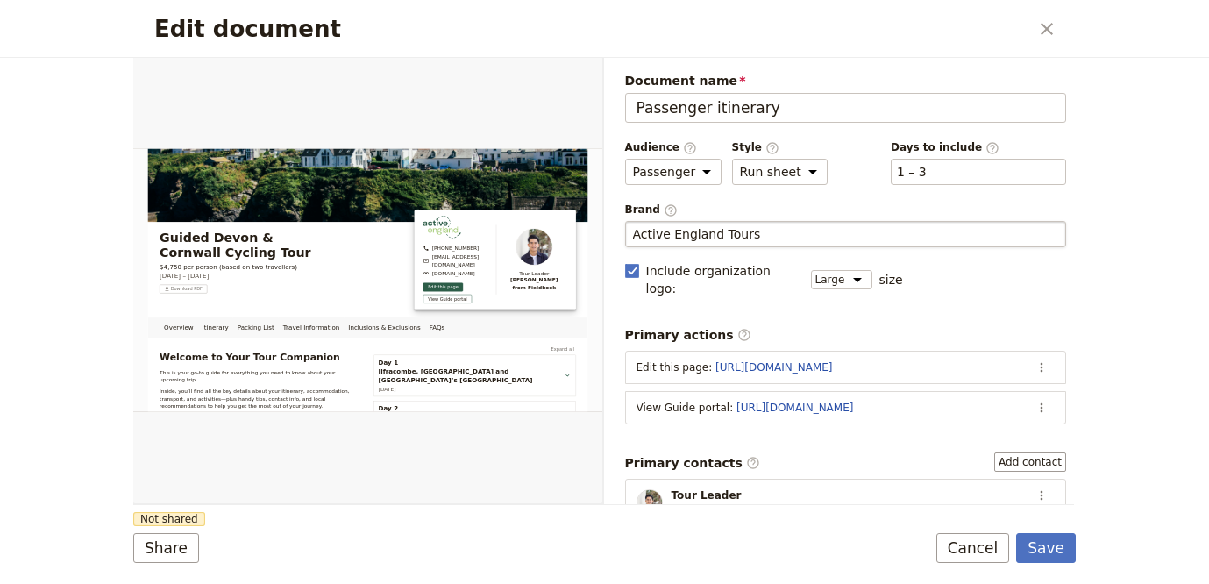
drag, startPoint x: 403, startPoint y: 525, endPoint x: 352, endPoint y: 528, distance: 51.8
click at [403, 525] on form "Overview Itinerary Packing List Travel Information Inclusions & Exclusions FAQs…" at bounding box center [604, 321] width 942 height 526
drag, startPoint x: 120, startPoint y: 542, endPoint x: 141, endPoint y: 540, distance: 21.1
click at [120, 542] on div "Edit document ​ Overview Itinerary Packing List Travel Information Inclusions &…" at bounding box center [604, 292] width 1209 height 584
click at [143, 540] on button "Share" at bounding box center [166, 548] width 66 height 30
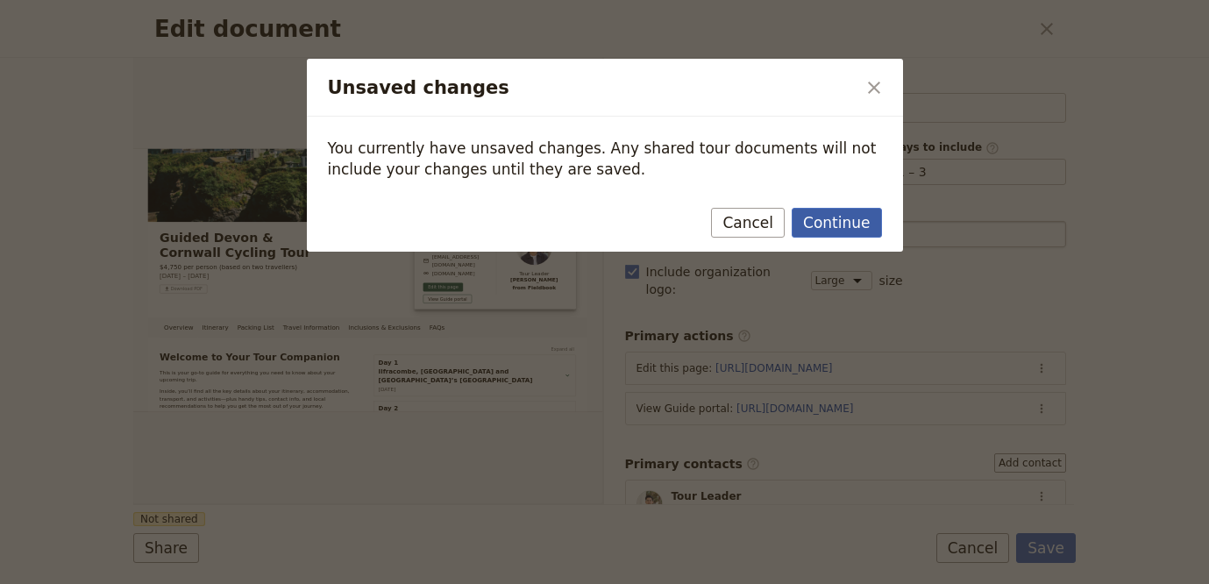
click at [856, 232] on button "Continue" at bounding box center [836, 223] width 89 height 30
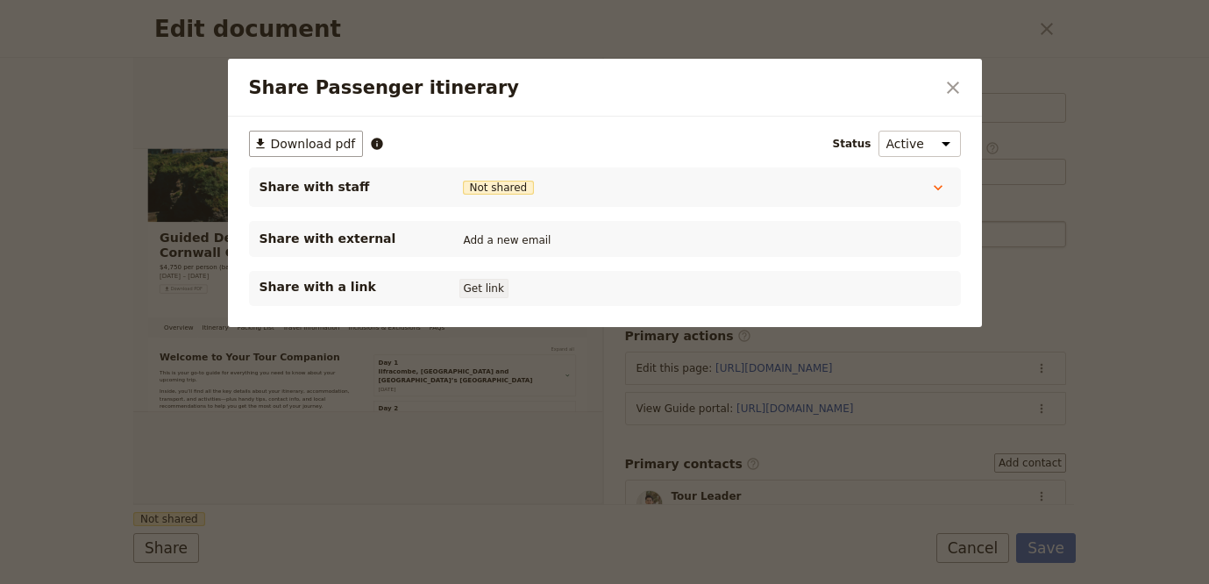
click at [463, 294] on button "Get link" at bounding box center [483, 288] width 49 height 19
click at [950, 97] on icon "Close dialog" at bounding box center [952, 87] width 21 height 21
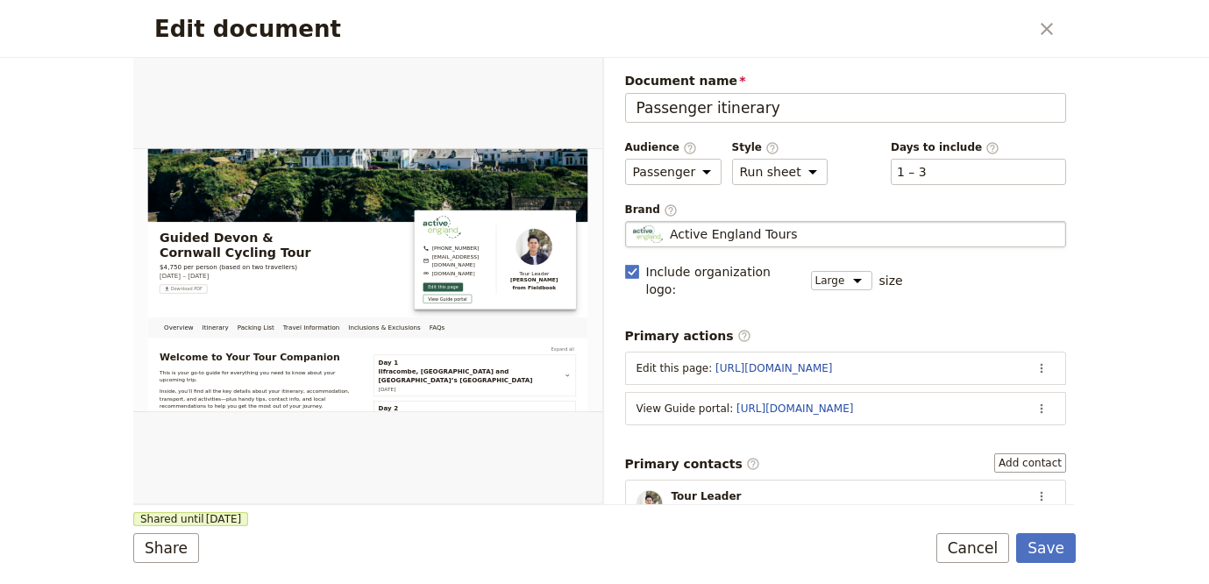
click at [1075, 530] on form "Overview Itinerary Packing List Travel Information Inclusions & Exclusions FAQs…" at bounding box center [604, 321] width 942 height 526
click at [1074, 536] on button "Save" at bounding box center [1046, 548] width 60 height 30
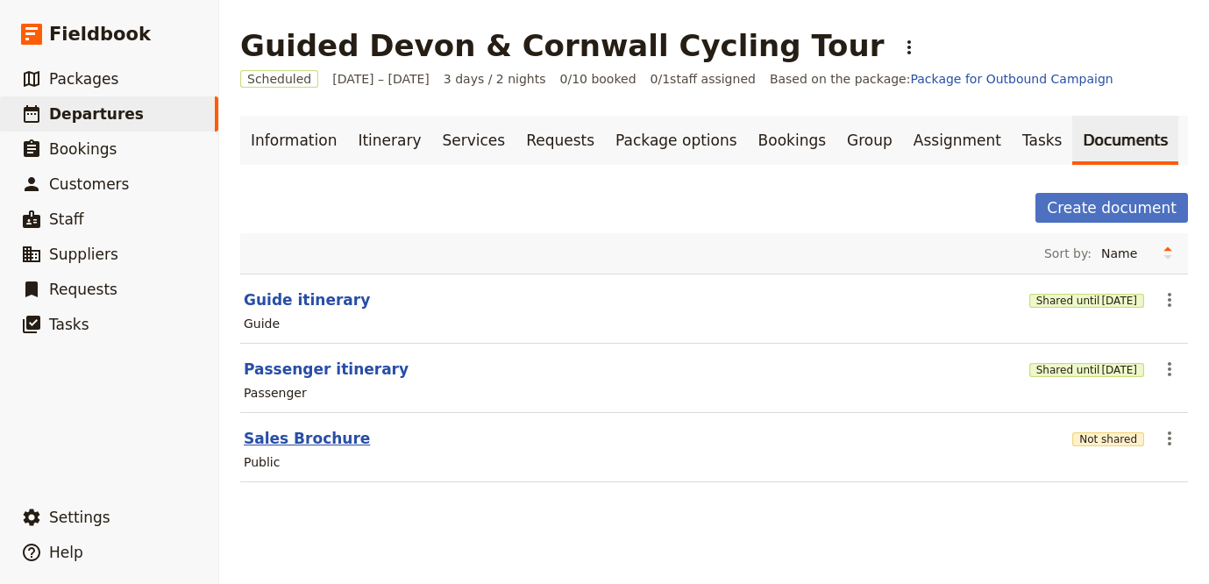
click at [297, 440] on button "Sales Brochure" at bounding box center [307, 438] width 126 height 21
select select "DEFAULT"
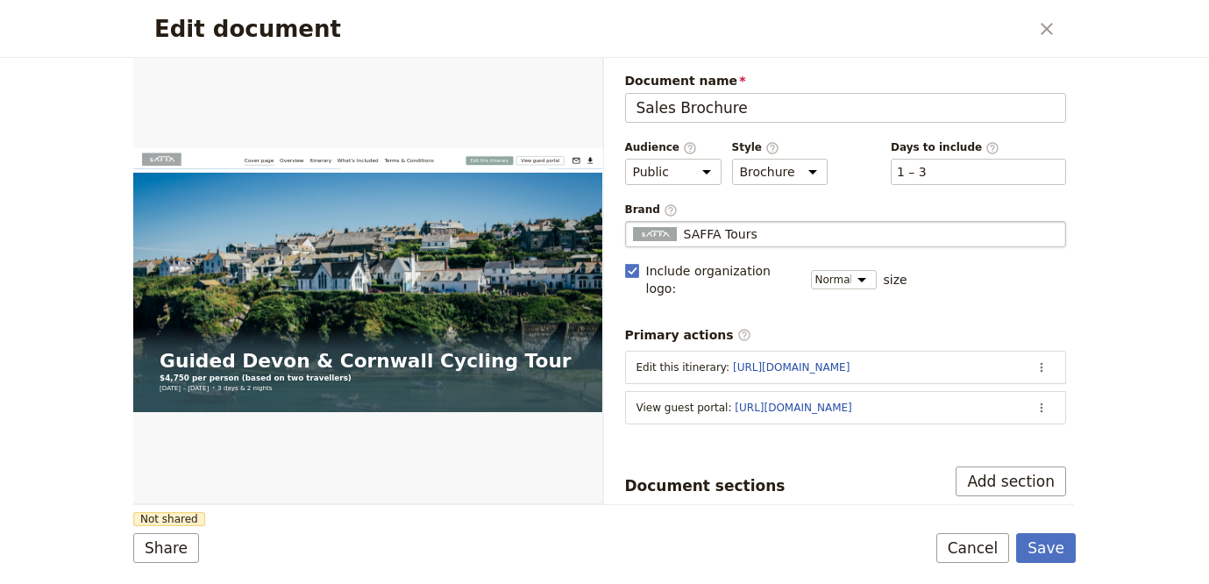
click at [801, 235] on div "SAFFA Tours" at bounding box center [846, 234] width 426 height 18
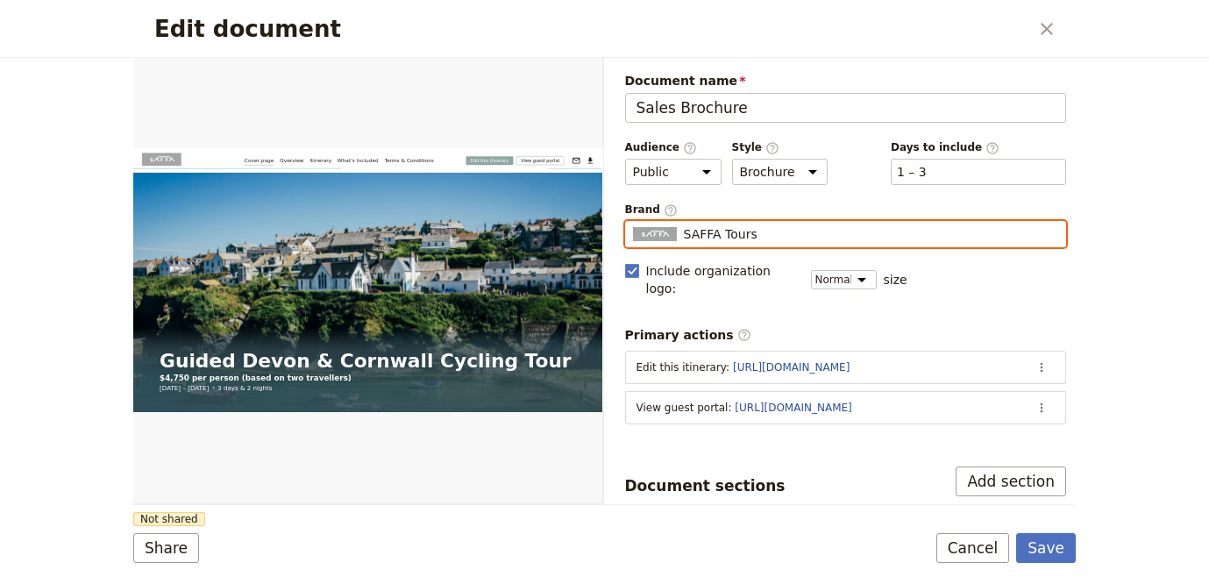
click at [633, 222] on input "SAFFA Tours" at bounding box center [632, 221] width 1 height 1
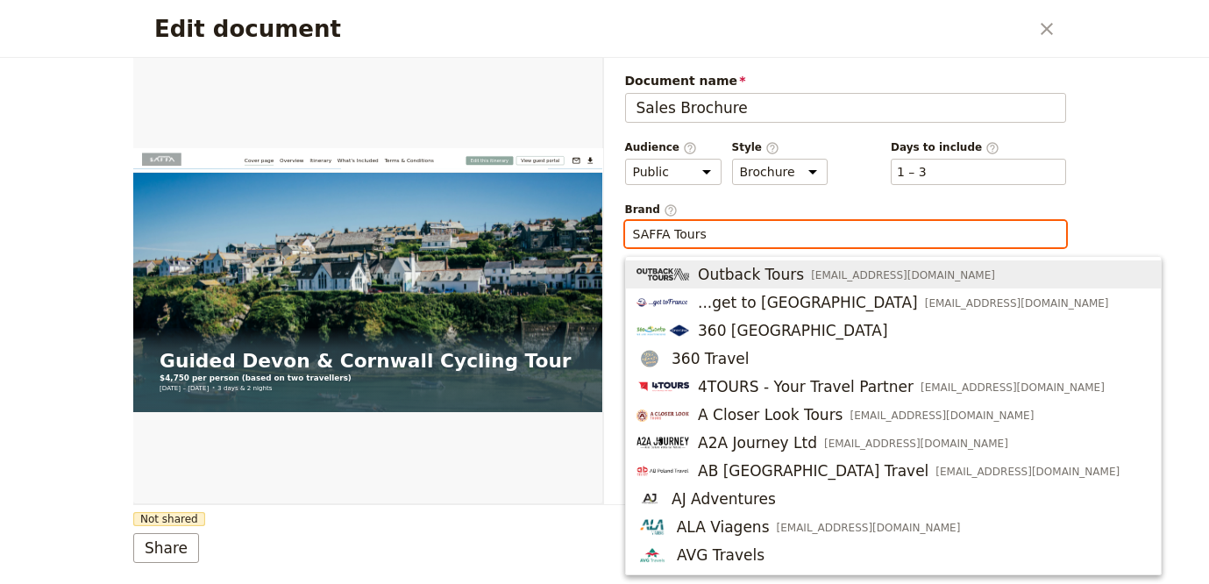
type input "c"
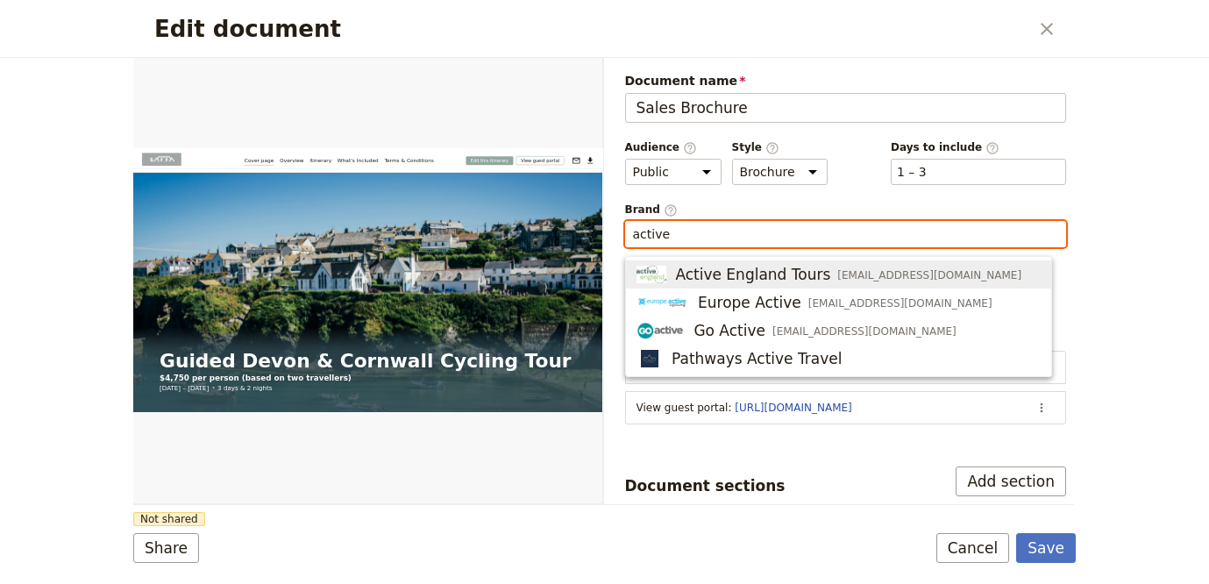
click at [807, 273] on span "Active England Tours" at bounding box center [752, 274] width 155 height 21
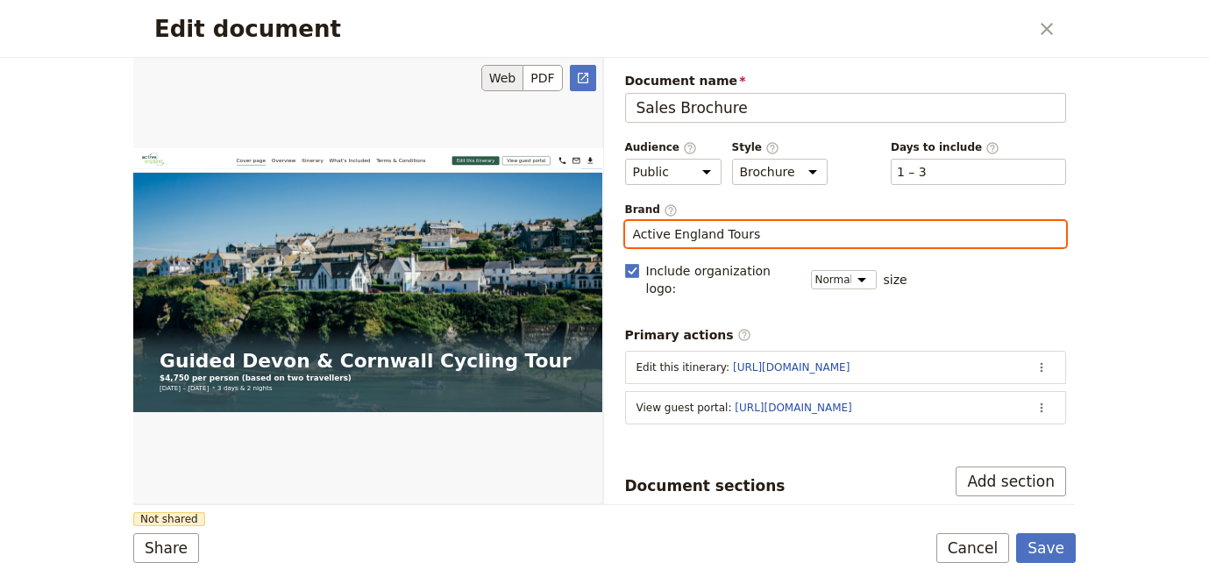
type input "Active England Tours"
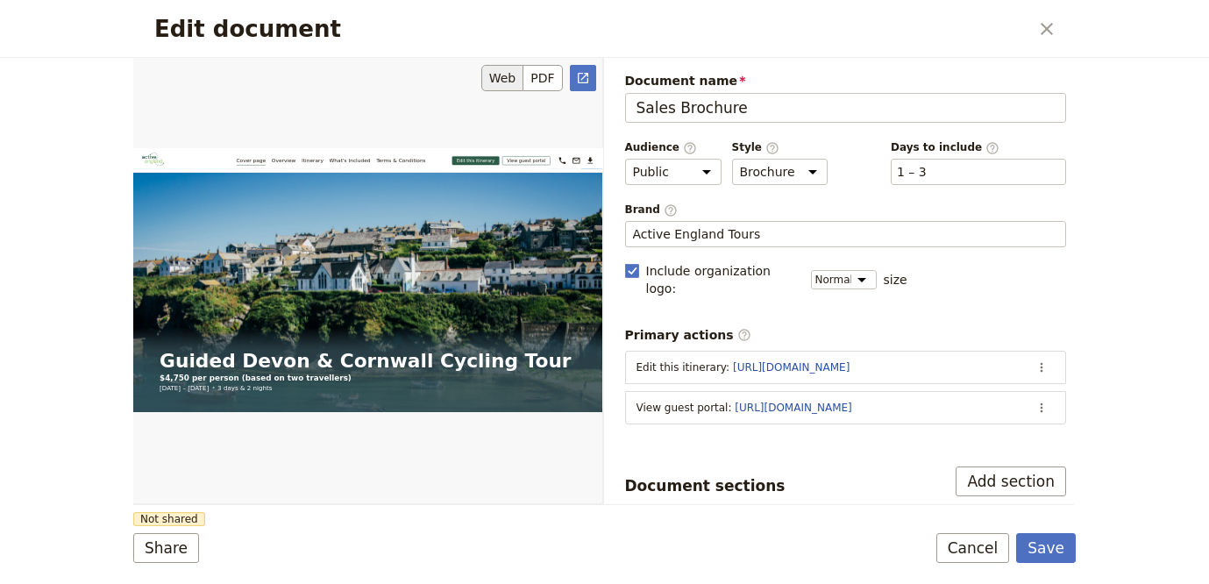
click at [568, 384] on div "Edit document" at bounding box center [367, 280] width 469 height 446
click at [184, 563] on form "Web PDF ​ Document name Sales Brochure Preview Audience ​ Public Passenger Guid…" at bounding box center [604, 321] width 942 height 526
click at [182, 550] on button "Share" at bounding box center [166, 548] width 66 height 30
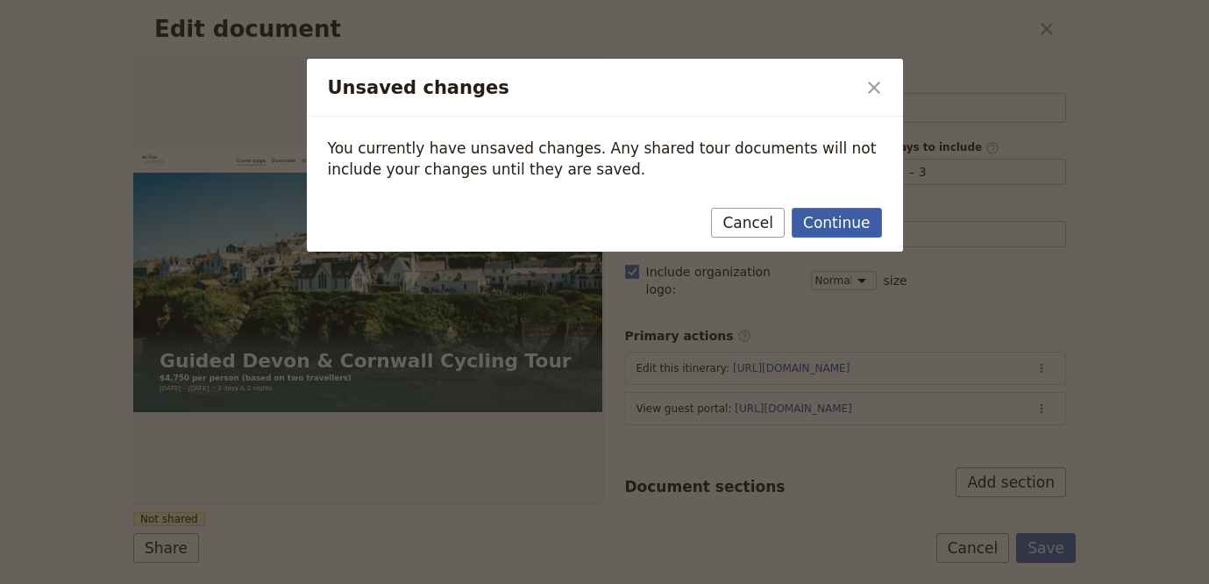
click at [858, 223] on button "Continue" at bounding box center [836, 223] width 89 height 30
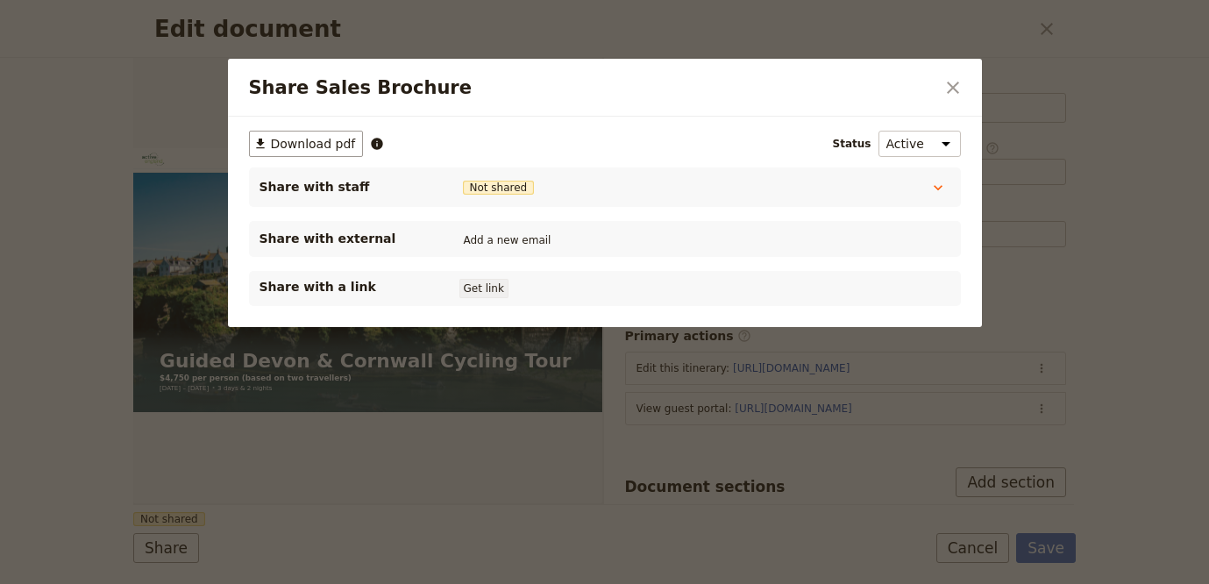
click at [472, 291] on button "Get link" at bounding box center [483, 288] width 49 height 19
click at [955, 96] on icon "Close dialog" at bounding box center [952, 87] width 21 height 21
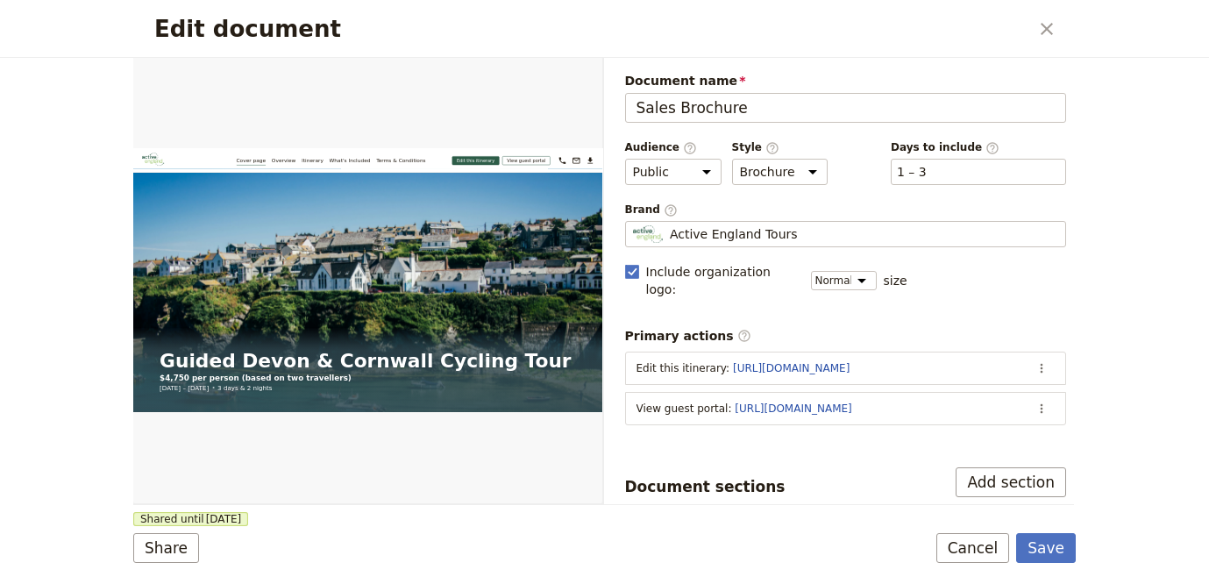
drag, startPoint x: 1045, startPoint y: 30, endPoint x: 1108, endPoint y: 465, distance: 439.3
click at [1110, 459] on div "Edit document ​ Web PDF ​ Document name Sales Brochure Preview Audience ​ Publi…" at bounding box center [604, 292] width 1209 height 584
click at [1045, 549] on button "Save" at bounding box center [1046, 548] width 60 height 30
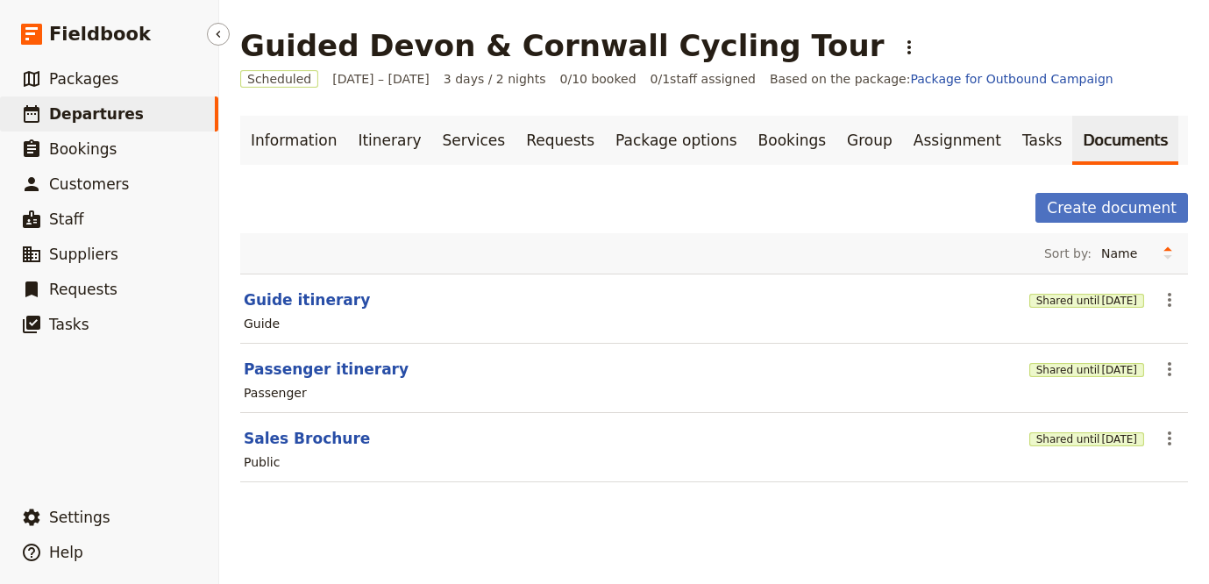
click at [181, 110] on link "​ Departures" at bounding box center [109, 113] width 218 height 35
select select "UPDATED_AT"
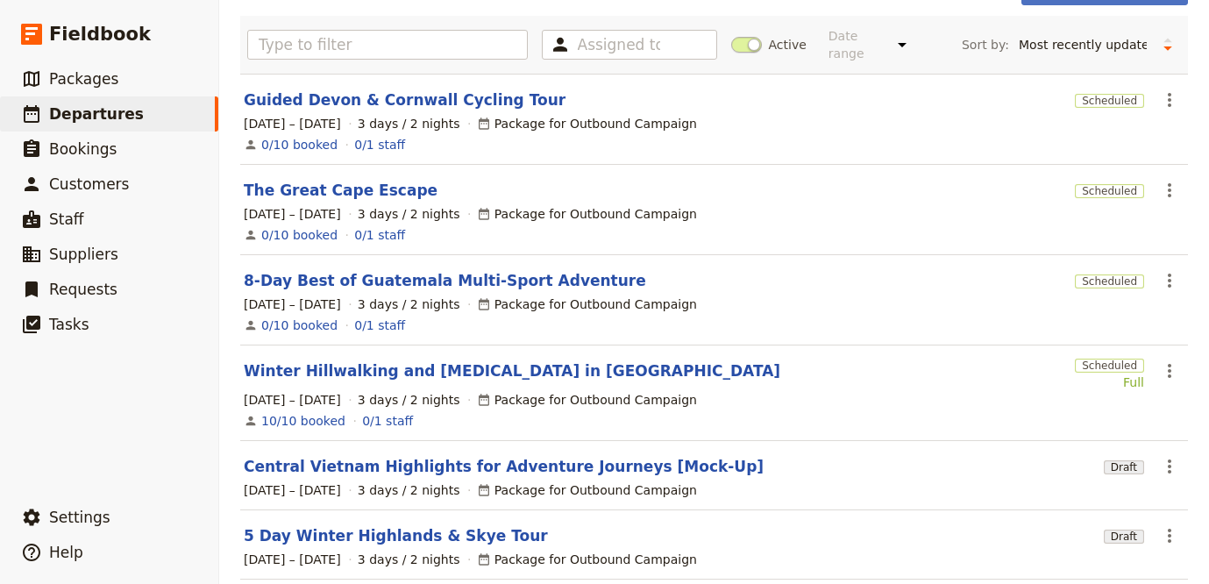
scroll to position [119, 0]
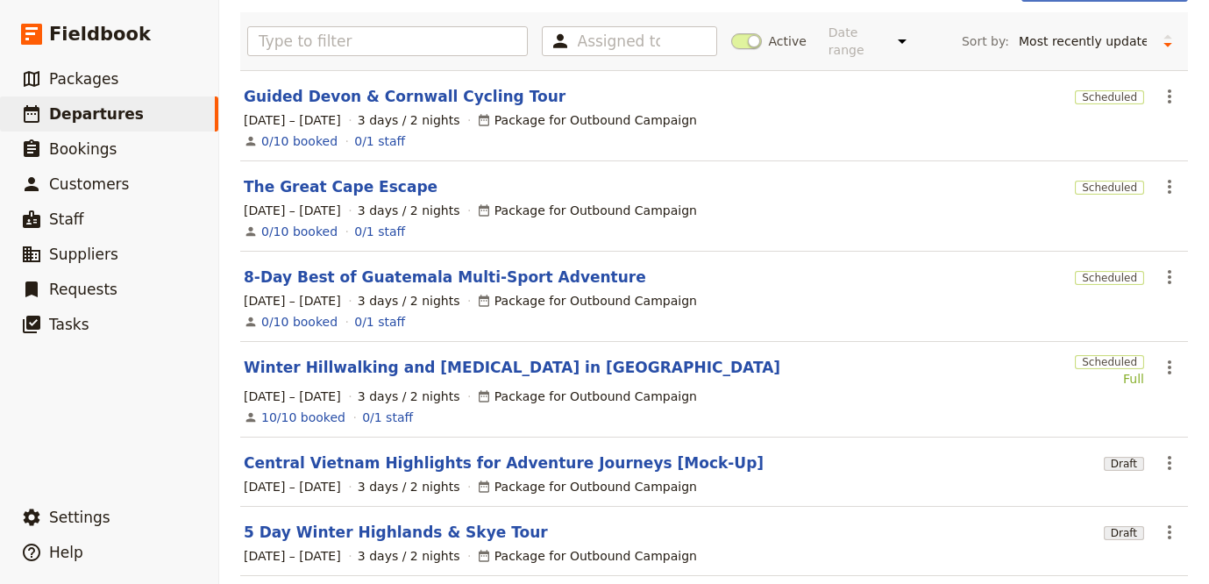
click at [350, 274] on section "8-Day Best of Guatemala Multi-Sport Adventure Scheduled ​ 31 Dec 2025 – 2 Jan 2…" at bounding box center [714, 297] width 948 height 90
click at [352, 266] on link "8-Day Best of Guatemala Multi-Sport Adventure" at bounding box center [445, 276] width 402 height 21
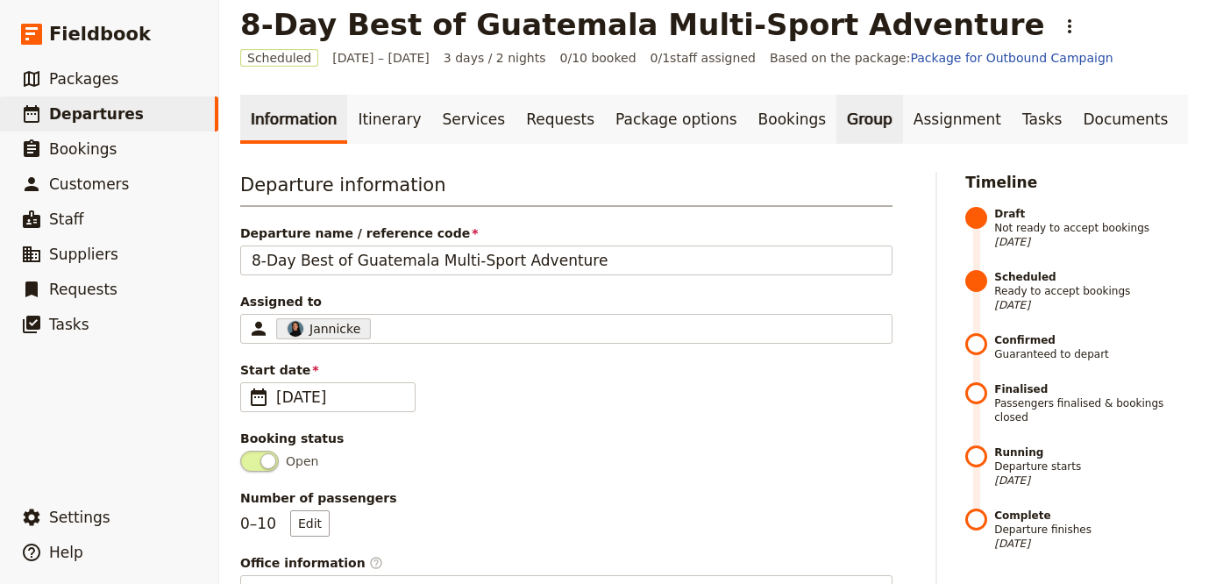
scroll to position [28, 0]
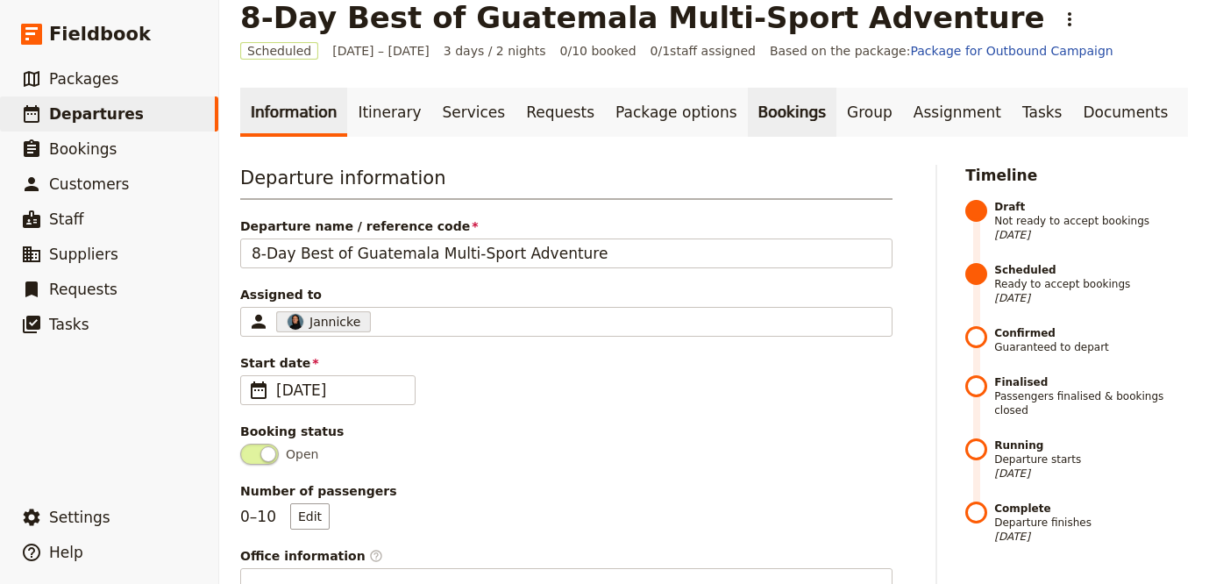
click at [760, 121] on link "Bookings" at bounding box center [792, 112] width 89 height 49
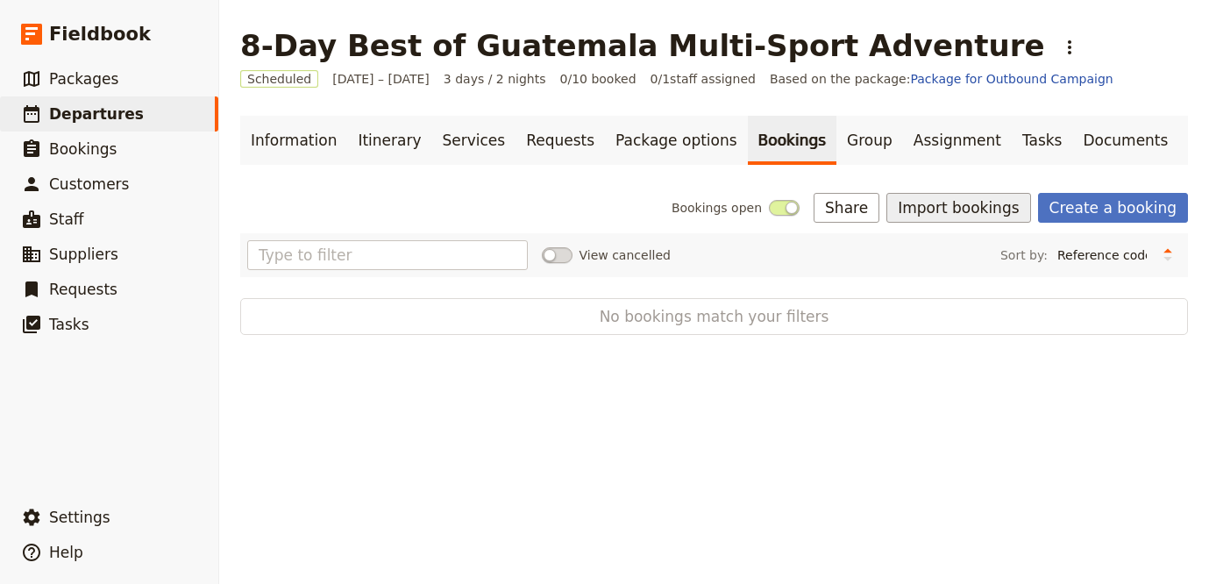
click at [996, 204] on button "Import bookings" at bounding box center [958, 208] width 144 height 30
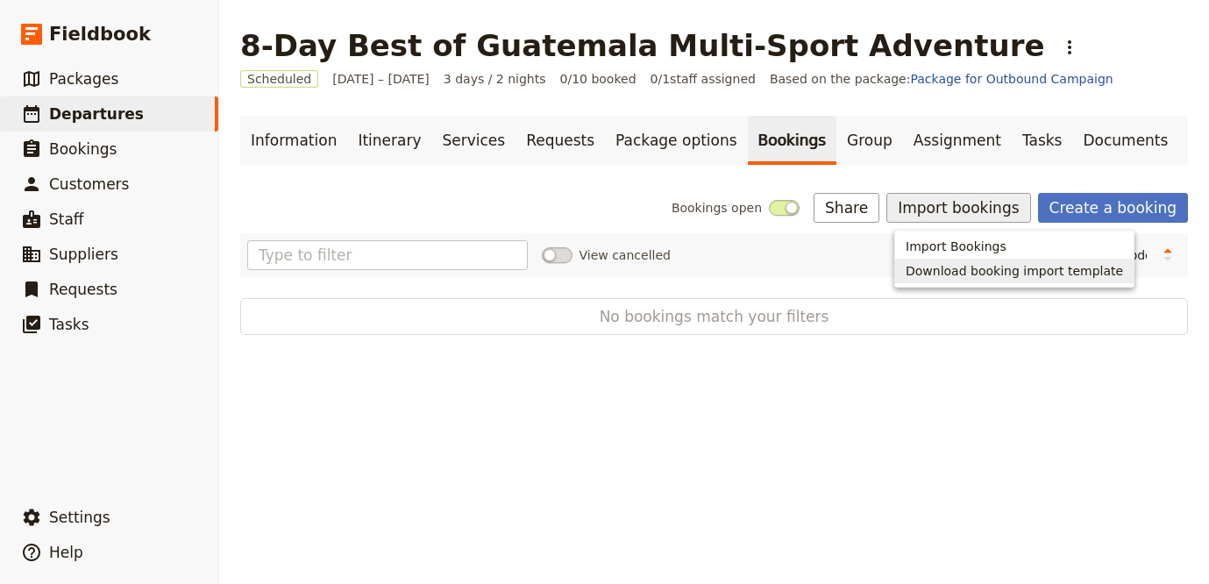
drag, startPoint x: 961, startPoint y: 263, endPoint x: 962, endPoint y: 253, distance: 9.8
click at [962, 253] on ul "Import Bookings Download booking import template" at bounding box center [1014, 259] width 240 height 58
click at [963, 251] on span "Import Bookings" at bounding box center [956, 247] width 101 height 18
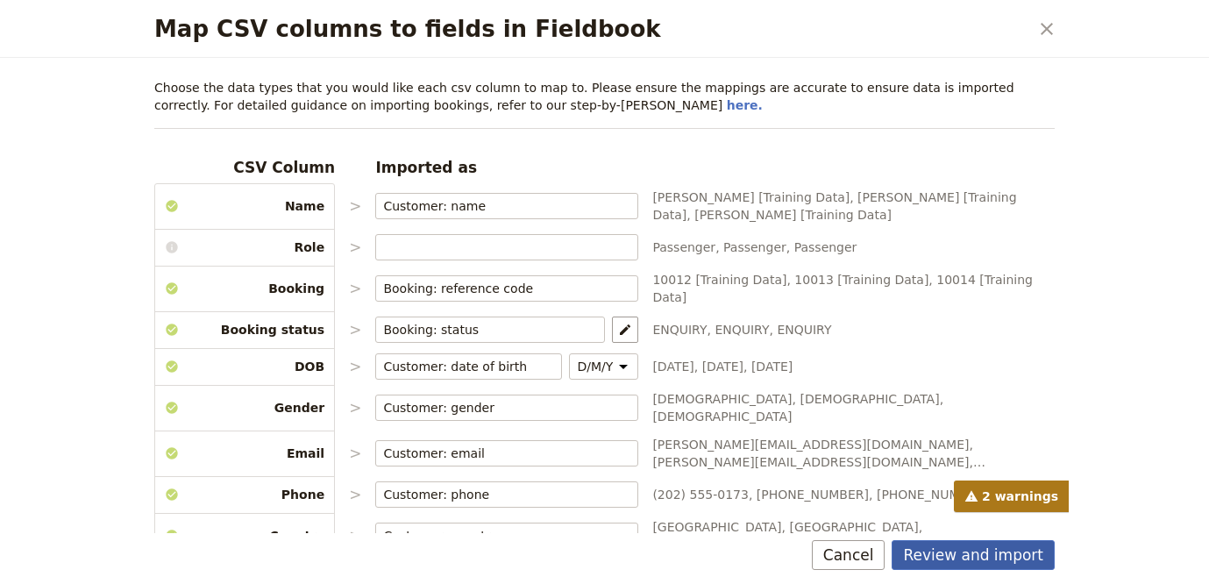
click at [1028, 558] on button "Review and import" at bounding box center [972, 555] width 163 height 30
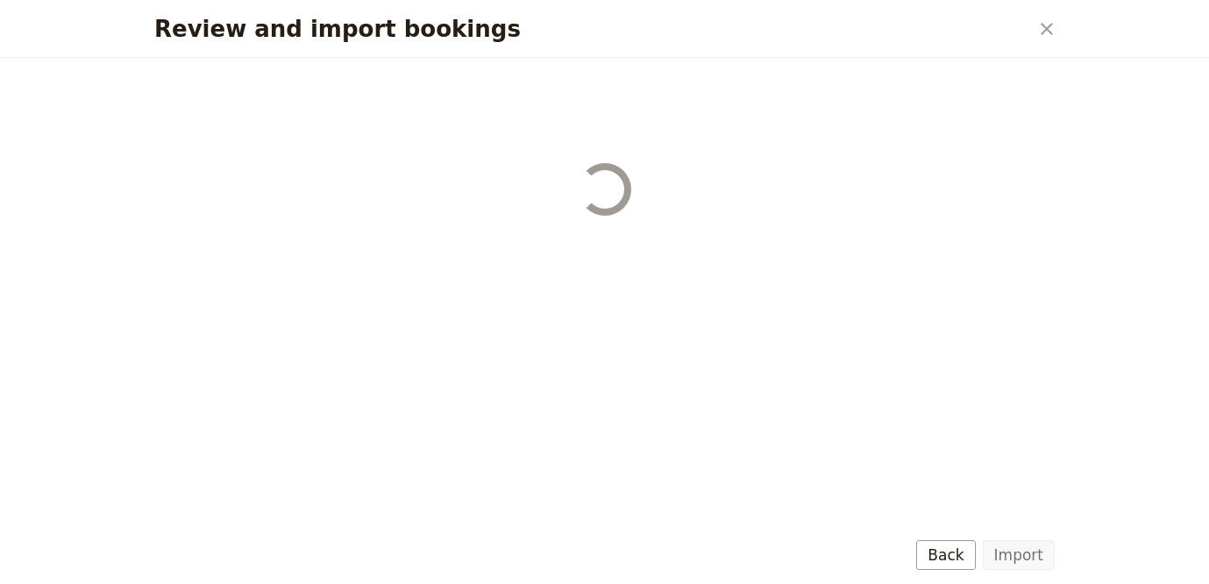
select select "68b002b7cac3c784cf00db27"
select select "68b002b7cac3c784cf00db28"
select select "68b002b7cac3c784cf00db29"
select select "68b002b7cac3c784cf00db2a"
select select "650e1b8d408bbede5b0c6045"
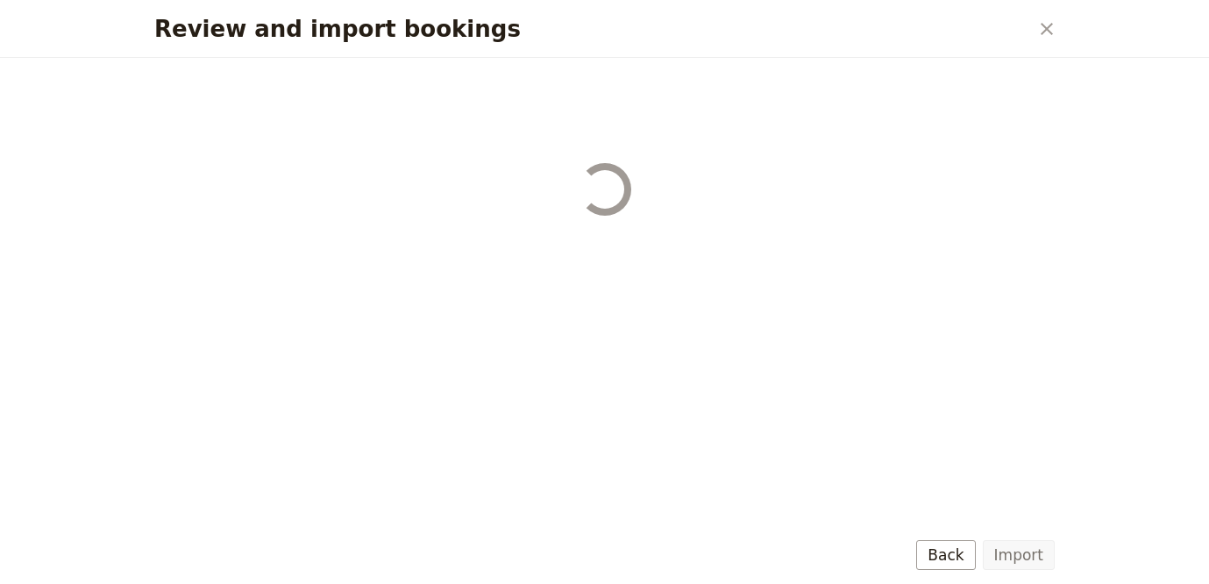
select select "68b002b7cac3c784cf00db2c"
select select "68b002b7cac3c784cf00db2d"
select select "68b002b7cac3c784cf00db2e"
select select "68b002b7cac3c784cf00db2f"
select select "68b002b7cac3c784cf00db30"
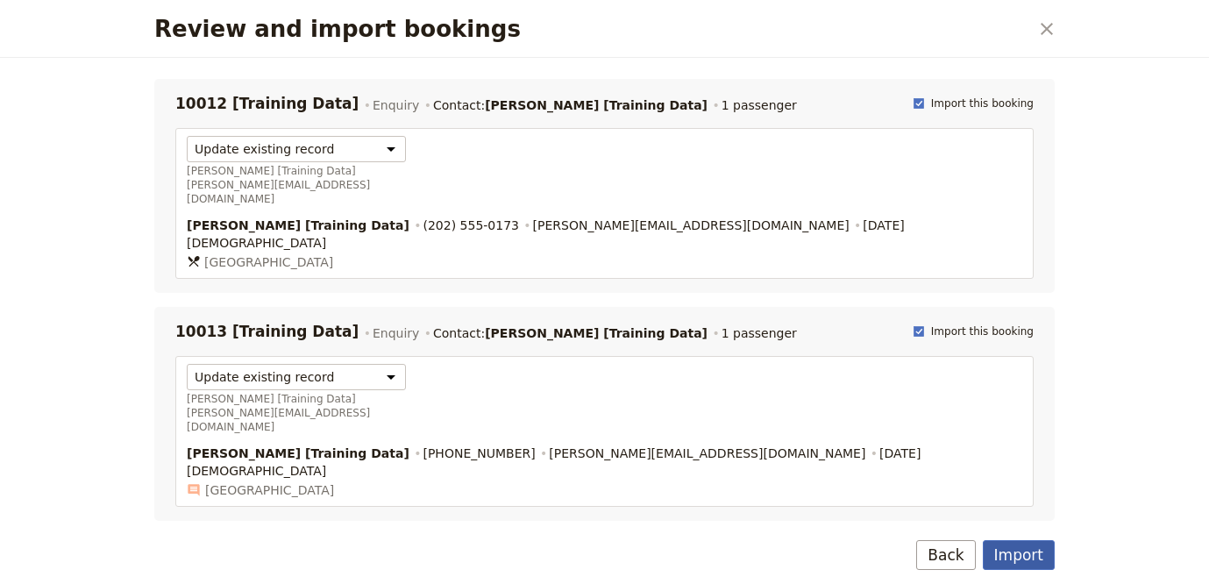
click at [1038, 558] on button "Import" at bounding box center [1019, 555] width 72 height 30
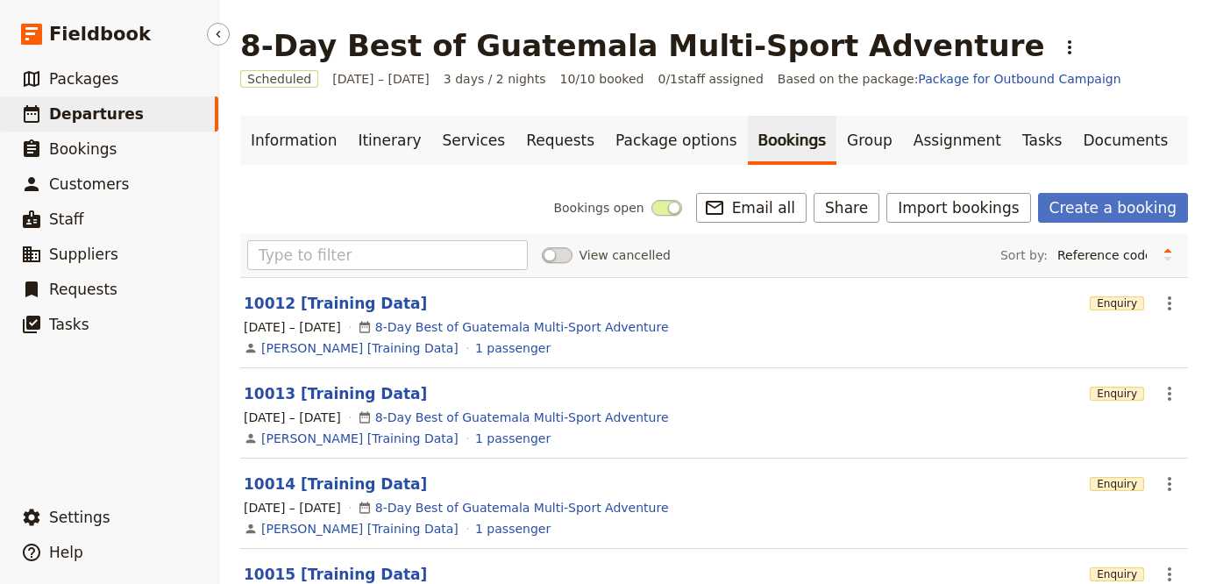
click at [85, 118] on span "Departures" at bounding box center [96, 114] width 95 height 18
select select "UPDATED_AT"
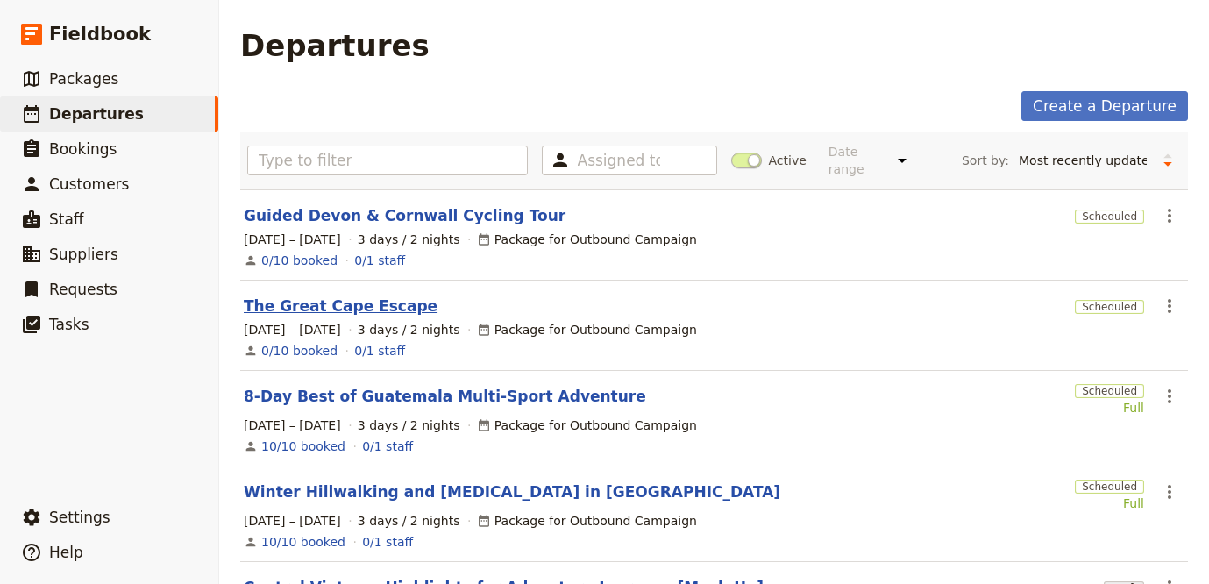
click at [364, 295] on link "The Great Cape Escape" at bounding box center [341, 305] width 194 height 21
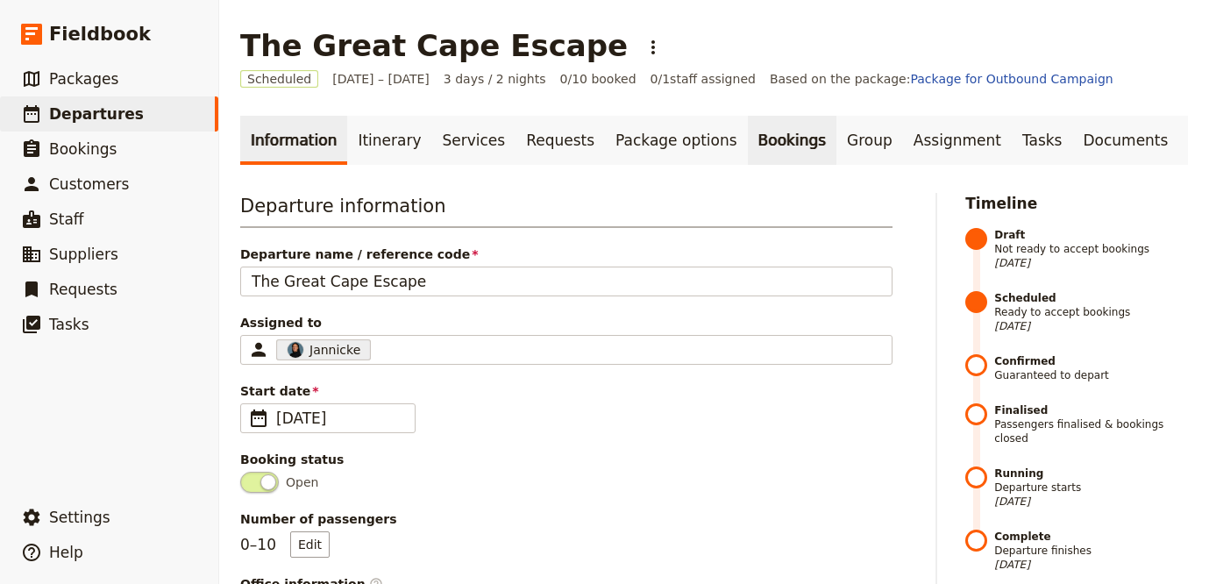
click at [761, 139] on link "Bookings" at bounding box center [792, 140] width 89 height 49
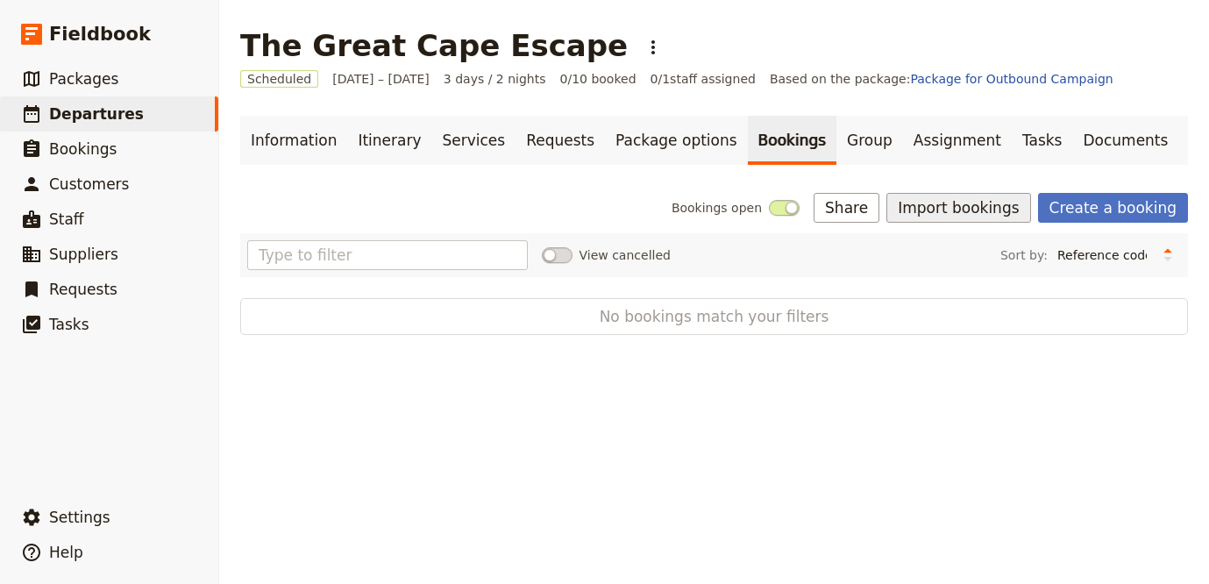
click at [955, 217] on button "Import bookings" at bounding box center [958, 208] width 144 height 30
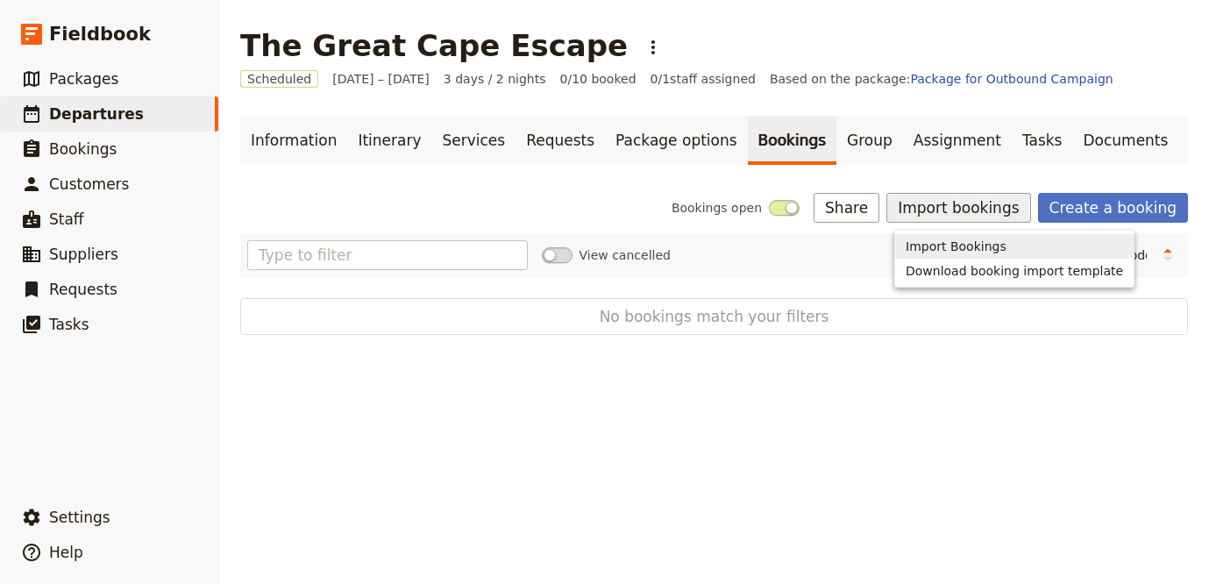
click at [947, 242] on span "Import Bookings" at bounding box center [956, 247] width 101 height 18
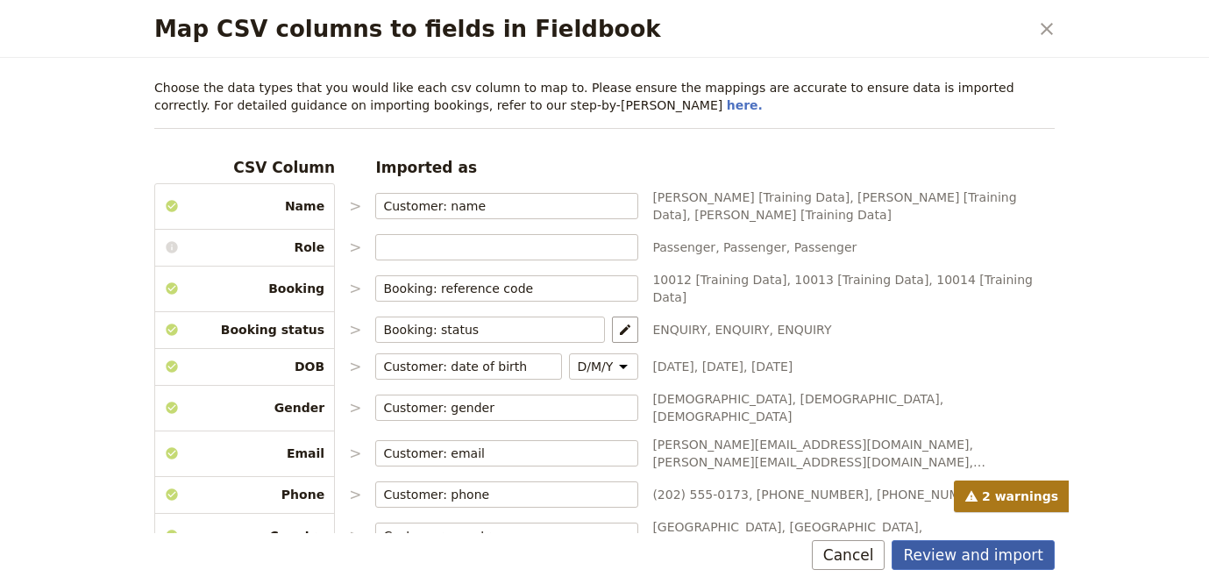
click at [1034, 560] on button "Review and import" at bounding box center [972, 555] width 163 height 30
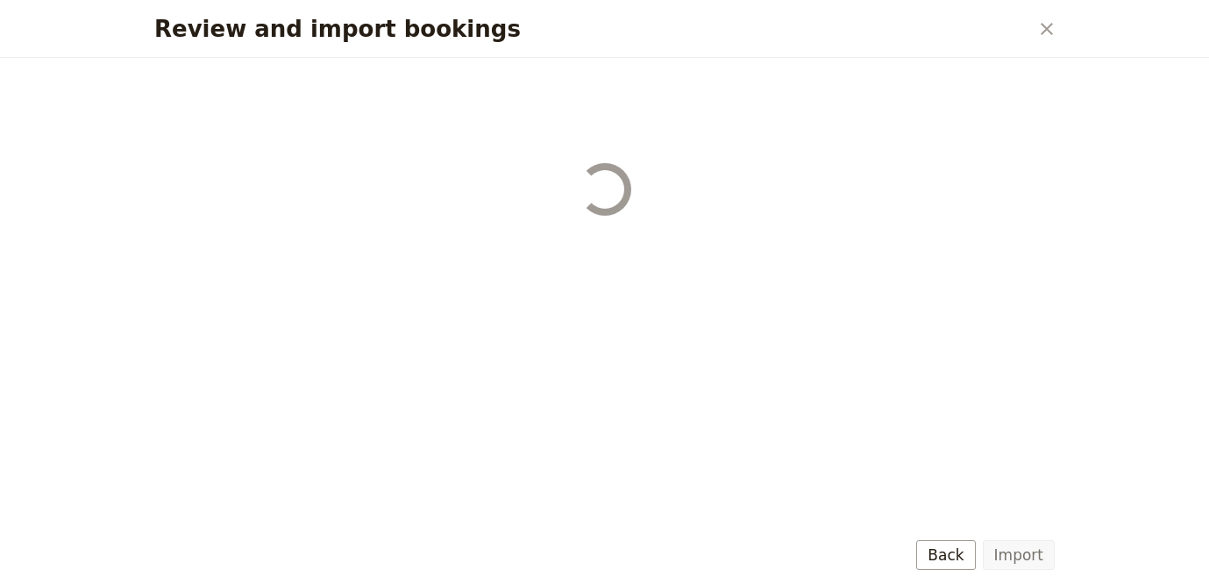
select select "68b002b7cac3c784cf00db27"
select select "68b002b7cac3c784cf00db28"
select select "68b002b7cac3c784cf00db29"
select select "68b002b7cac3c784cf00db2a"
select select "650e1b8d408bbede5b0c6045"
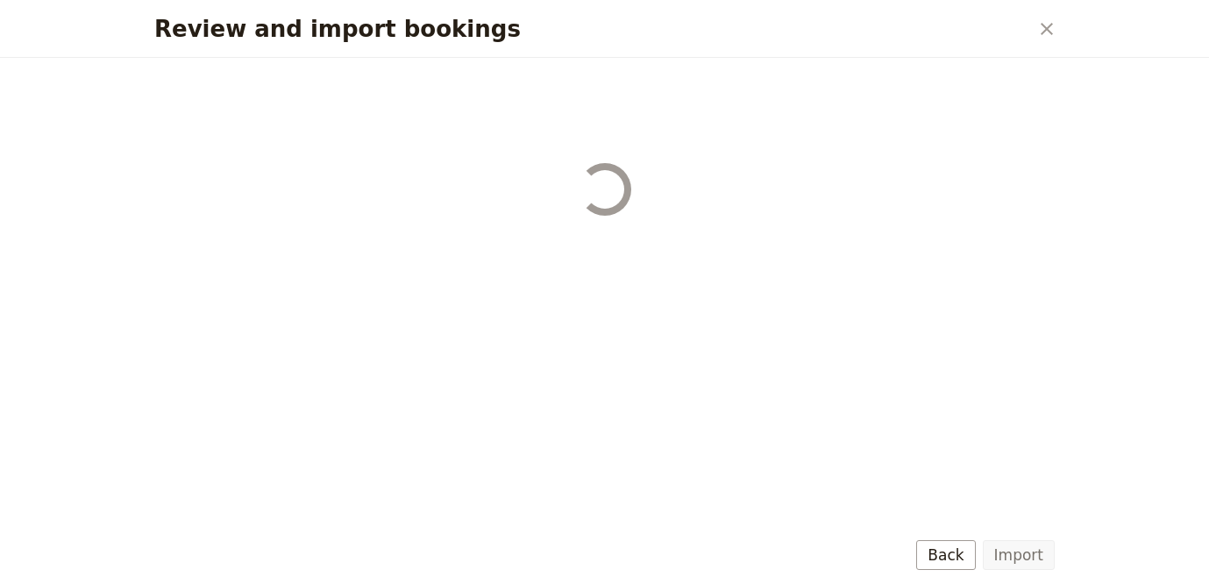
select select "68b002b7cac3c784cf00db2c"
select select "68b002b7cac3c784cf00db2d"
select select "68b002b7cac3c784cf00db2e"
select select "68b002b7cac3c784cf00db2f"
select select "68b002b7cac3c784cf00db30"
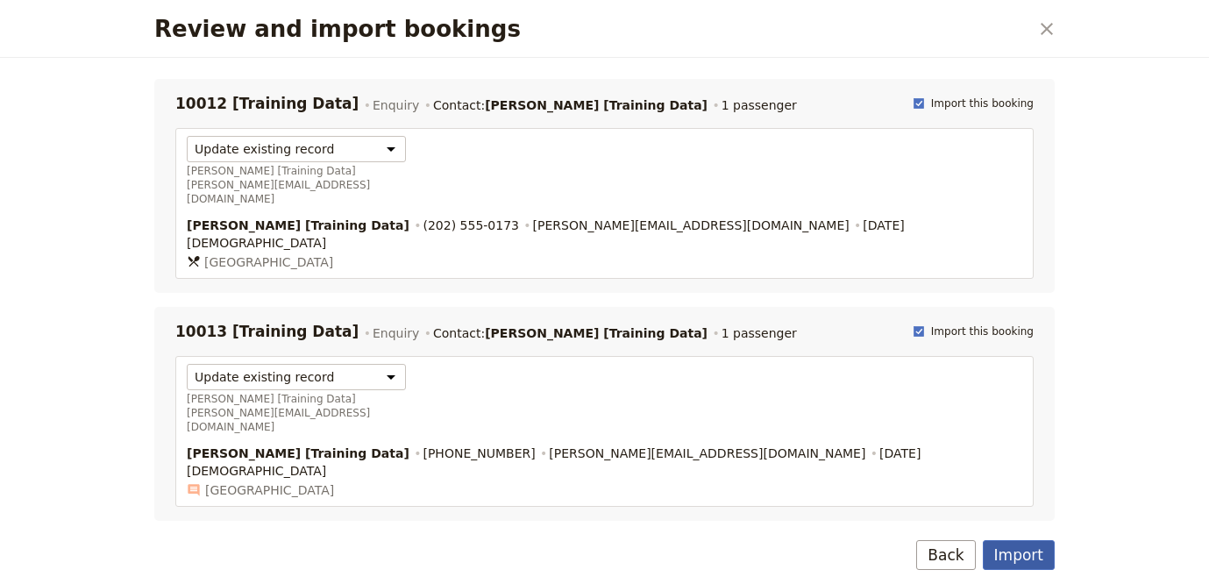
click at [1004, 548] on button "Import" at bounding box center [1019, 555] width 72 height 30
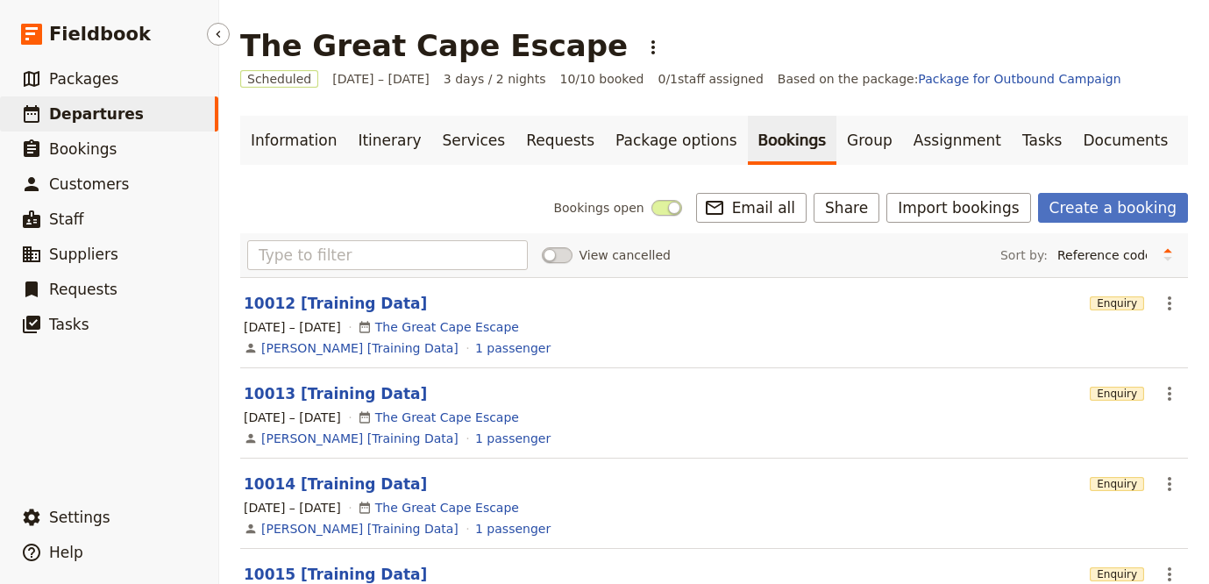
click at [174, 117] on link "​ Departures" at bounding box center [109, 113] width 218 height 35
select select "UPDATED_AT"
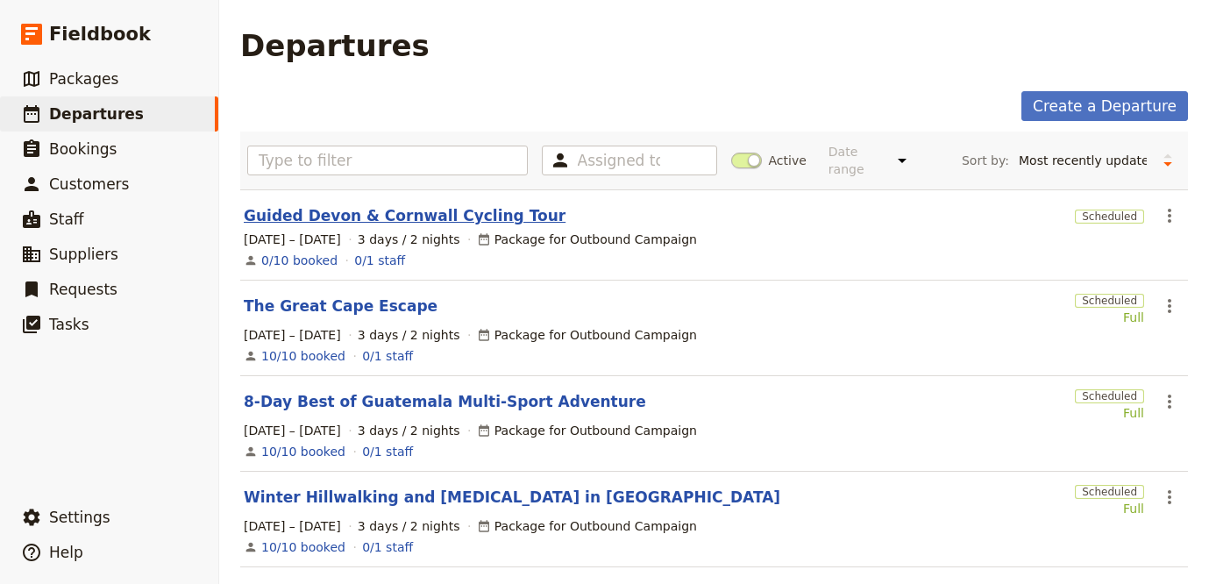
click at [380, 207] on link "Guided Devon & Cornwall Cycling Tour" at bounding box center [405, 215] width 322 height 21
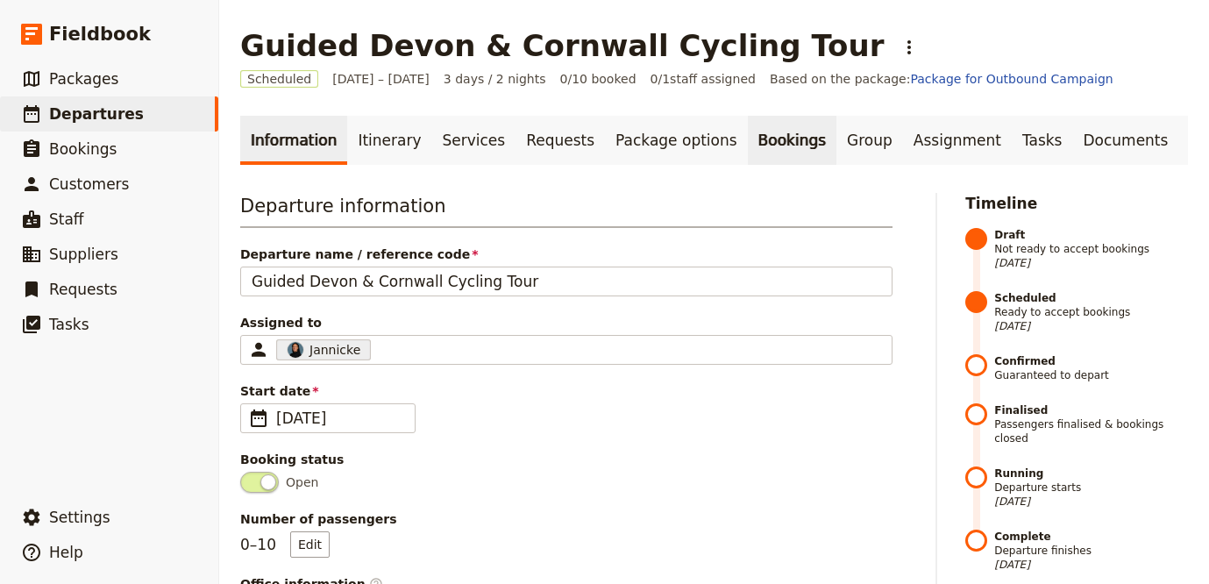
click at [748, 155] on link "Bookings" at bounding box center [792, 140] width 89 height 49
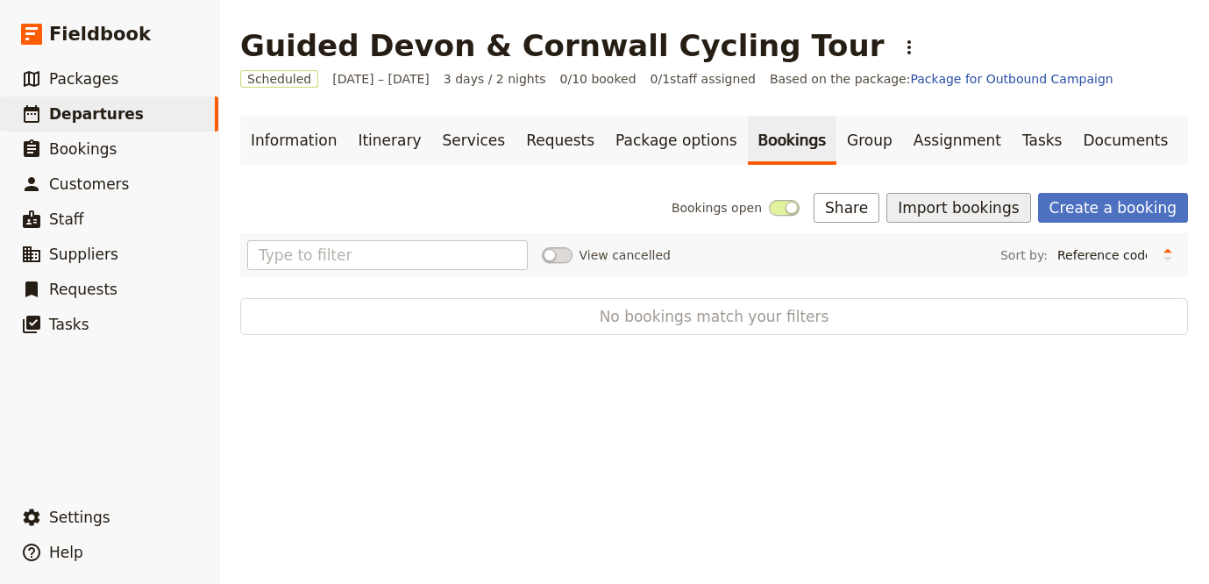
click at [992, 214] on button "Import bookings" at bounding box center [958, 208] width 144 height 30
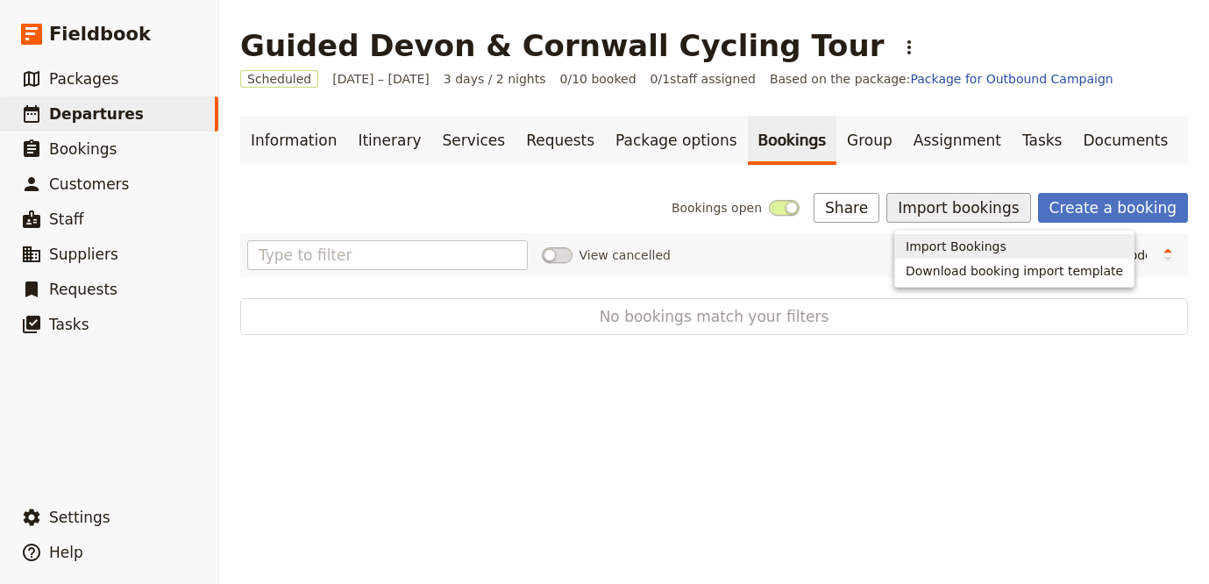
click at [975, 256] on button "Import Bookings" at bounding box center [1014, 246] width 238 height 25
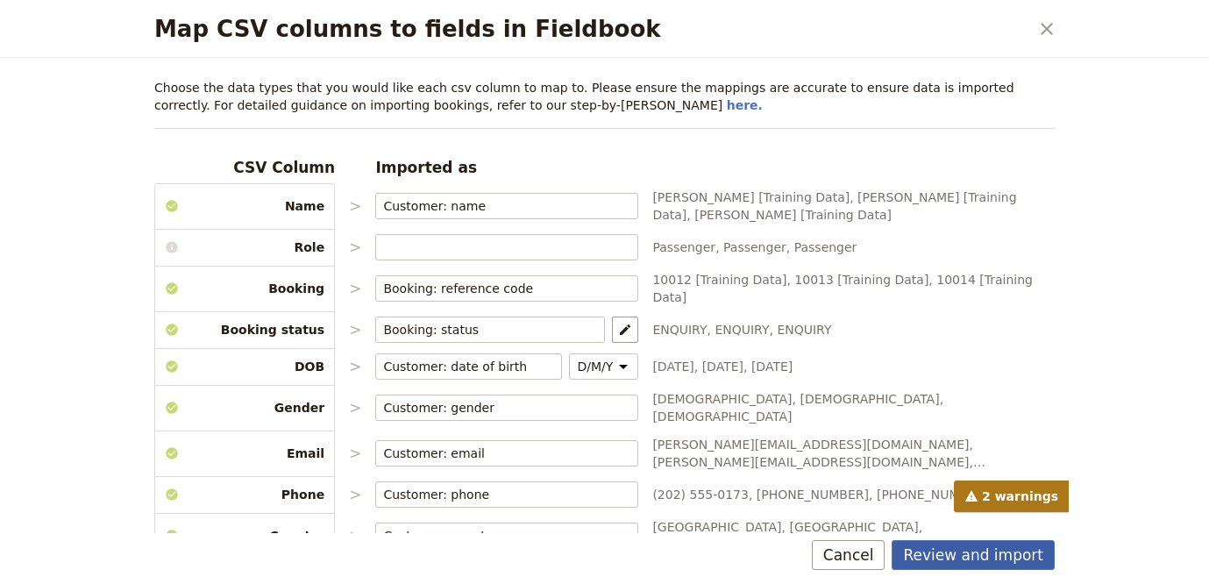
click at [998, 559] on button "Review and import" at bounding box center [972, 555] width 163 height 30
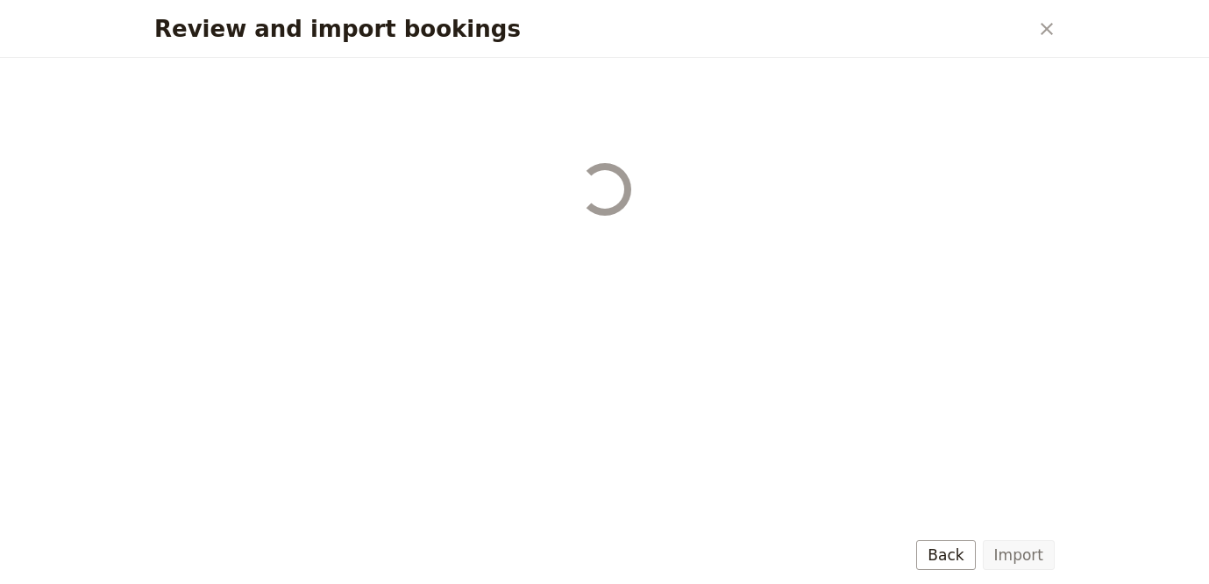
select select "68b002b7cac3c784cf00db27"
select select "68b002b7cac3c784cf00db28"
select select "68b002b7cac3c784cf00db29"
select select "68b002b7cac3c784cf00db2a"
select select "650e1b8d408bbede5b0c6045"
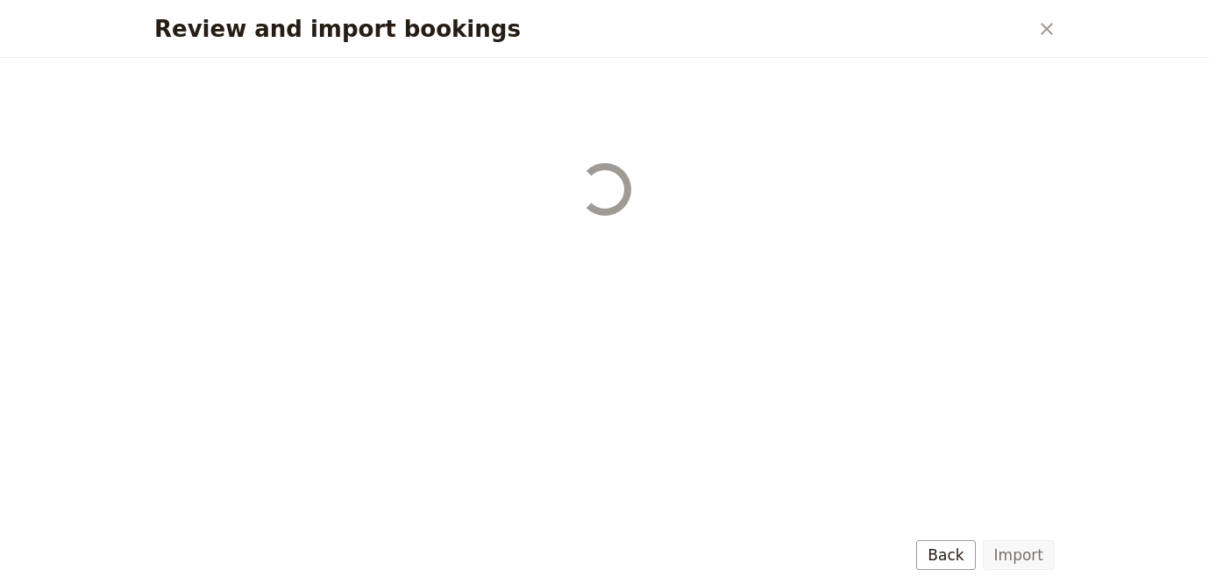
select select "68b002b7cac3c784cf00db2c"
select select "68b002b7cac3c784cf00db2d"
select select "68b002b7cac3c784cf00db2e"
select select "68b002b7cac3c784cf00db2f"
select select "68b002b7cac3c784cf00db30"
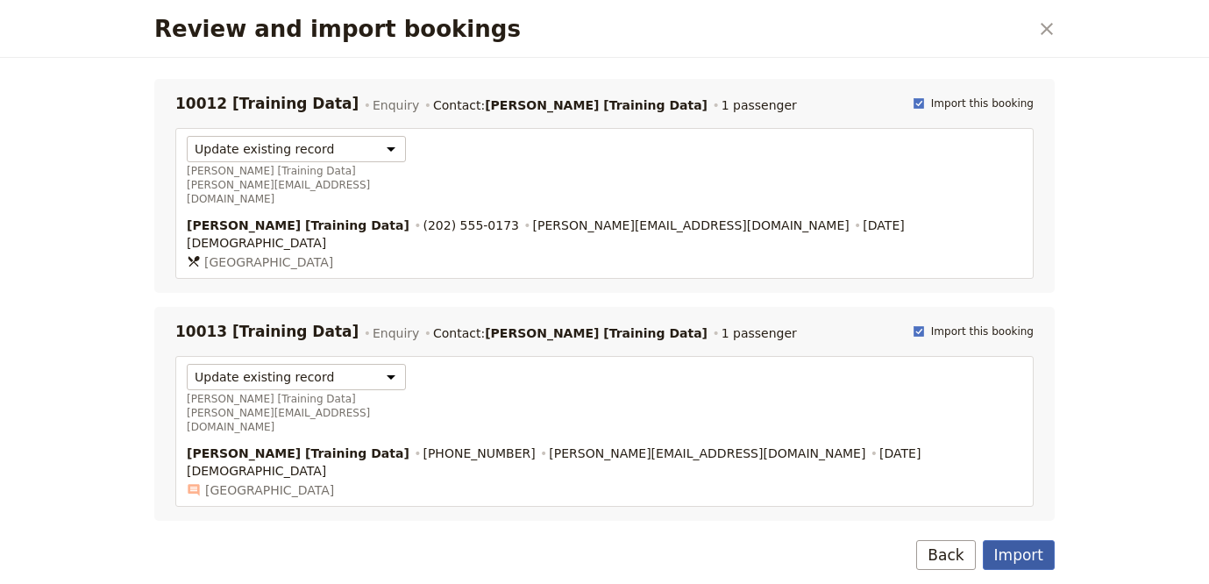
click at [998, 554] on button "Import" at bounding box center [1019, 555] width 72 height 30
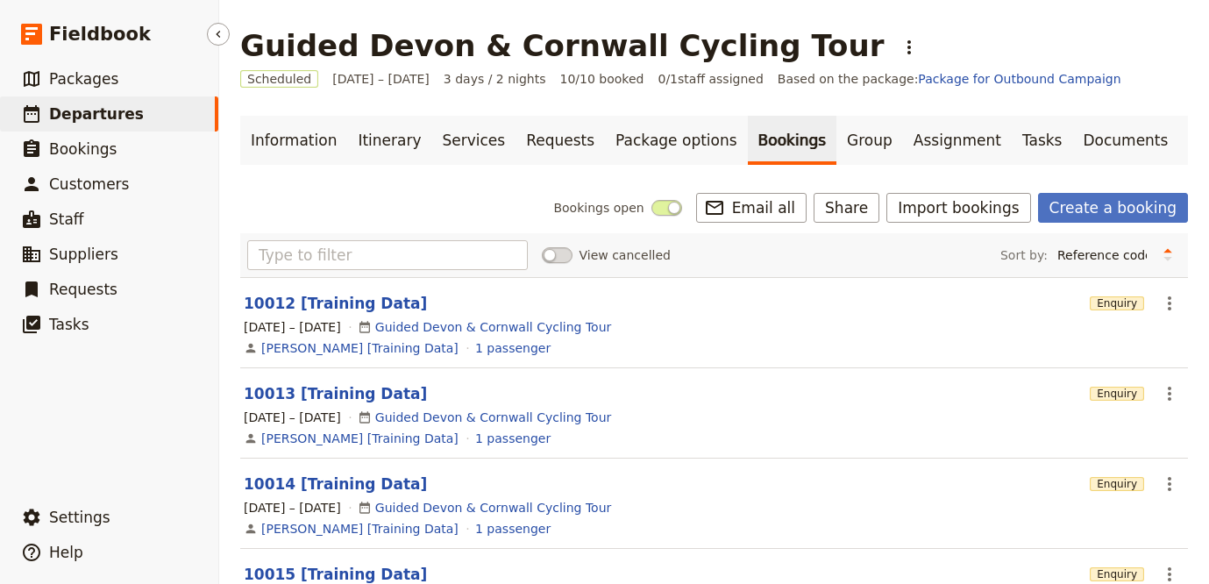
click at [124, 103] on link "​ Departures" at bounding box center [109, 113] width 218 height 35
select select "UPDATED_AT"
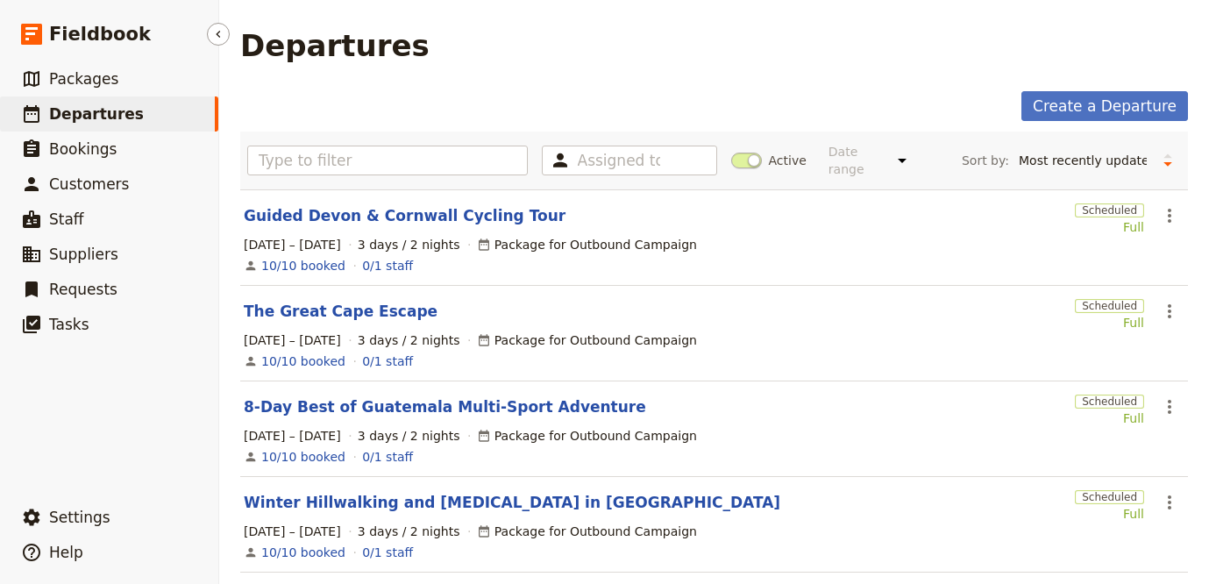
click at [134, 115] on link "​ Departures" at bounding box center [109, 113] width 218 height 35
click at [133, 77] on link "​ Packages" at bounding box center [109, 78] width 218 height 35
select select "UPDATED_AT"
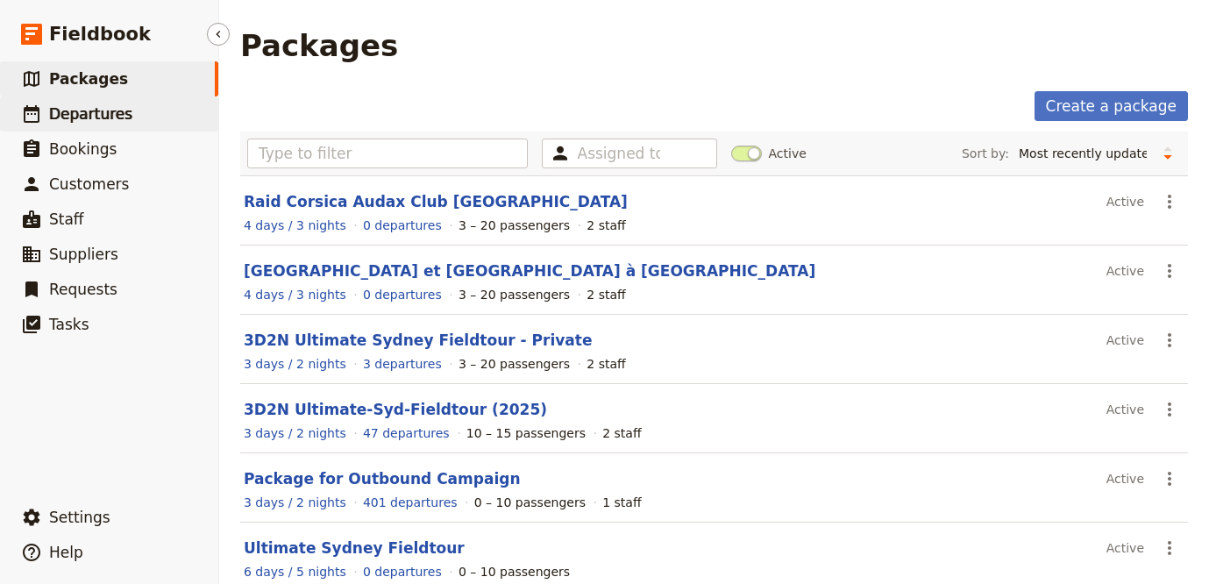
click at [122, 105] on span "Departures" at bounding box center [90, 114] width 83 height 18
select select "UPDATED_AT"
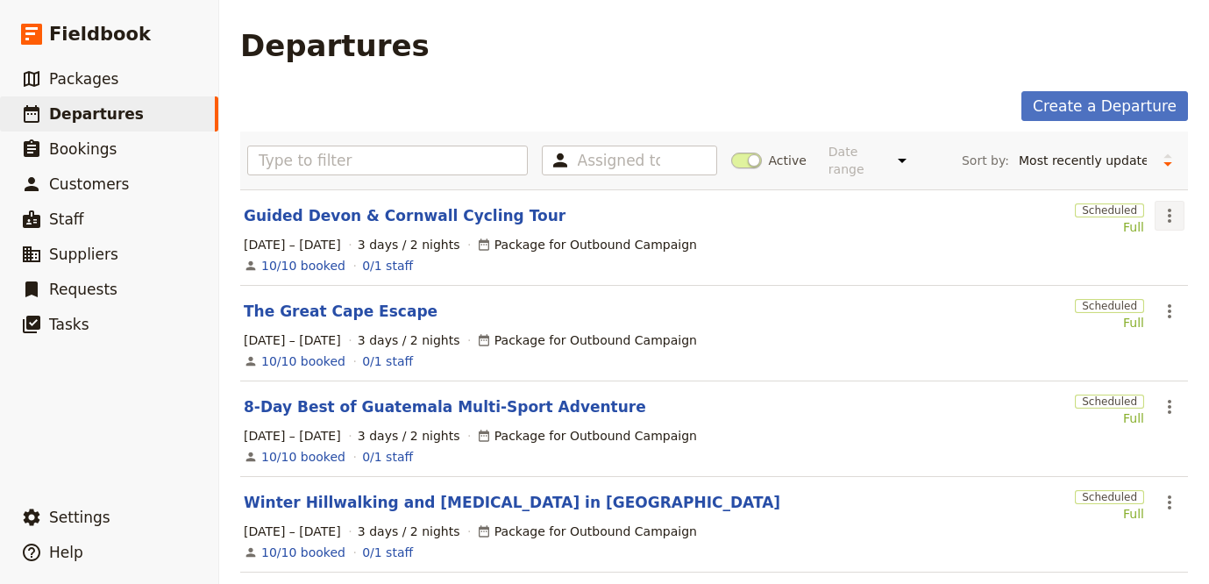
click at [1154, 212] on button "​" at bounding box center [1169, 216] width 30 height 30
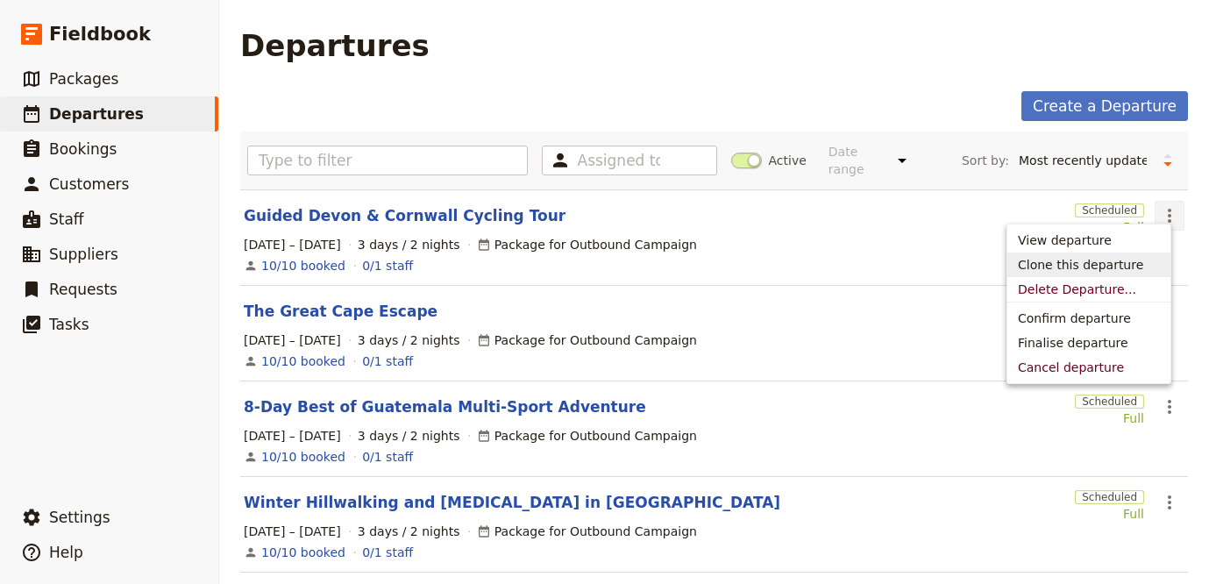
click at [1126, 253] on button "Clone this departure" at bounding box center [1088, 264] width 163 height 25
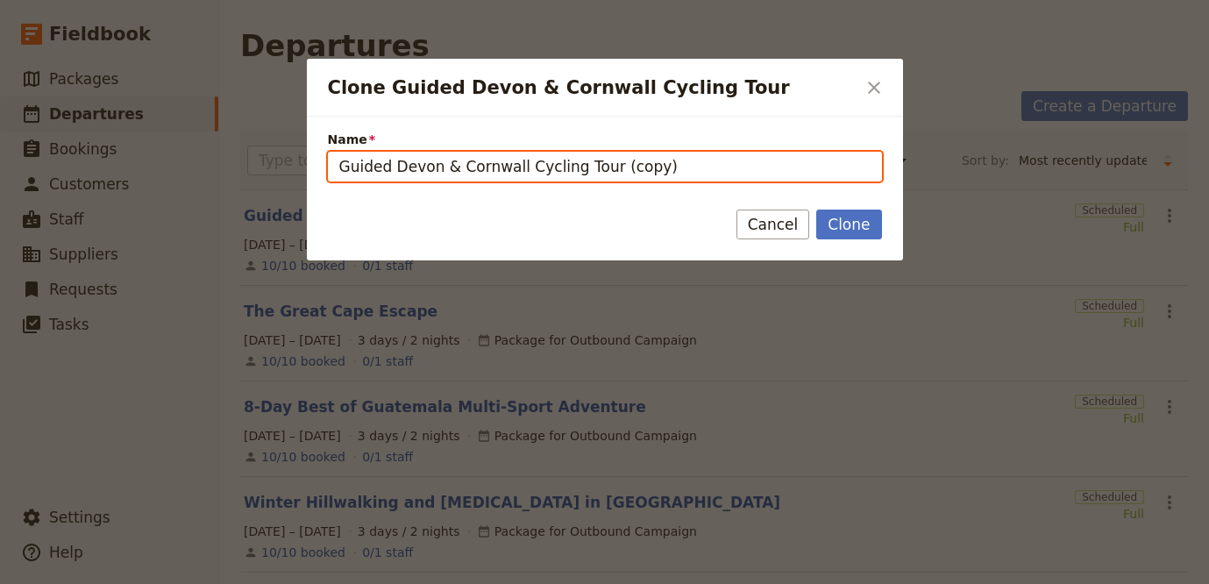
click at [648, 163] on input "Guided Devon & Cornwall Cycling Tour (copy)" at bounding box center [605, 167] width 554 height 30
paste input "Morocco with Kids"
type input "Morocco with Kids"
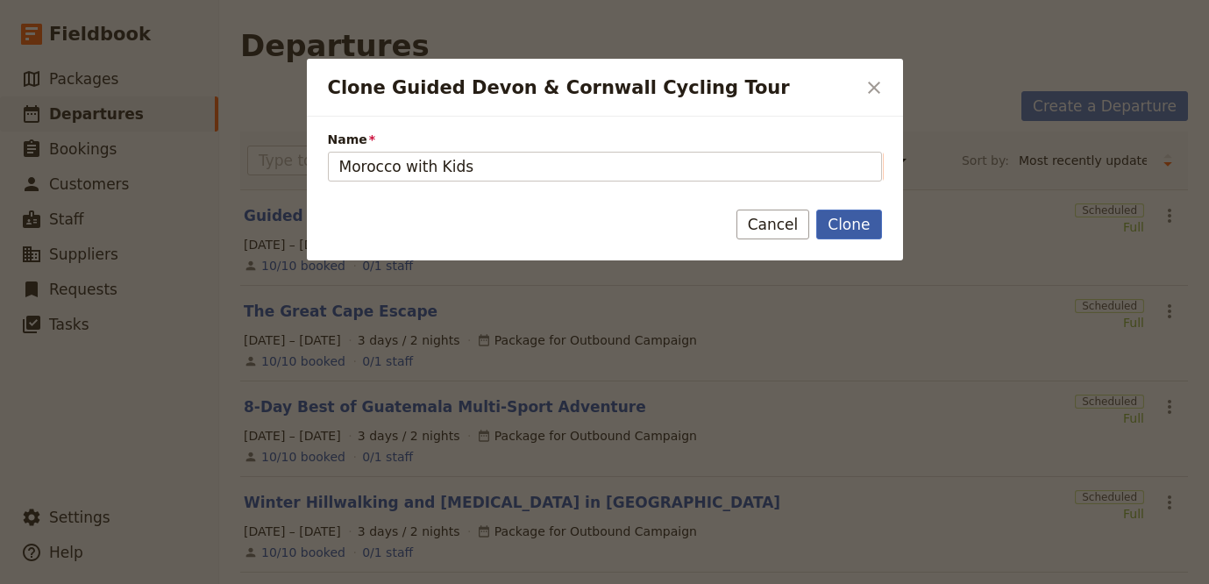
click at [827, 225] on button "Clone" at bounding box center [848, 225] width 65 height 30
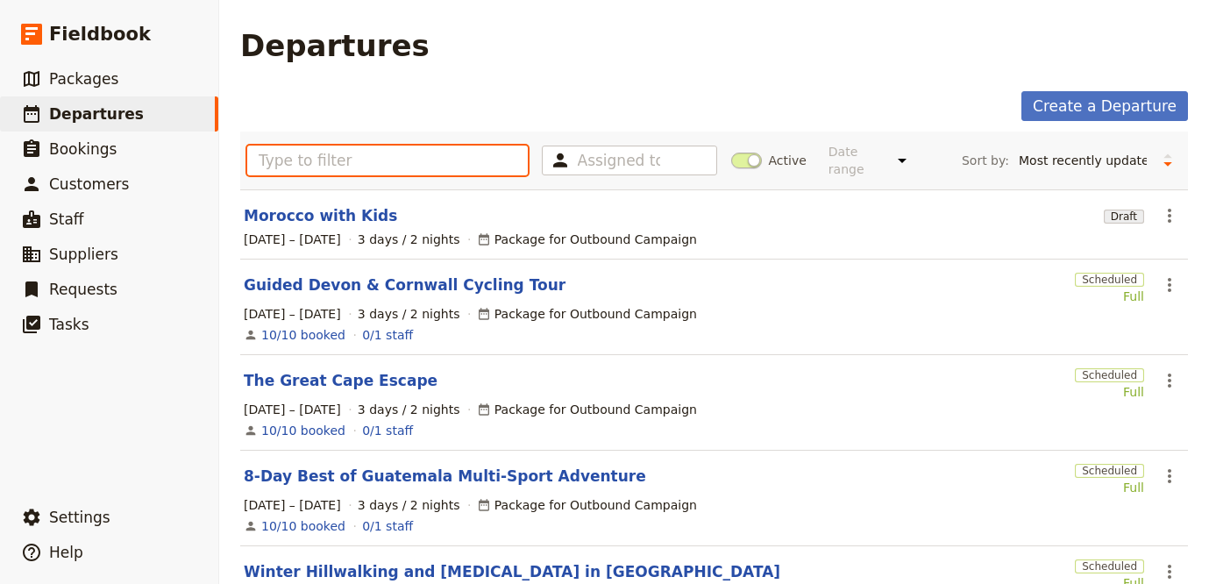
click at [263, 162] on input "text" at bounding box center [387, 161] width 281 height 30
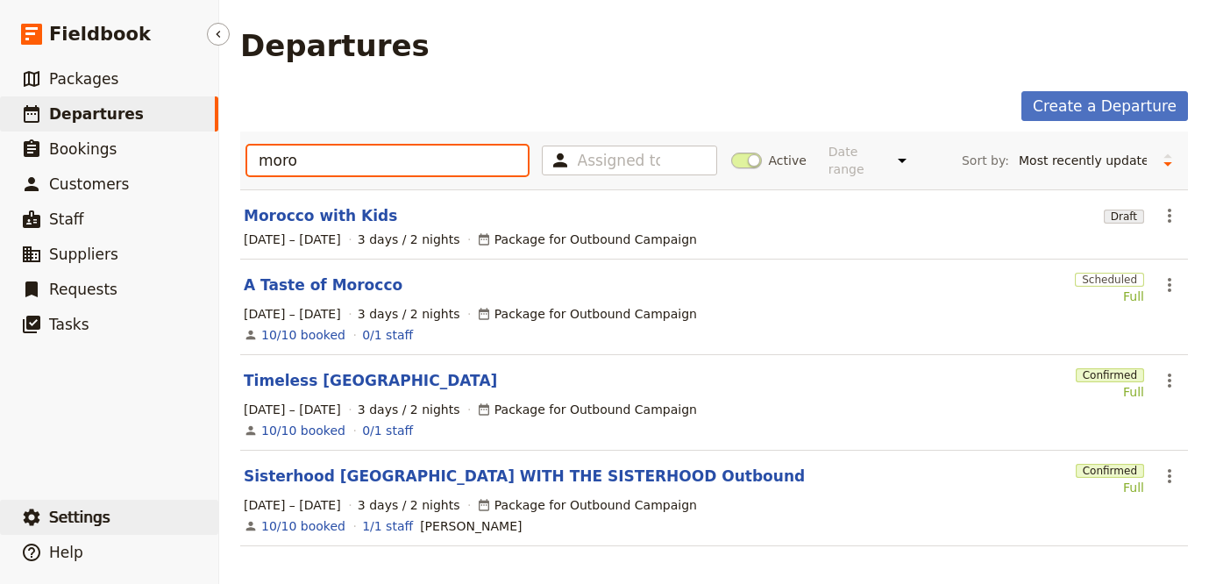
type input "moro"
click at [64, 520] on span "Settings" at bounding box center [79, 517] width 61 height 18
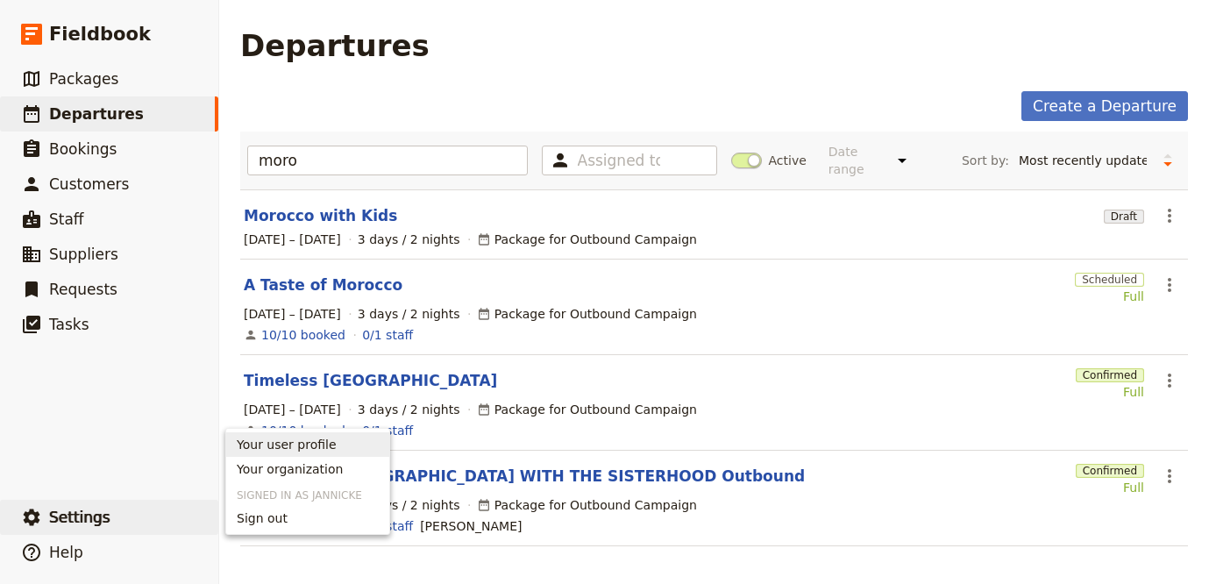
click at [313, 454] on link "Your user profile" at bounding box center [307, 444] width 163 height 25
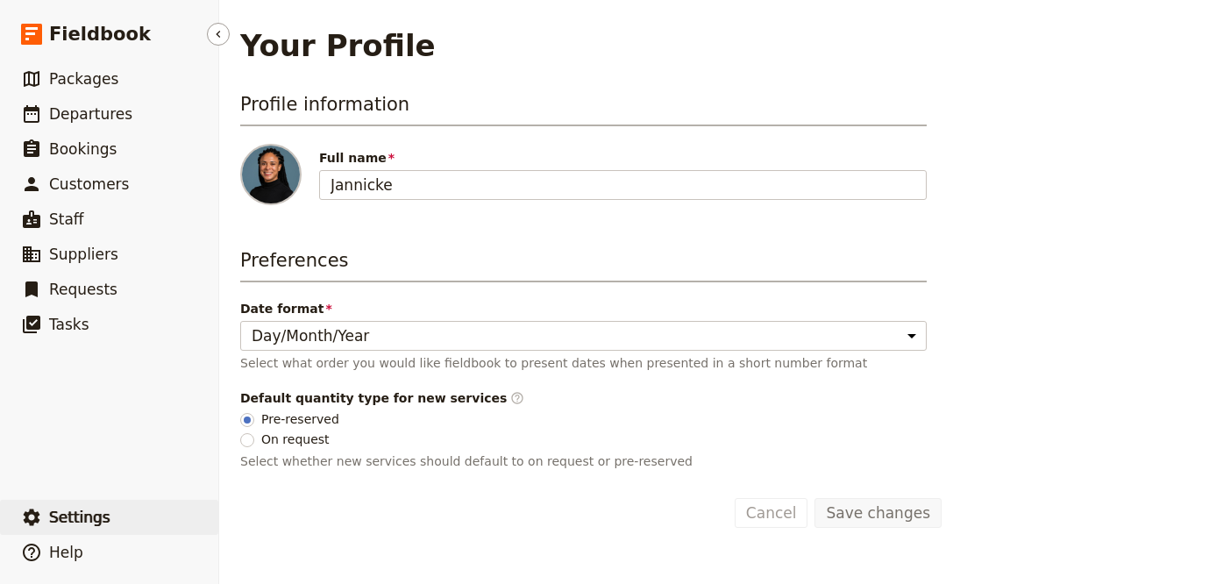
drag, startPoint x: 128, startPoint y: 517, endPoint x: 136, endPoint y: 511, distance: 10.0
click at [128, 517] on button "​ Settings" at bounding box center [109, 517] width 218 height 35
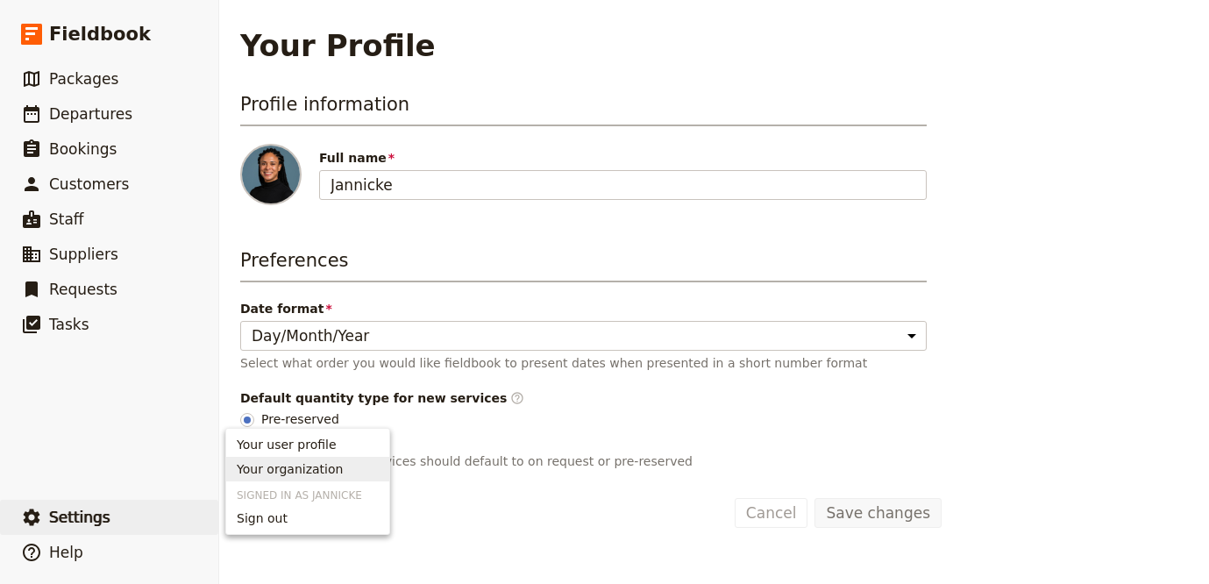
click at [260, 465] on span "Your organization" at bounding box center [290, 469] width 106 height 18
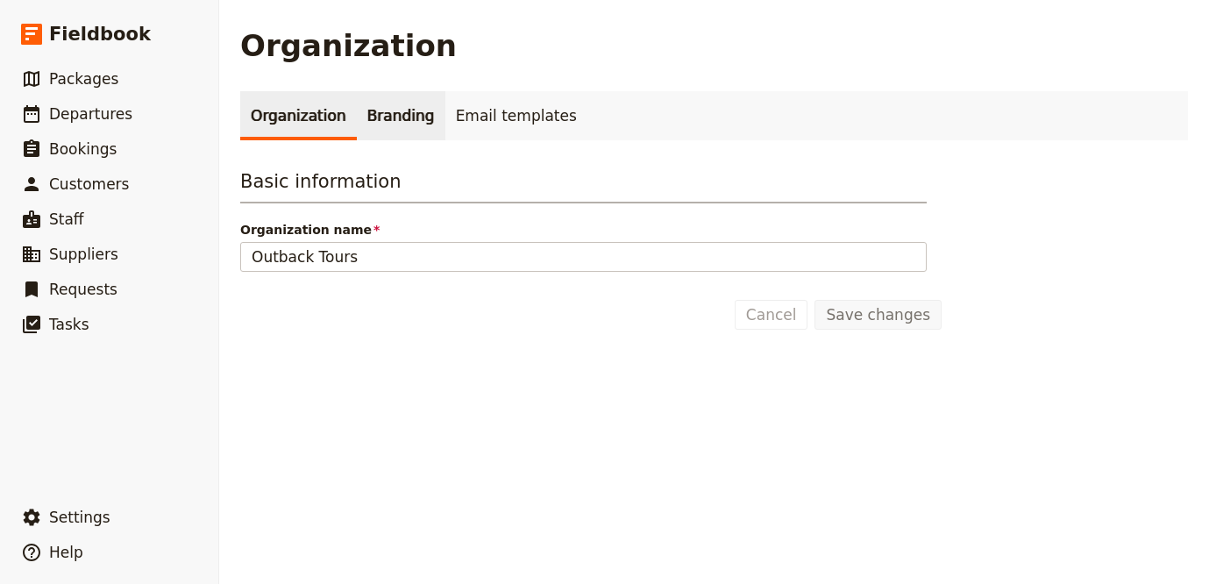
click at [383, 116] on link "Branding" at bounding box center [401, 115] width 89 height 49
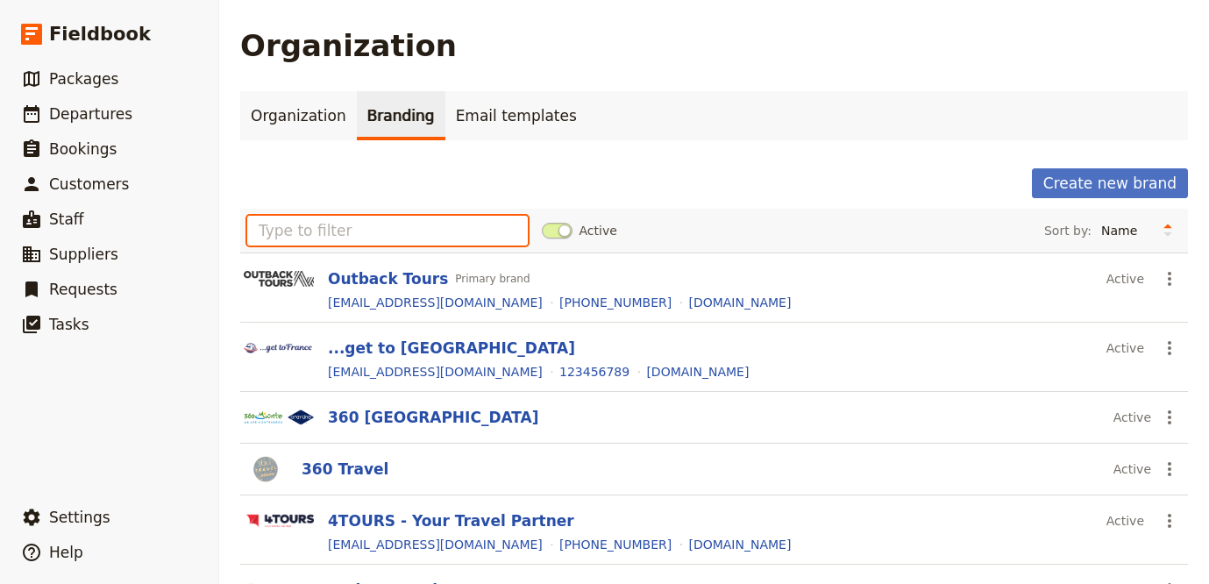
click at [413, 233] on input "text" at bounding box center [387, 231] width 281 height 30
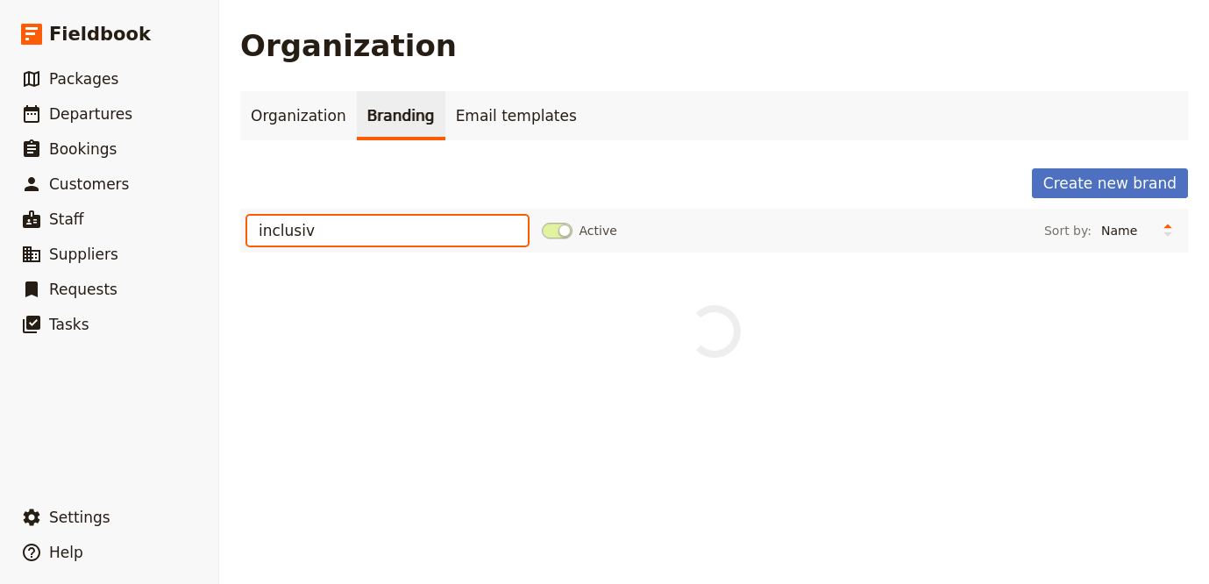
type input "inclusive"
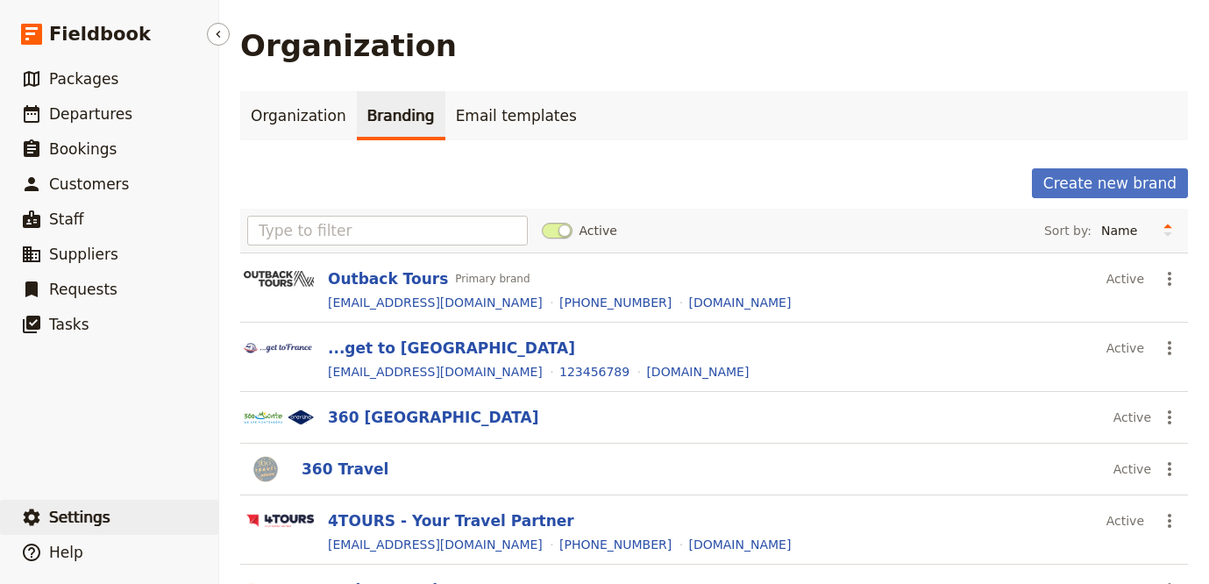
click at [130, 531] on button "​ Settings" at bounding box center [109, 517] width 218 height 35
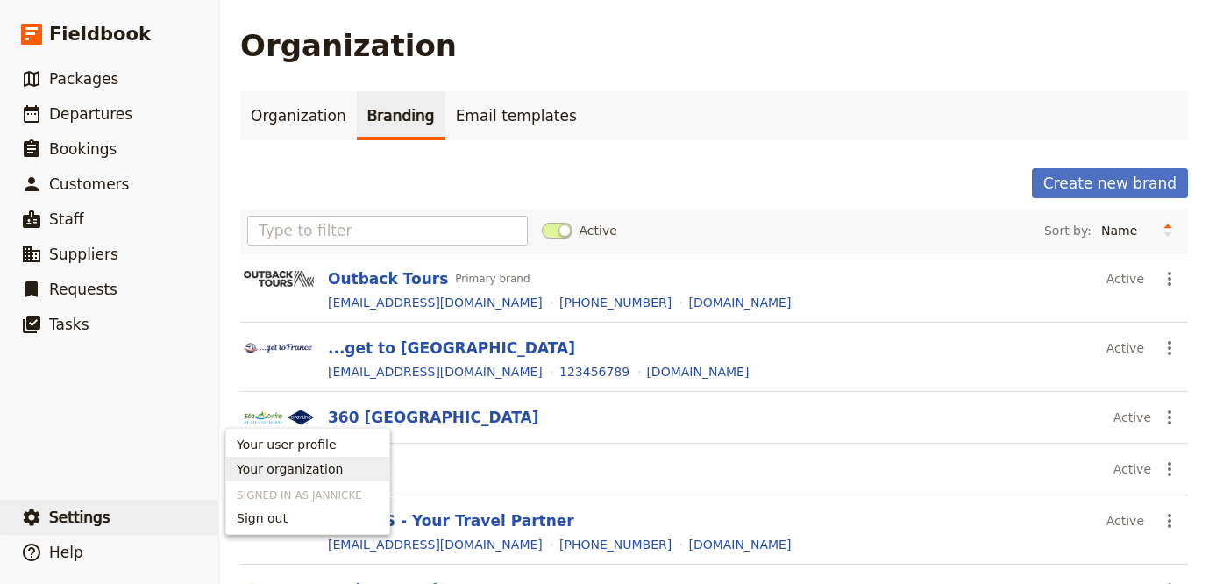
click at [309, 465] on span "Your organization" at bounding box center [290, 469] width 106 height 18
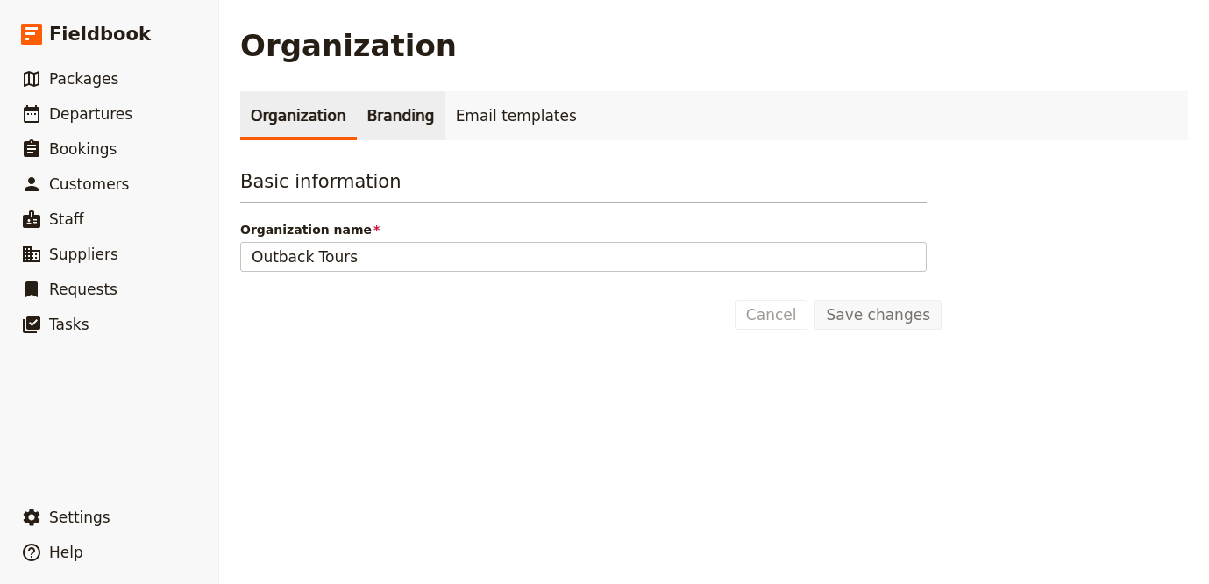
click at [392, 117] on link "Branding" at bounding box center [401, 115] width 89 height 49
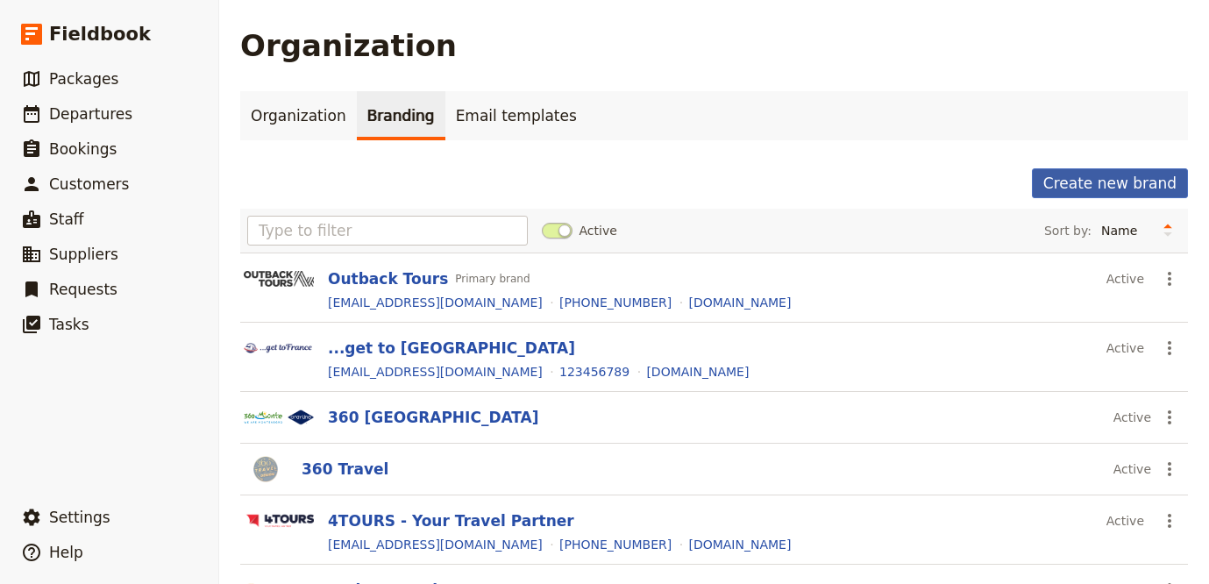
click at [1082, 188] on button "Create new brand" at bounding box center [1110, 183] width 156 height 30
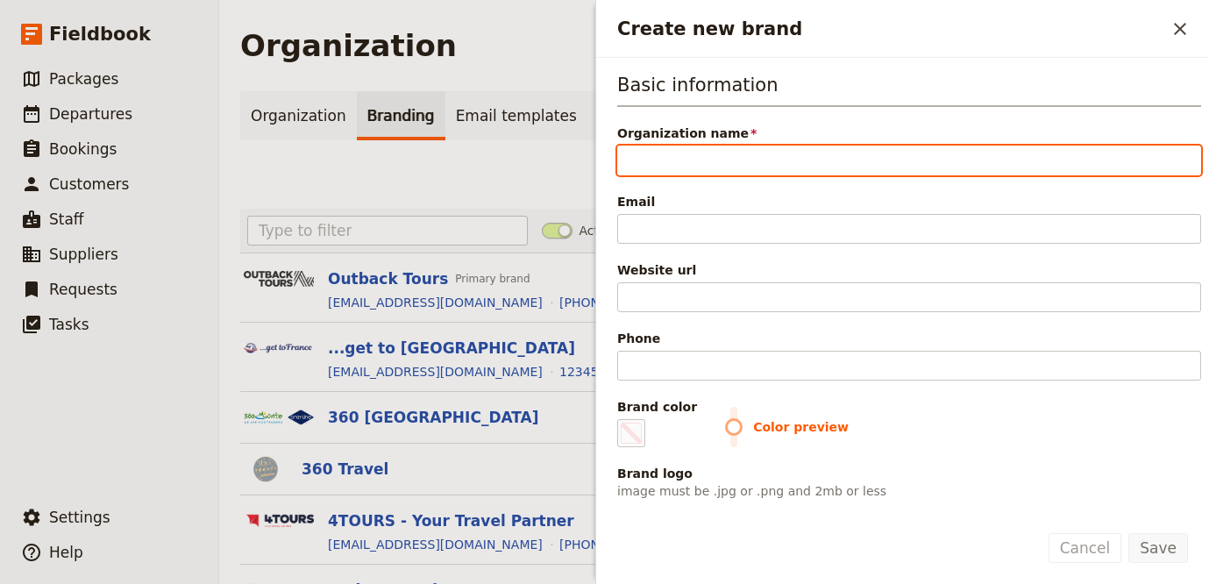
paste input "Inclusive Morocco"
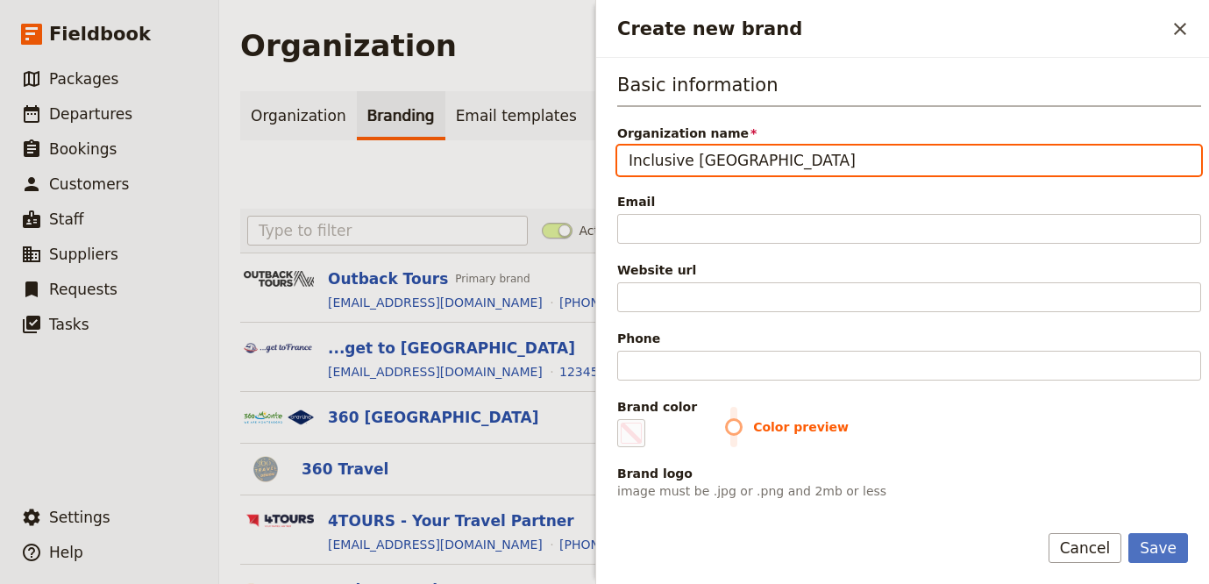
type input "Inclusive Morocco"
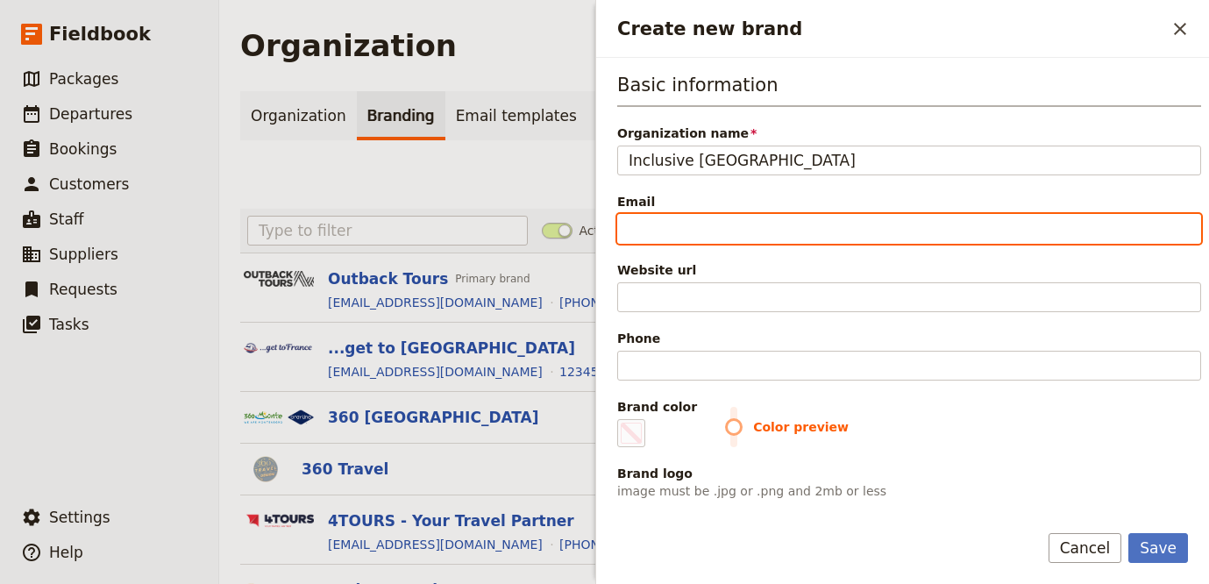
click at [896, 219] on input "Email" at bounding box center [909, 229] width 584 height 30
paste input "info@inclusivemorocco.com"
type input "info@inclusivemorocco.com"
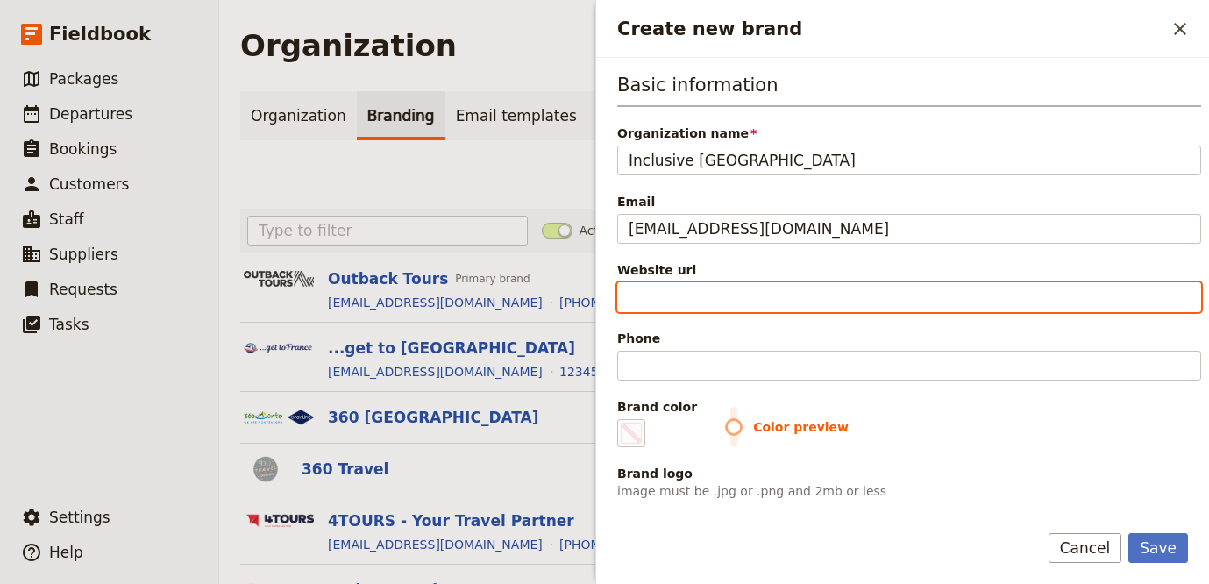
click at [747, 293] on input "Website url" at bounding box center [909, 297] width 584 height 30
paste input "https://www.inclusivemorocco.com"
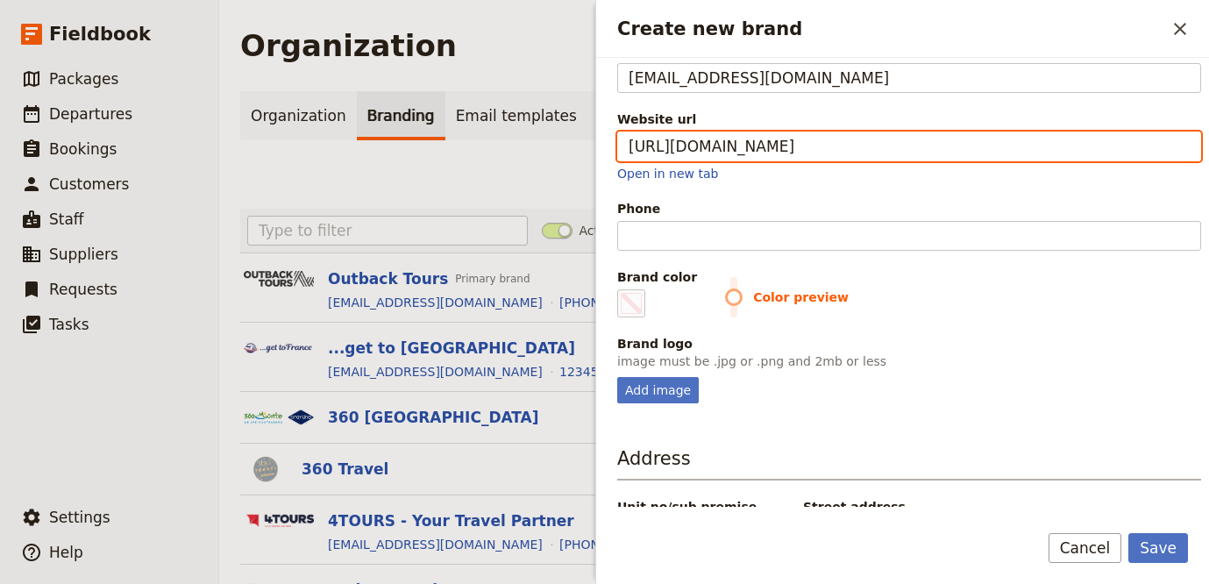
scroll to position [151, 0]
type input "https://www.inclusivemorocco.com"
